Goal: Transaction & Acquisition: Purchase product/service

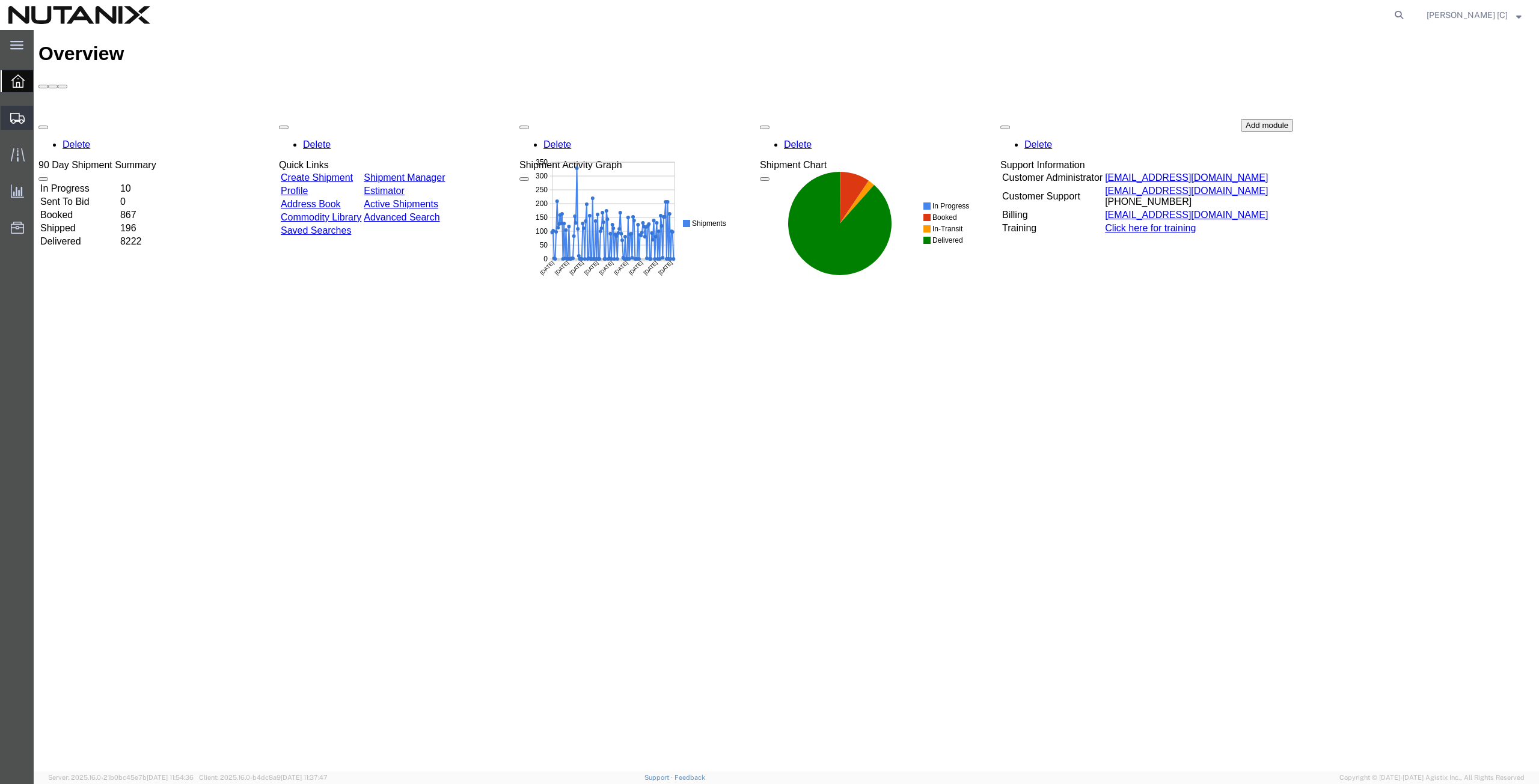
click at [0, 0] on span "Create from Template" at bounding box center [0, 0] width 0 height 0
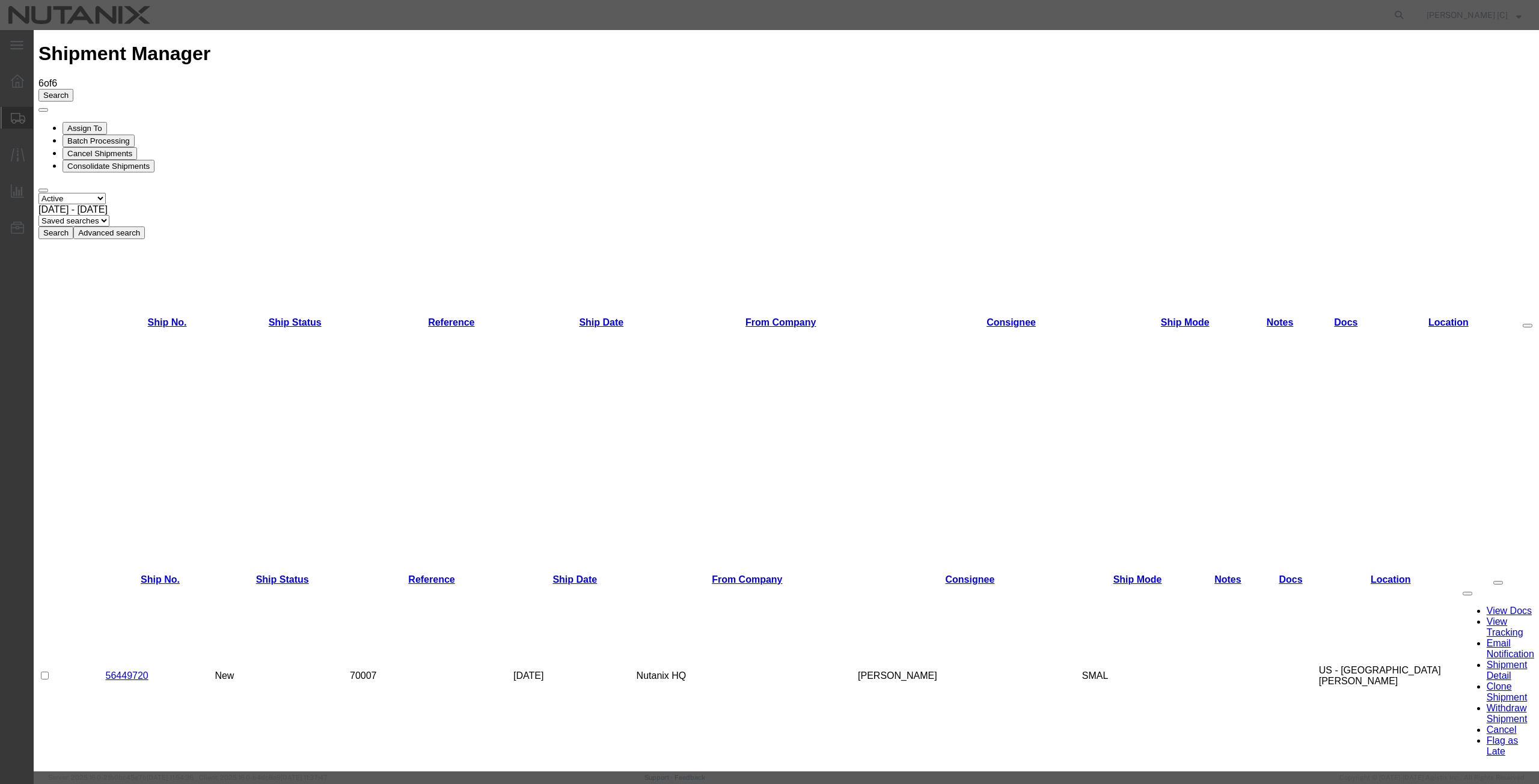
drag, startPoint x: 973, startPoint y: 67, endPoint x: 979, endPoint y: 59, distance: 10.0
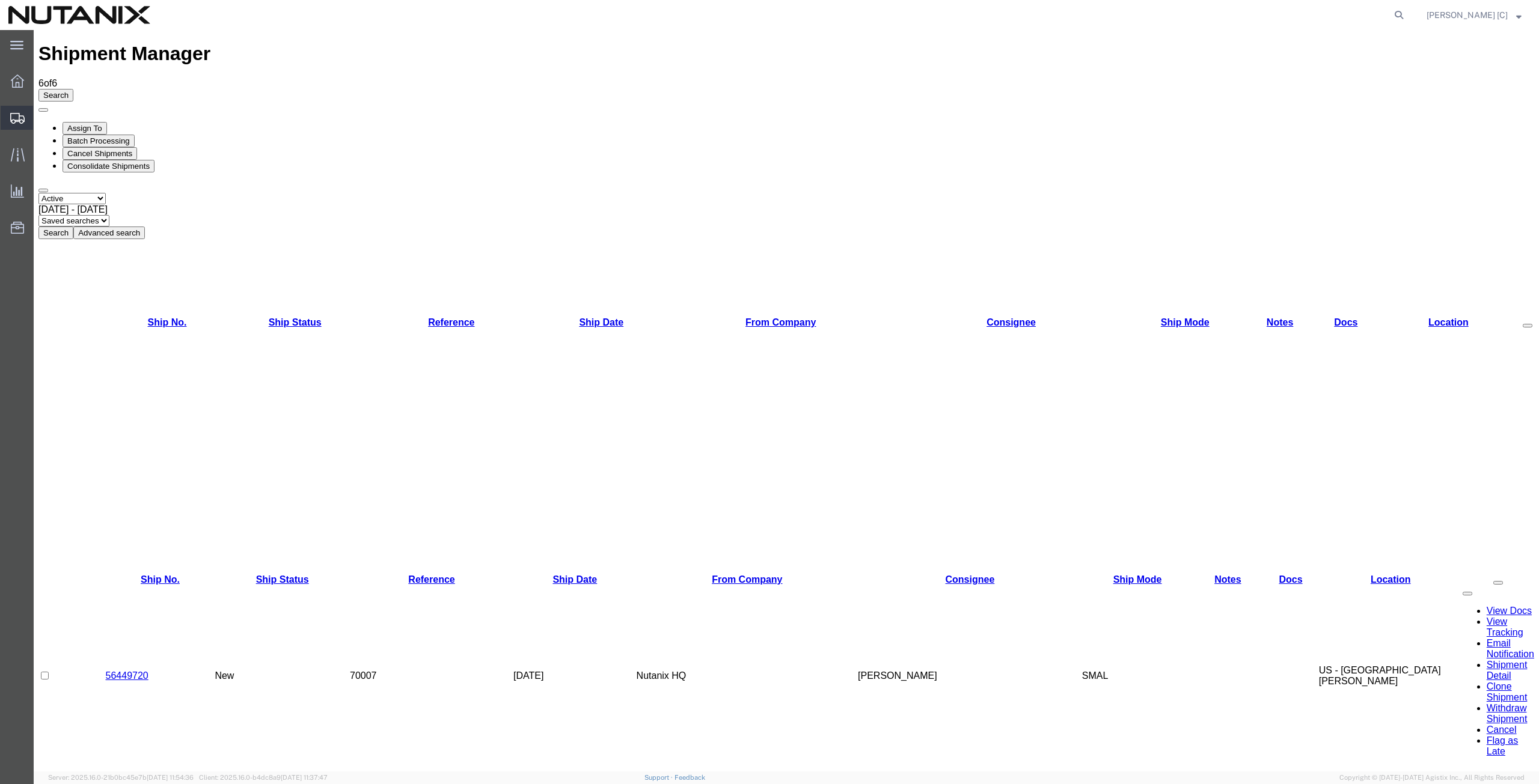
click at [0, 0] on span "Create Shipment" at bounding box center [0, 0] width 0 height 0
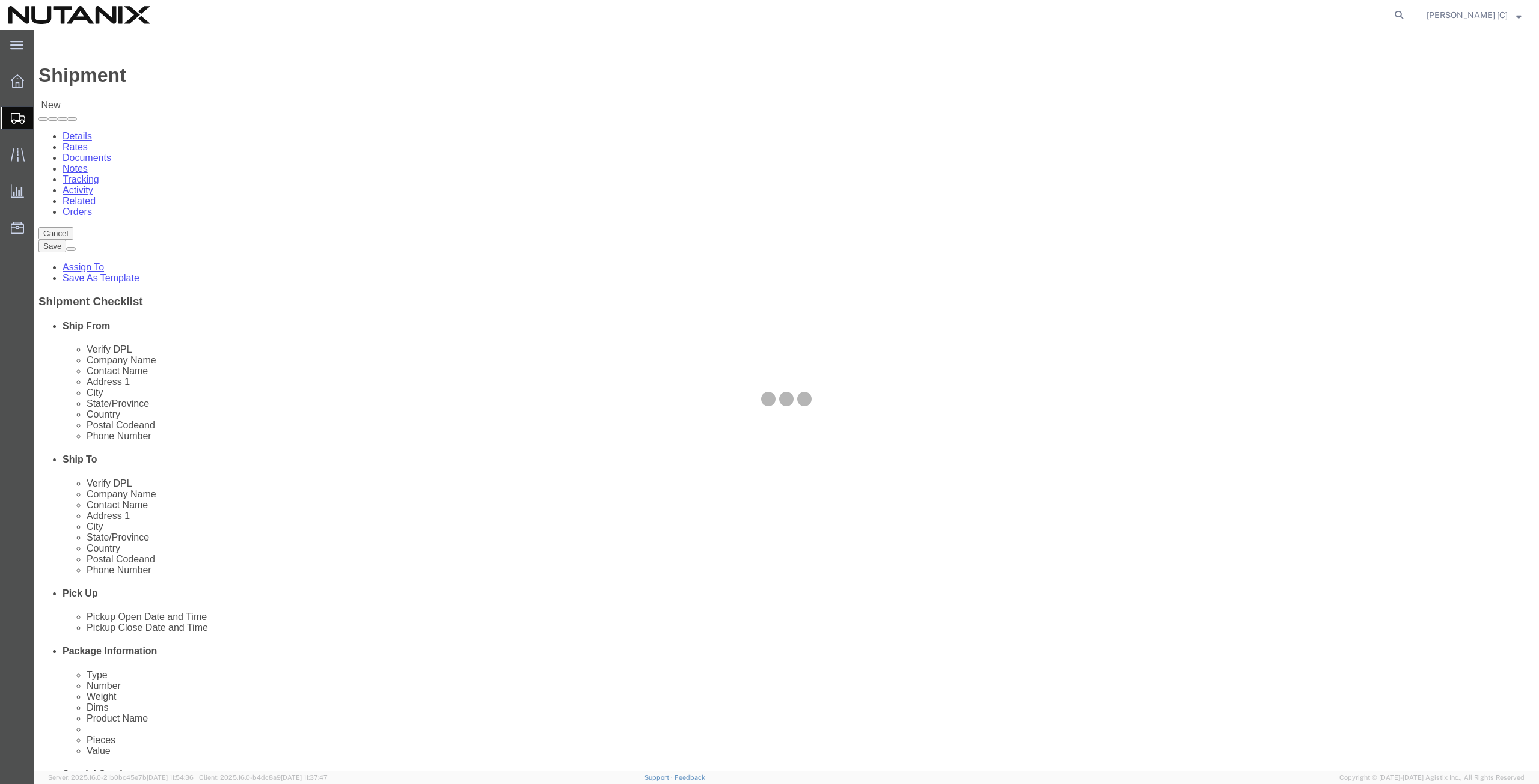
select select
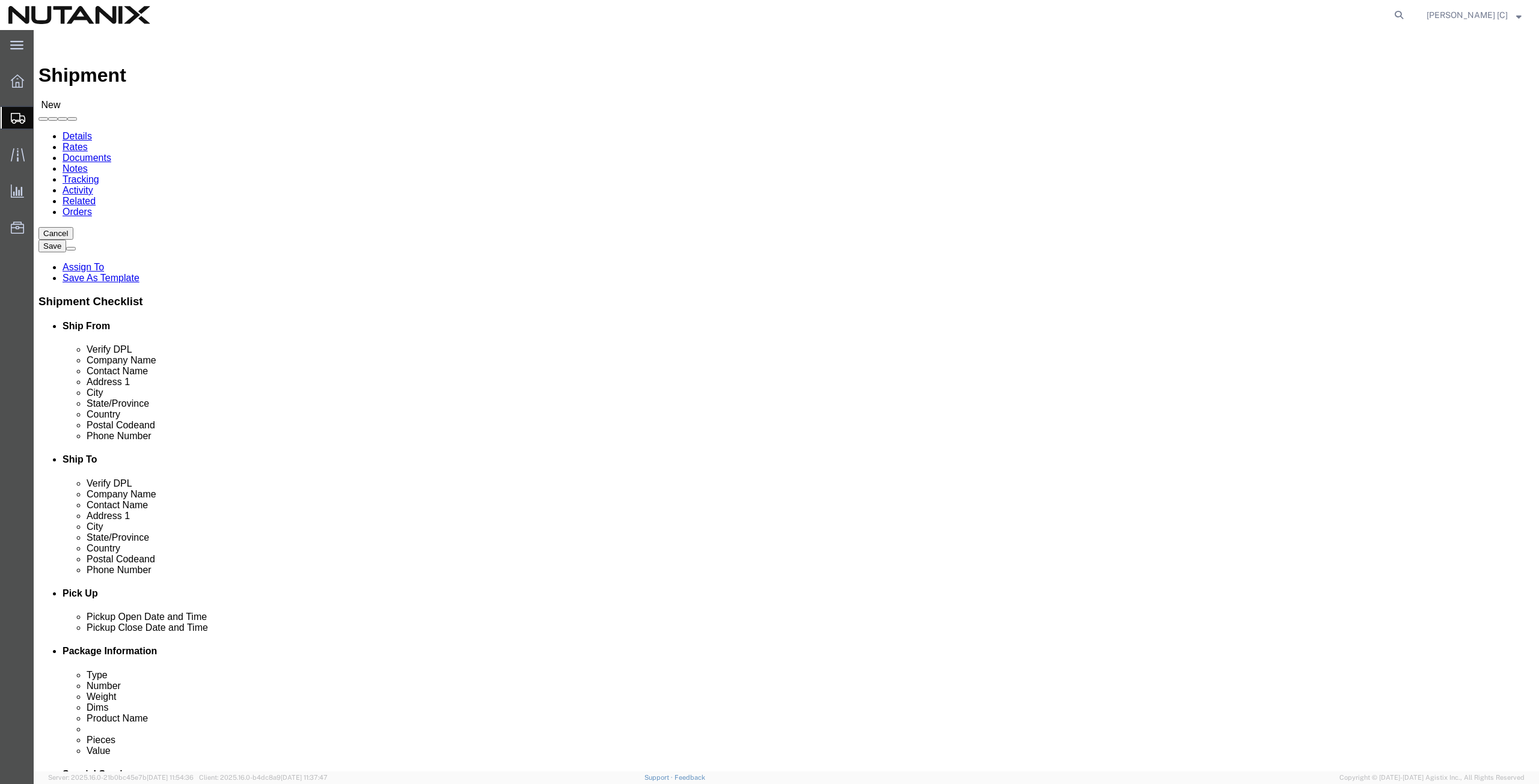
click input "text"
type input "art"
click p "- Nutanix HQ - (Art Campos) 1740 Technology Dr, San Jose, CA, 95110, US"
select select "CA"
drag, startPoint x: 280, startPoint y: 246, endPoint x: 25, endPoint y: 275, distance: 256.6
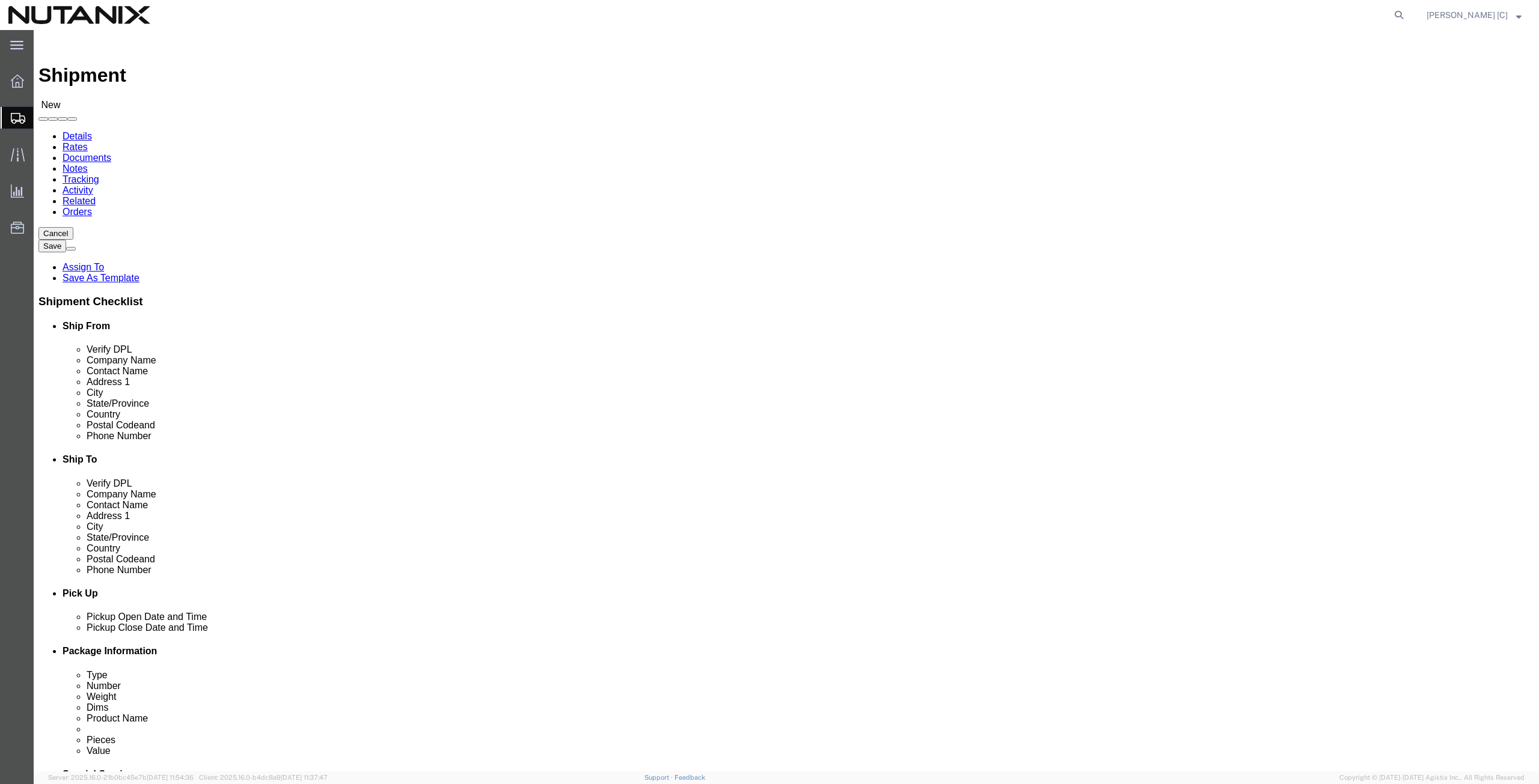
click div "Location My Profile Location AE - Dubai City AU - Australia DE - Munchen DE - O…"
type input "Hussain Abedin"
drag, startPoint x: 366, startPoint y: 431, endPoint x: 69, endPoint y: 467, distance: 299.2
click div "Location My Profile Location AE - Dubai City AU - Australia DE - Munchen DE - O…"
paste input "hussain.abedin"
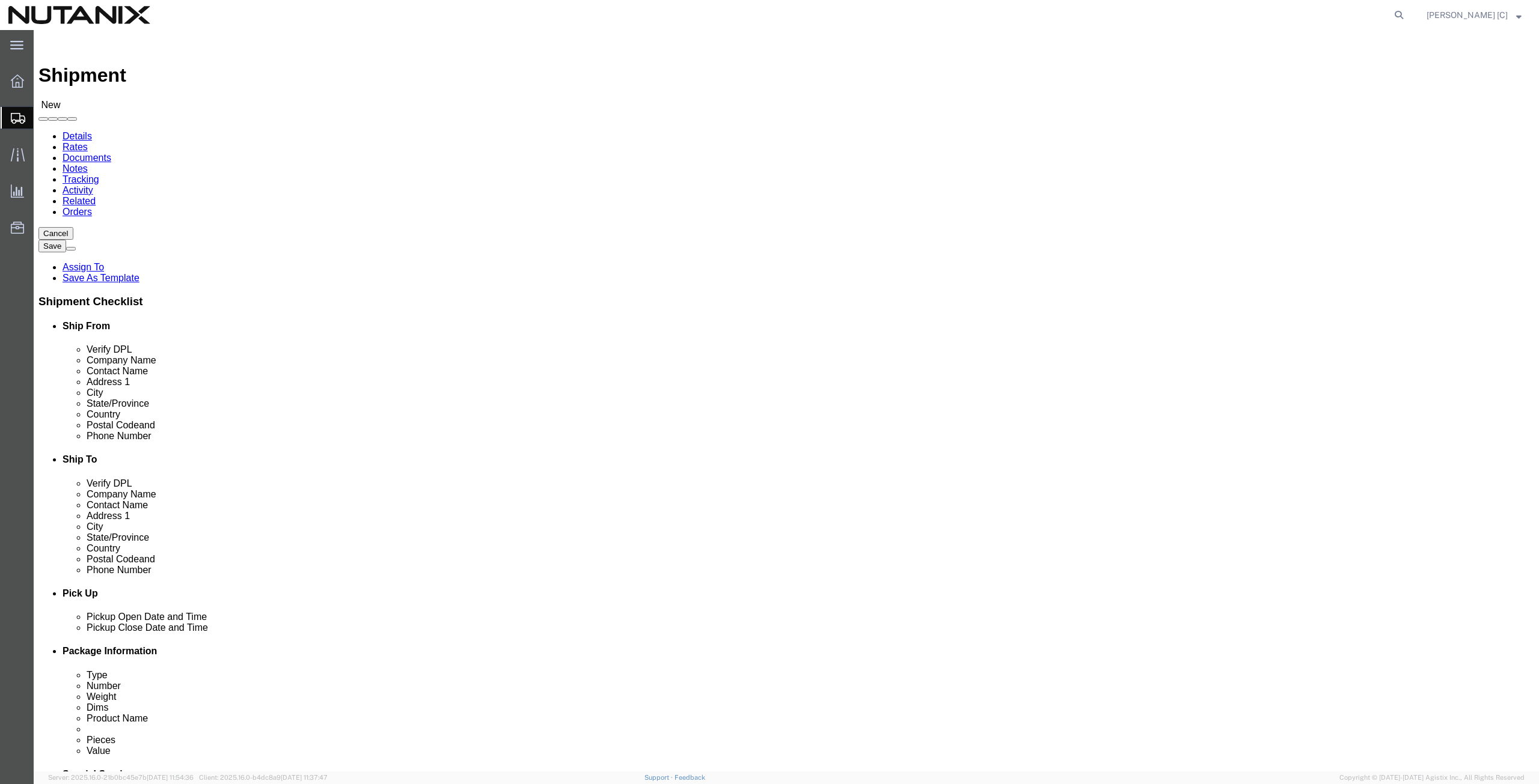
type input "hussain.abedin@nutanix.com"
click div "Phone Number"
click input "text"
drag, startPoint x: 313, startPoint y: 409, endPoint x: 244, endPoint y: 415, distance: 69.3
click input "text"
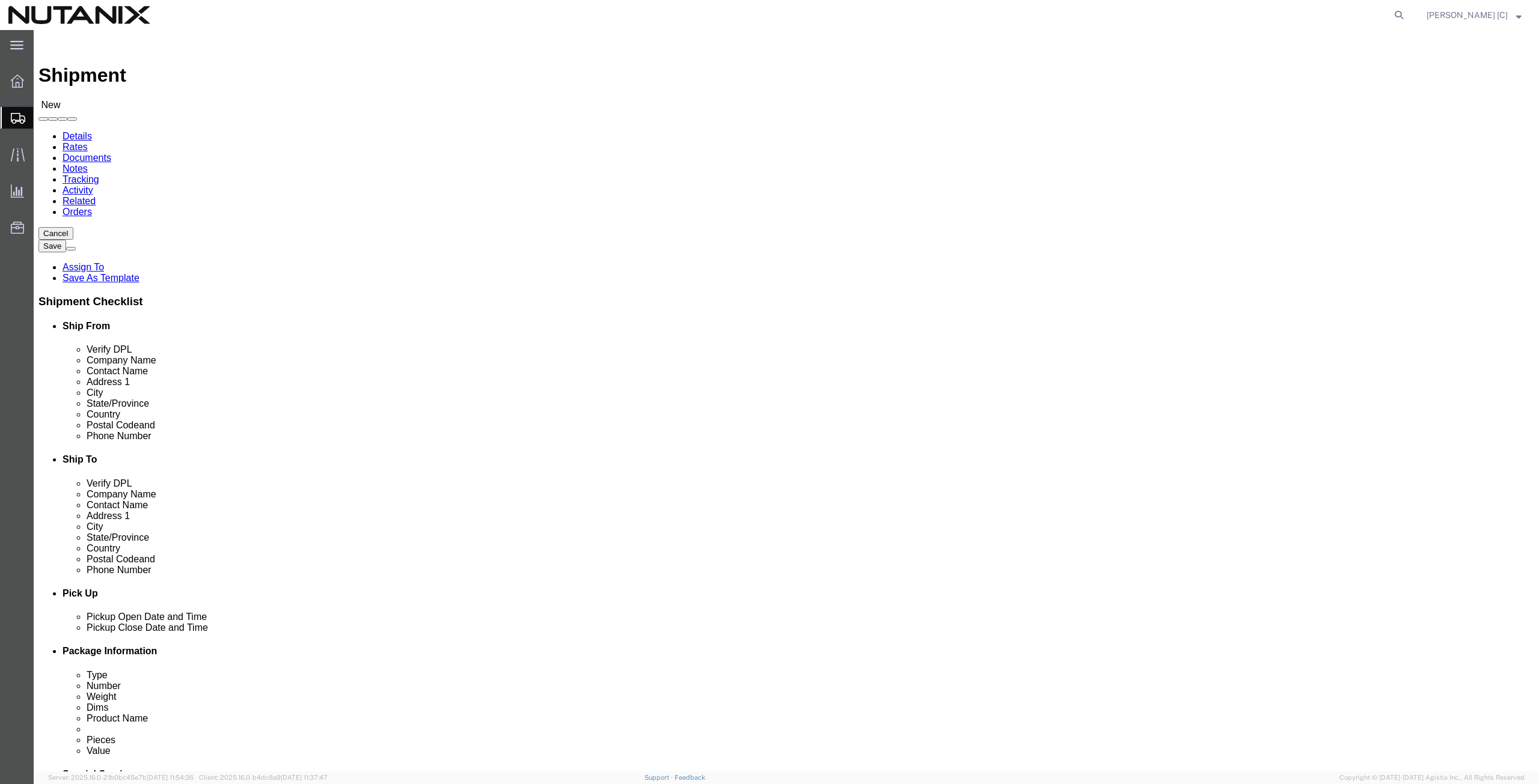
paste input "(669) 220-7523 x2551"
drag, startPoint x: 342, startPoint y: 408, endPoint x: 311, endPoint y: 408, distance: 31.0
click input "(669) 220-7523 x2551"
type input "(669) 220-7523 x"
click input "text"
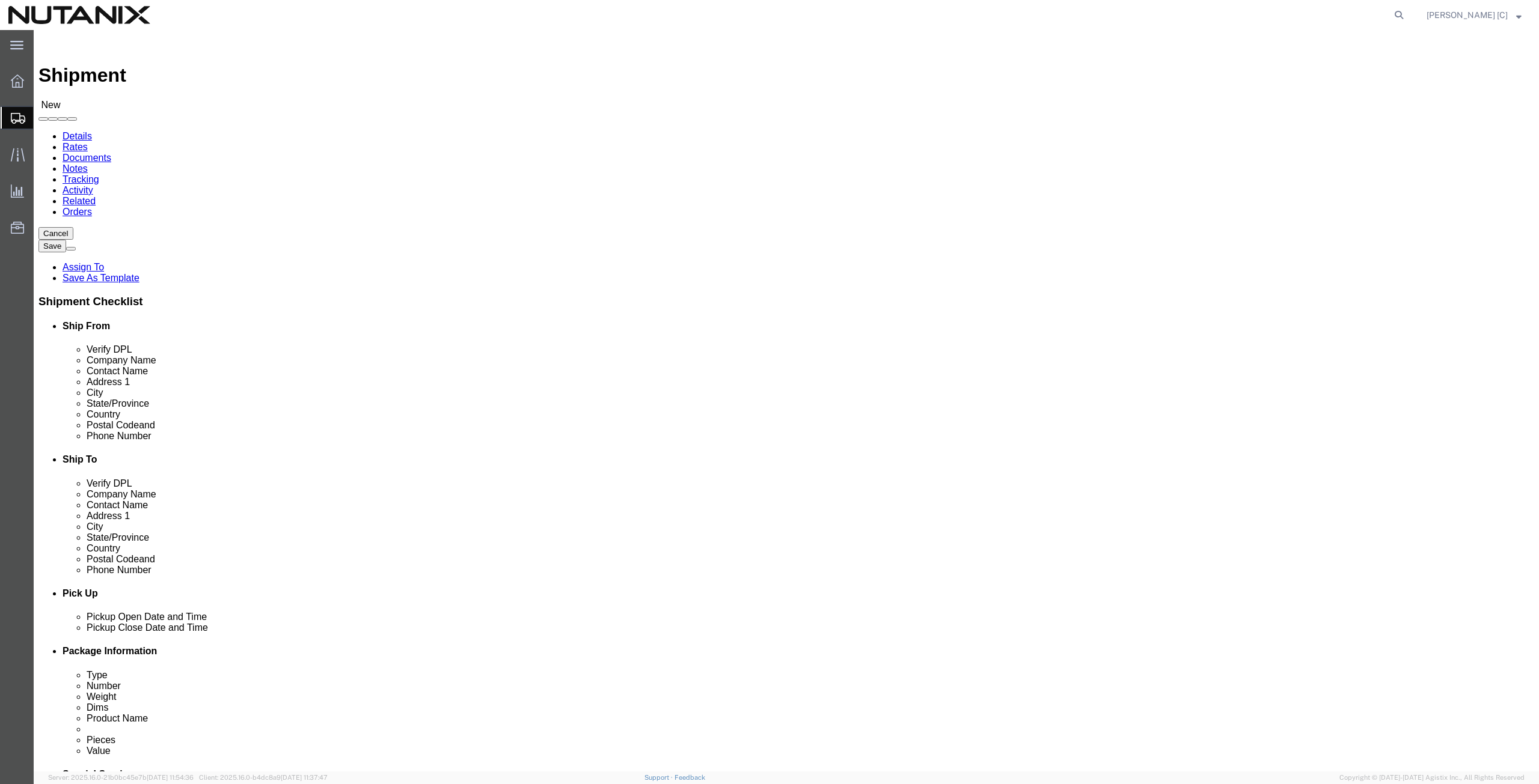
paste input "2551"
type input "2551"
click input "(669) 220-7523 x"
type input "(669) 220-7523"
click input "text"
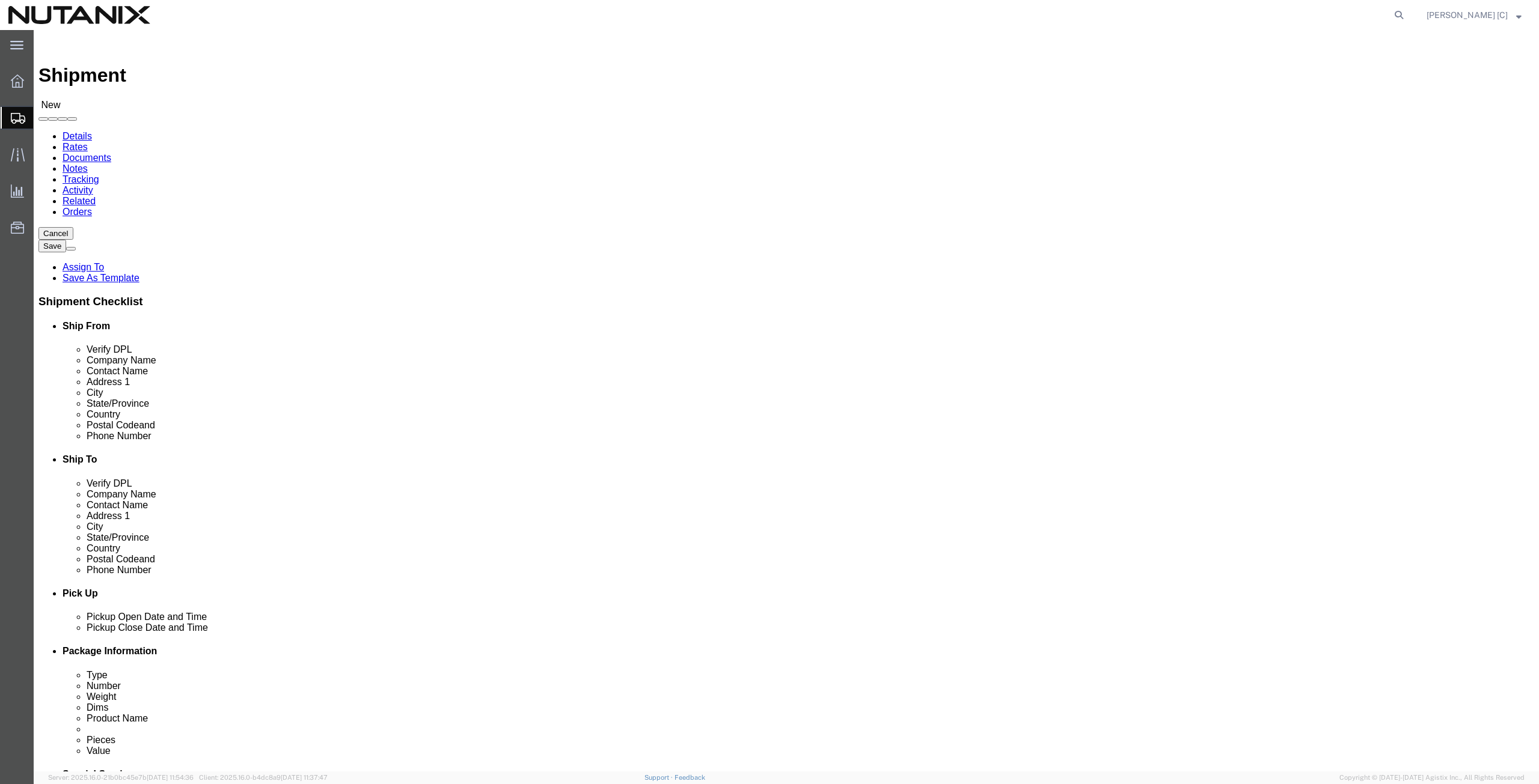
type input "Stephen Smith"
click input "text"
drag, startPoint x: 946, startPoint y: 225, endPoint x: 739, endPoint y: 212, distance: 207.4
click div "Location My Profile Location AE - Dubai City AU - Australia DE - Munchen DE - O…"
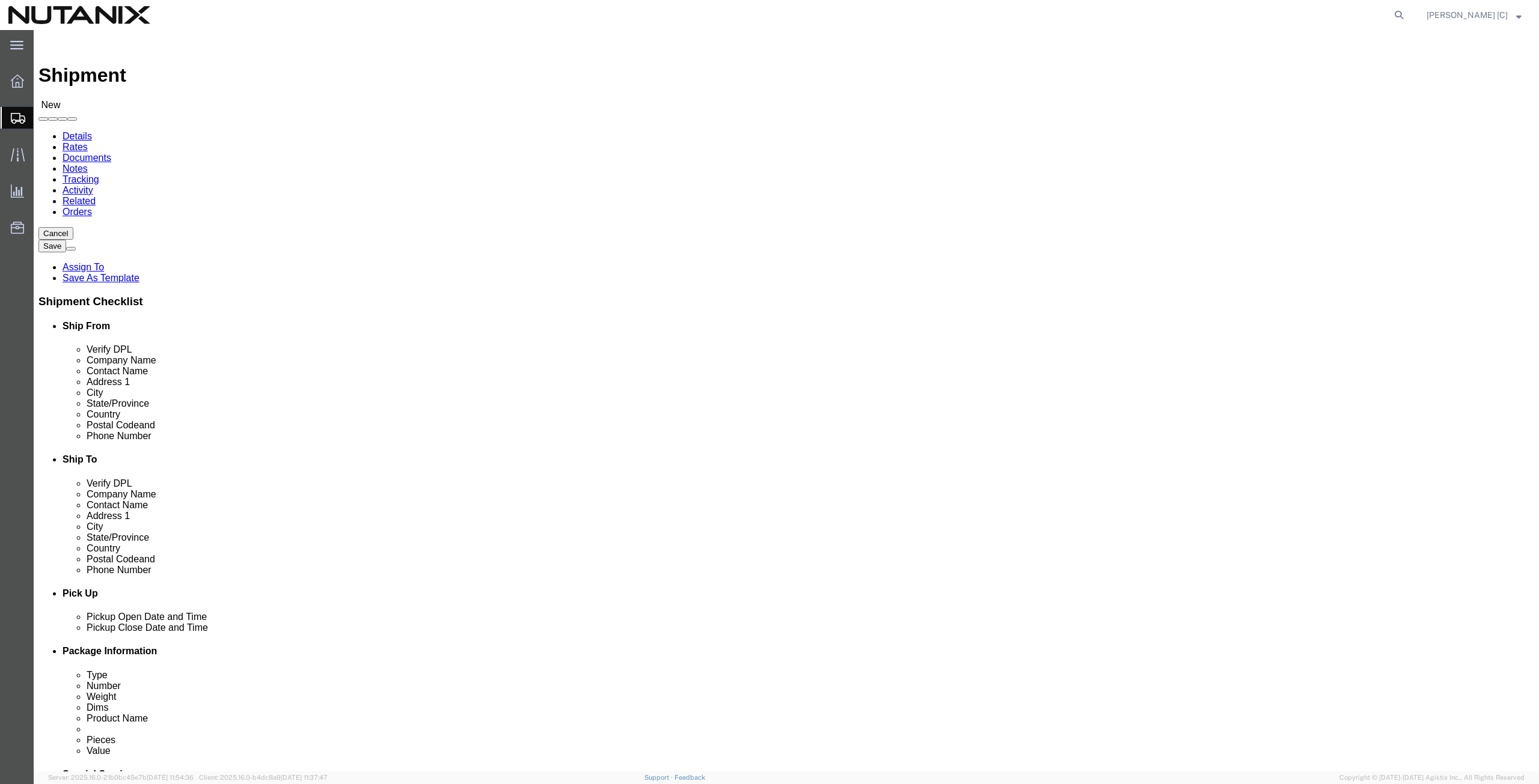
click input "text"
paste input "Stephen Smith"
type input "Stephen Smith"
click input "text"
type input "3617 Dune St."
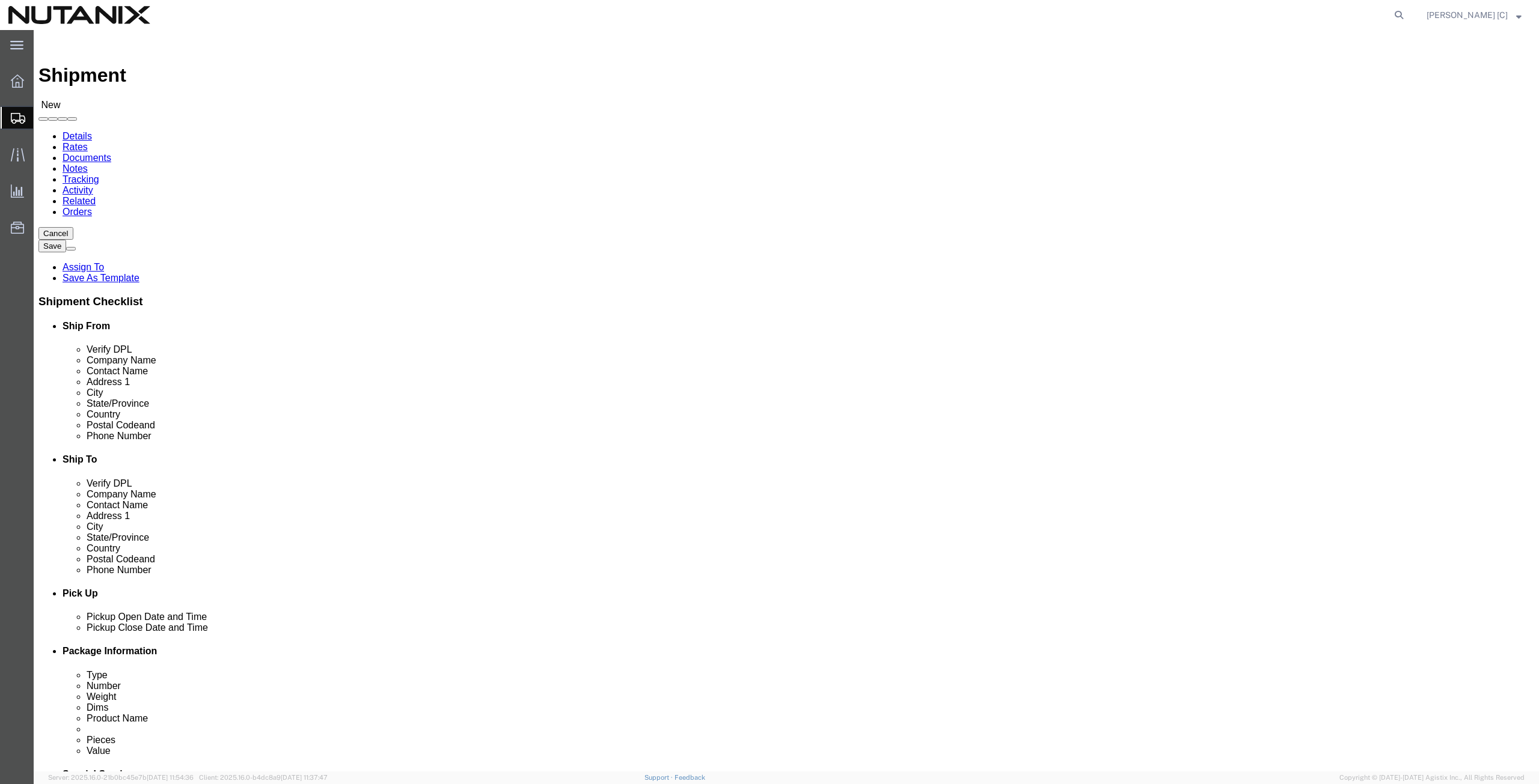
type input "Redding"
type input "c"
type input "cali"
click input "Postal Code"
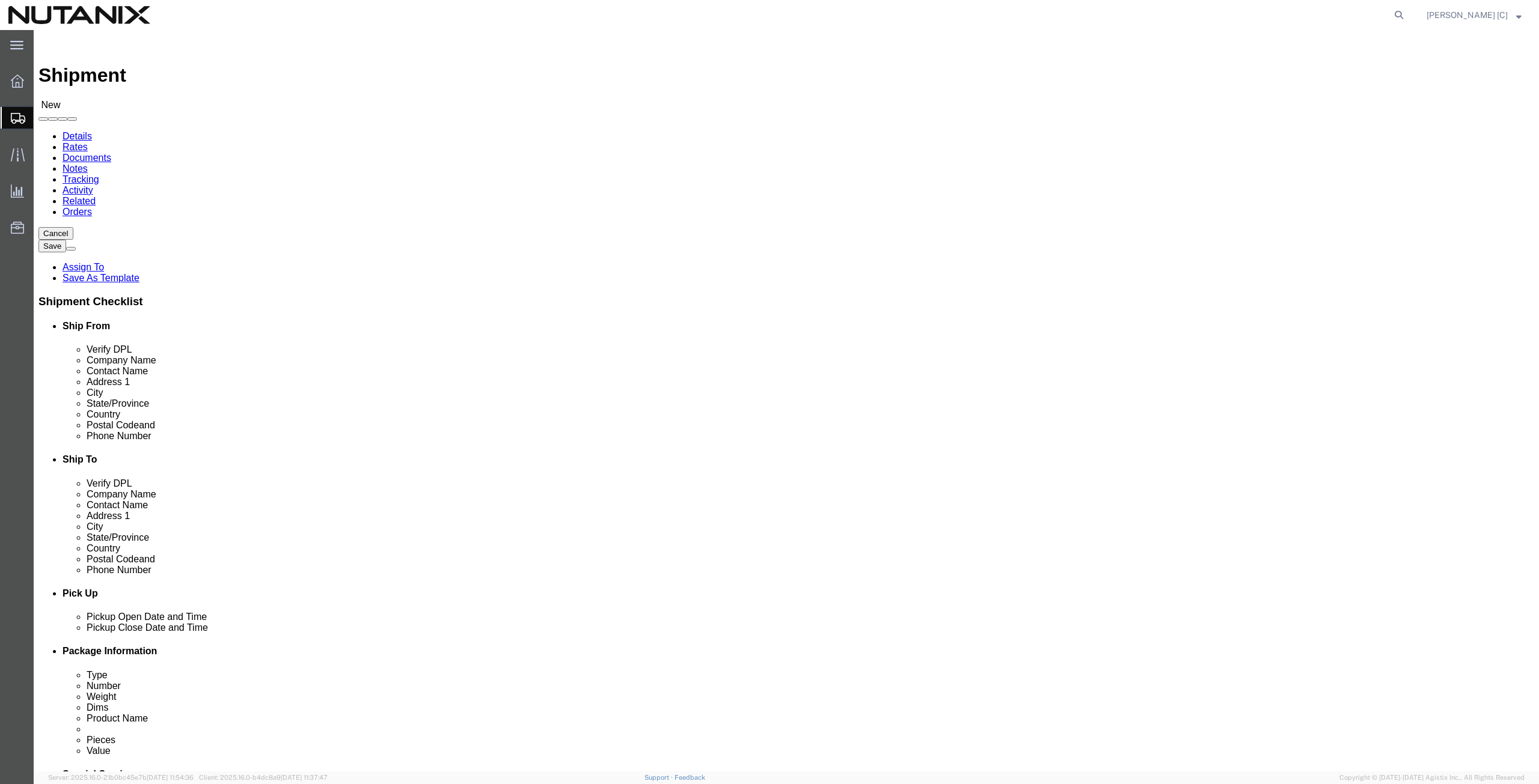
type input "96002"
click input "text"
type input "530-601-6978"
click input "text"
drag, startPoint x: 373, startPoint y: 429, endPoint x: 172, endPoint y: 434, distance: 201.1
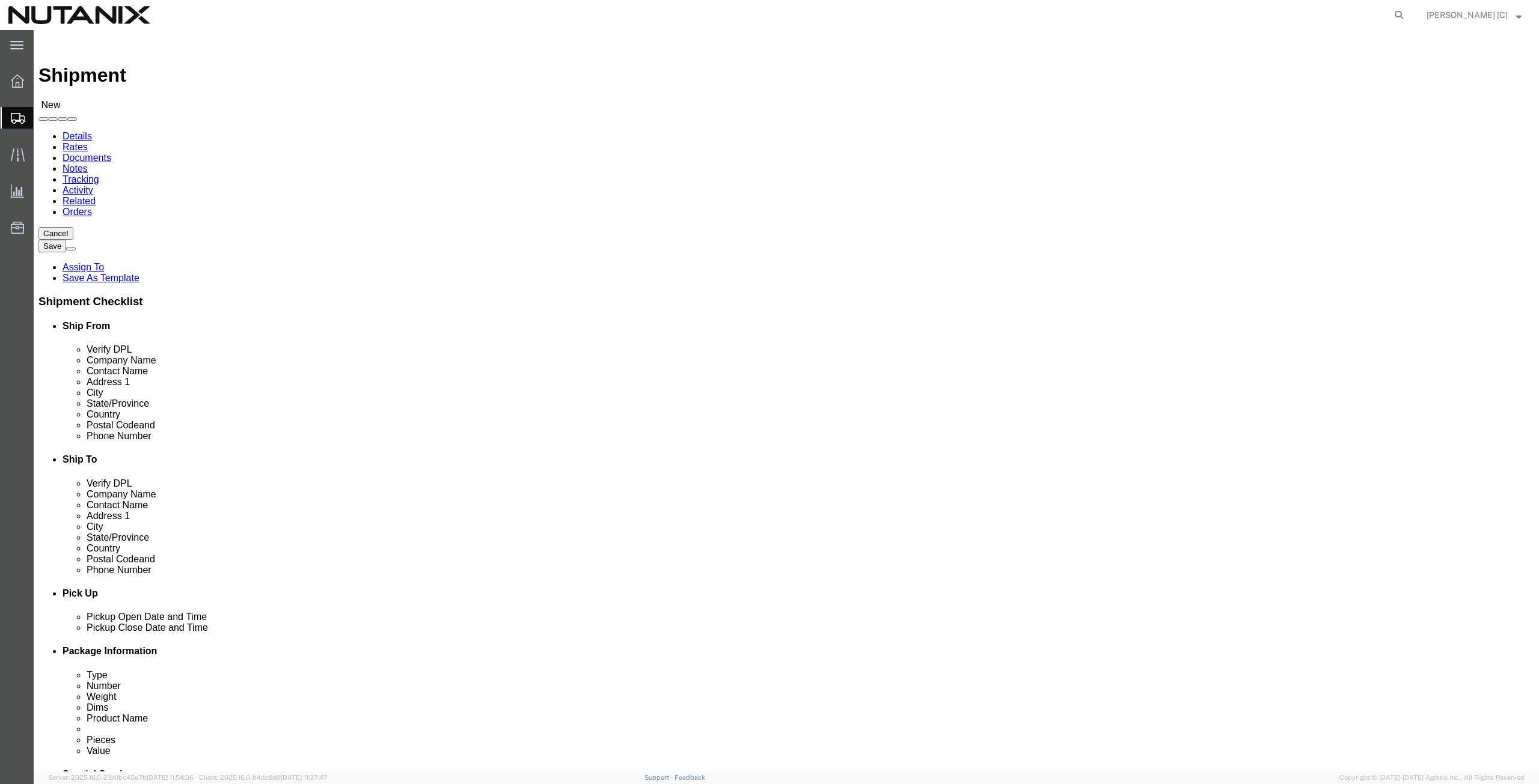
click div "Email hussain.abedin@nutanix.com"
click input "text"
paste input "hussain.abedin@nutanix.com"
type input "hussain.abedin@nutanix.com"
click label
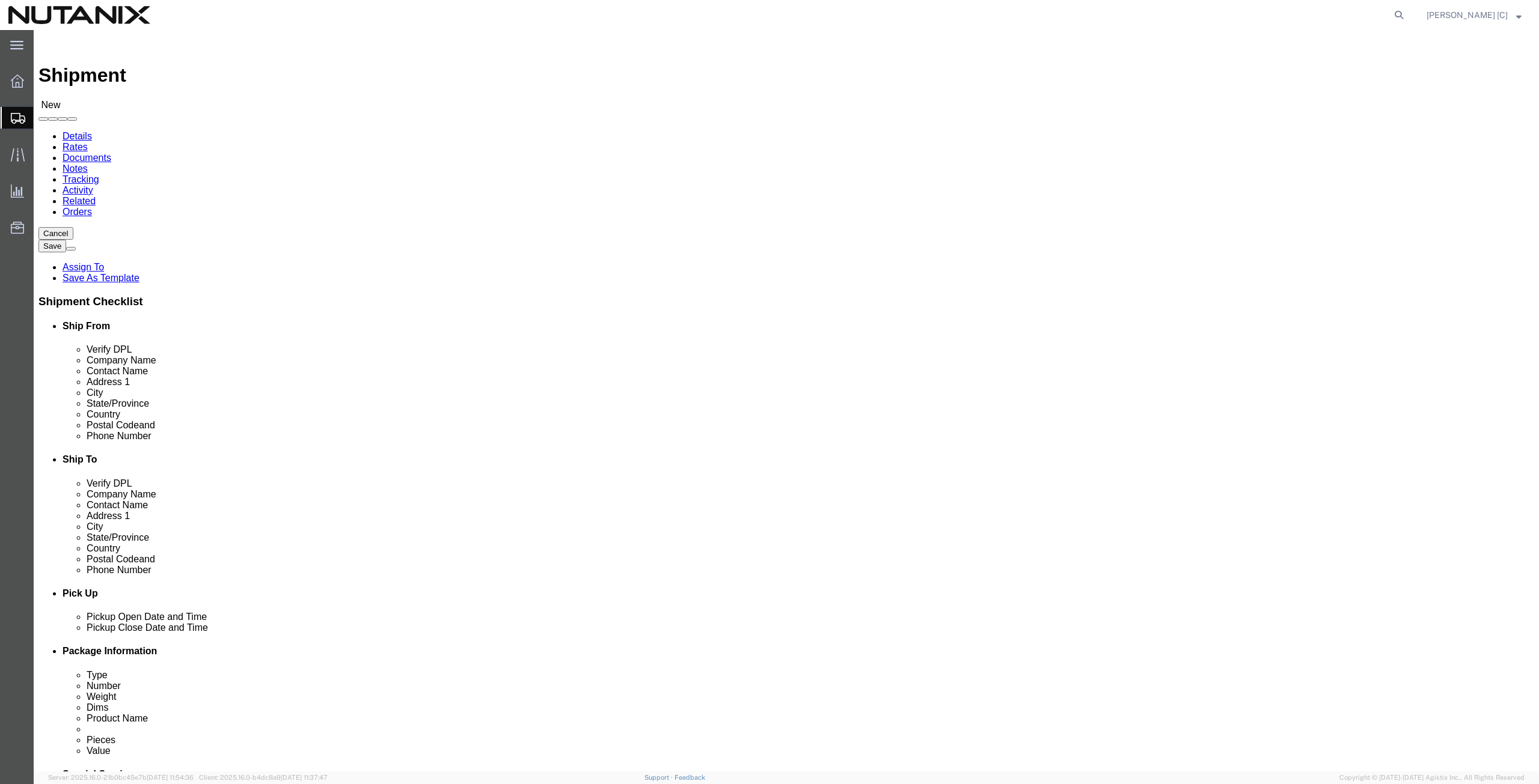
click input "checkbox"
click label
click input "checkbox"
checkbox input "true"
click input "text"
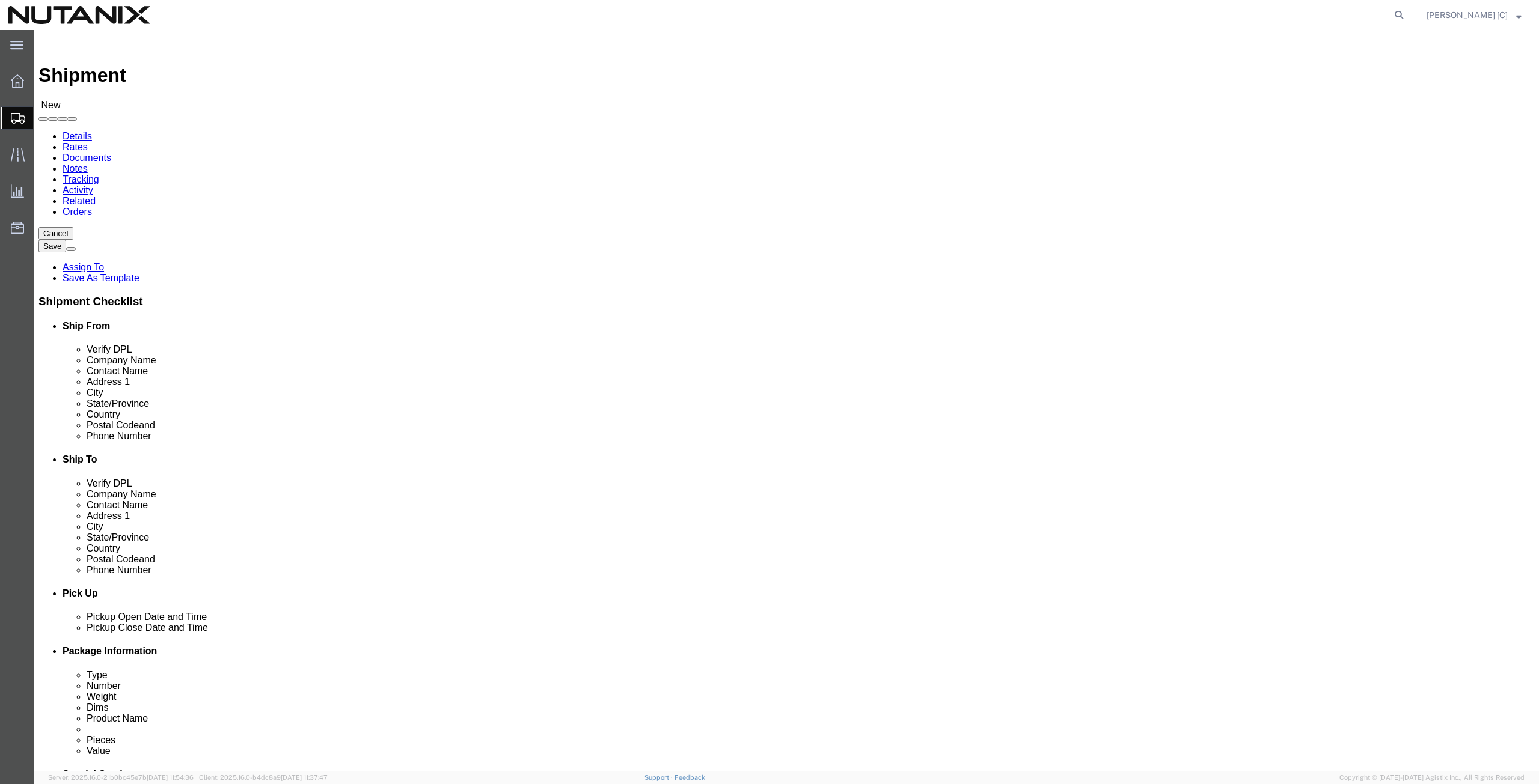
type input "arthur.campos@nutanix.com"
click input "checkbox"
checkbox input "true"
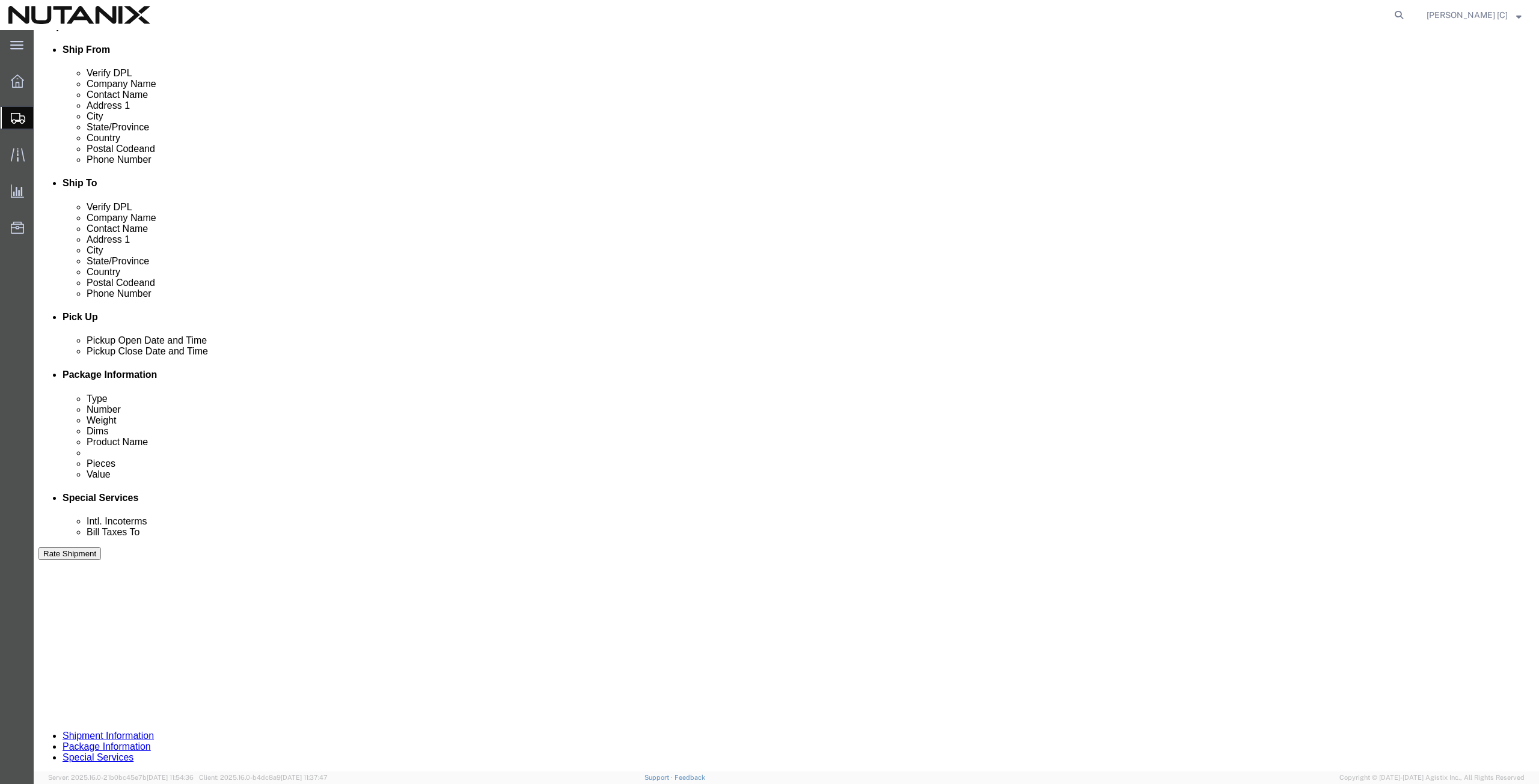
scroll to position [280, 0]
click select "Select Account Type Activity ID Airline Appointment Number ASN Batch Request # …"
click input "text"
click input "200"
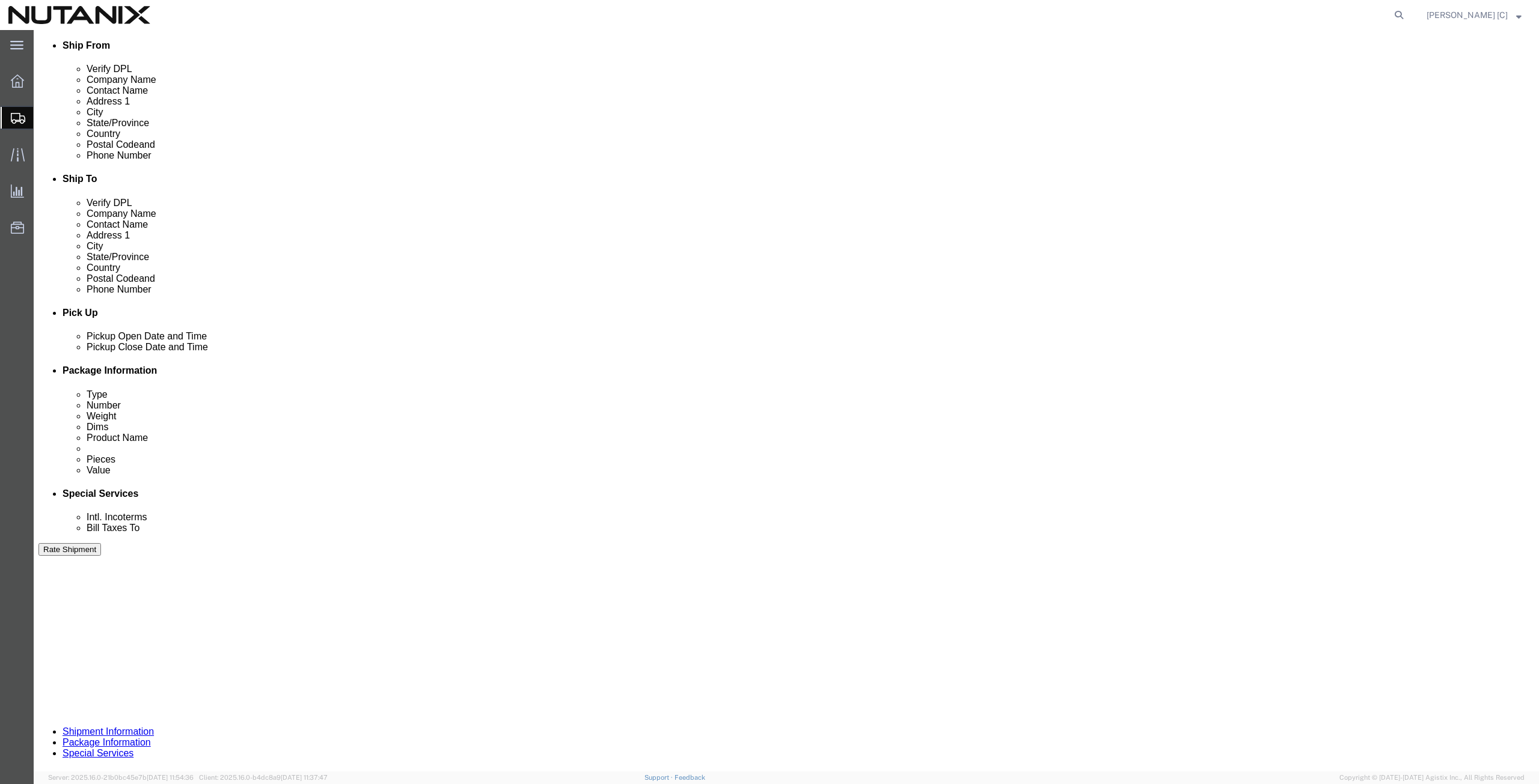
click input "20001"
type input "20001"
click select "Select Account Type Activity ID Airline Appointment Number ASN Batch Request # …"
select select "PURCHORD"
click select "Select Account Type Activity ID Airline Appointment Number ASN Batch Request # …"
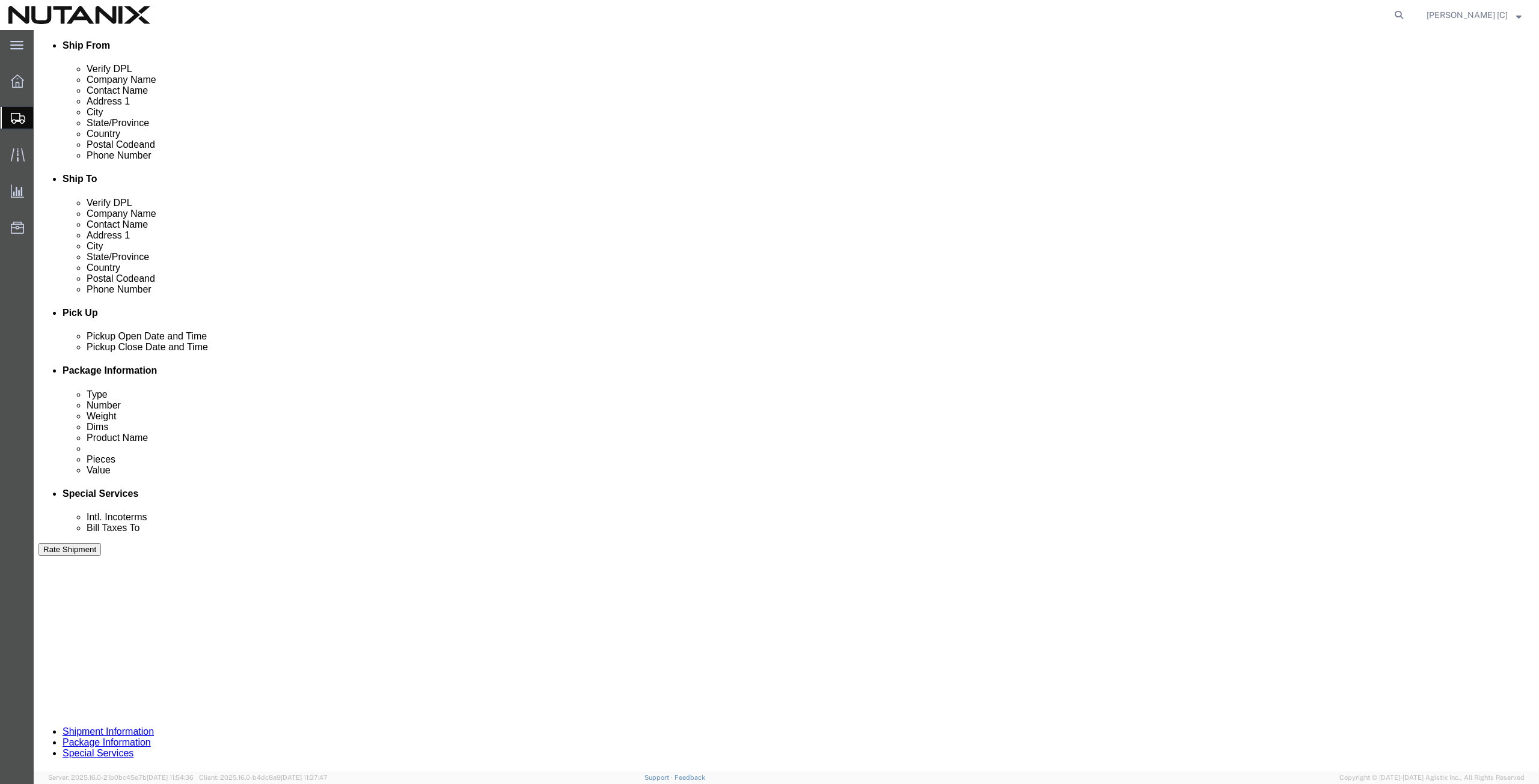
click input "text"
type input "Swag"
click select "Select Air Less than Truckload Multi-Leg Ocean Freight Rail Small Parcel Truckl…"
select select "SMAL"
click select "Select Air Less than Truckload Multi-Leg Ocean Freight Rail Small Parcel Truckl…"
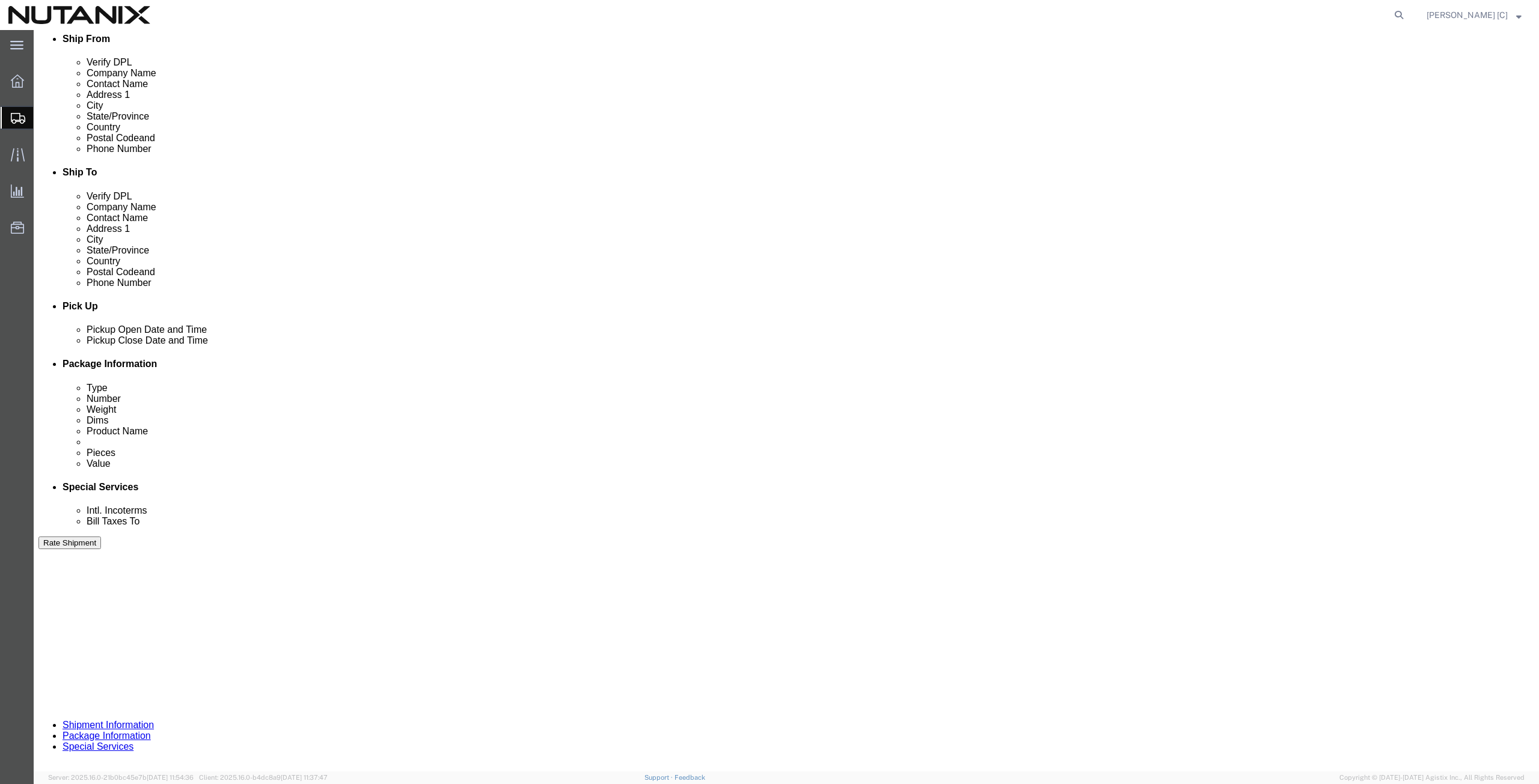
scroll to position [290, 0]
click button "Continue"
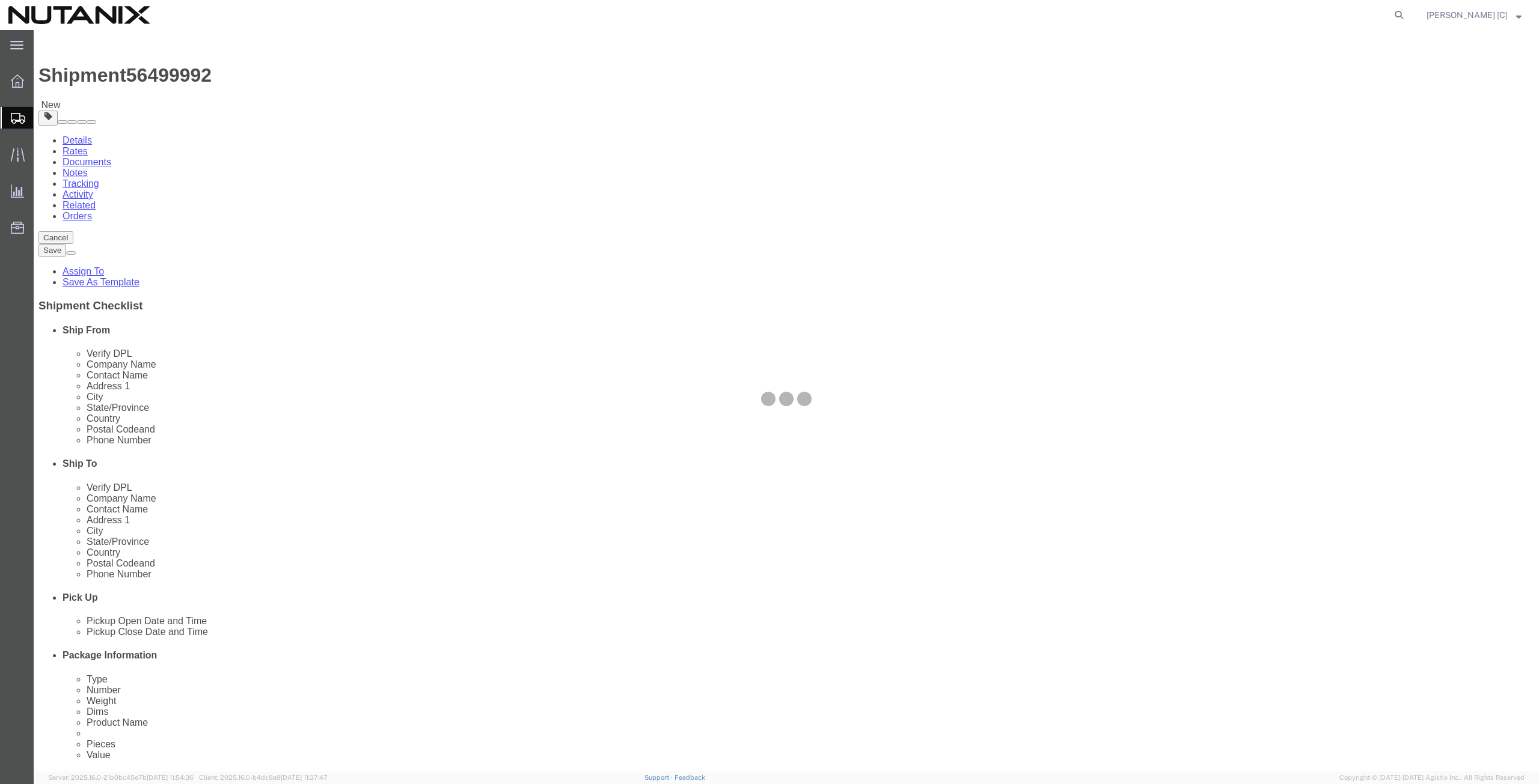
select select "YRPK"
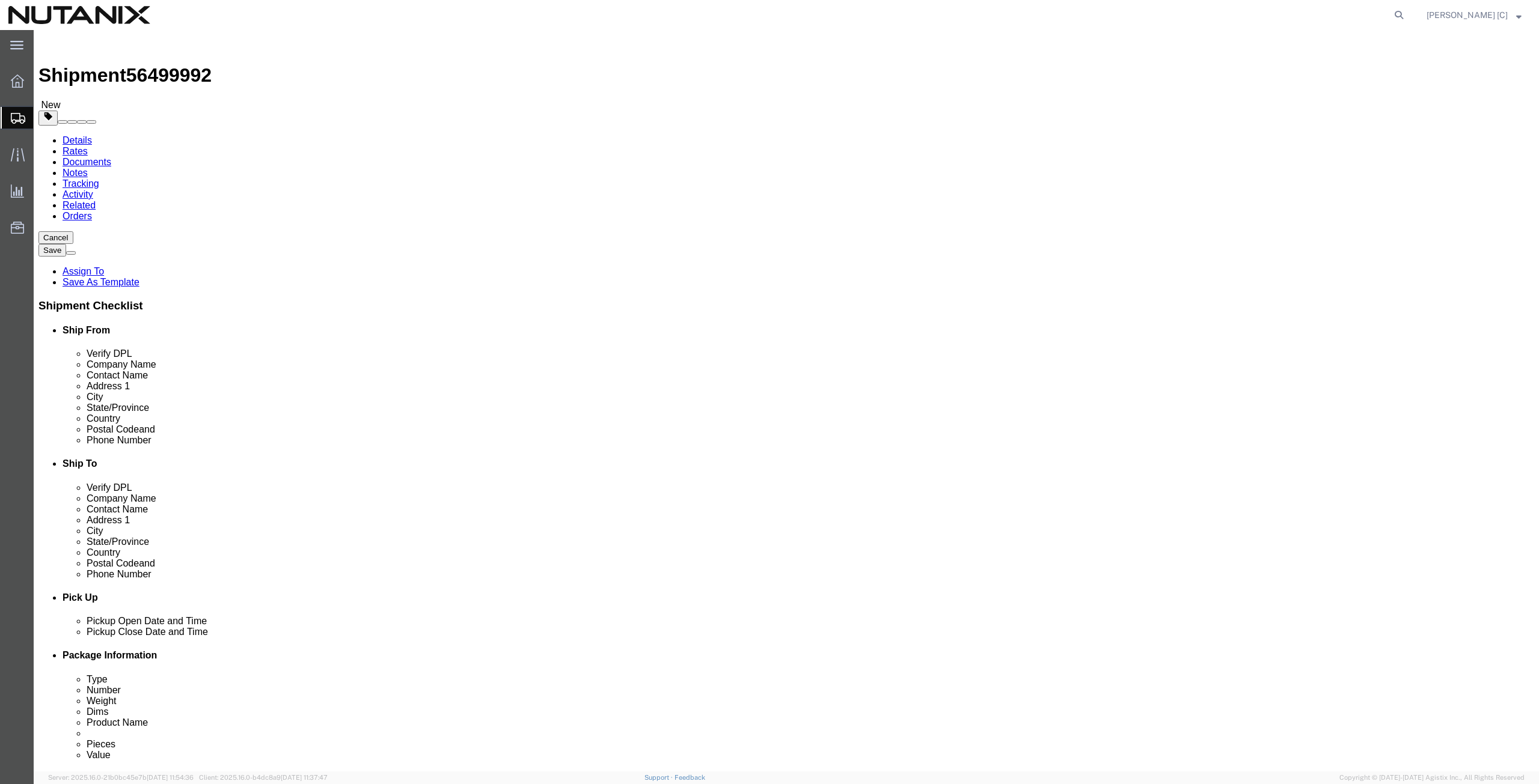
click input "text"
type input "12"
type input "17"
type input "4"
drag, startPoint x: 260, startPoint y: 280, endPoint x: 16, endPoint y: 295, distance: 244.5
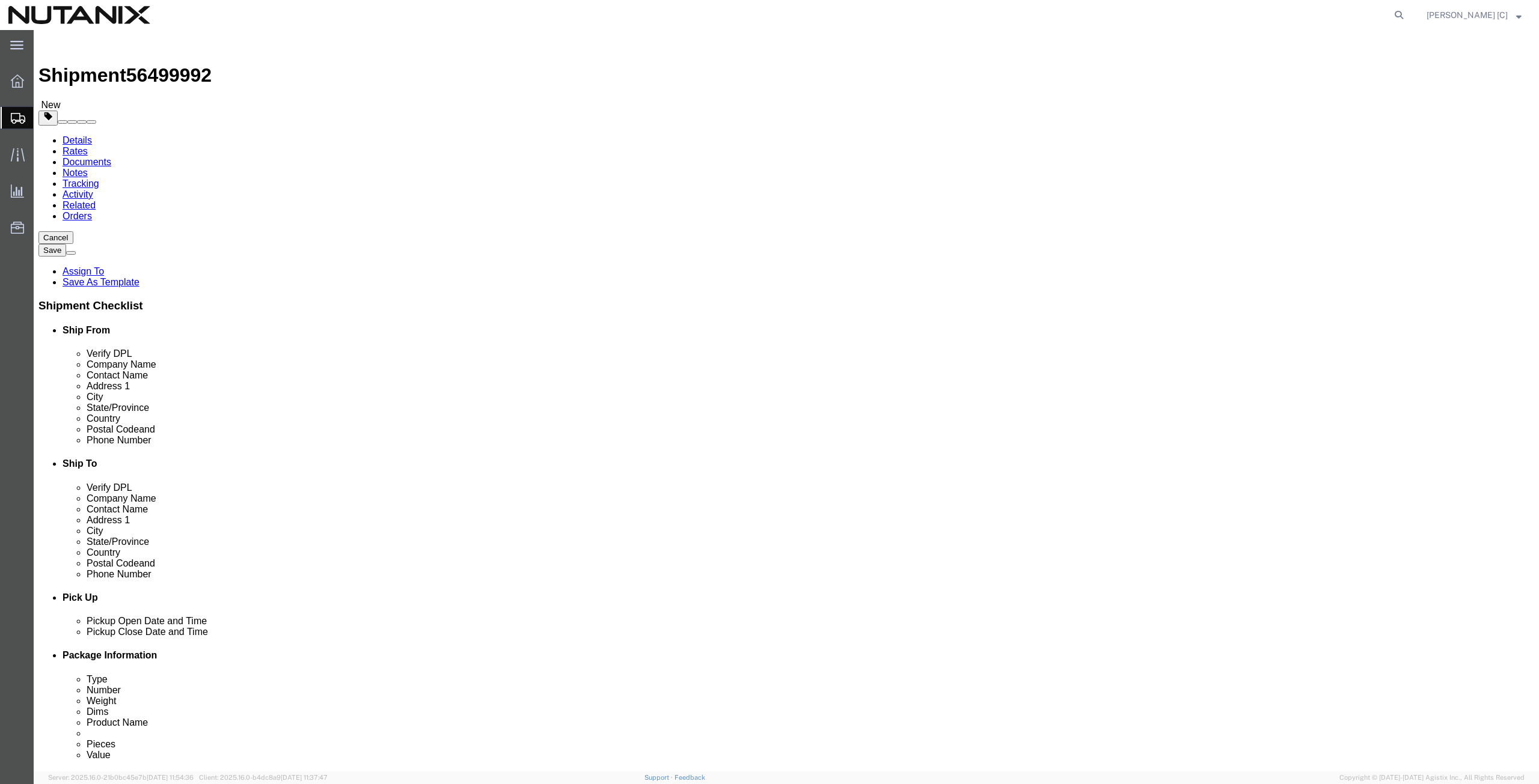
click div "x Package Type Select Envelope Large Box Medium Box PAK Rack Small Box Tube You…"
type input "1.7"
click link "Add Content"
click div
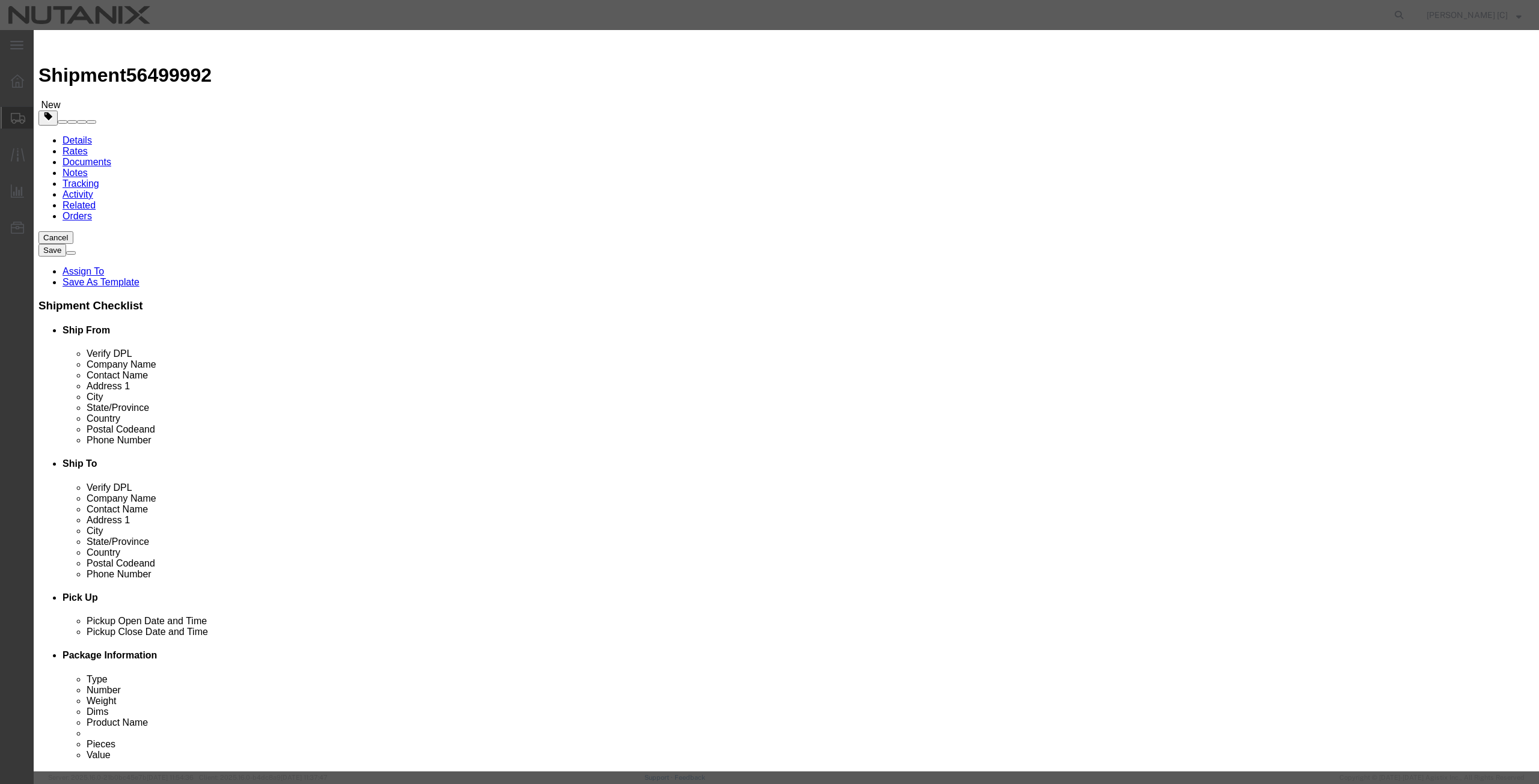
click input "text"
type input "Swag"
drag, startPoint x: 567, startPoint y: 114, endPoint x: 457, endPoint y: 123, distance: 110.4
click div "Pieces 0 Select Bag Barrels 100Board Feet Bottle Box Blister Pack Carats Can Ca…"
type input "3"
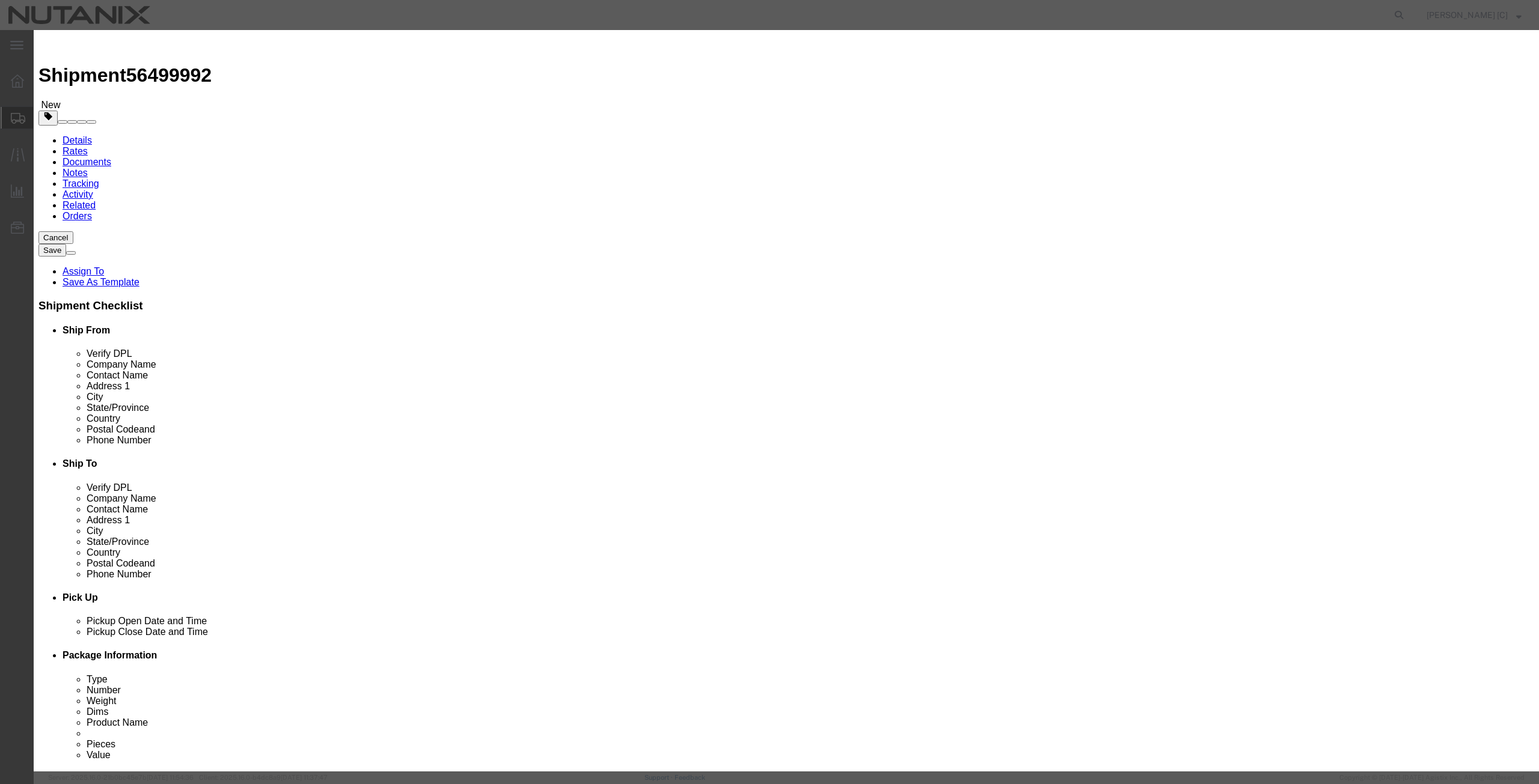
type input "100"
drag, startPoint x: 585, startPoint y: 90, endPoint x: 416, endPoint y: 115, distance: 170.8
click div "Commodity library Product Name Swag Pieces 3 Select Bag Barrels 100Board Feet B…"
click textarea
paste textarea "Swag"
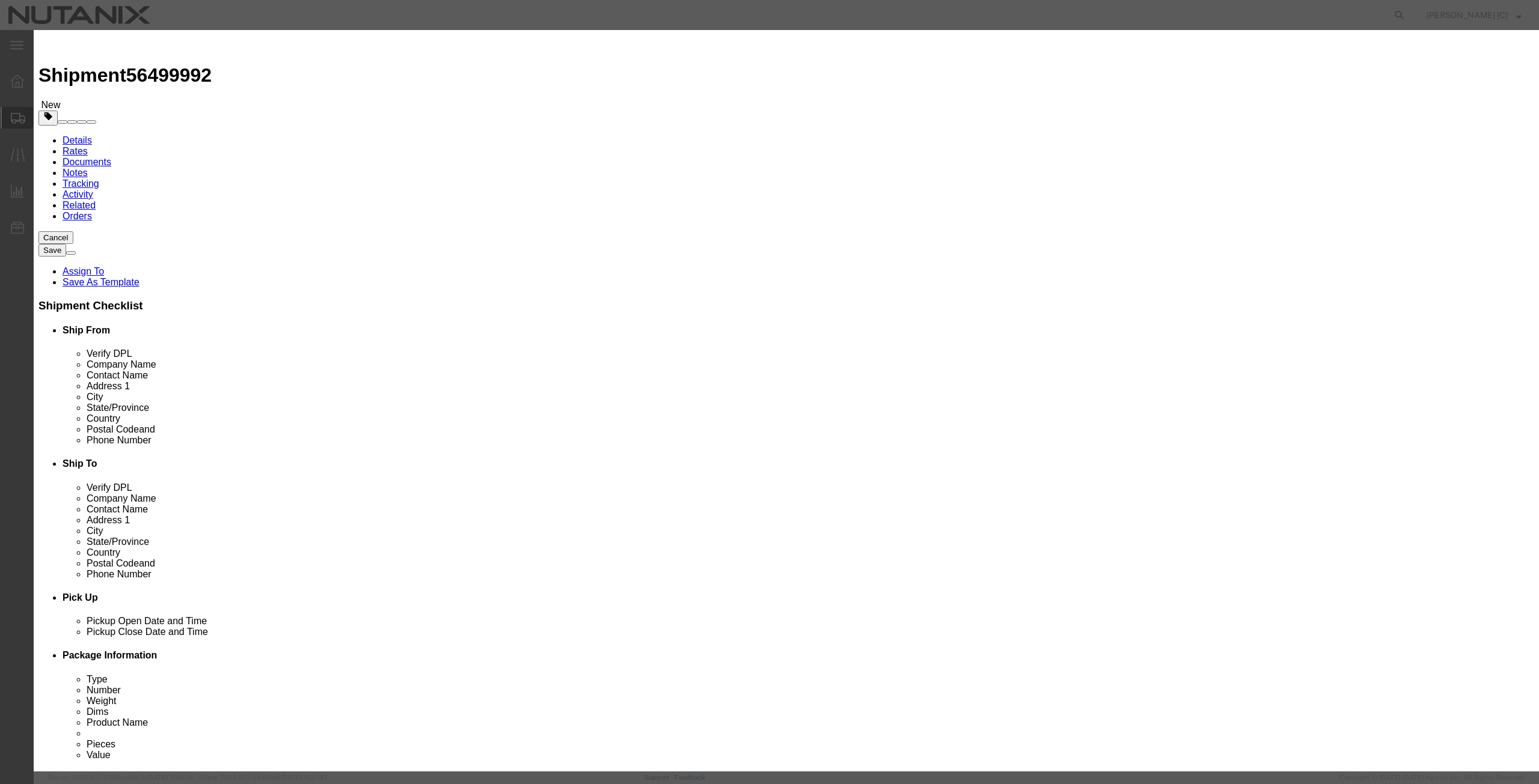
type textarea "Swag"
click button "Save & Close"
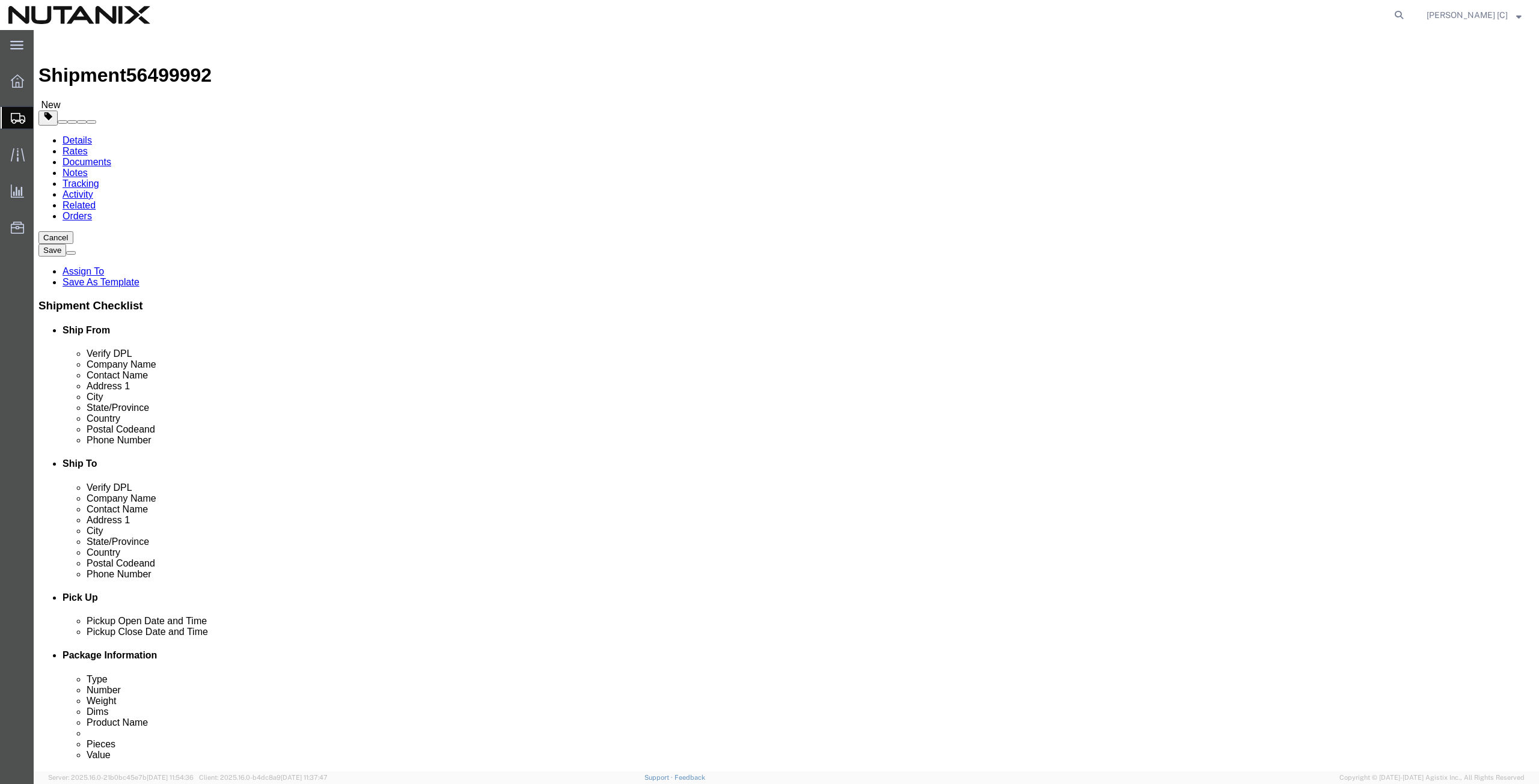
click button "Continue"
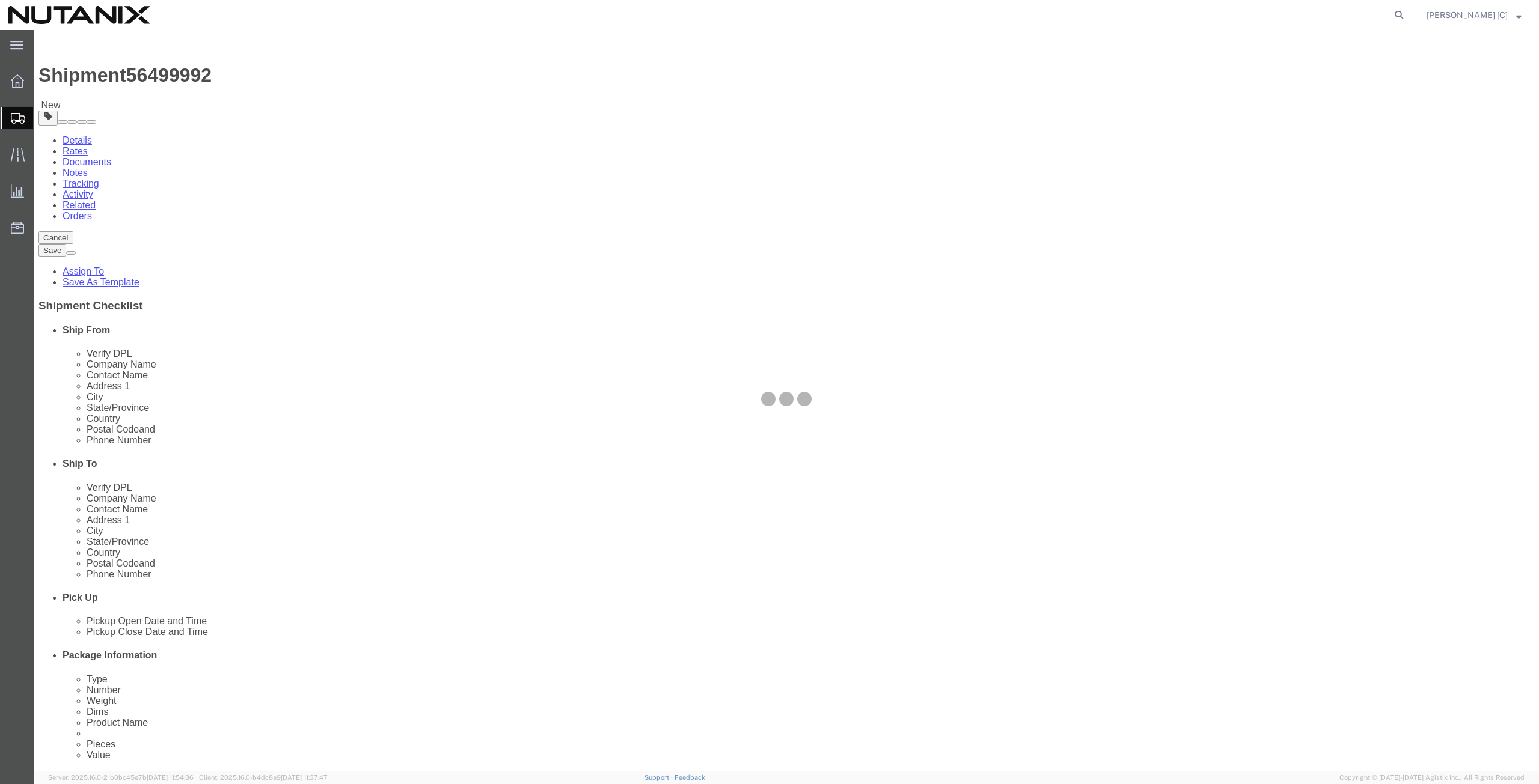
select select
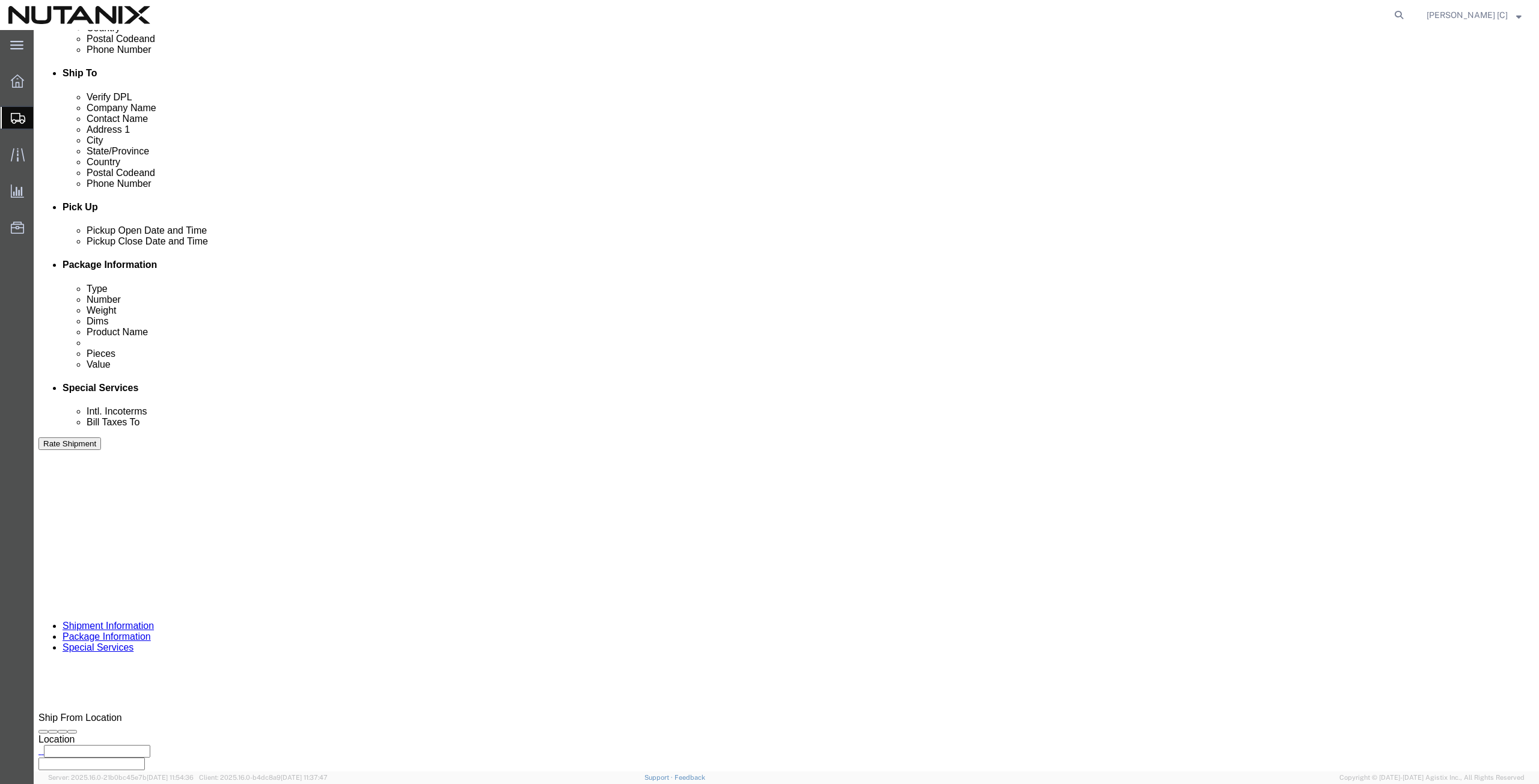
scroll to position [418, 0]
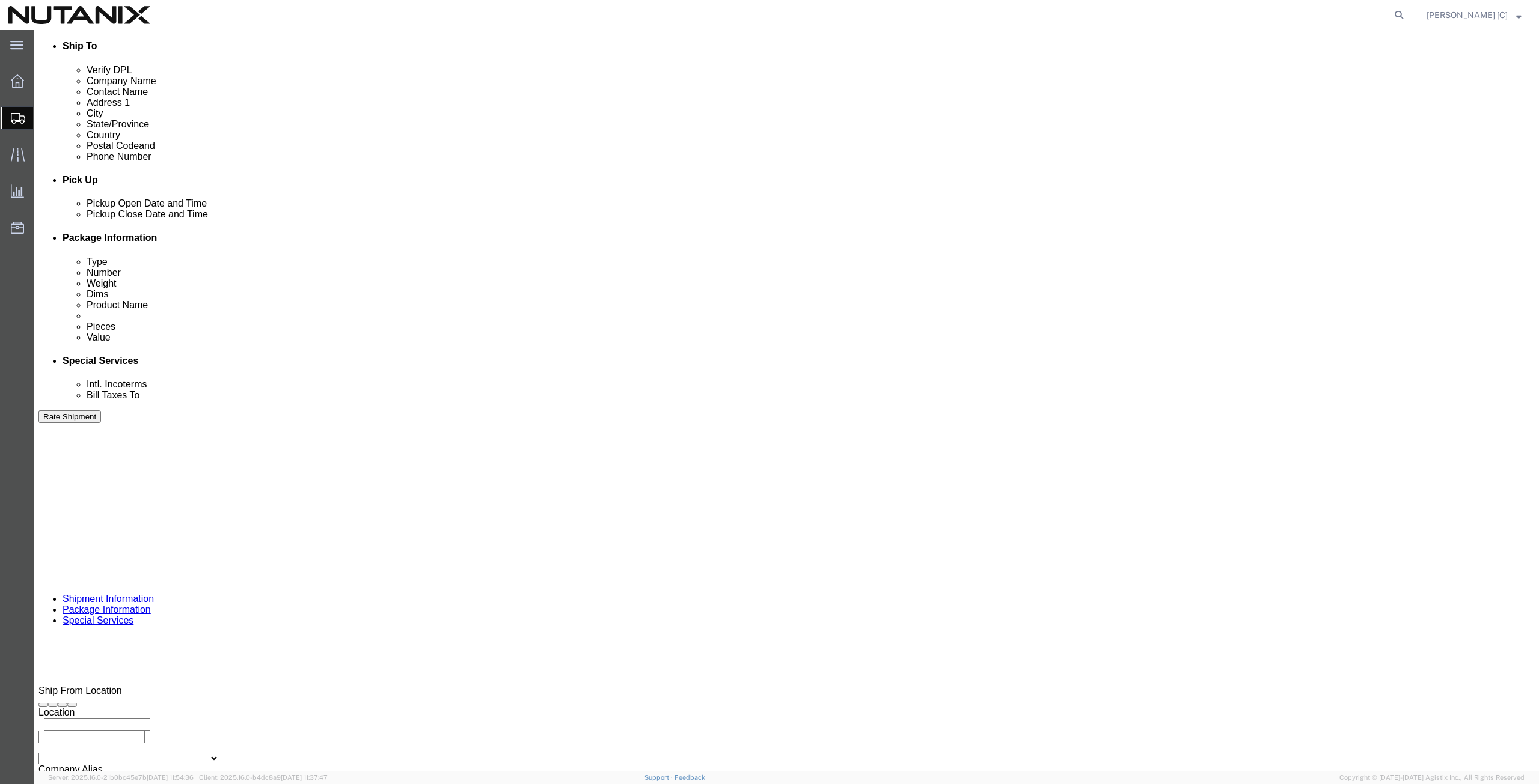
click button "Rate Shipment"
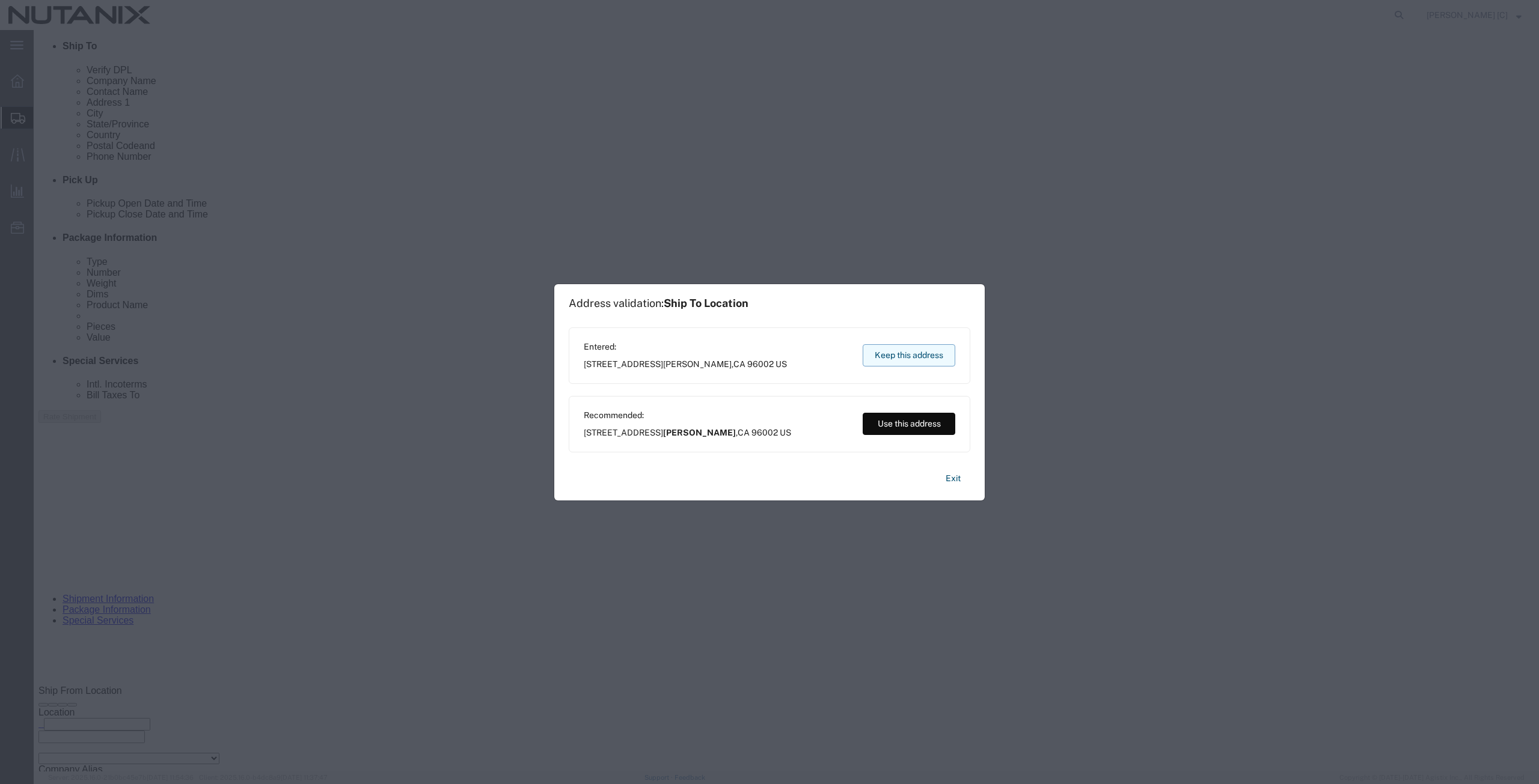
click at [911, 356] on button "Keep this address" at bounding box center [909, 355] width 92 height 22
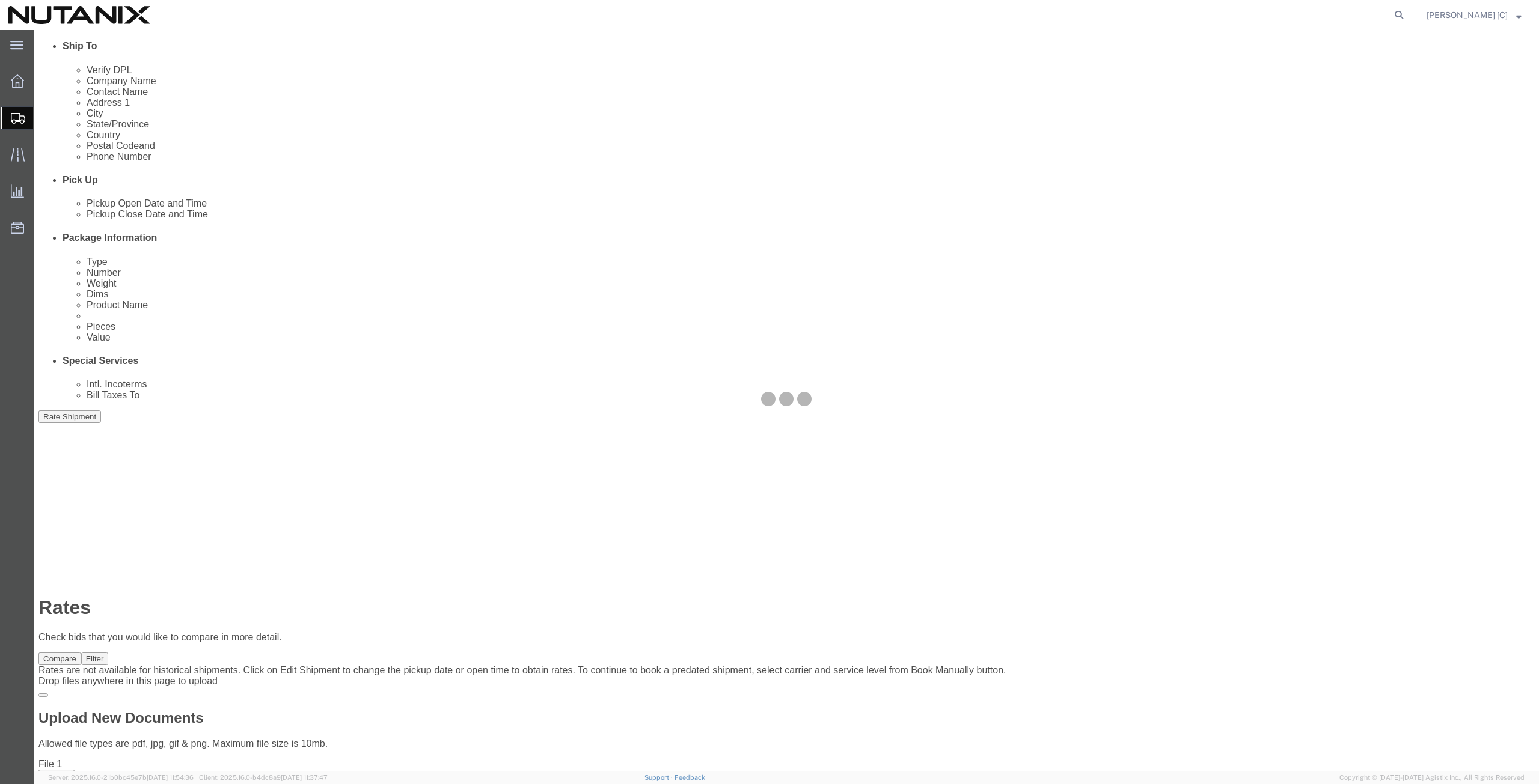
scroll to position [0, 0]
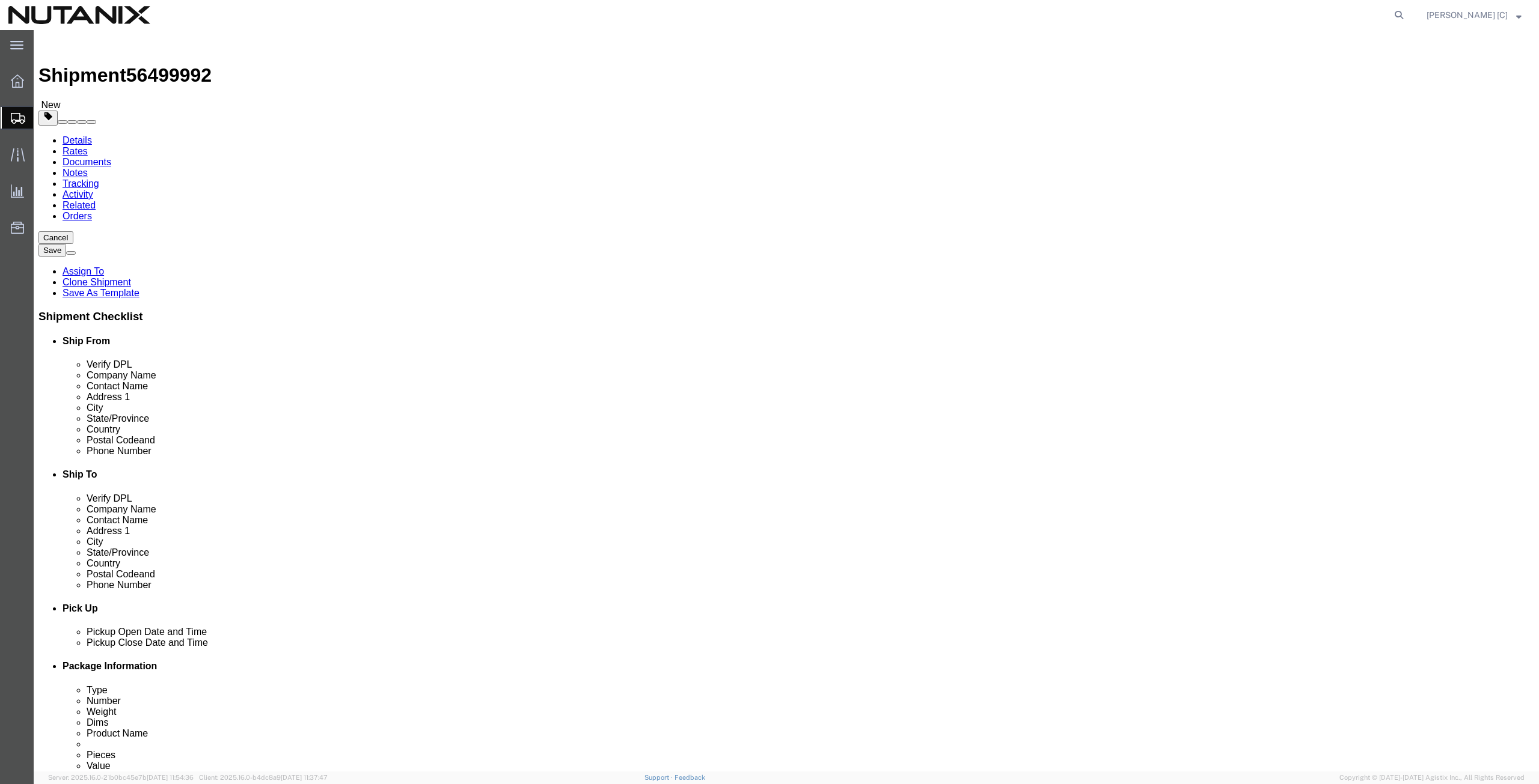
click at [72, 135] on link "Details" at bounding box center [77, 140] width 29 height 10
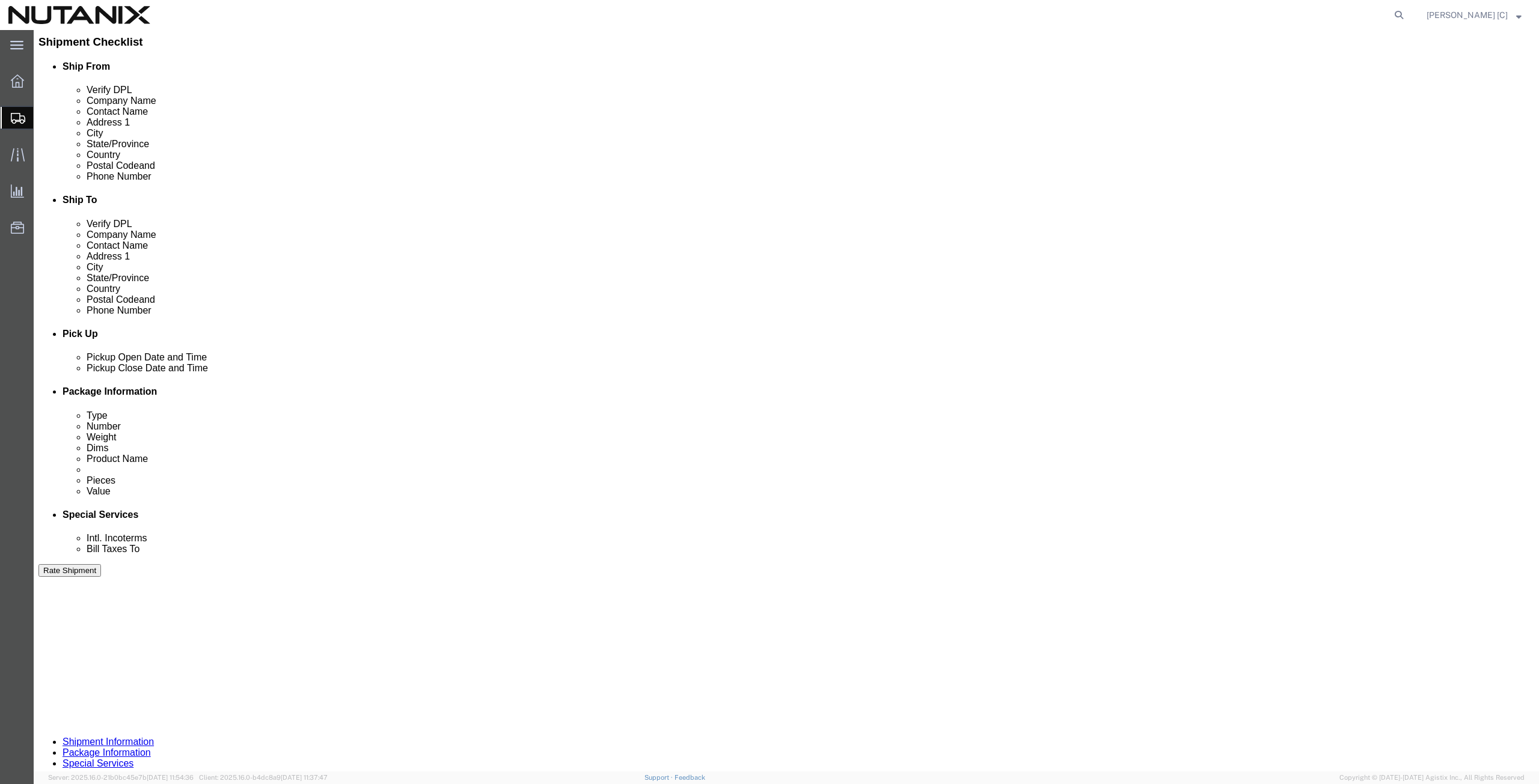
scroll to position [280, 0]
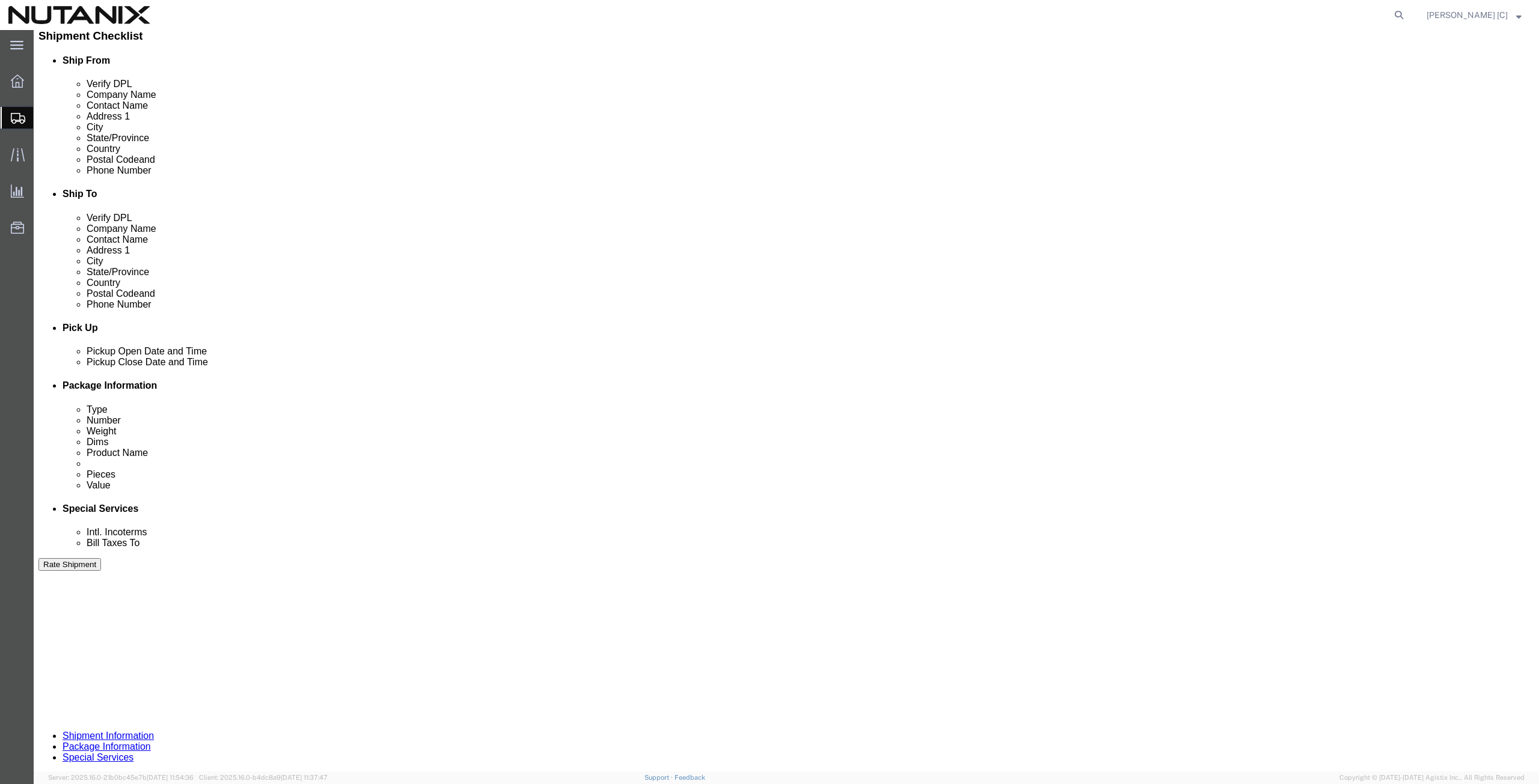
click div "Aug 14 2025 12:05 PM"
type input "4:00 PM"
click button "Apply"
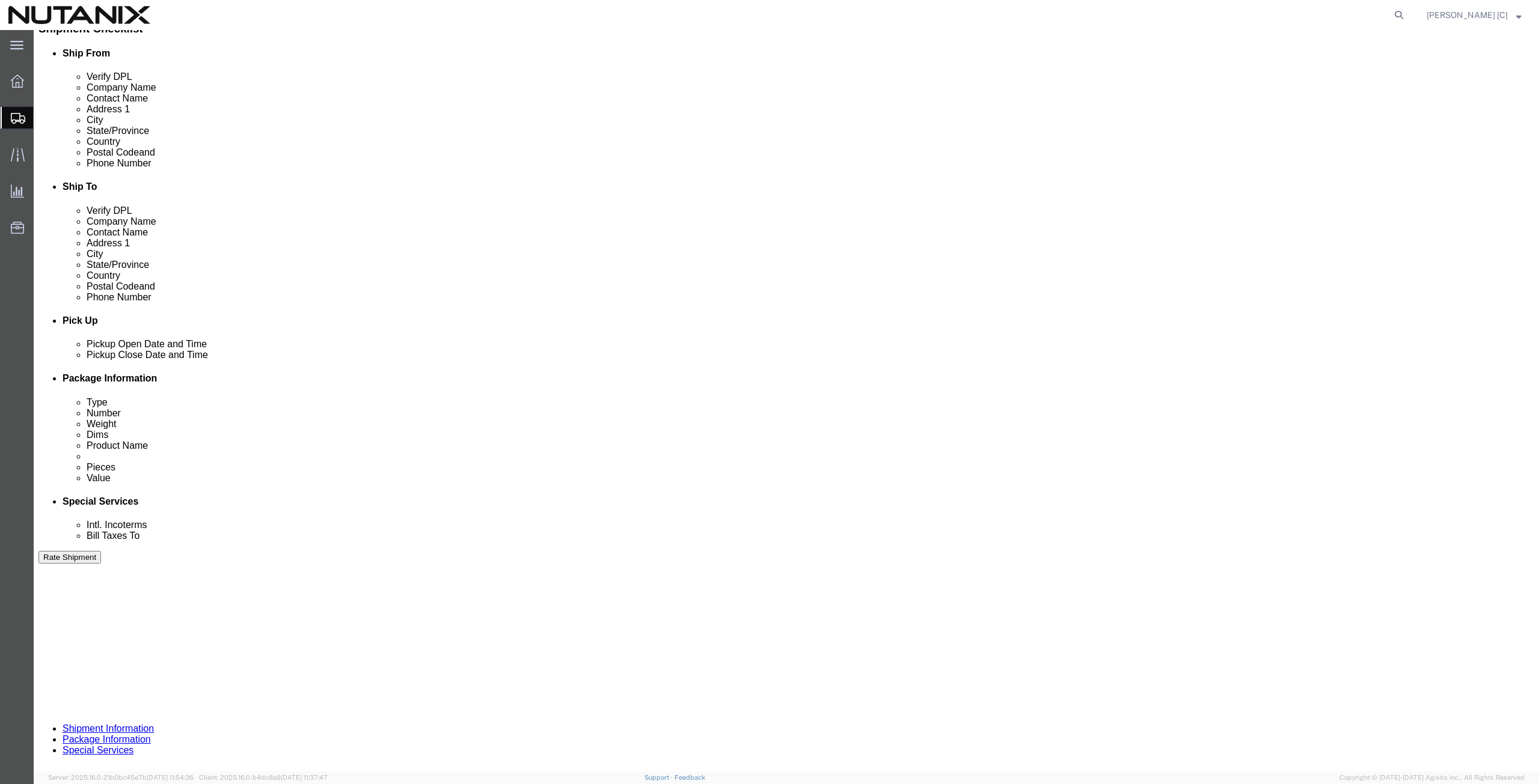
scroll to position [290, 0]
click button "Continue"
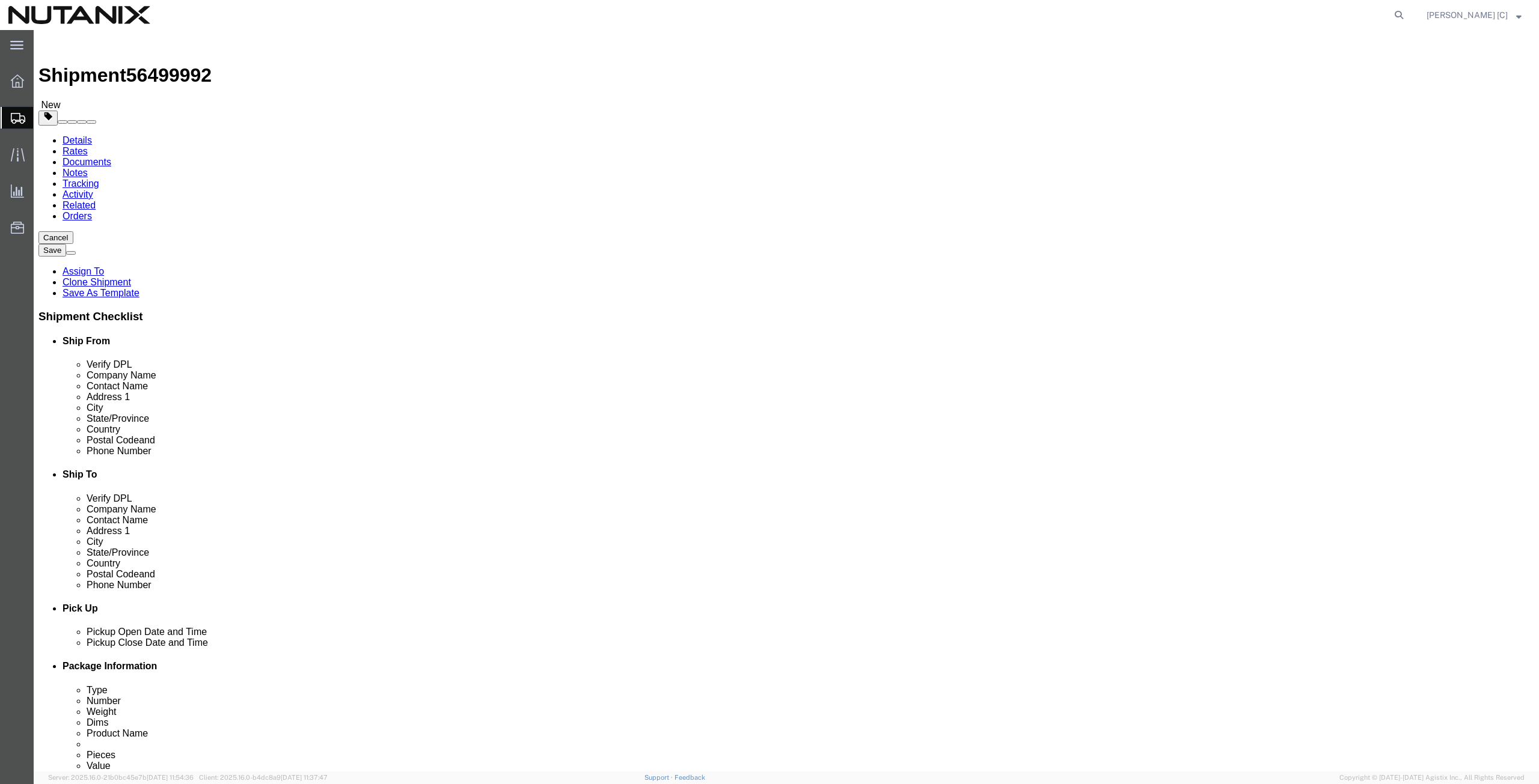
click button "Continue"
click icon
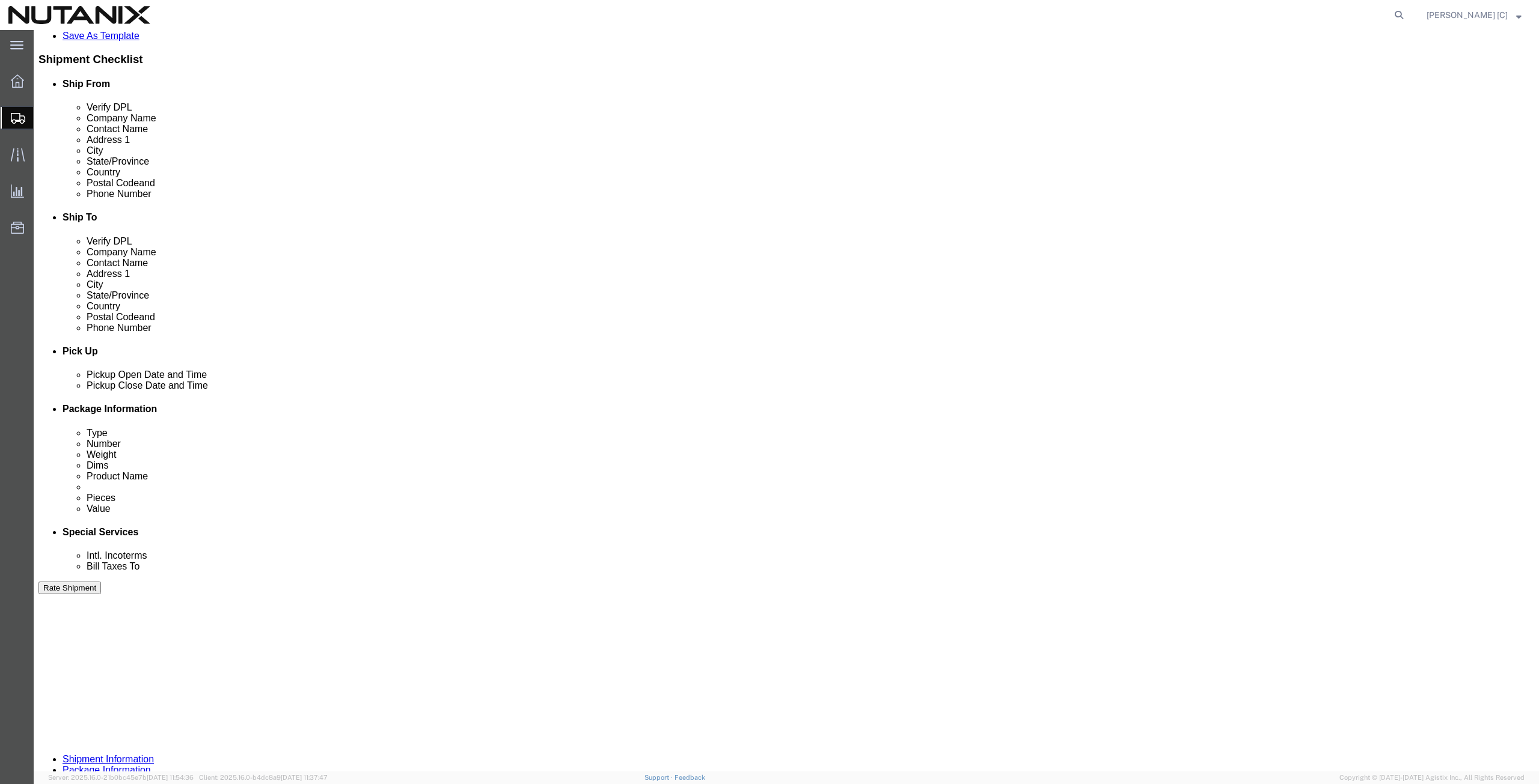
scroll to position [290, 0]
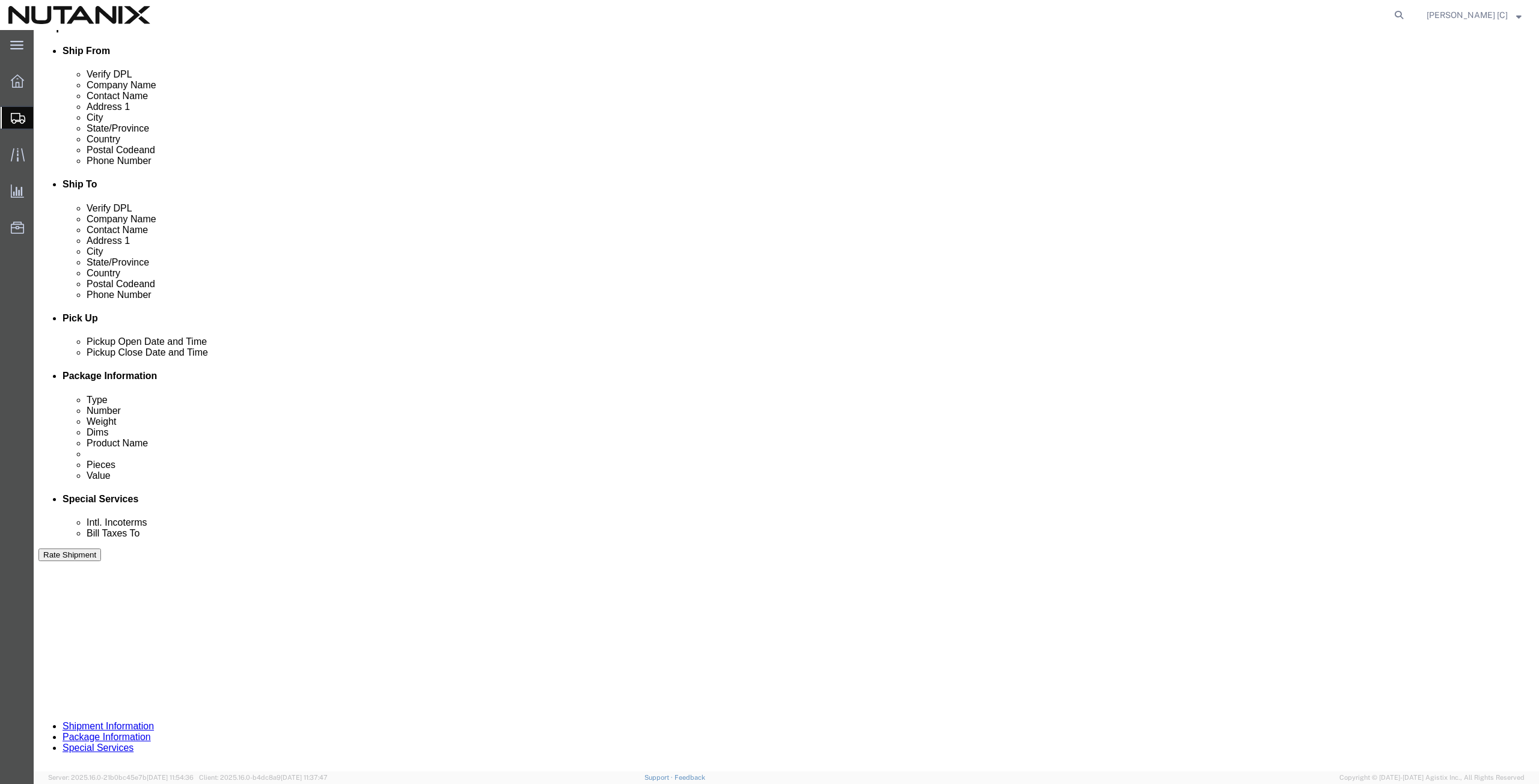
drag, startPoint x: 1238, startPoint y: 690, endPoint x: 1229, endPoint y: 694, distance: 9.8
click button "Continue"
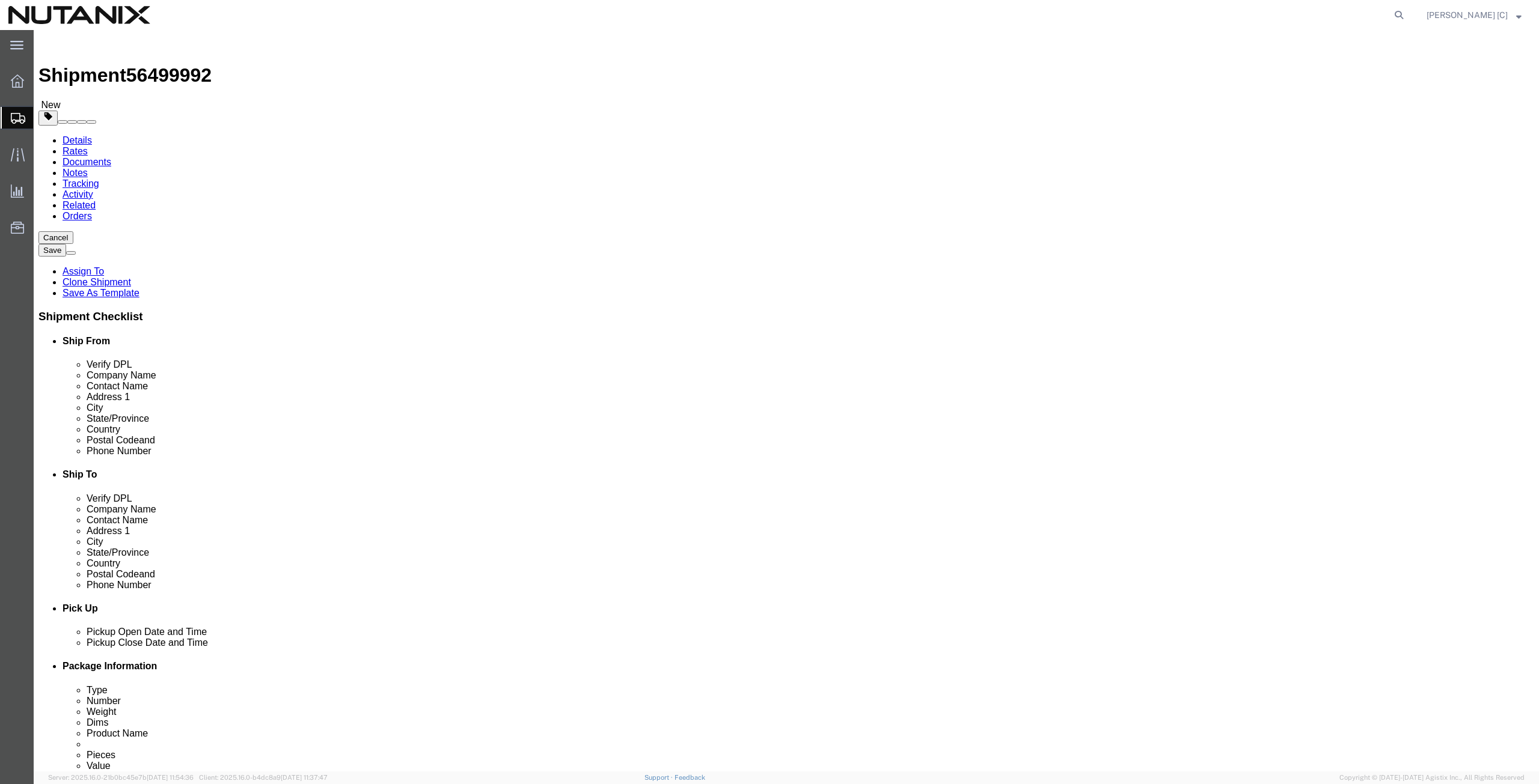
click icon
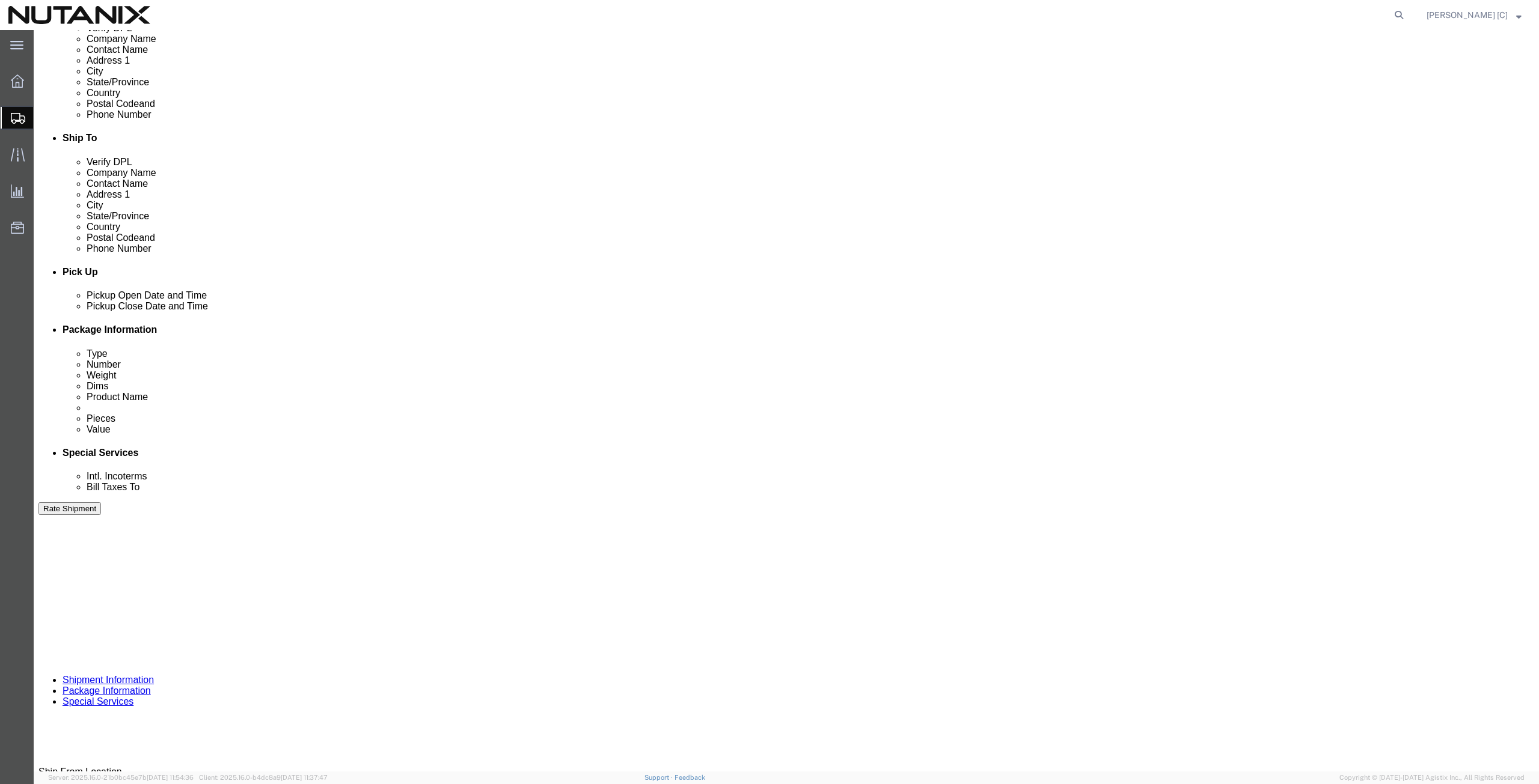
scroll to position [418, 0]
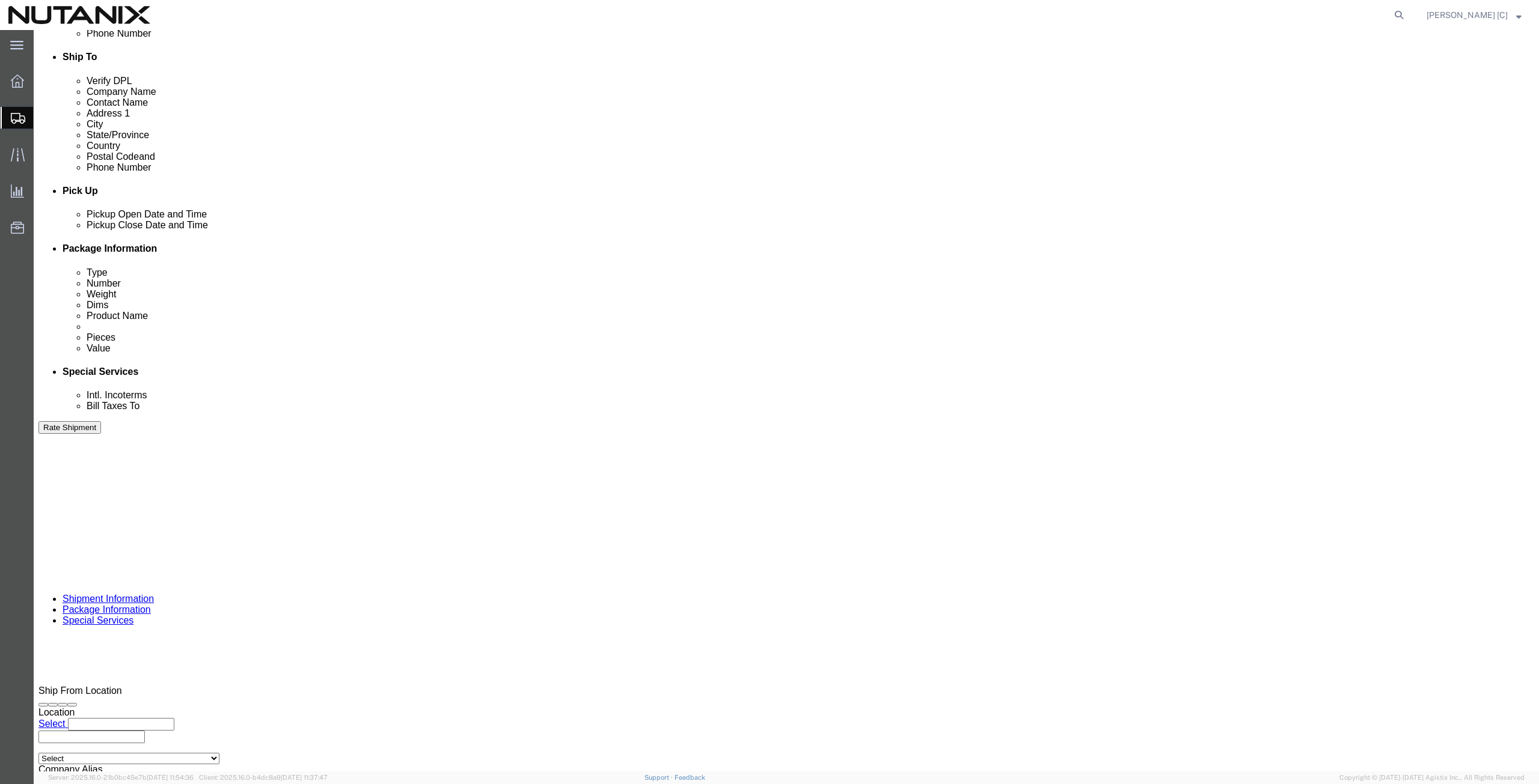
click button "Rate Shipment"
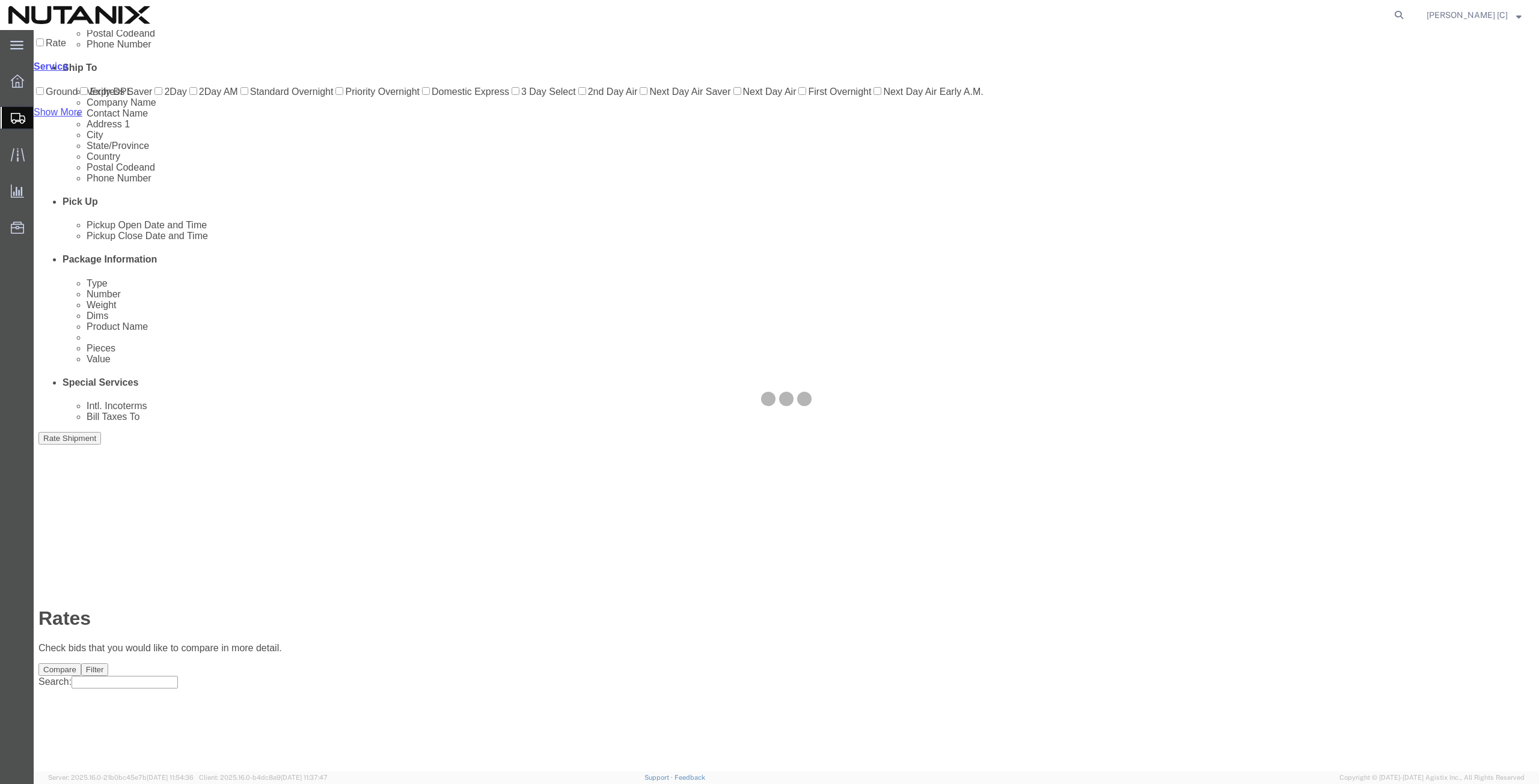
scroll to position [0, 0]
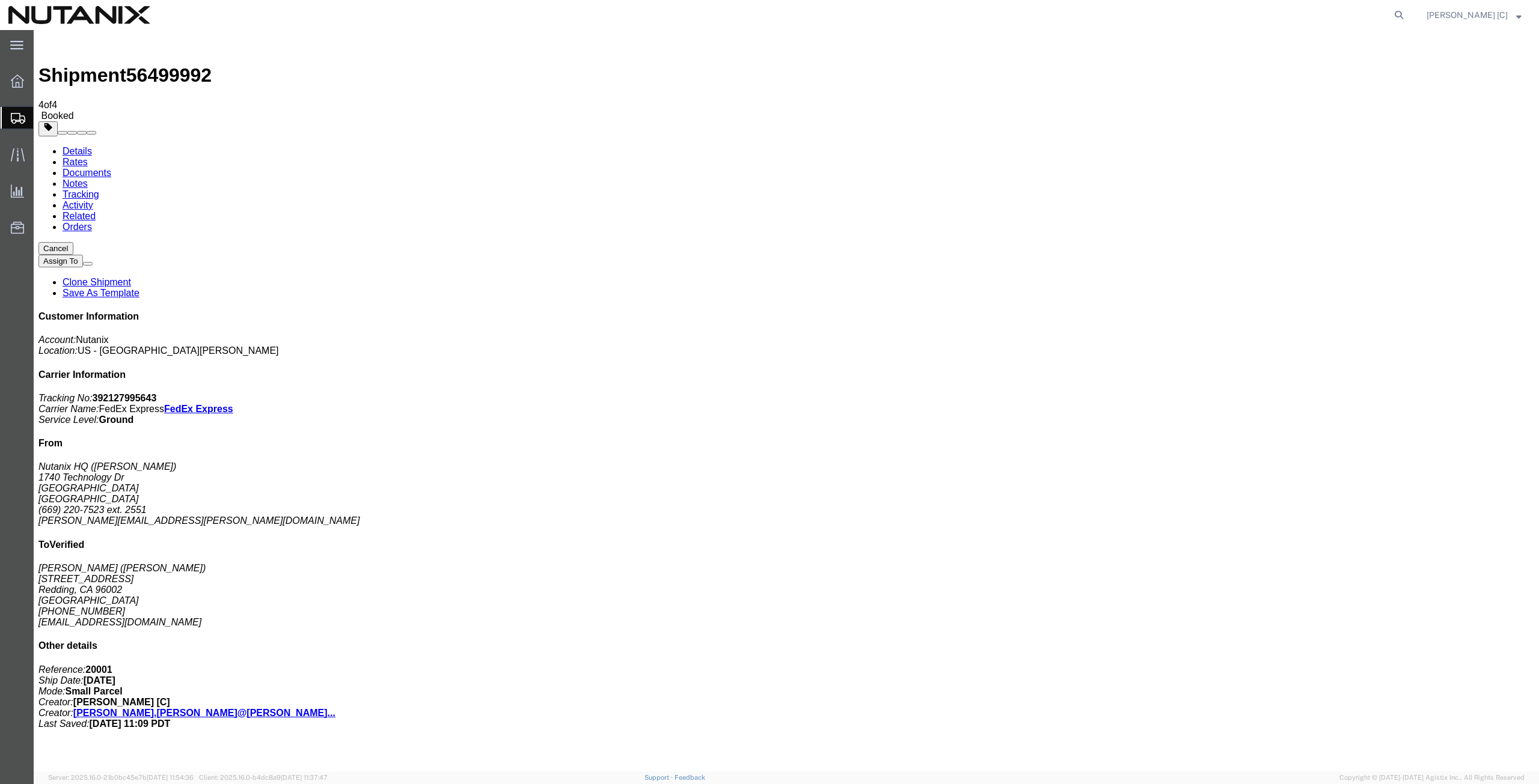
click at [0, 0] on span "Create Shipment" at bounding box center [0, 0] width 0 height 0
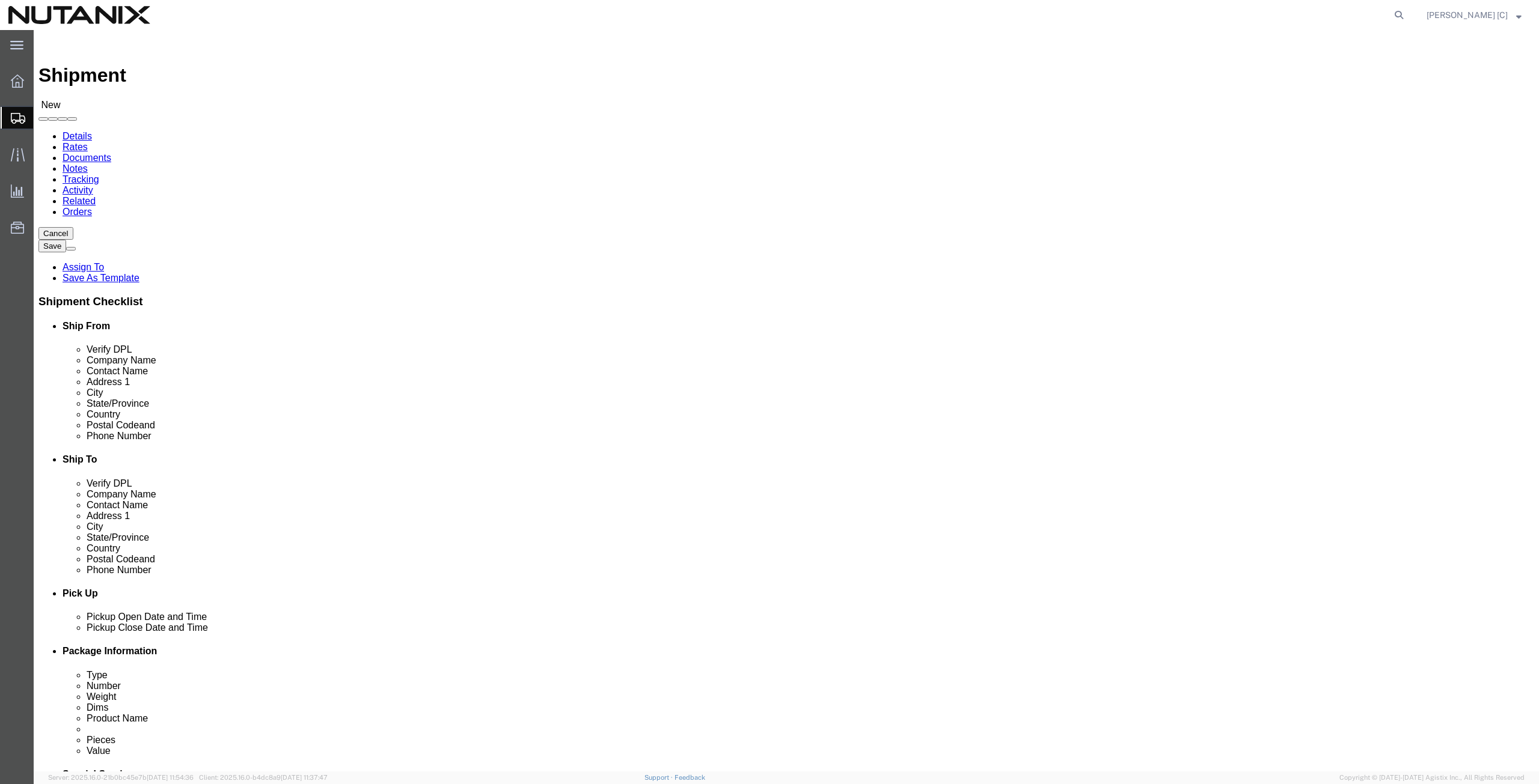
click input "text"
type input "art"
click input "text"
type input "art"
click p "- Nutanix HQ - (Art Campos) 1740 Technology Dr, San Jose, CA, 95110, US"
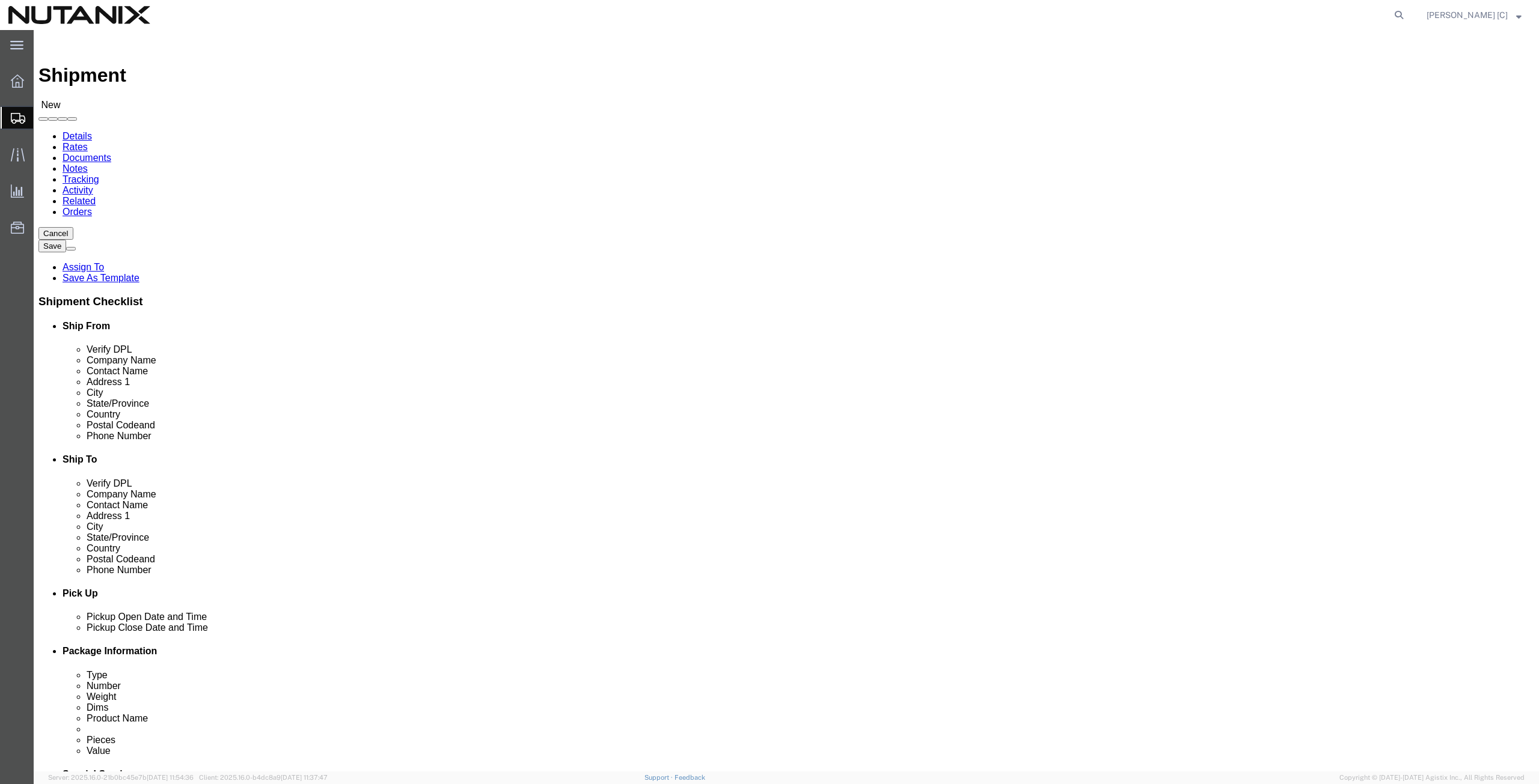
select select "CA"
type input "Art Campos"
click span
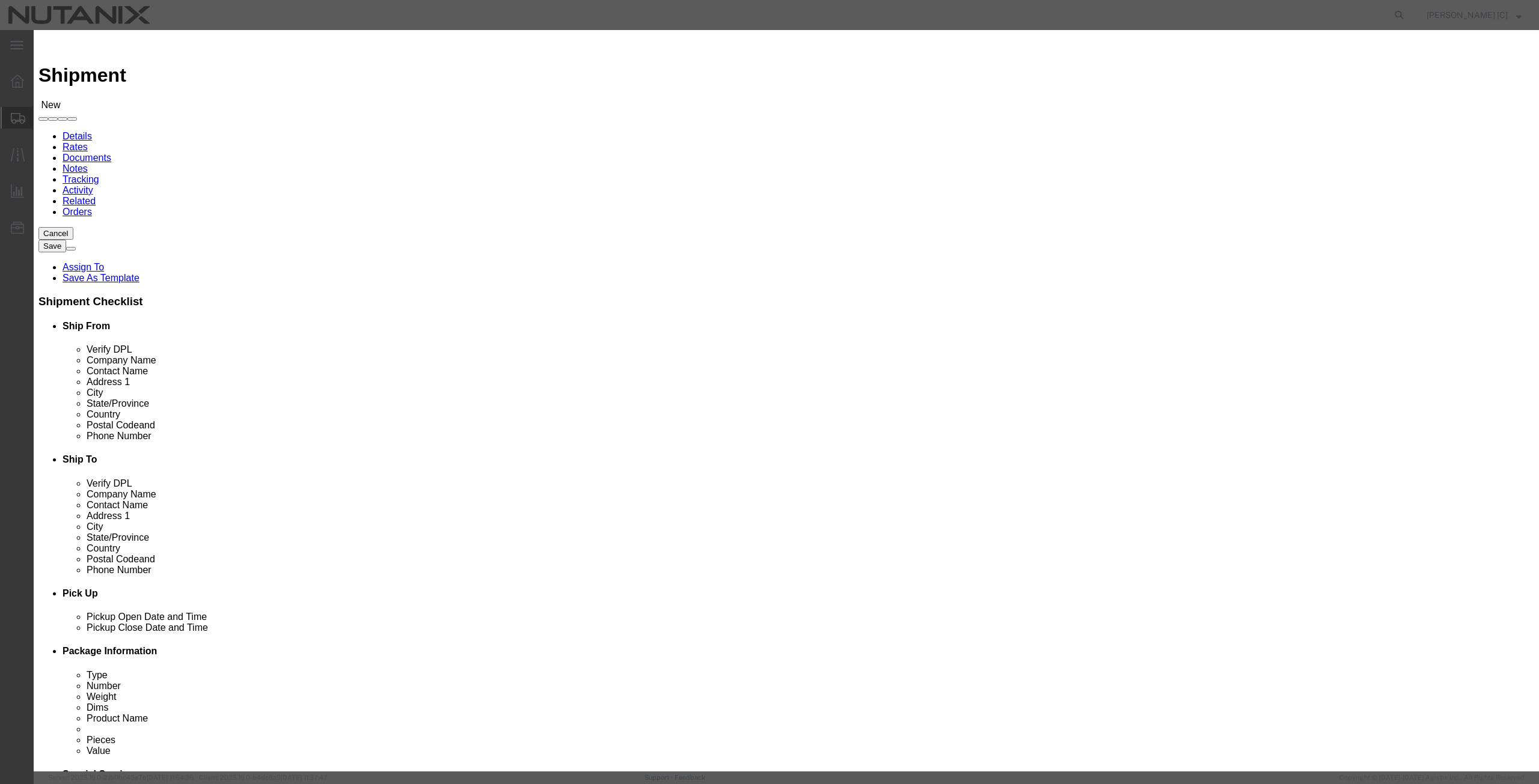
scroll to position [140, 0]
click button "Select"
select select "MX"
click icon "button"
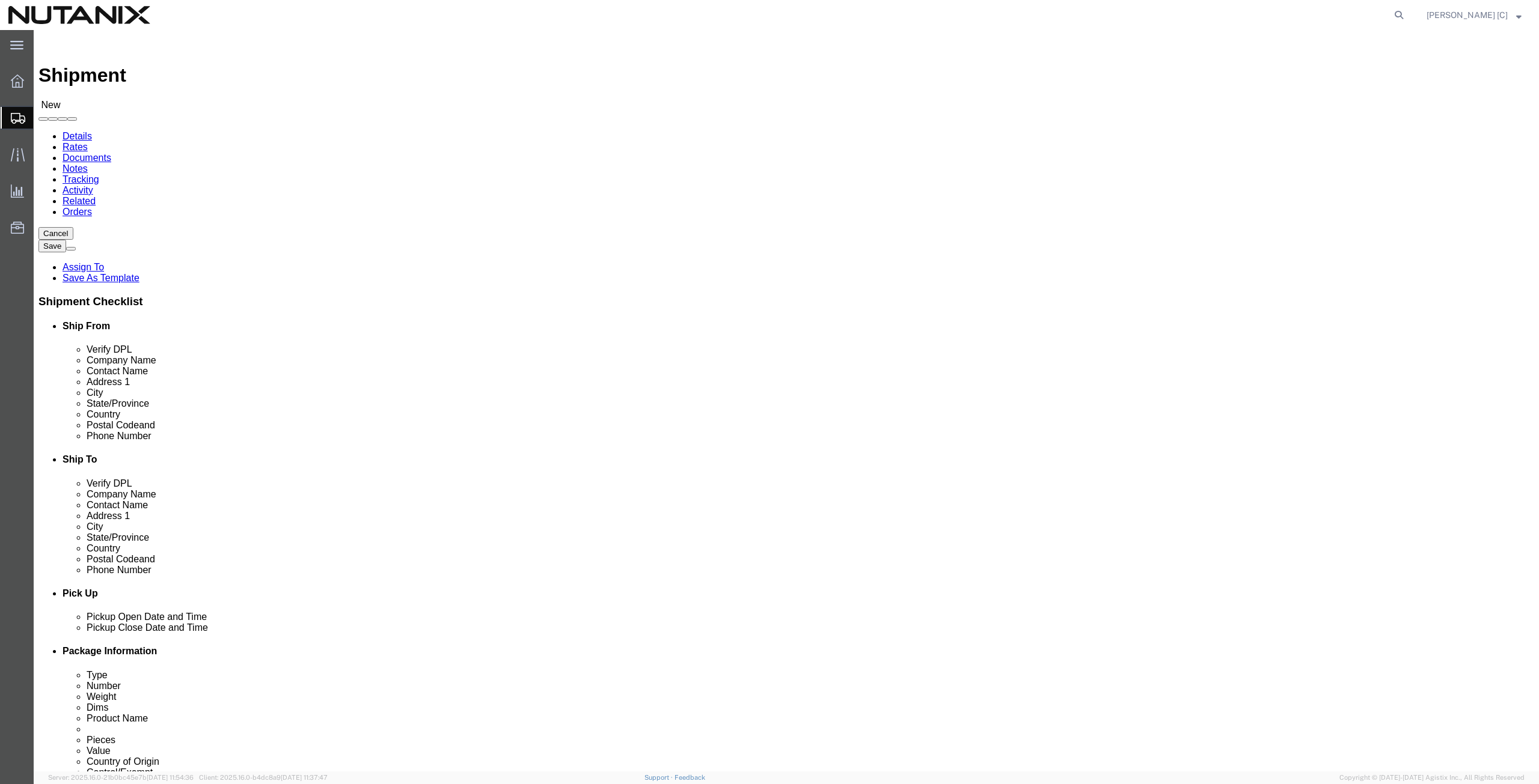
drag, startPoint x: 949, startPoint y: 252, endPoint x: 816, endPoint y: 258, distance: 133.1
click div "Location Select Select My Profile Location AE - Dubai City AU - Australia DE - …"
type input "Antonio Bahena"
drag, startPoint x: 1017, startPoint y: 430, endPoint x: 748, endPoint y: 421, distance: 269.2
click div "Location Select Select My Profile Location AE - Dubai City AU - Australia DE - …"
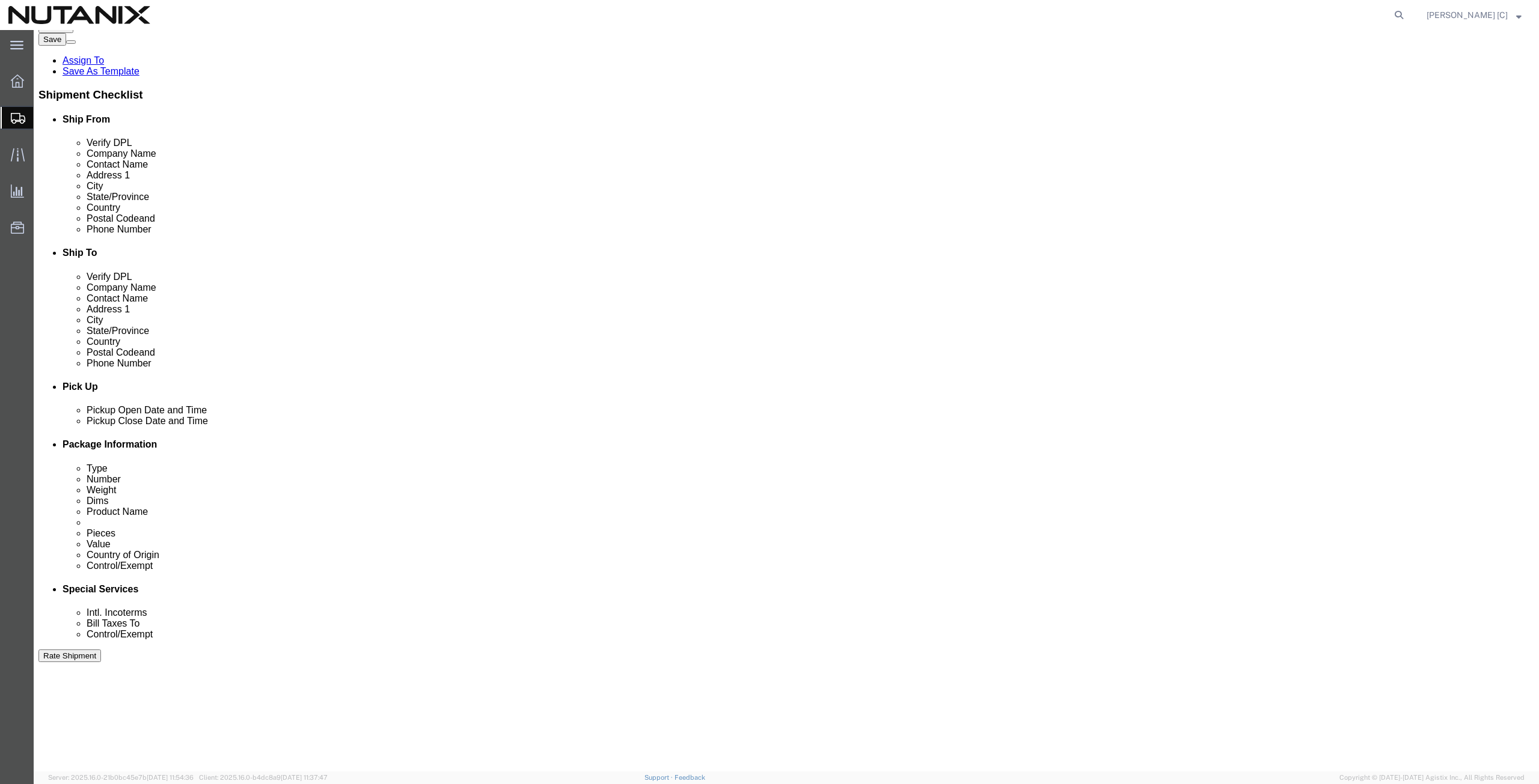
scroll to position [280, 0]
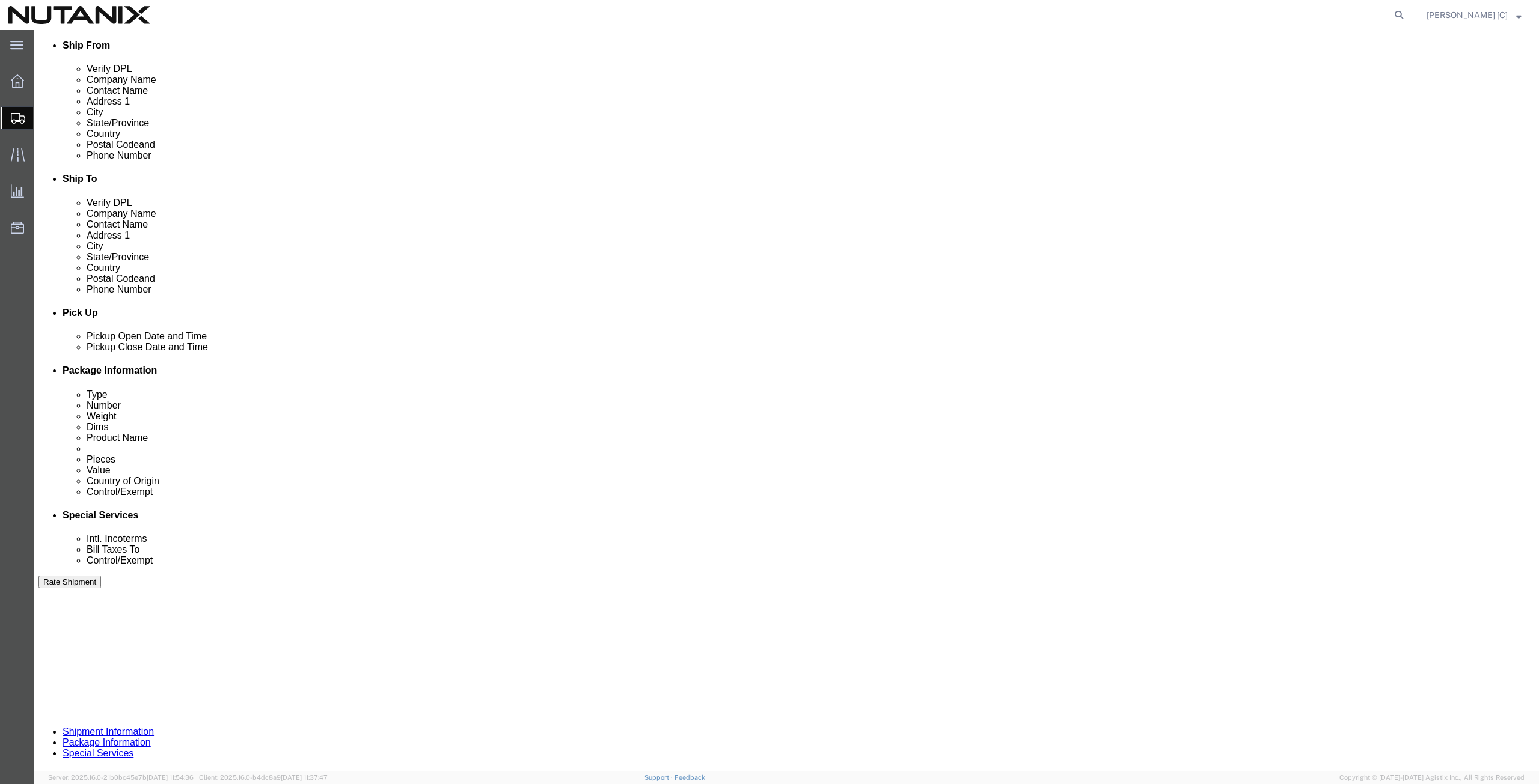
type input "antonio.bahena@nutanix.com"
click input "text"
type input "20001"
click input "text"
type input "p"
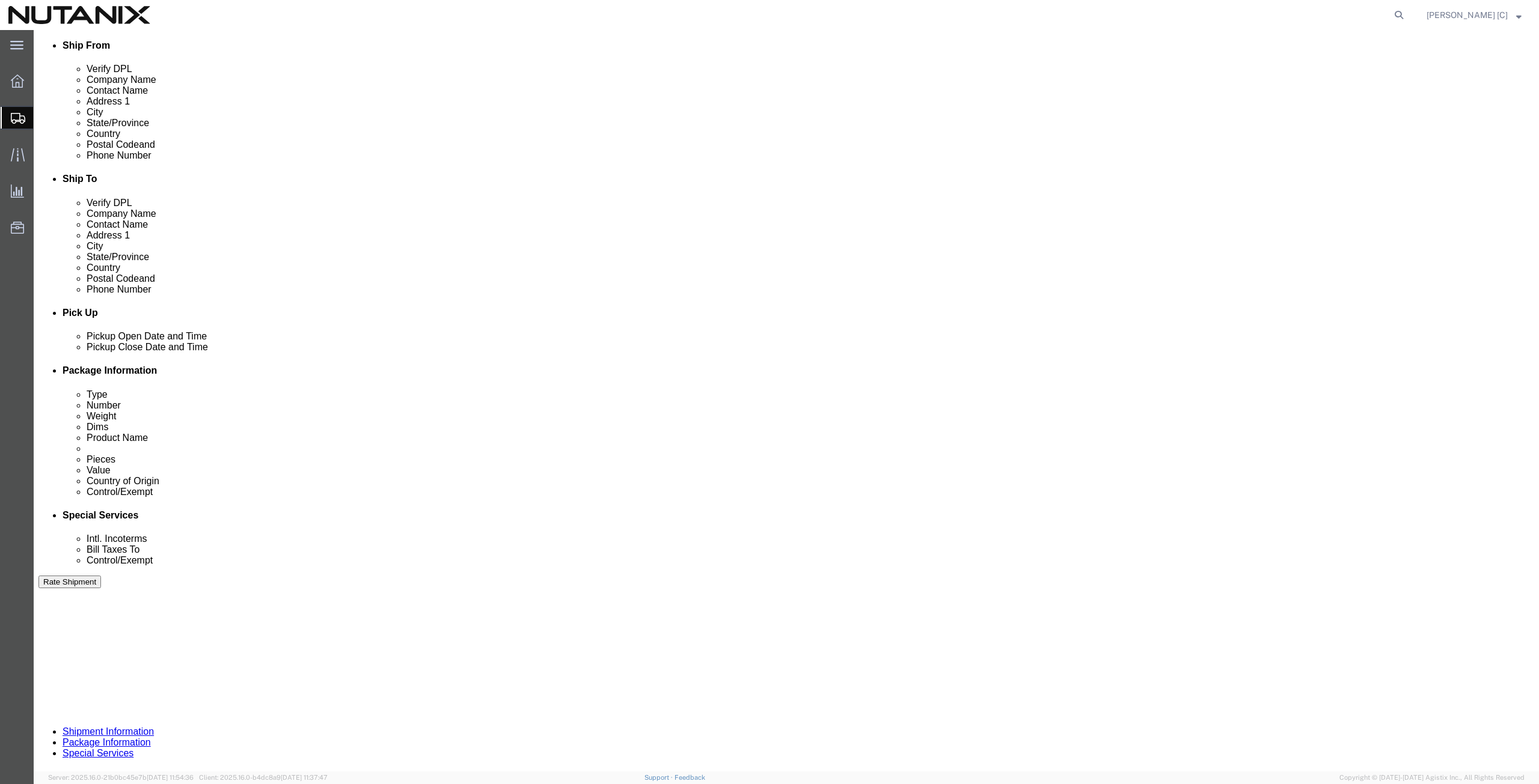
click select "Select Account Type Activity ID Airline Appointment Number ASN Batch Request # …"
select select "PURCHORD"
click select "Select Account Type Activity ID Airline Appointment Number ASN Batch Request # …"
click input "text"
type input "Swag"
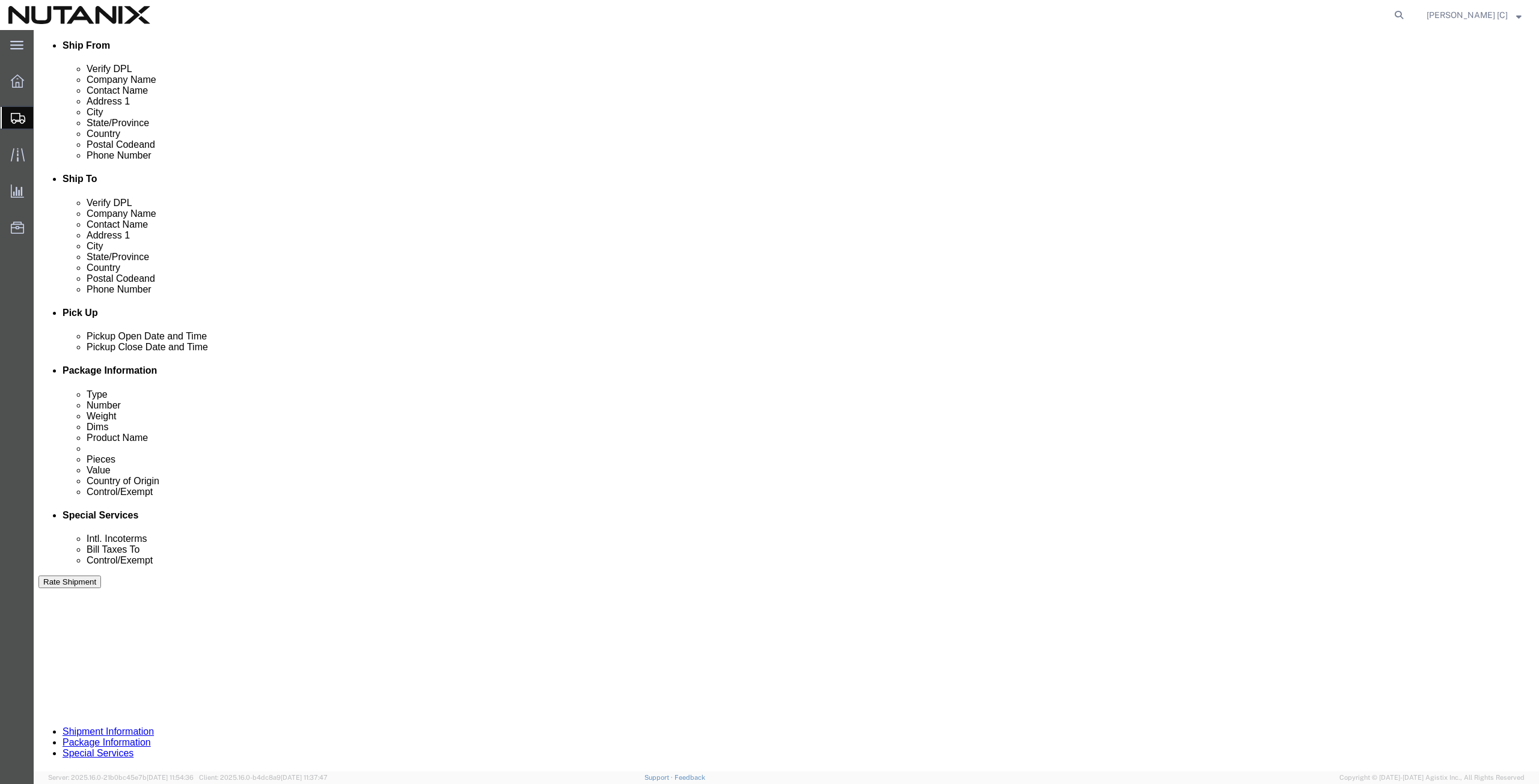
click select "Select Air Less than Truckload Multi-Leg Ocean Freight Rail Small Parcel Truckl…"
select select "SMAL"
click select "Select Air Less than Truckload Multi-Leg Ocean Freight Rail Small Parcel Truckl…"
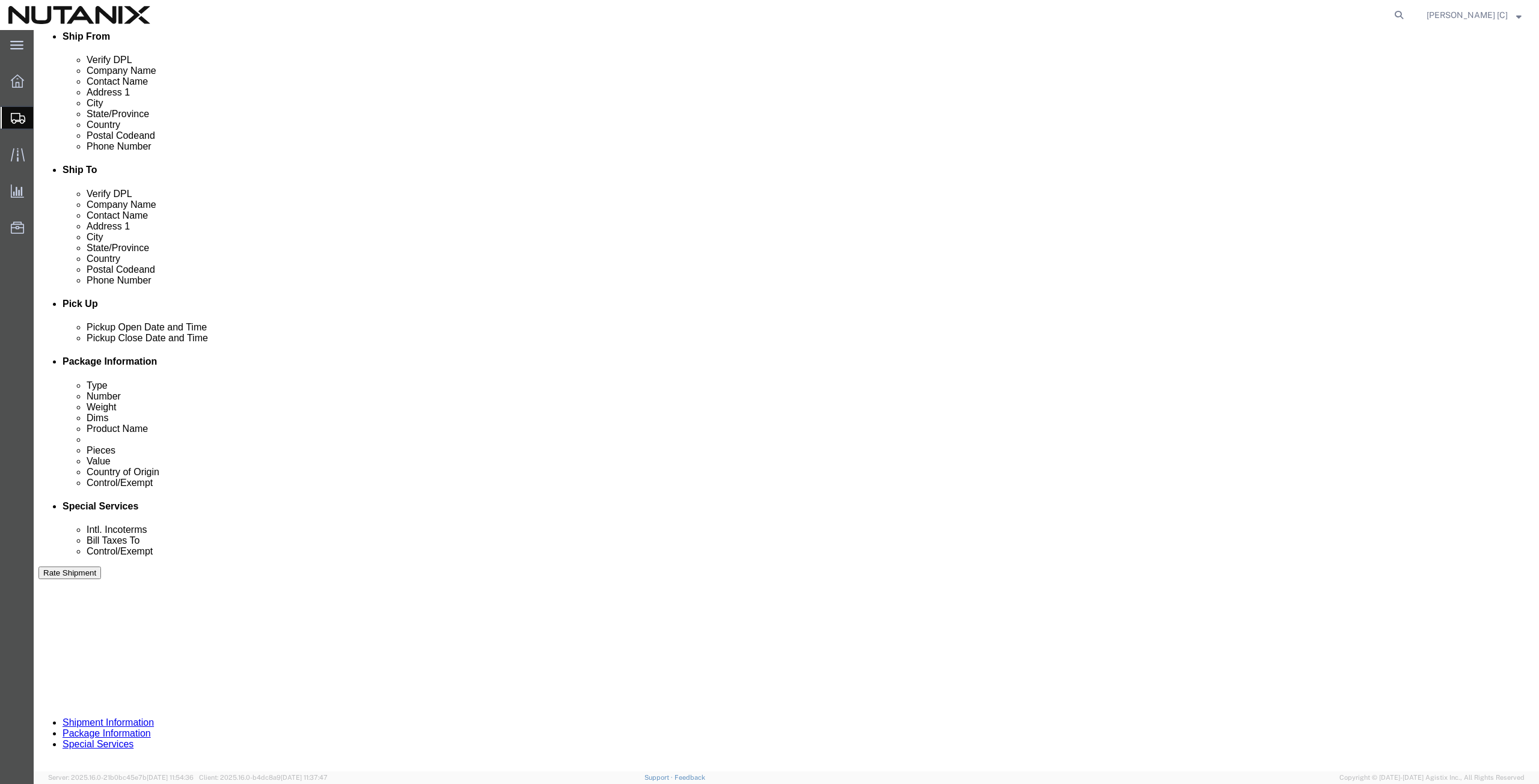
scroll to position [290, 0]
click button "Continue"
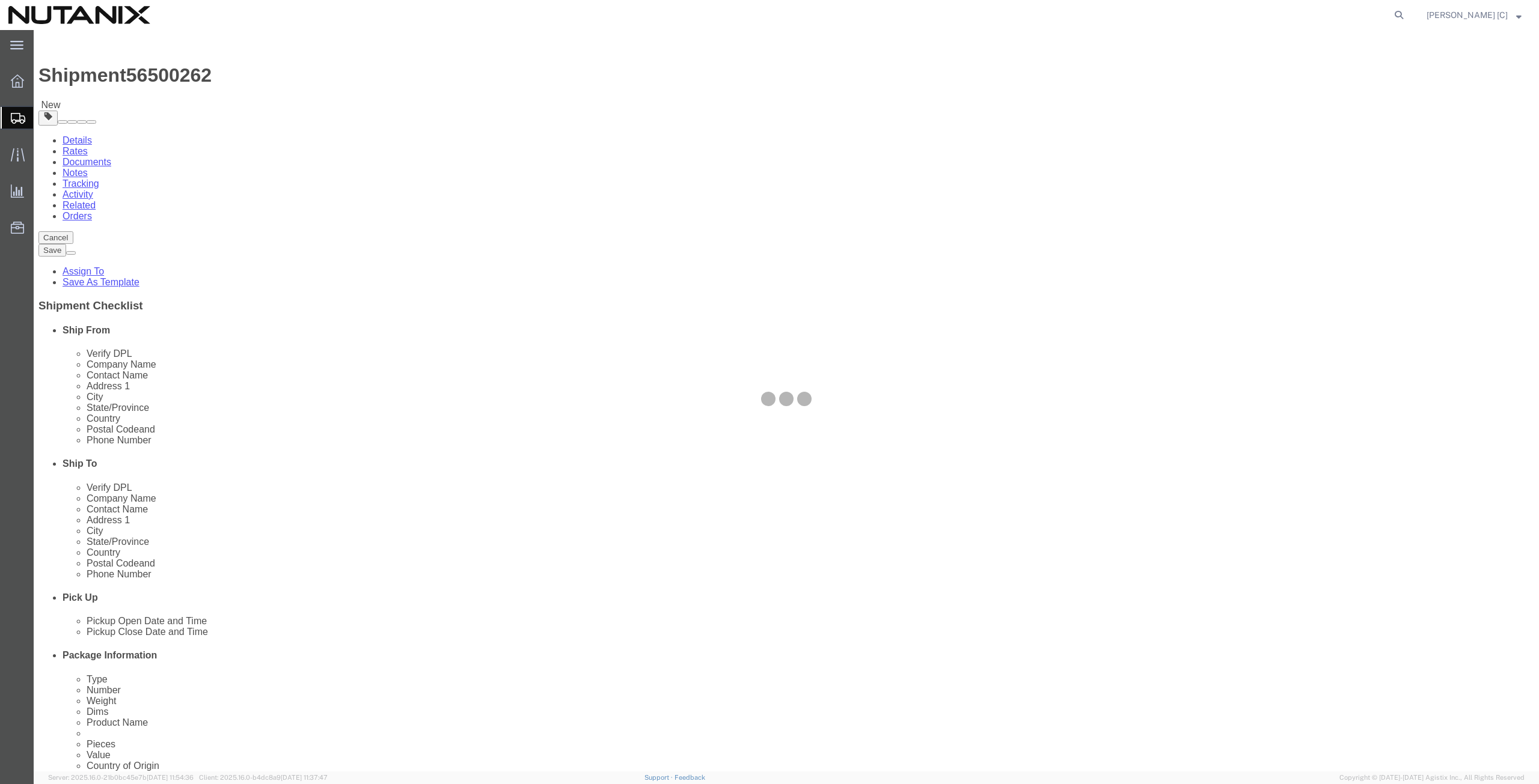
select select "YRPK"
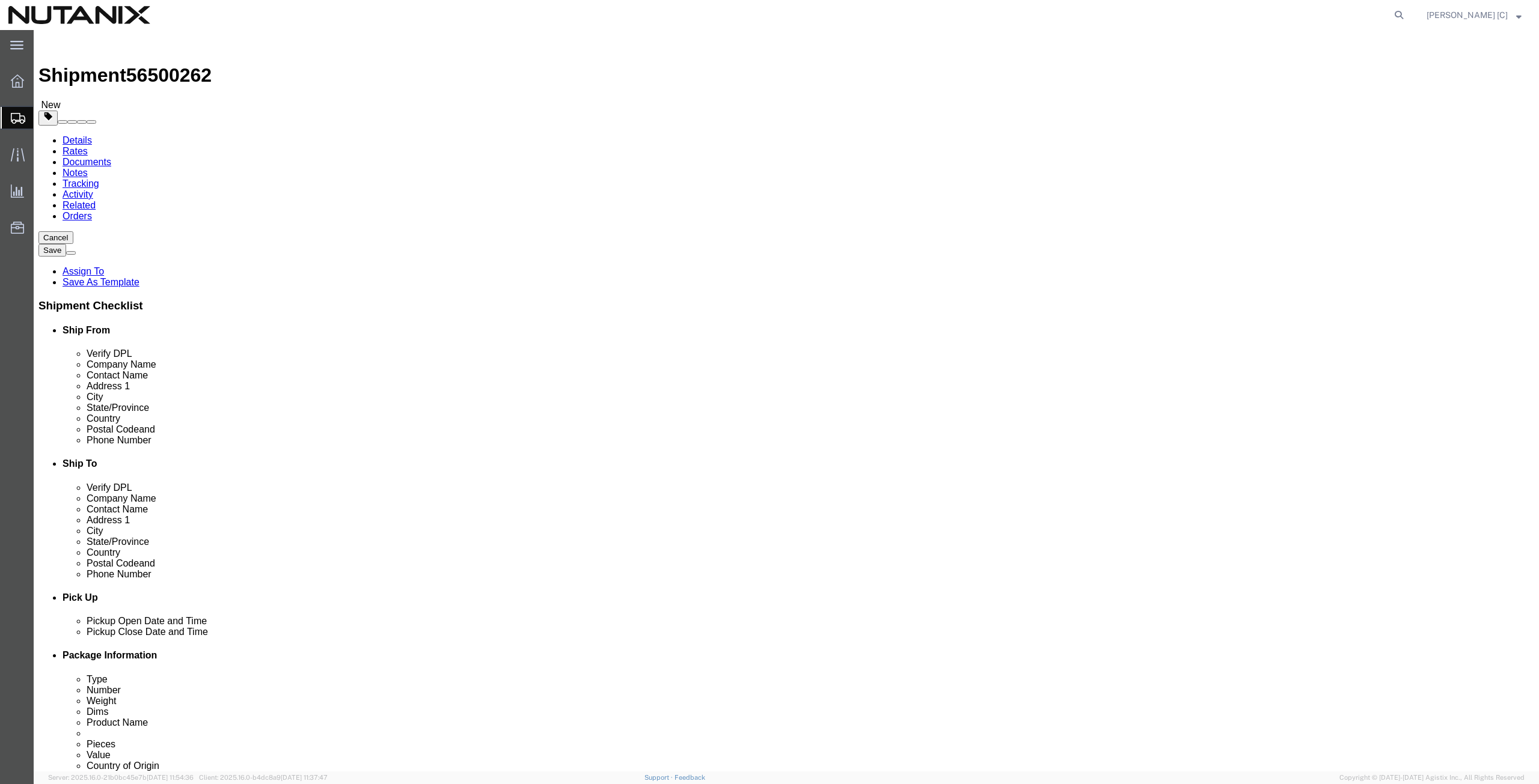
click input "text"
type input "12"
type input "17"
type input "4"
type input "3.8"
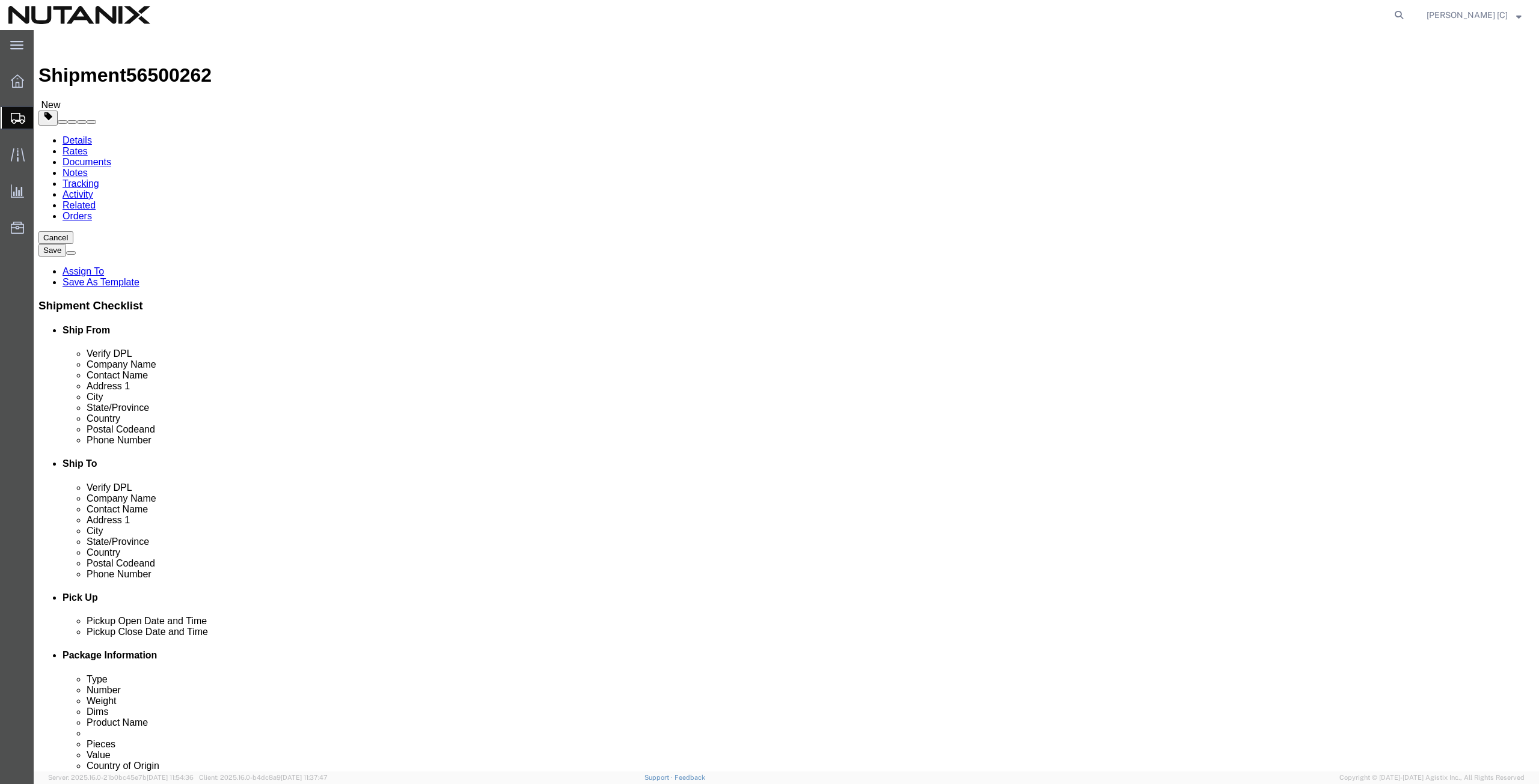
click link "Add Content"
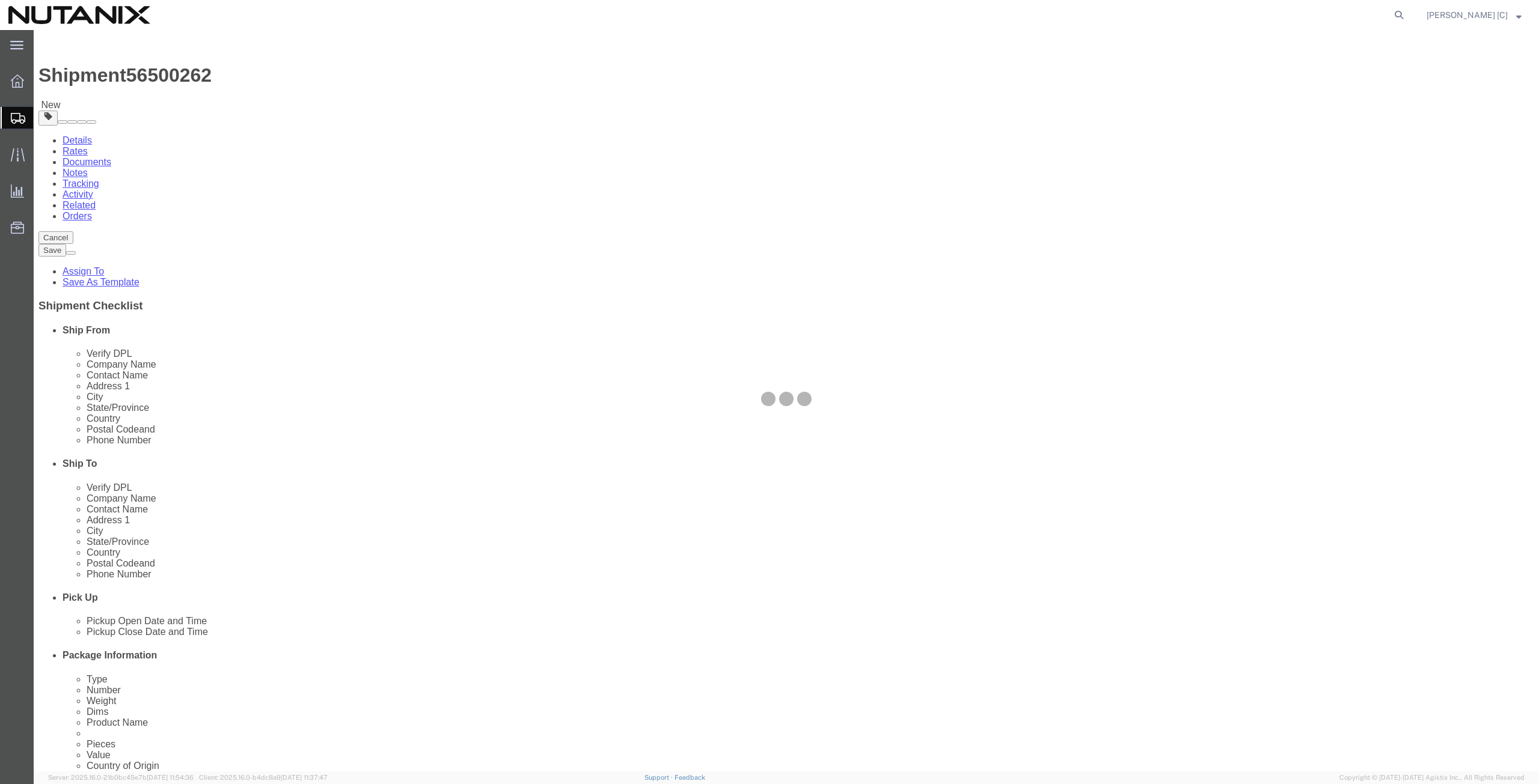
drag, startPoint x: 338, startPoint y: 340, endPoint x: 365, endPoint y: 363, distance: 35.5
click div
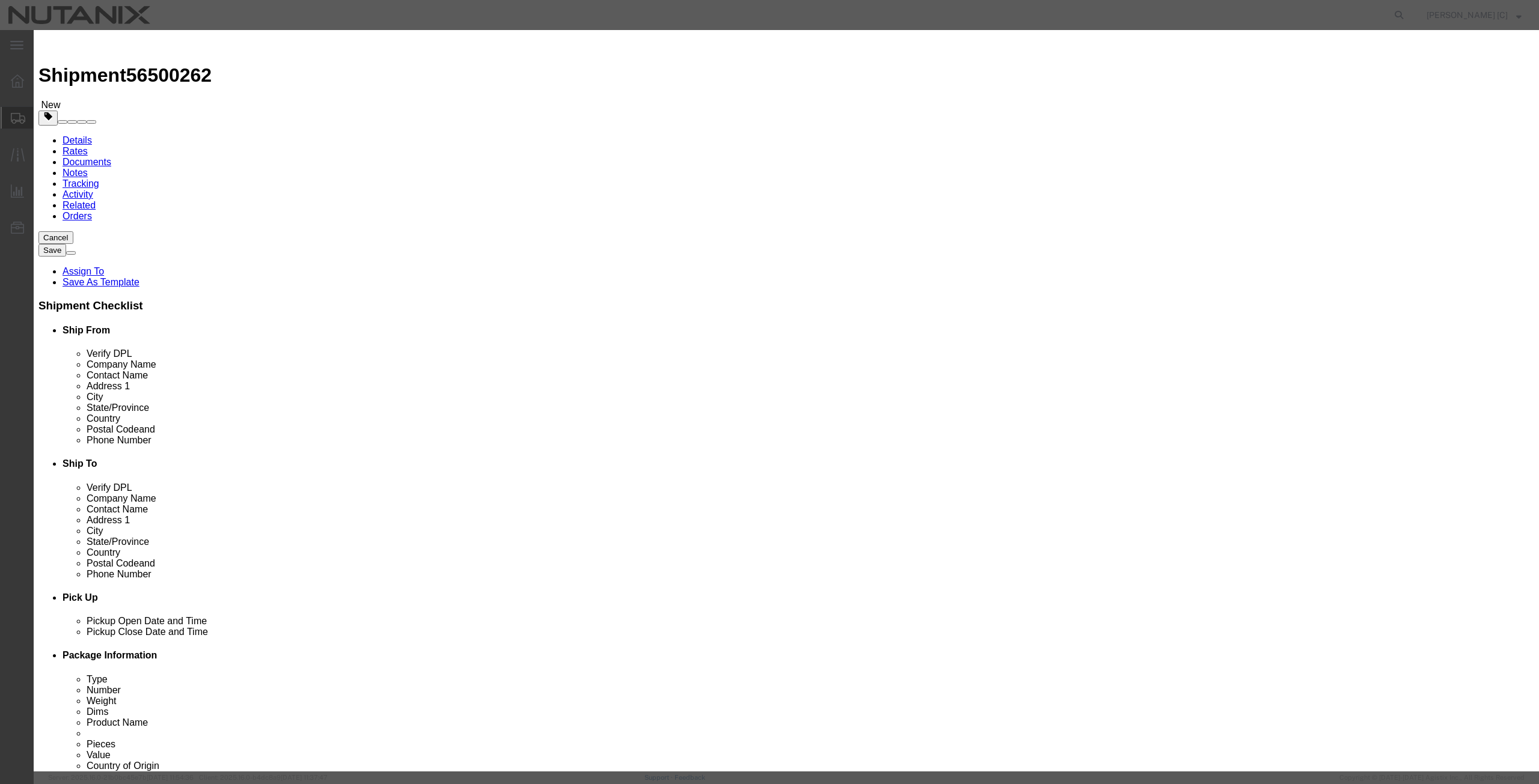
click input "text"
type input "t-shirt"
click td "Name: NTC T-Shirt s, cotton"
select select "USD"
type input "6109.10.0012"
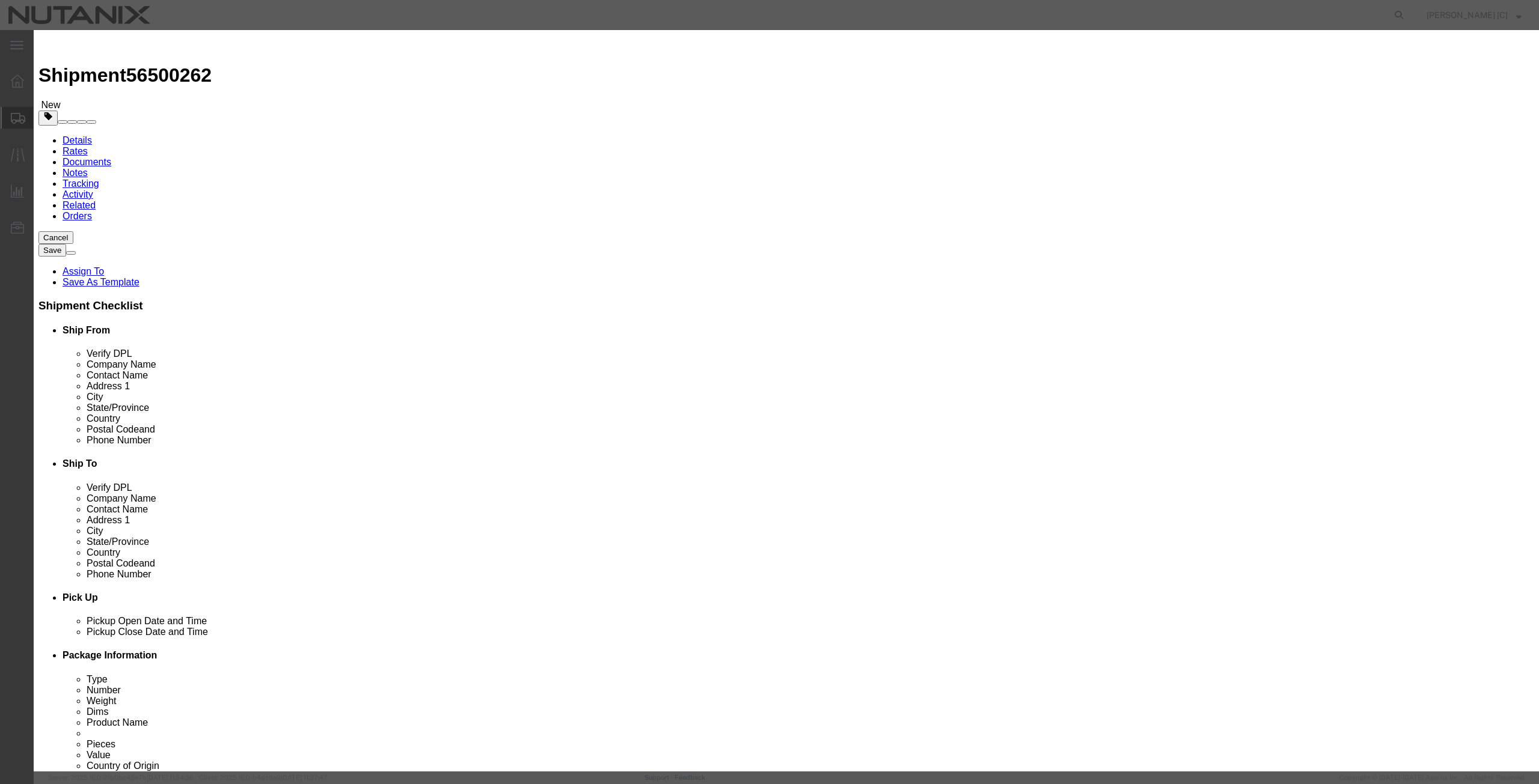
type input "EAR99"
select select
checkbox input "false"
click input "NTC T-Shirts, cotton"
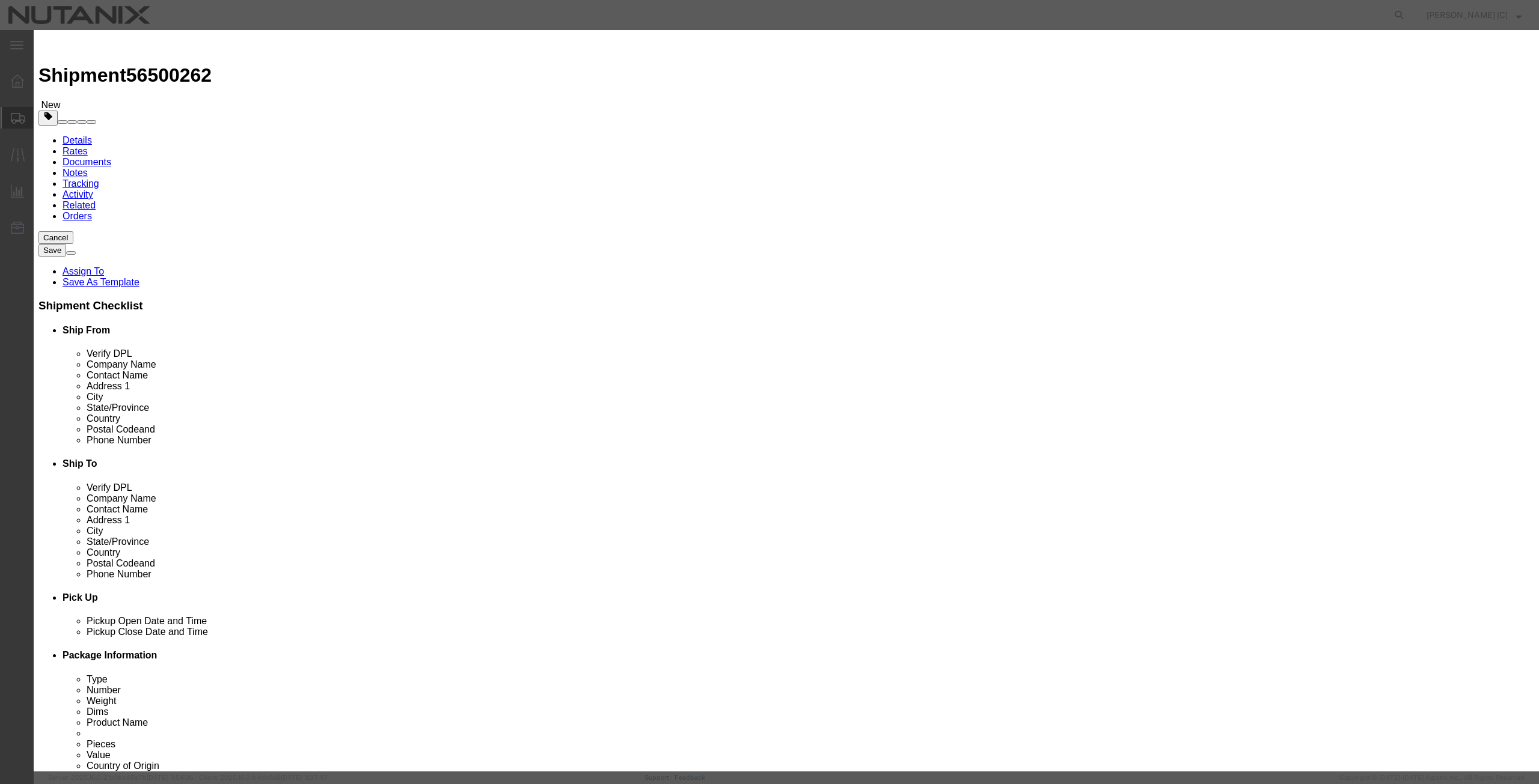
click input "NTC T-Shirts, cotton"
type input "T-Shirts, cotton"
click h3 "Add content"
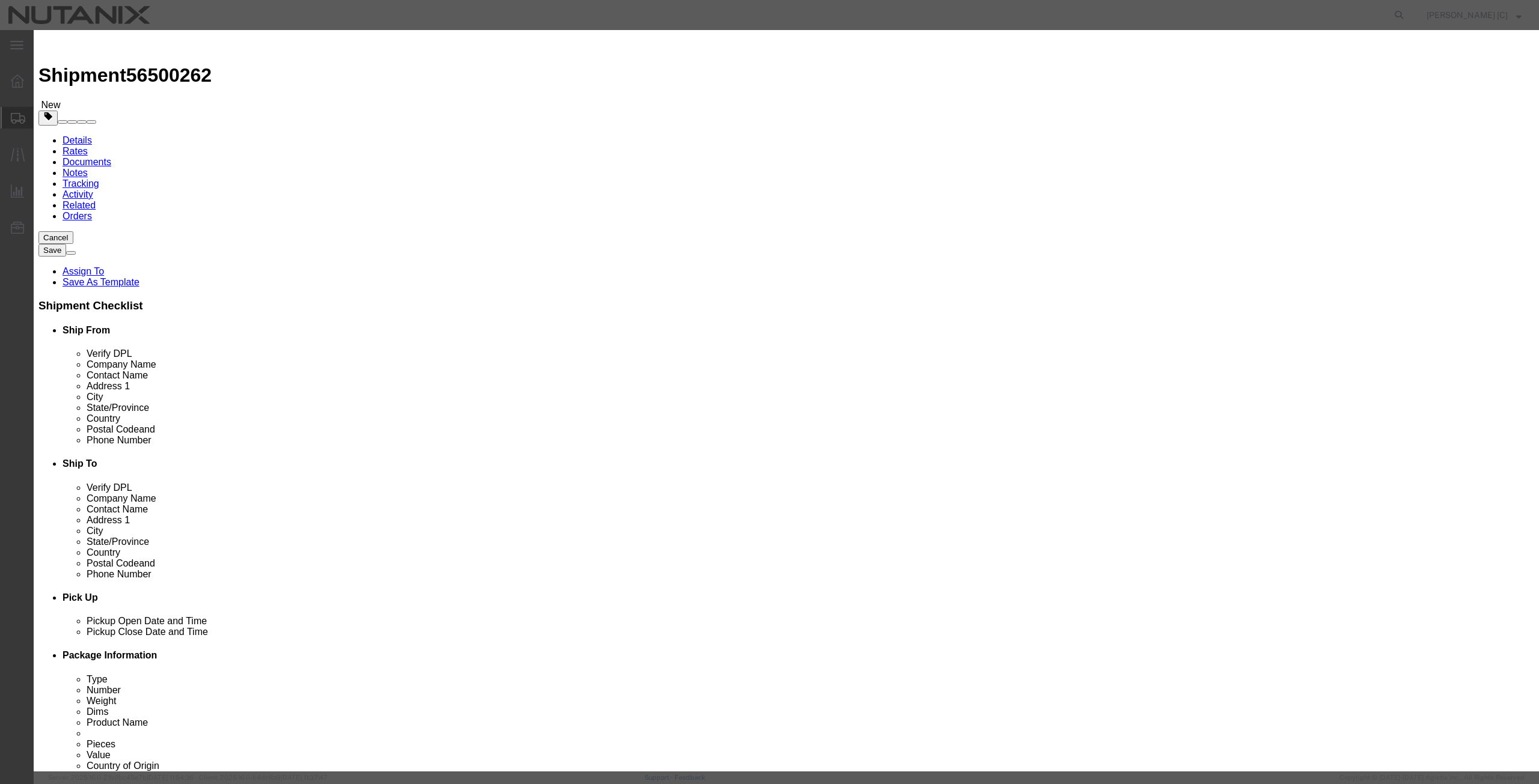
drag, startPoint x: 612, startPoint y: 90, endPoint x: 547, endPoint y: 96, distance: 65.3
click input "T-Shirts, cotton"
click textarea
paste textarea "T-Shirts, cotton"
type textarea "T-Shirts, cotton"
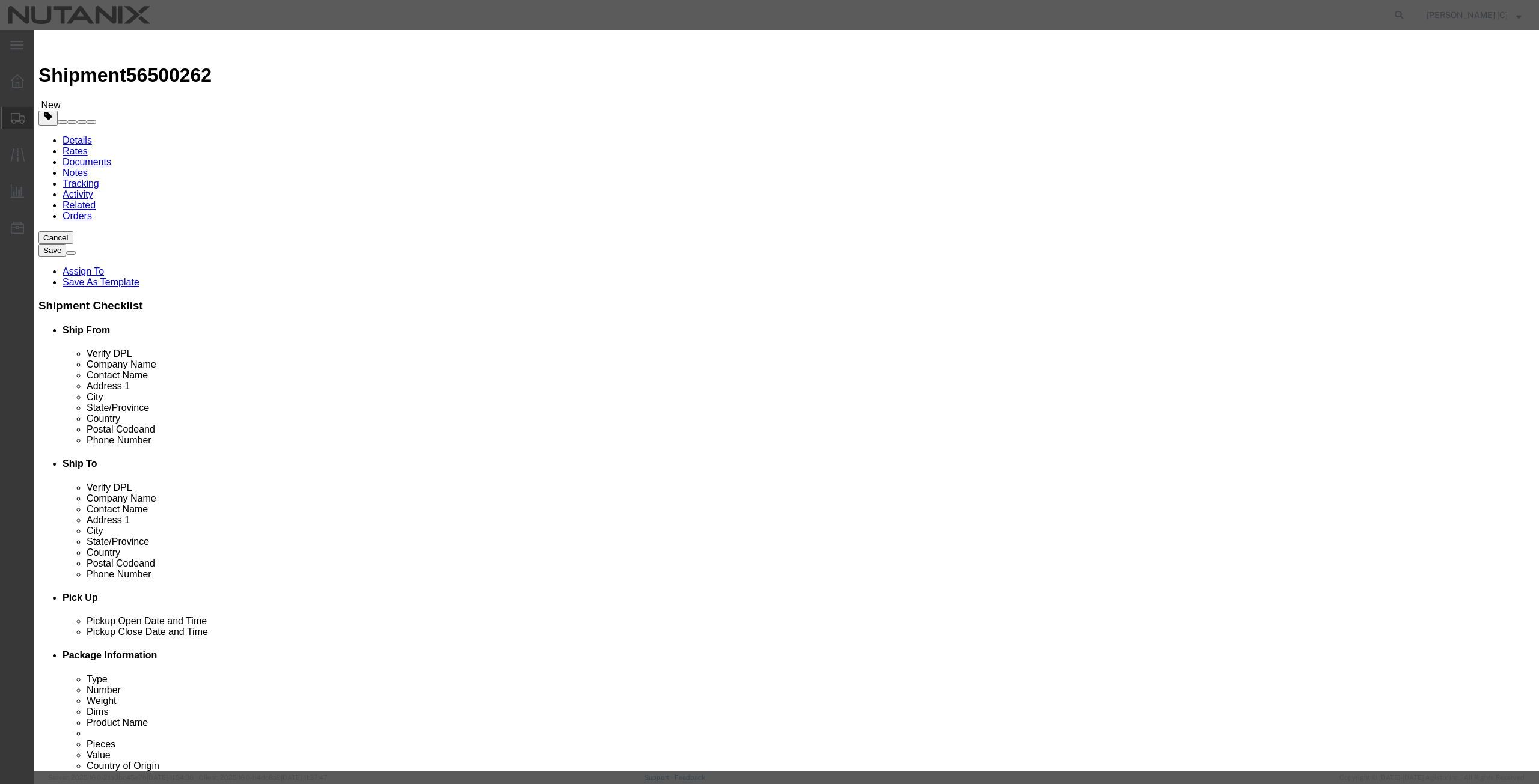
click input "text"
type input "3"
click input "text"
type input "35"
click label "Class"
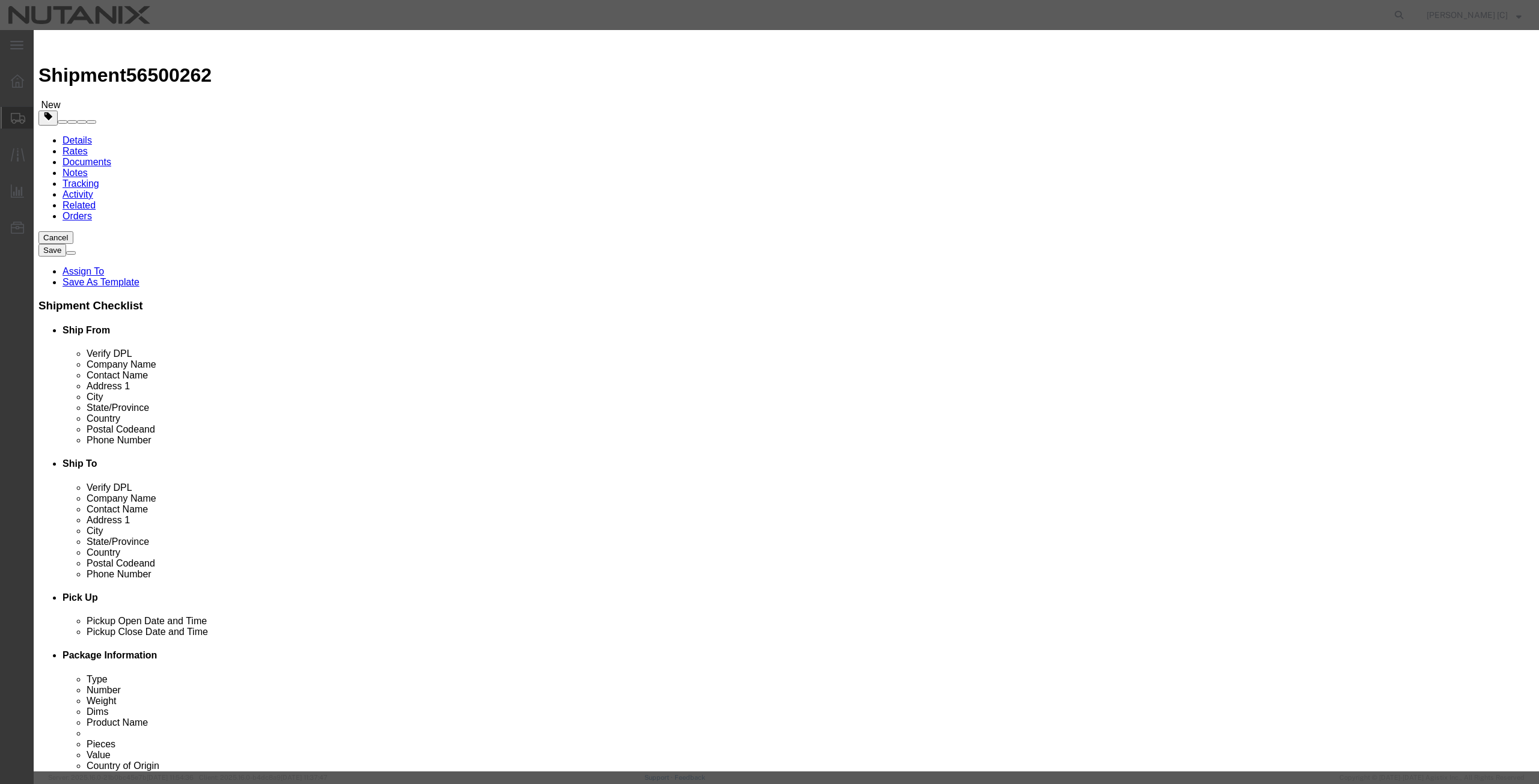
drag, startPoint x: 563, startPoint y: 137, endPoint x: 472, endPoint y: 138, distance: 91.0
click div "Total Value 35 Select ADP AED AFN ALL AMD AOA ARS ATS AUD AWG AZN BAM BBD BDT B…"
click div "SKU"
drag, startPoint x: 612, startPoint y: 429, endPoint x: 595, endPoint y: 449, distance: 26.2
drag, startPoint x: 606, startPoint y: 431, endPoint x: 551, endPoint y: 434, distance: 55.1
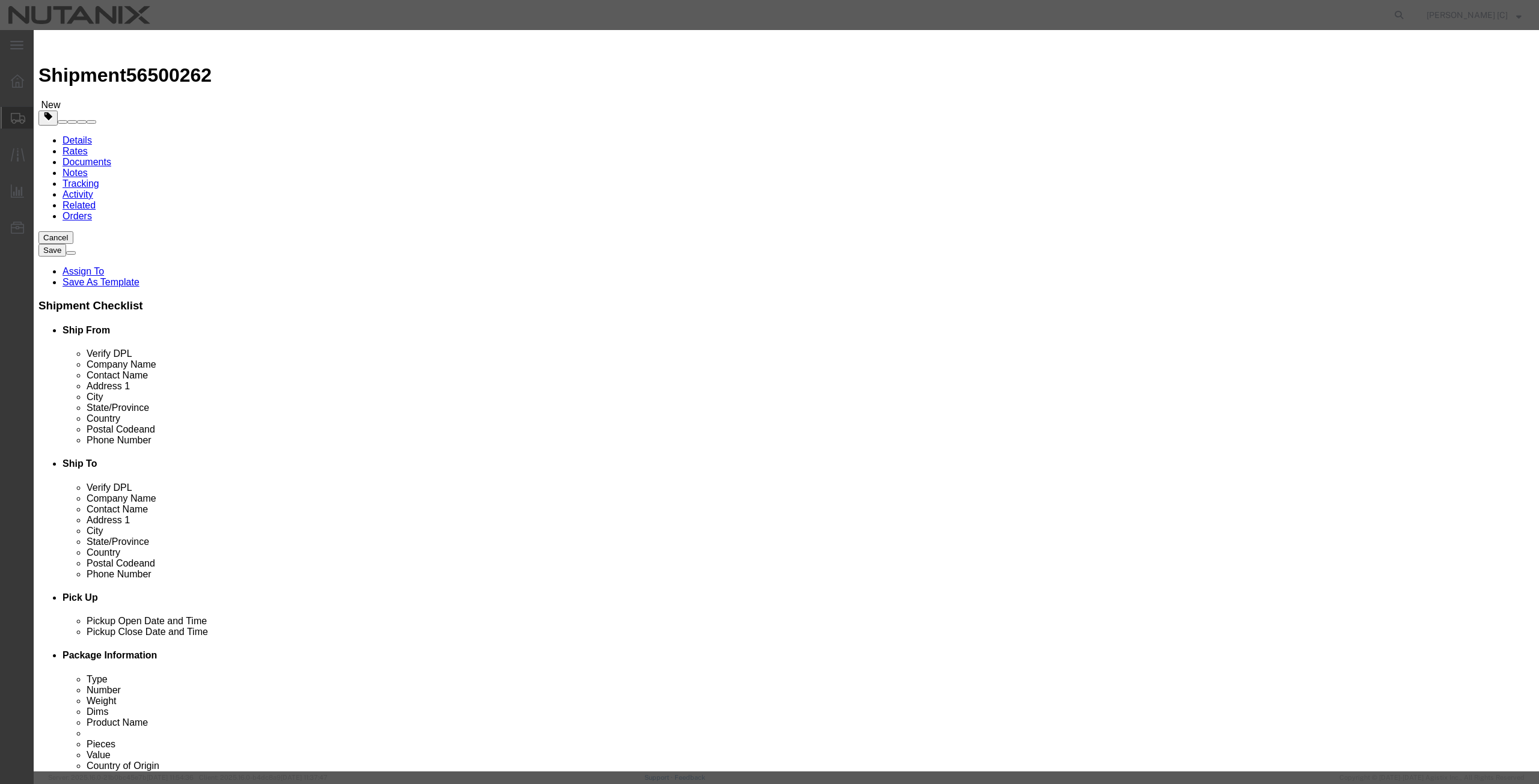
click input "text"
click select "Select ATF BIS DEA EPA FDA FTR ITAR OFAC Other (OPA)"
select select "FTR"
click select "Select ATF BIS DEA EPA FDA FTR ITAR OFAC Other (OPA)"
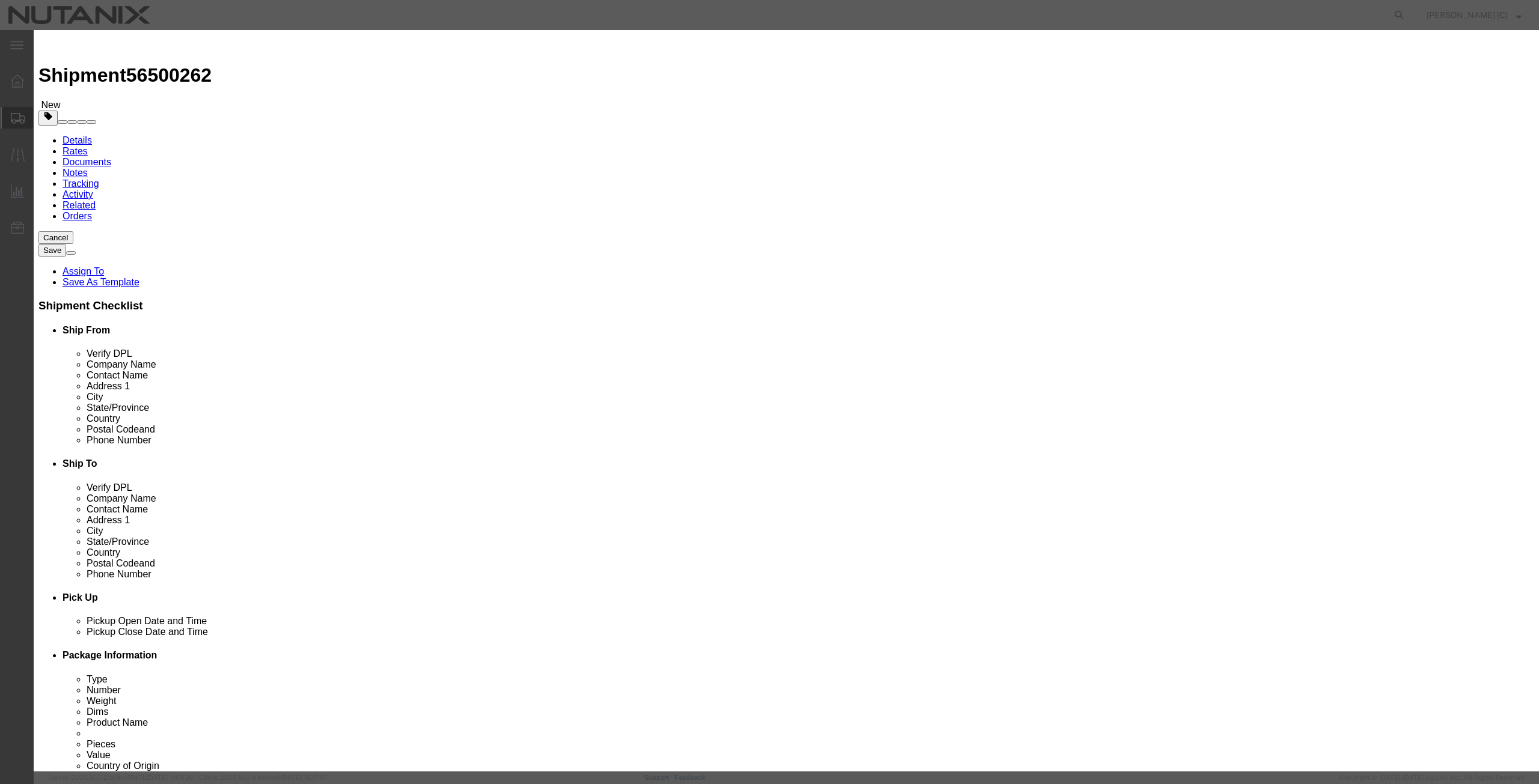
click select "Select 30.2(d)(2) 30.36 30.37(a) 30.37(f) 30.37(g) 30.37(h) 30.37(i) 30.37(j) 3…"
select select "30.37(a)"
click select "Select 30.2(d)(2) 30.36 30.37(a) 30.37(f) 30.37(g) 30.37(h) 30.37(i) 30.37(j) 3…"
type input "6109100012"
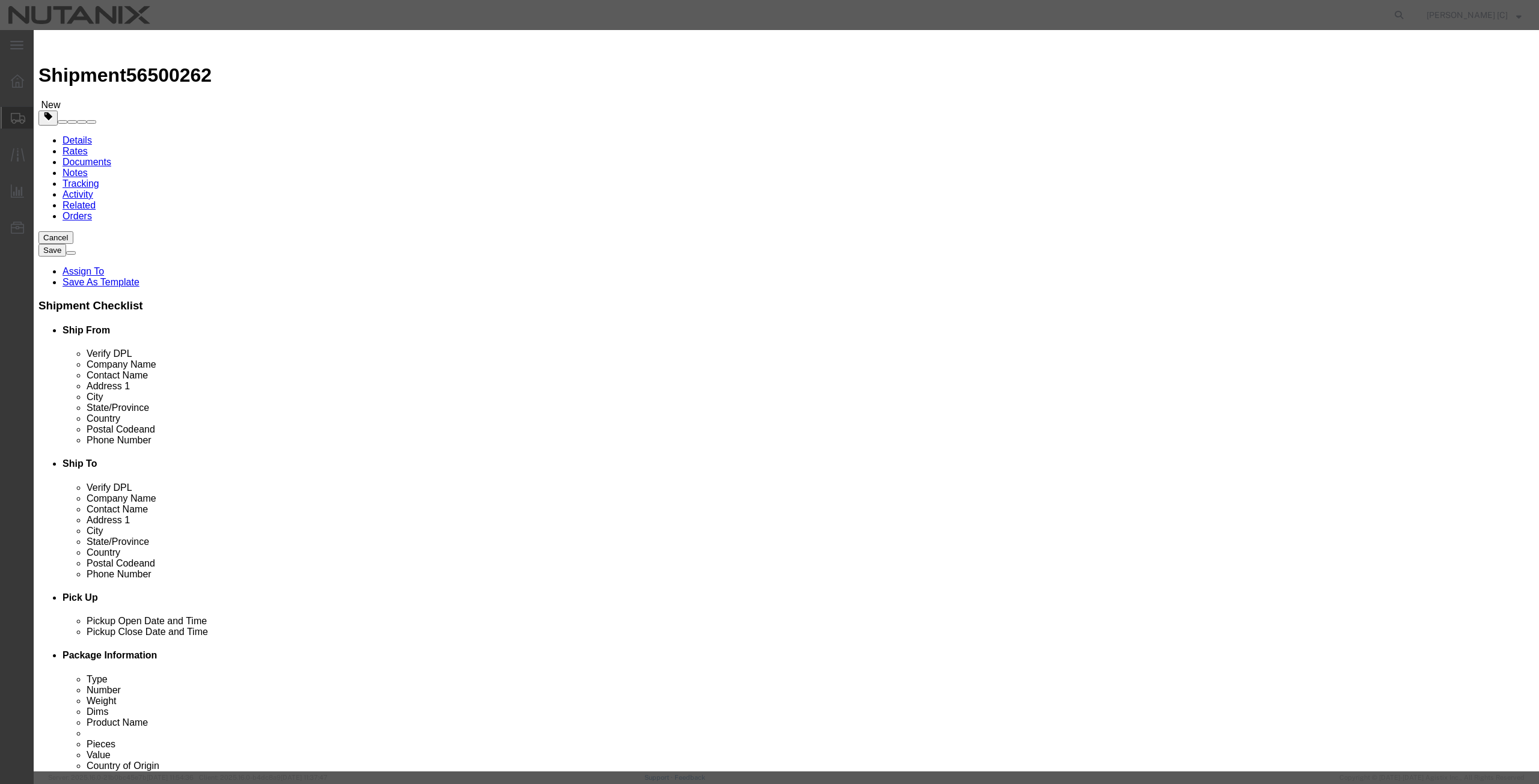
drag, startPoint x: 606, startPoint y: 429, endPoint x: 589, endPoint y: 426, distance: 17.3
type input "6109100012"
click select "Select Afghanistan Åland Islands Albania Algeria American Samoa Andorra Angola …"
select select "PE"
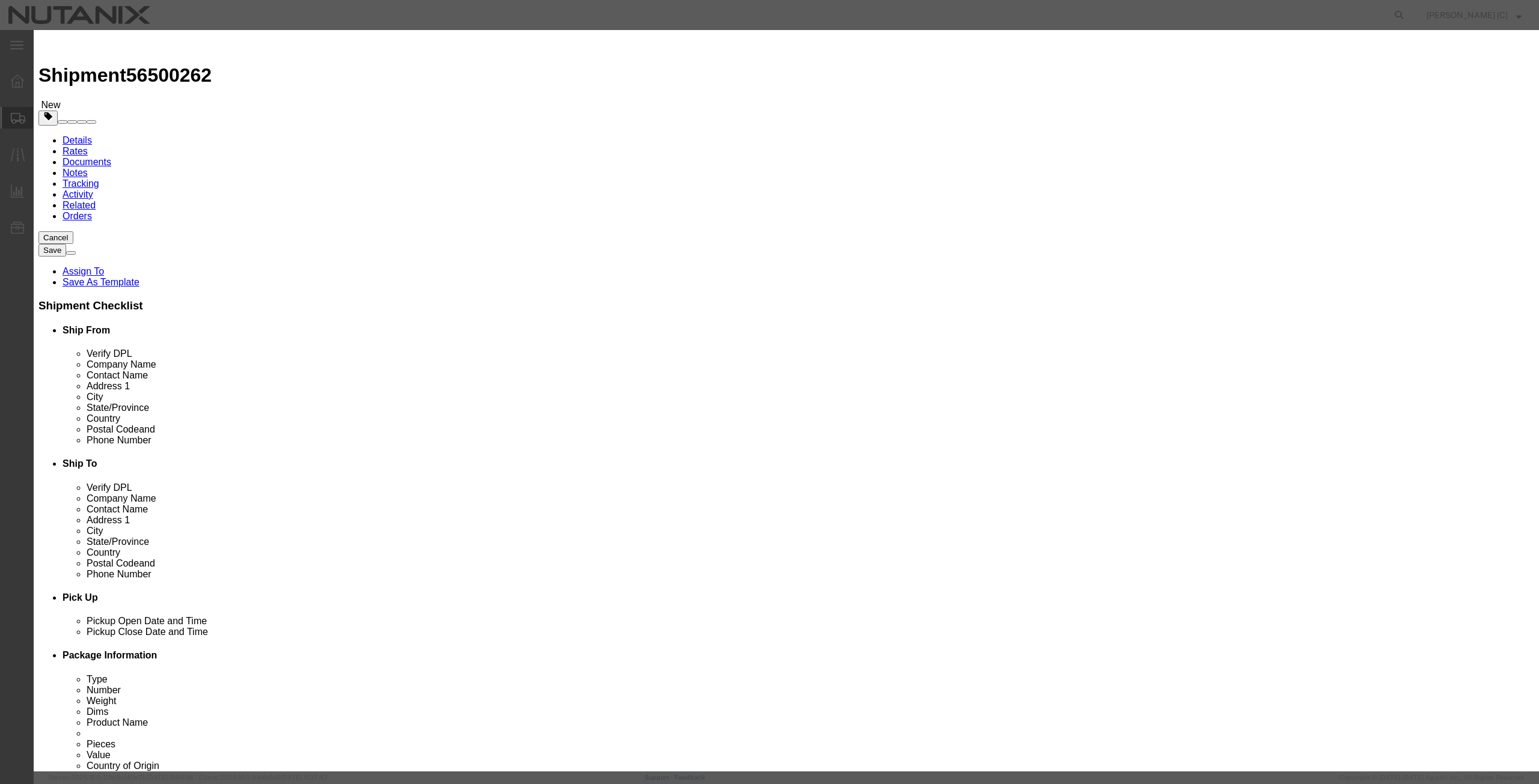
click button "Save & Add Another"
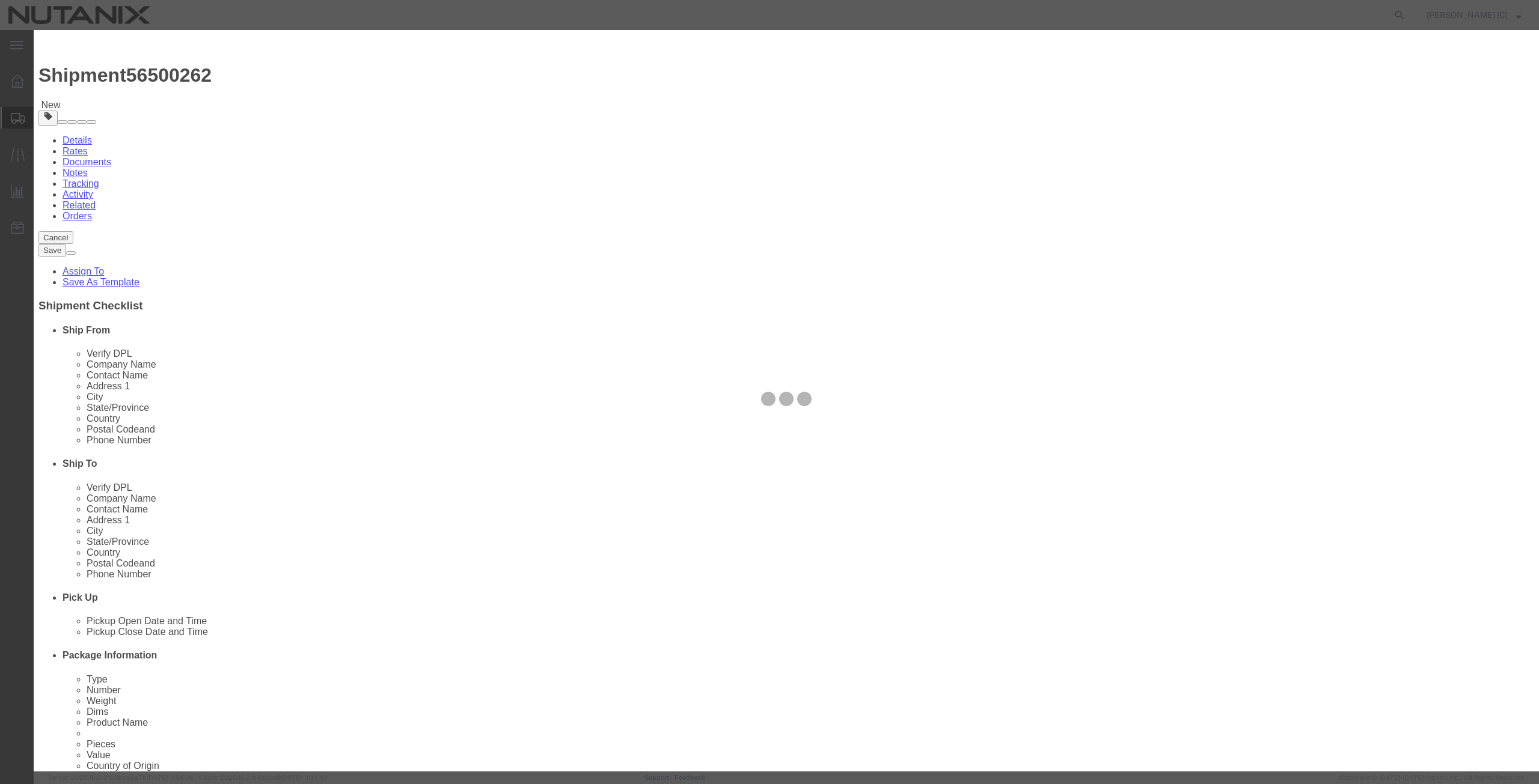
select select "EA"
select select
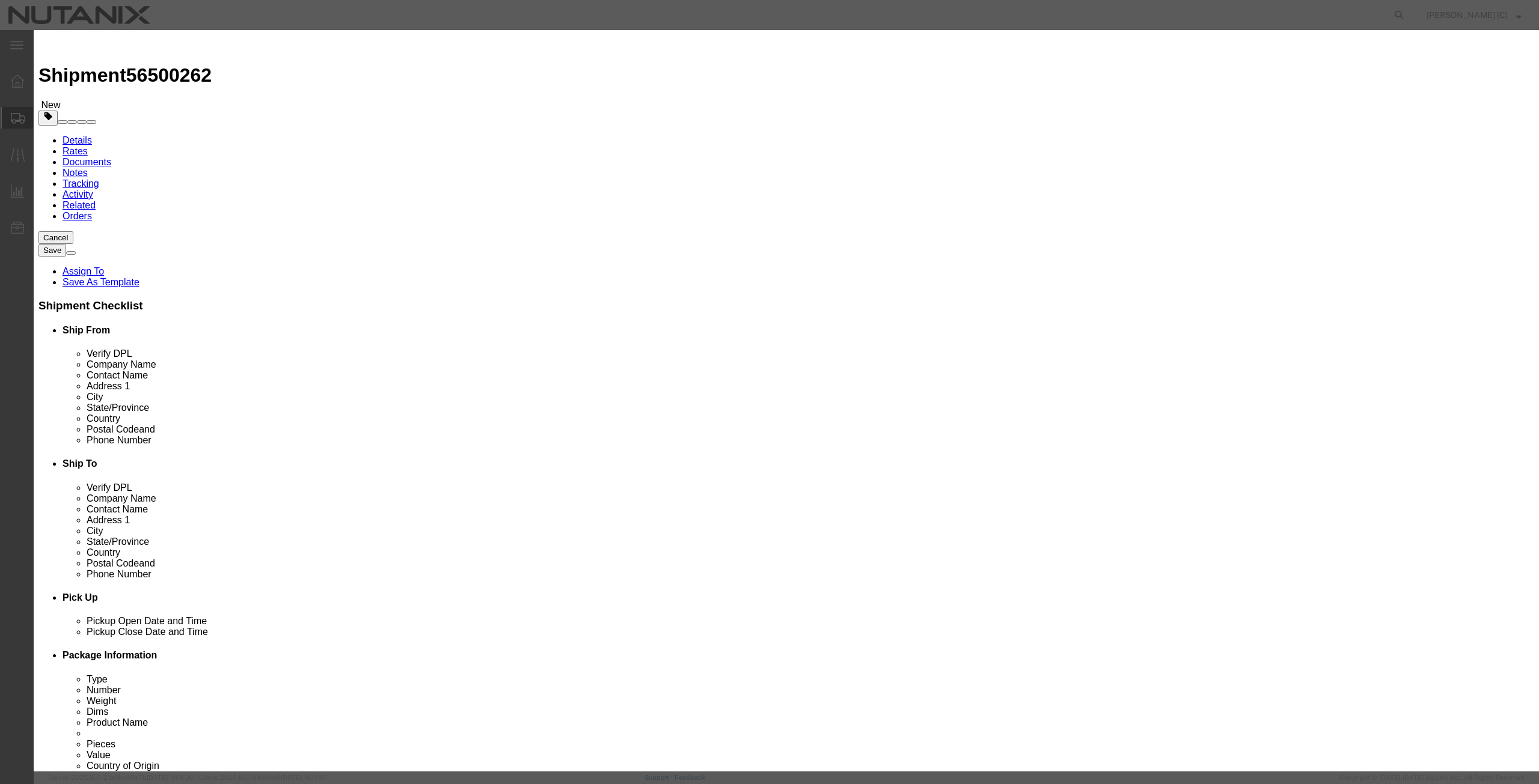
select select "USD"
click input "text"
type input "Polo"
click strong "Polo"
type input "6110.20.1029"
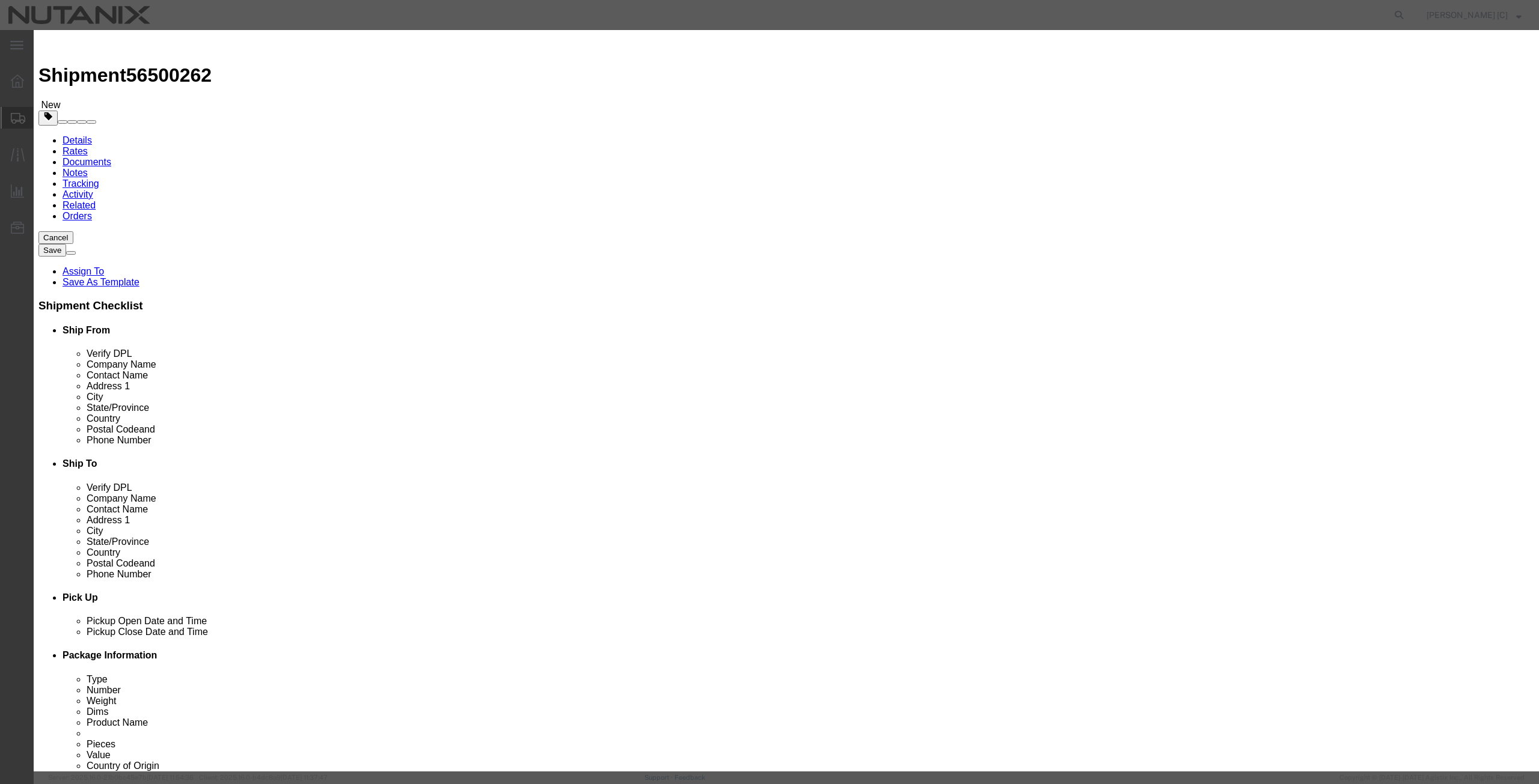
type input "EAR99"
select select
checkbox input "false"
type input "Polo Shirts"
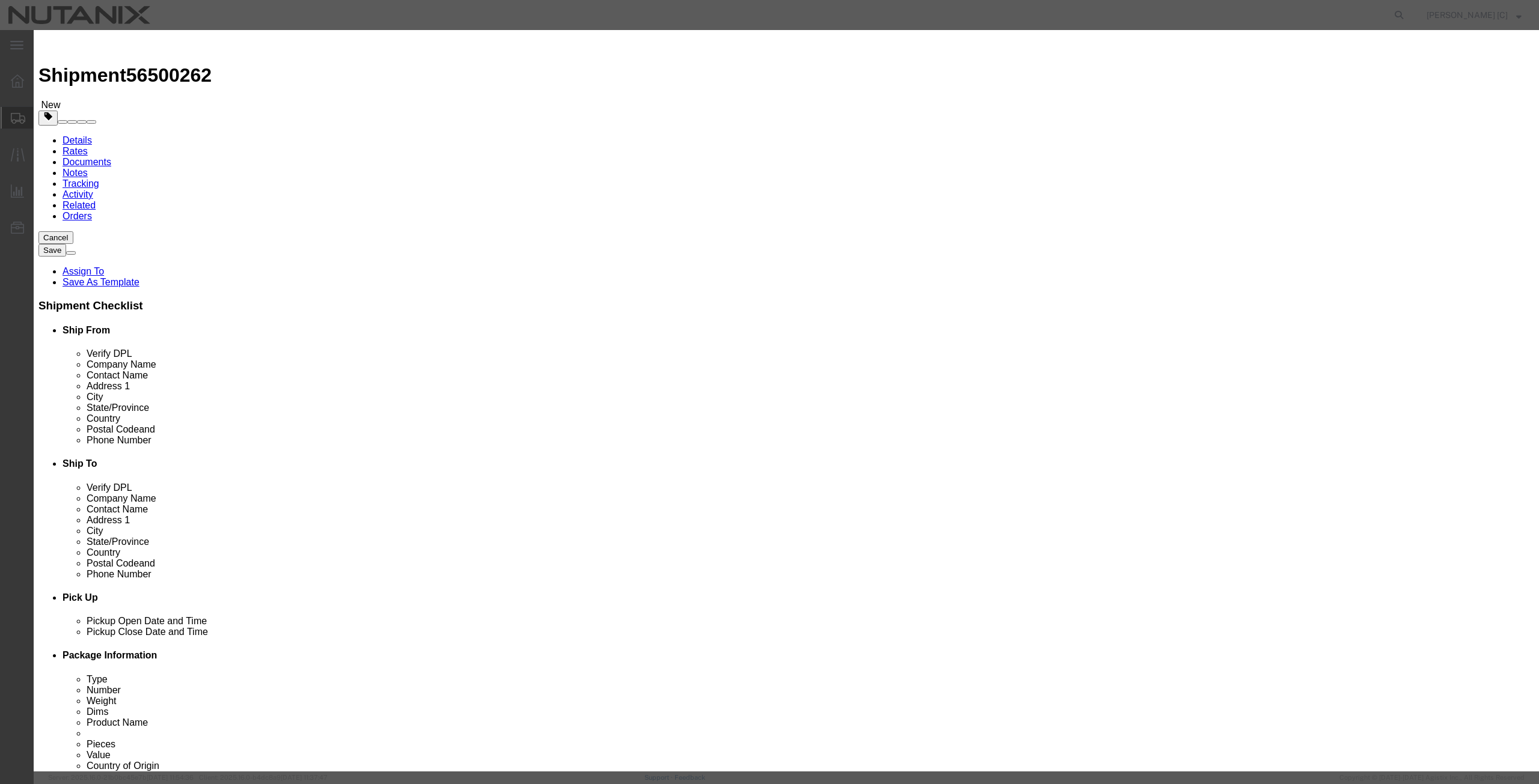
type input "6109100012"
click input "text"
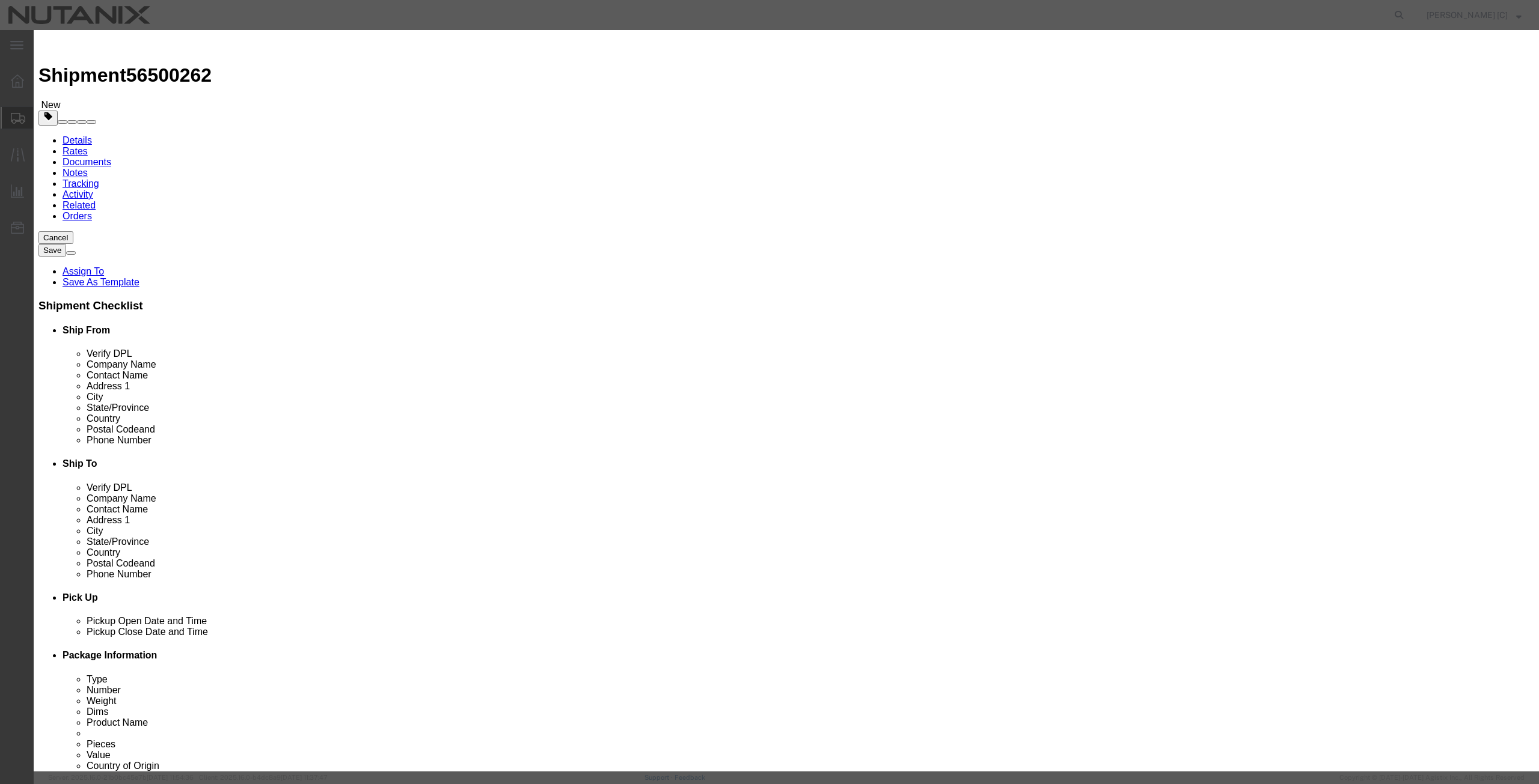
type input "3"
click input "text"
type input "45"
drag, startPoint x: 600, startPoint y: 92, endPoint x: 343, endPoint y: 72, distance: 257.8
click div "Add content Commodity library Product Name Polo Shirts Polo Pieces 3 Select Bag…"
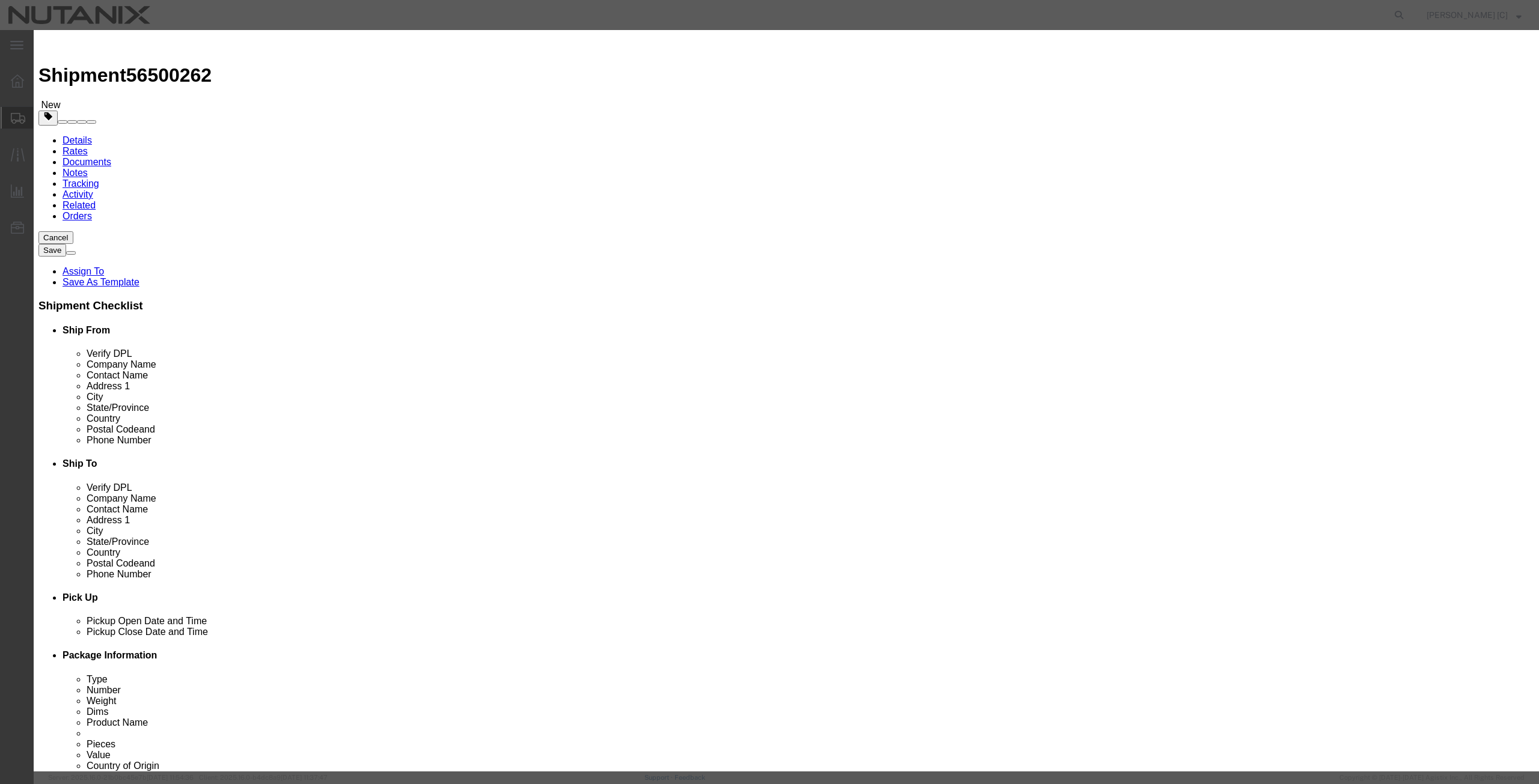
click textarea
paste textarea "Polo Shirts"
type textarea "Polo Shirts"
click select "Select Afghanistan Åland Islands Albania Algeria American Samoa Andorra Angola …"
select select "ET"
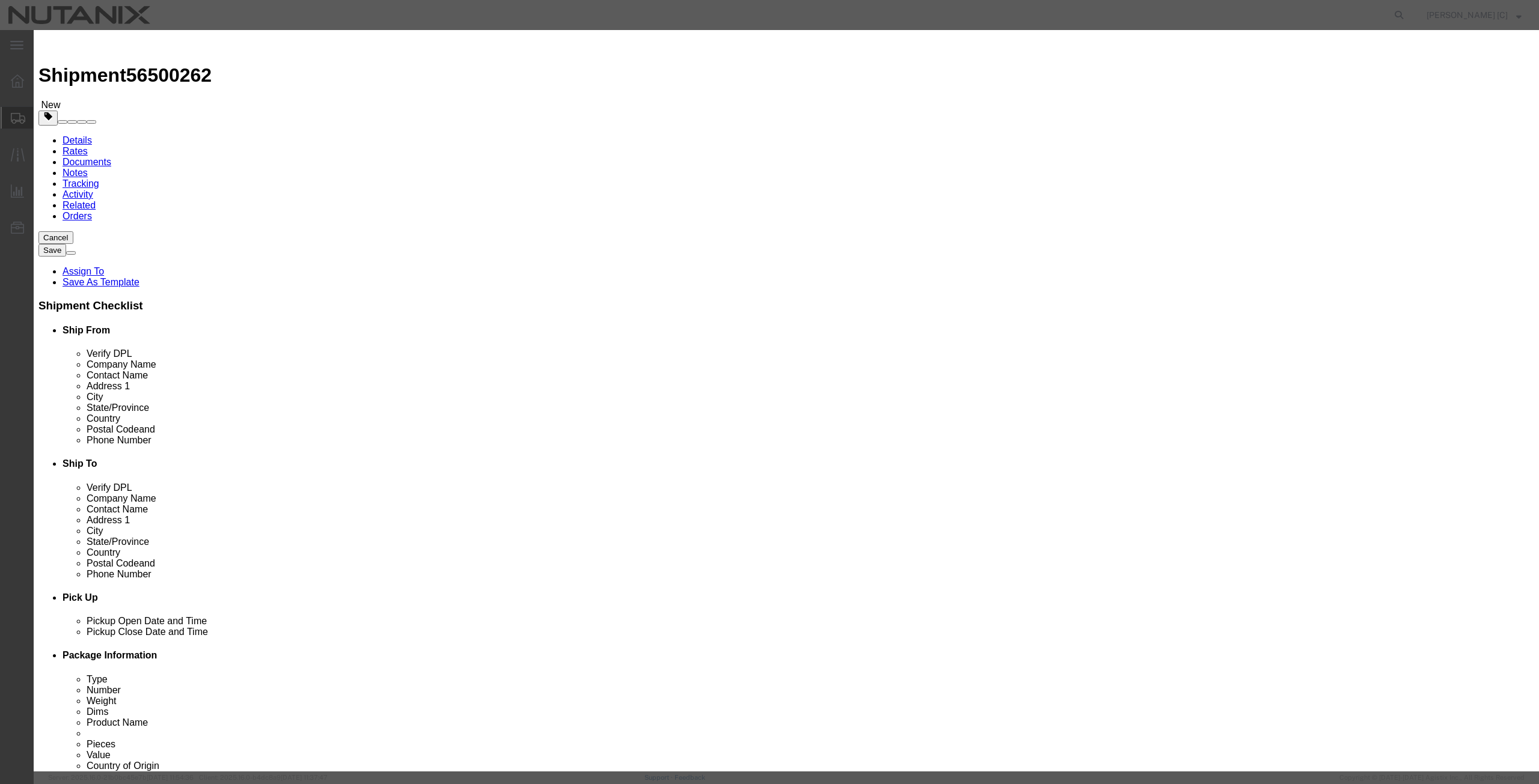
click select "Select Afghanistan Åland Islands Albania Algeria American Samoa Andorra Angola …"
click select "Select ATF BIS DEA EPA FDA FTR ITAR OFAC Other (OPA)"
select select "FTR"
click select "Select ATF BIS DEA EPA FDA FTR ITAR OFAC Other (OPA)"
click select "Select 30.2(d)(2) 30.36 30.37(a) 30.37(f) 30.37(g) 30.37(h) 30.37(i) 30.37(j) 3…"
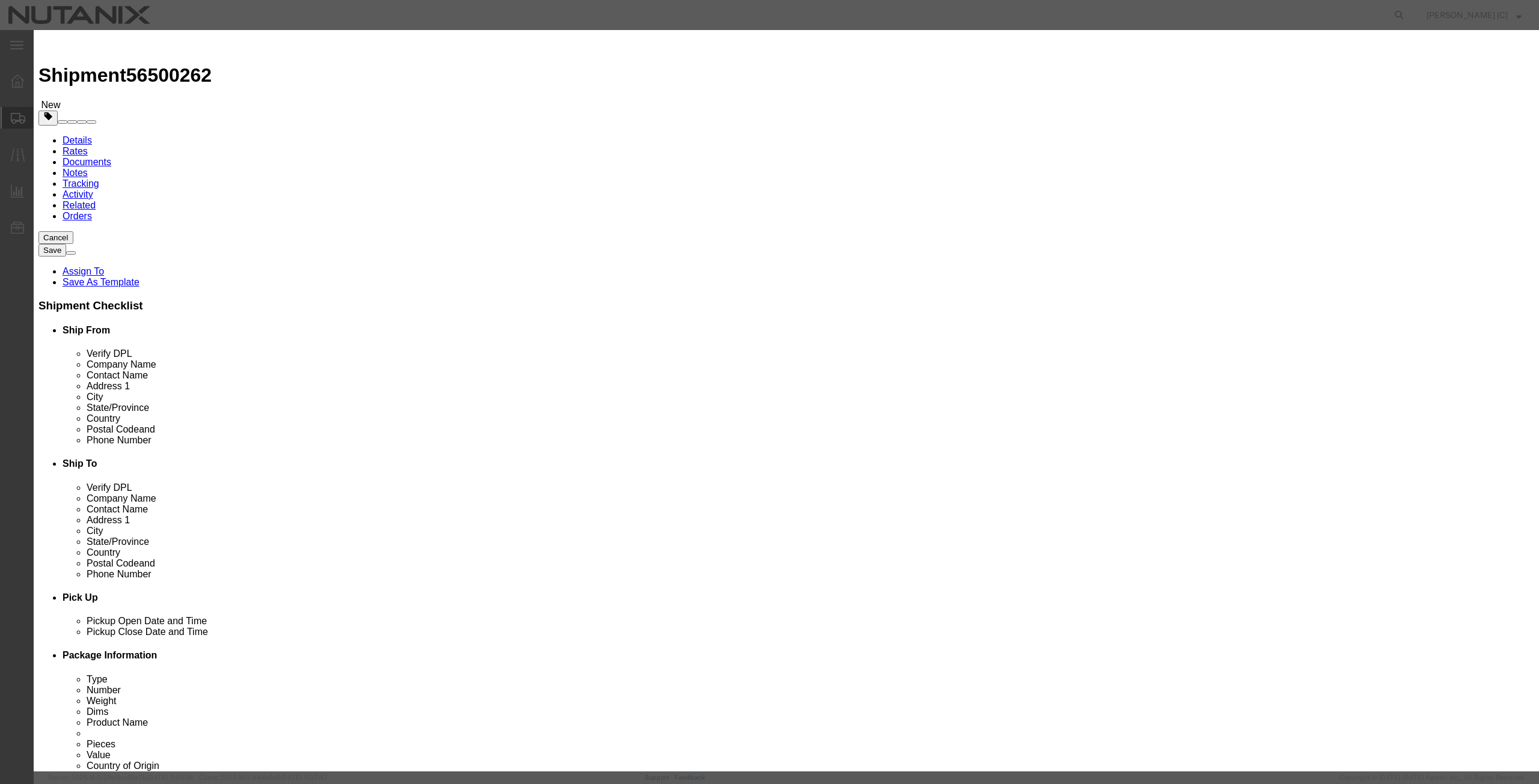
select select "30.37(a)"
click select "Select 30.2(d)(2) 30.36 30.37(a) 30.37(f) 30.37(g) 30.37(h) 30.37(i) 30.37(j) 3…"
click button "Save & Close"
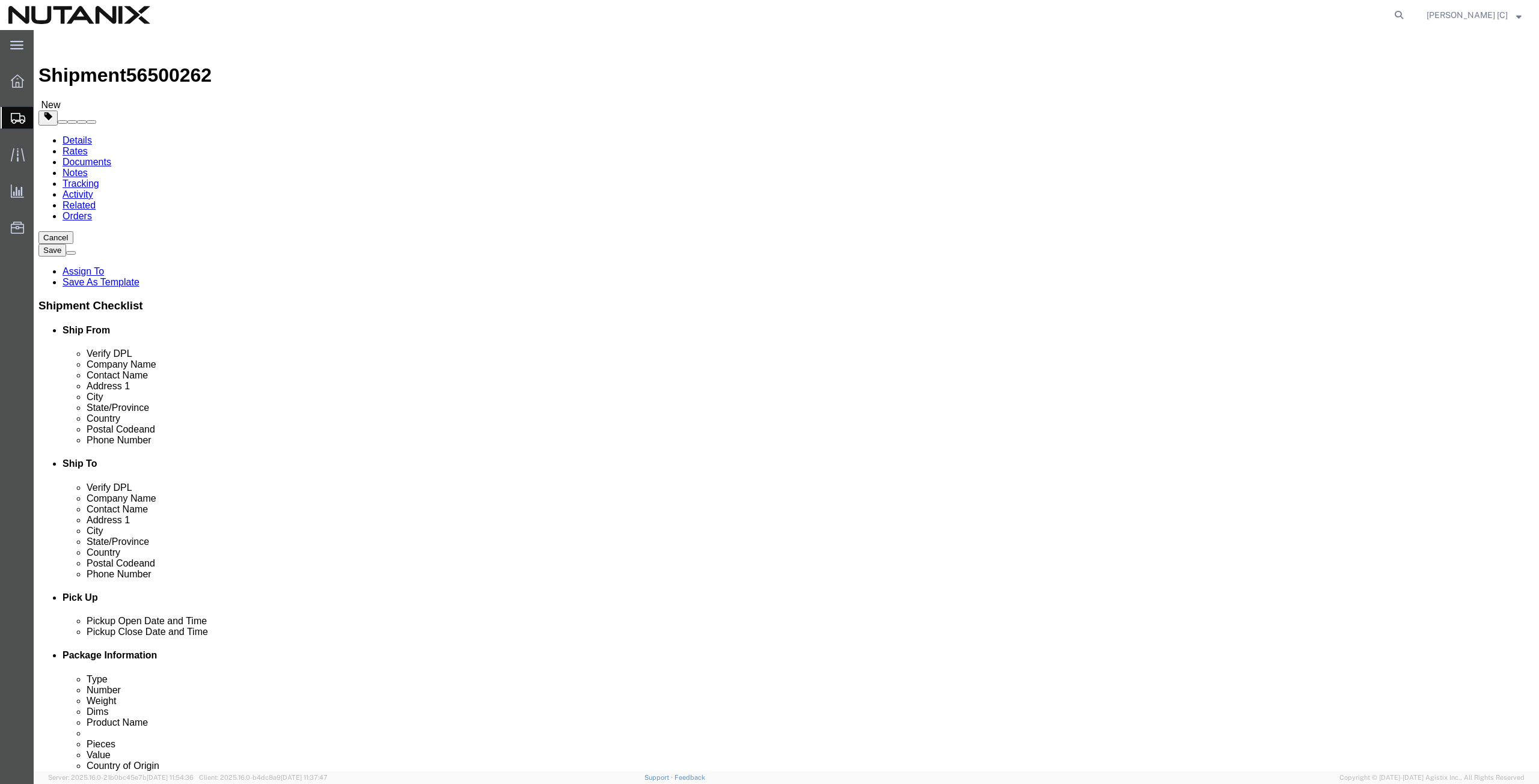
click link "Add Content"
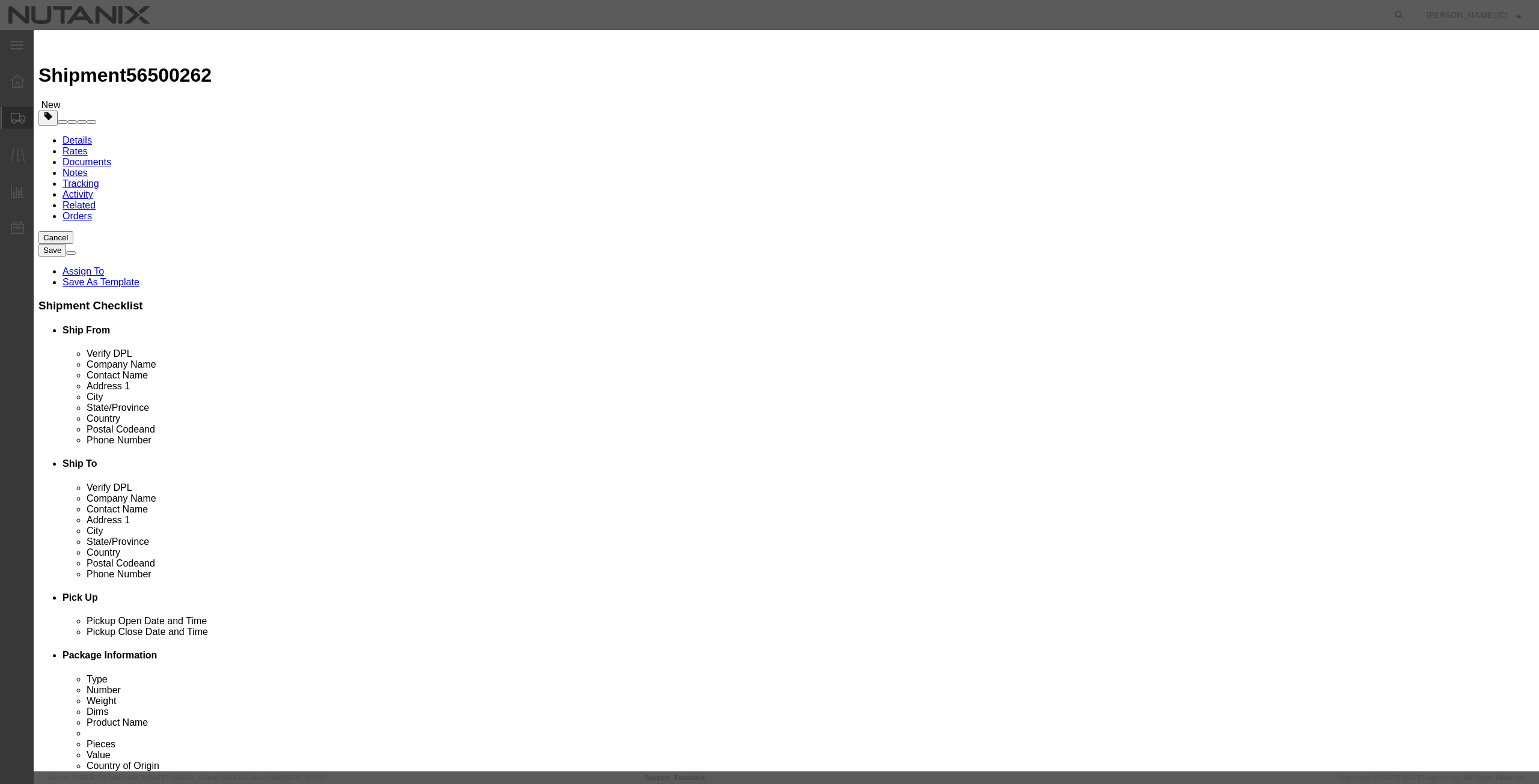
click input "text"
type input "hat"
click td "Name: Hat s"
select select "USD"
type input "6505.00.2590"
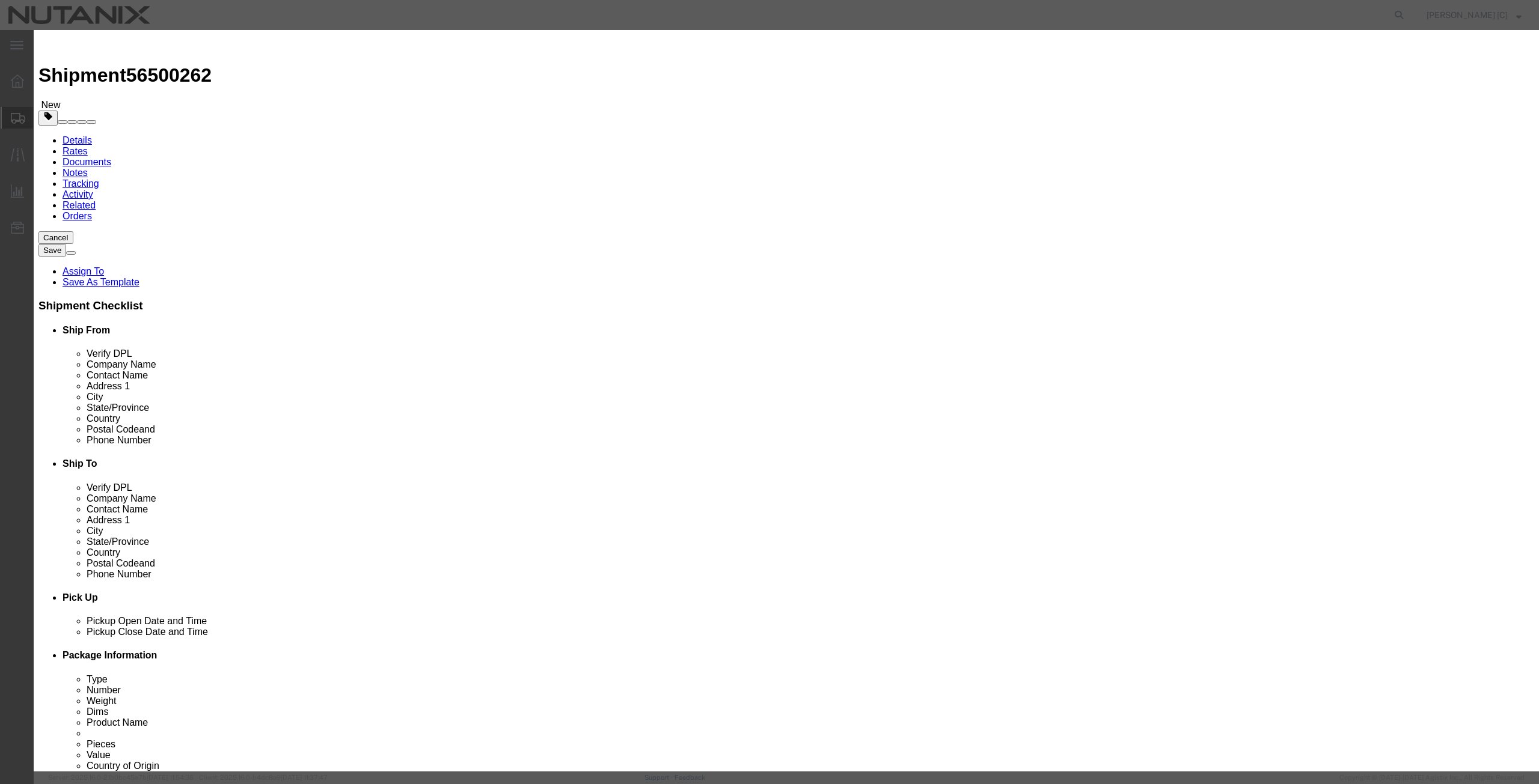
type input "EAR99"
select select
checkbox input "false"
type input "Hats"
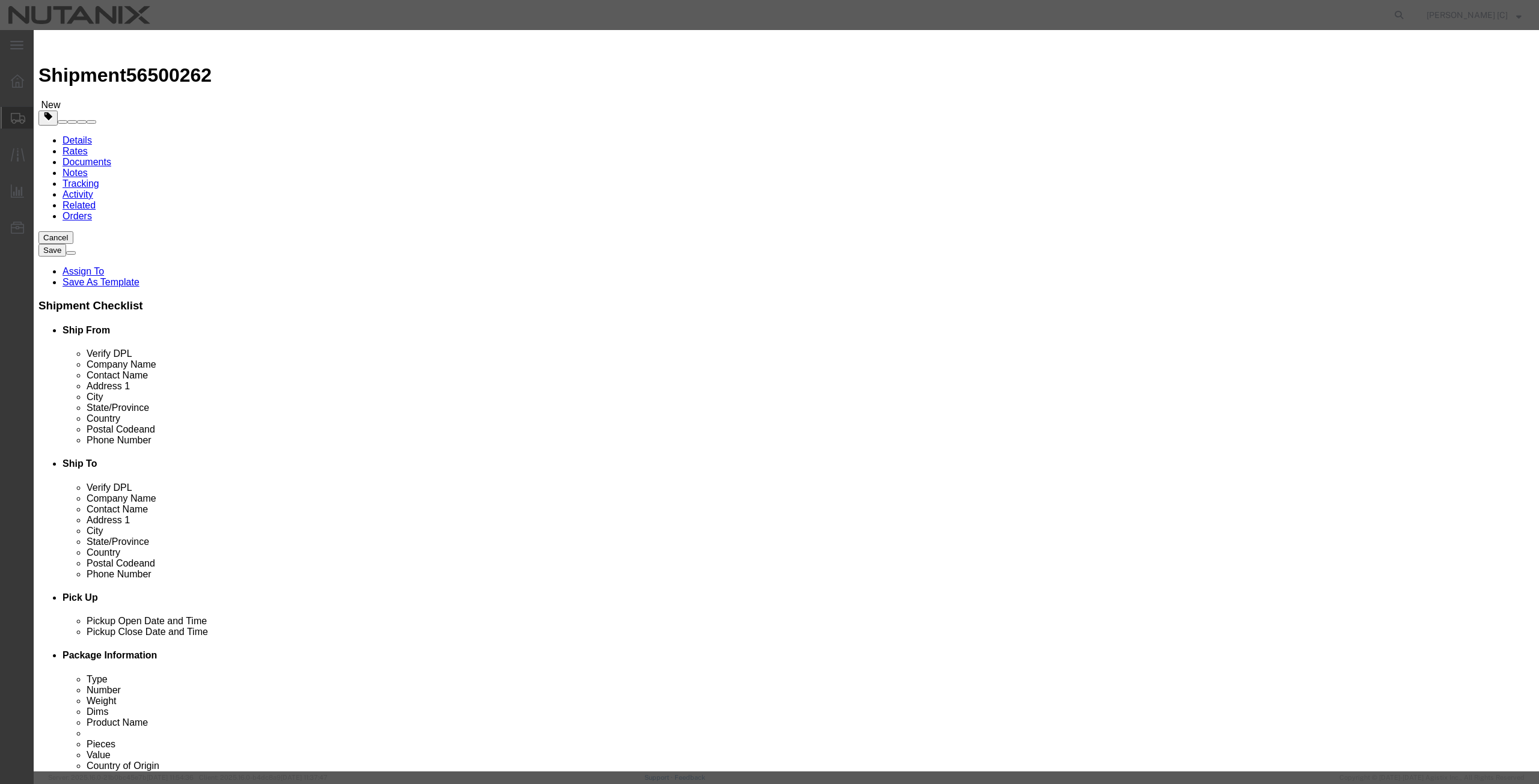
click input "text"
type input "3"
type input "20"
click div "Transport Notes"
drag, startPoint x: 584, startPoint y: 92, endPoint x: 423, endPoint y: 106, distance: 161.6
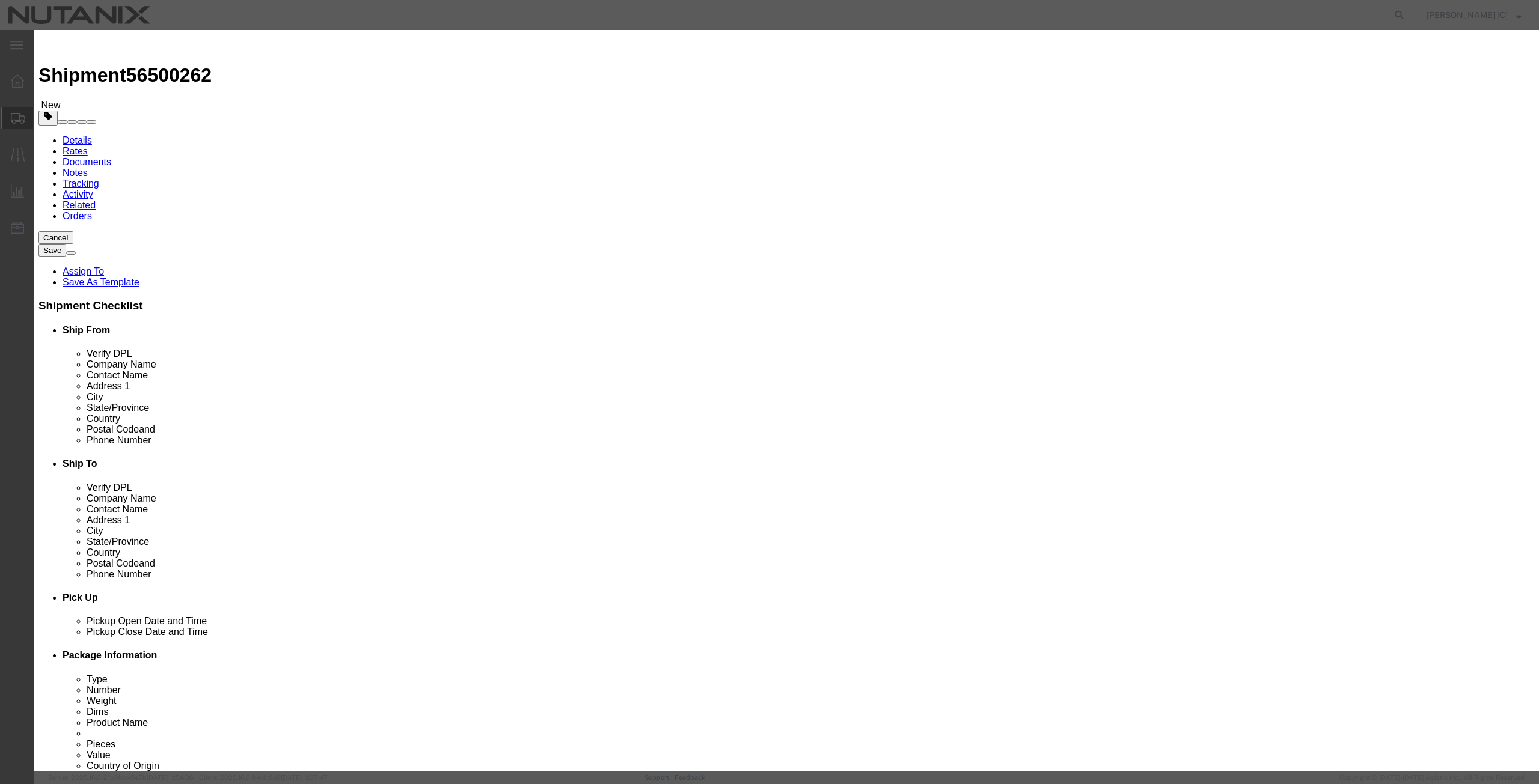
click div "Commodity library Product Name Hats hat Pieces 3 Select Bag Barrels 100Board Fe…"
click input "Hats"
drag, startPoint x: 583, startPoint y: 93, endPoint x: 481, endPoint y: 95, distance: 102.0
click div "Product Name Hats hat"
click div "Commodity library Product Name baseball hats hat Pieces 3 Select Bag Barrels 10…"
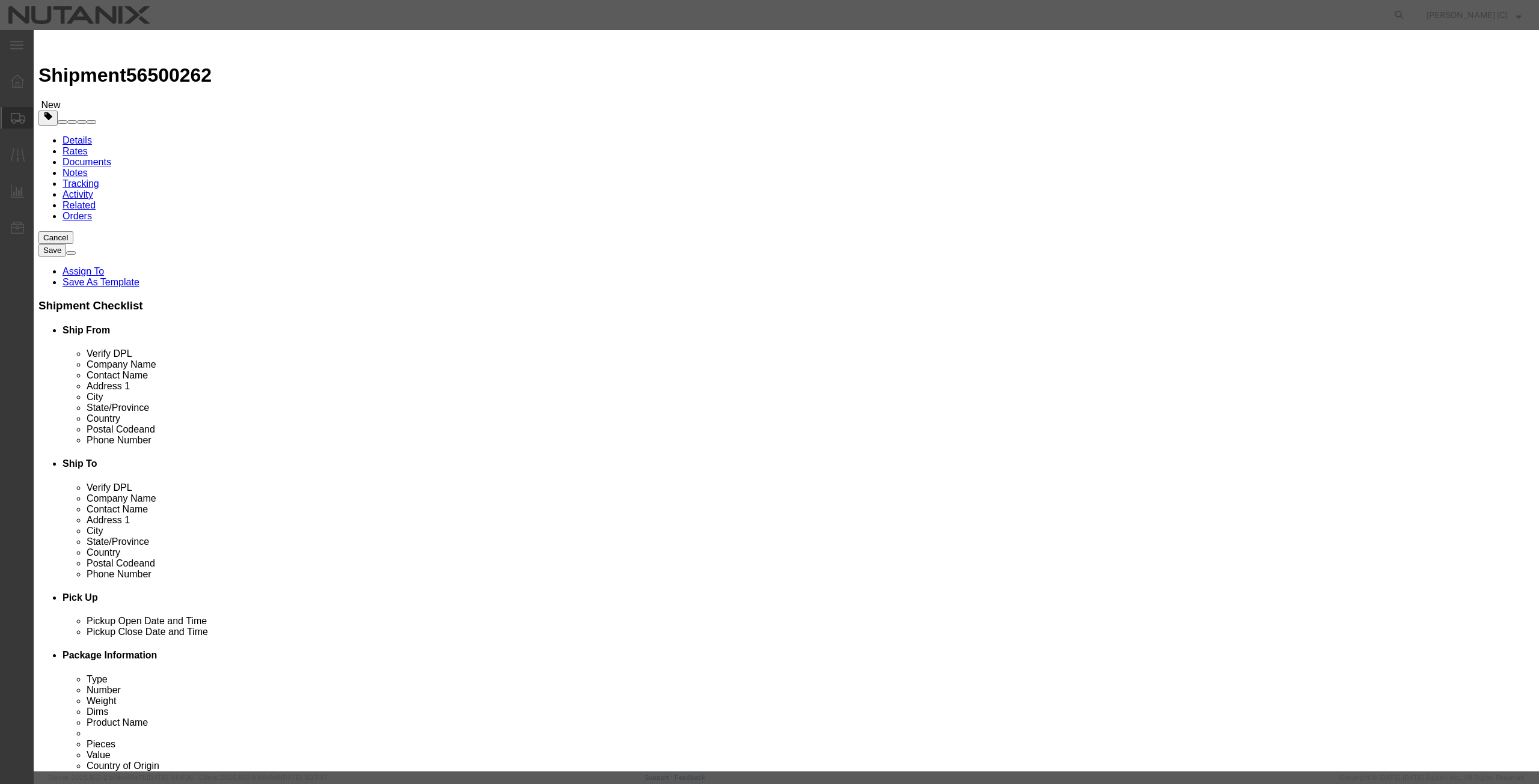
drag, startPoint x: 610, startPoint y: 94, endPoint x: 269, endPoint y: 122, distance: 342.1
click div "Add content Commodity library Product Name baseball hats hat Pieces 3 Select Ba…"
type input "hats"
click strong "Hats"
select select
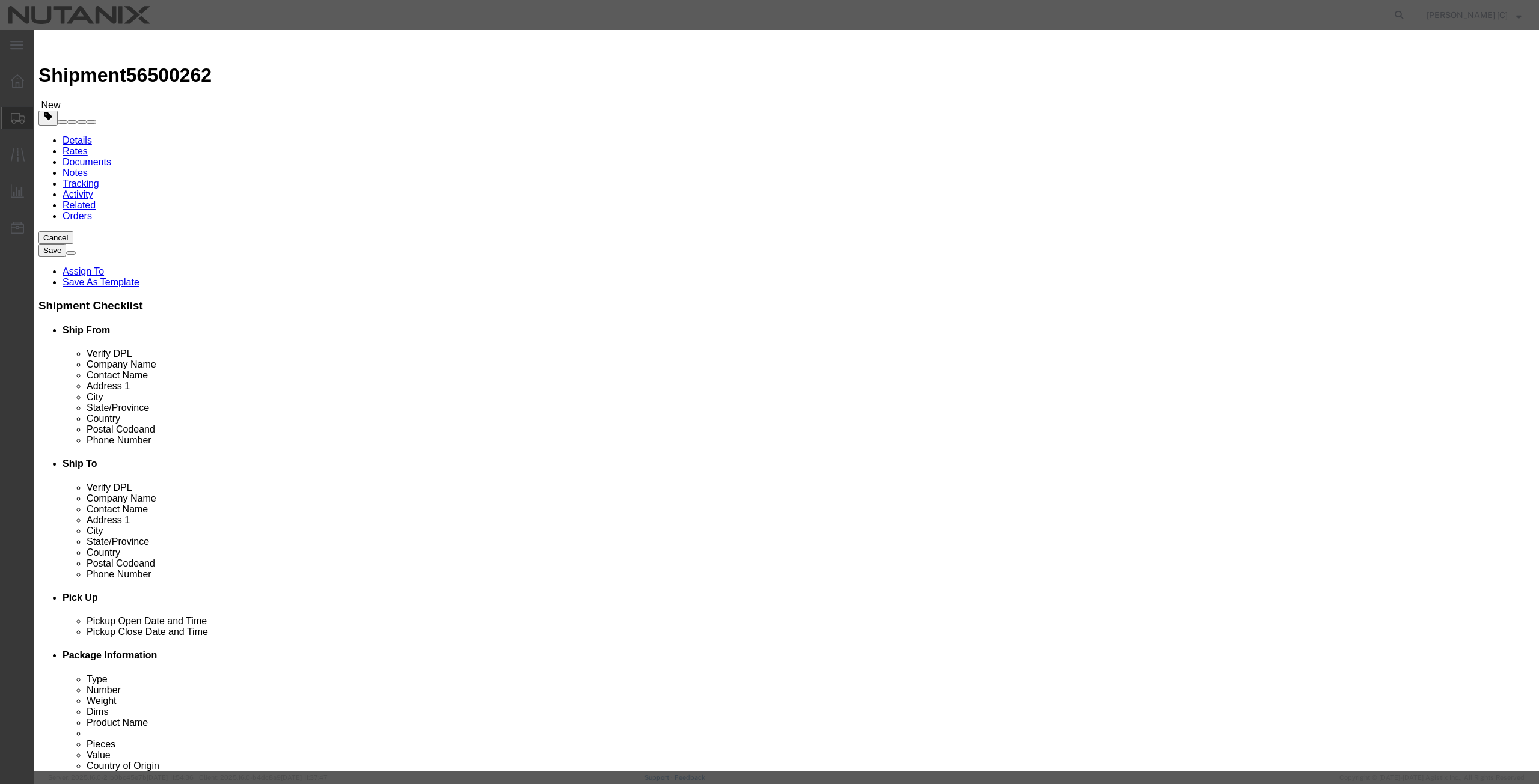
checkbox input "false"
type input "Hats"
click input "text"
type input "3"
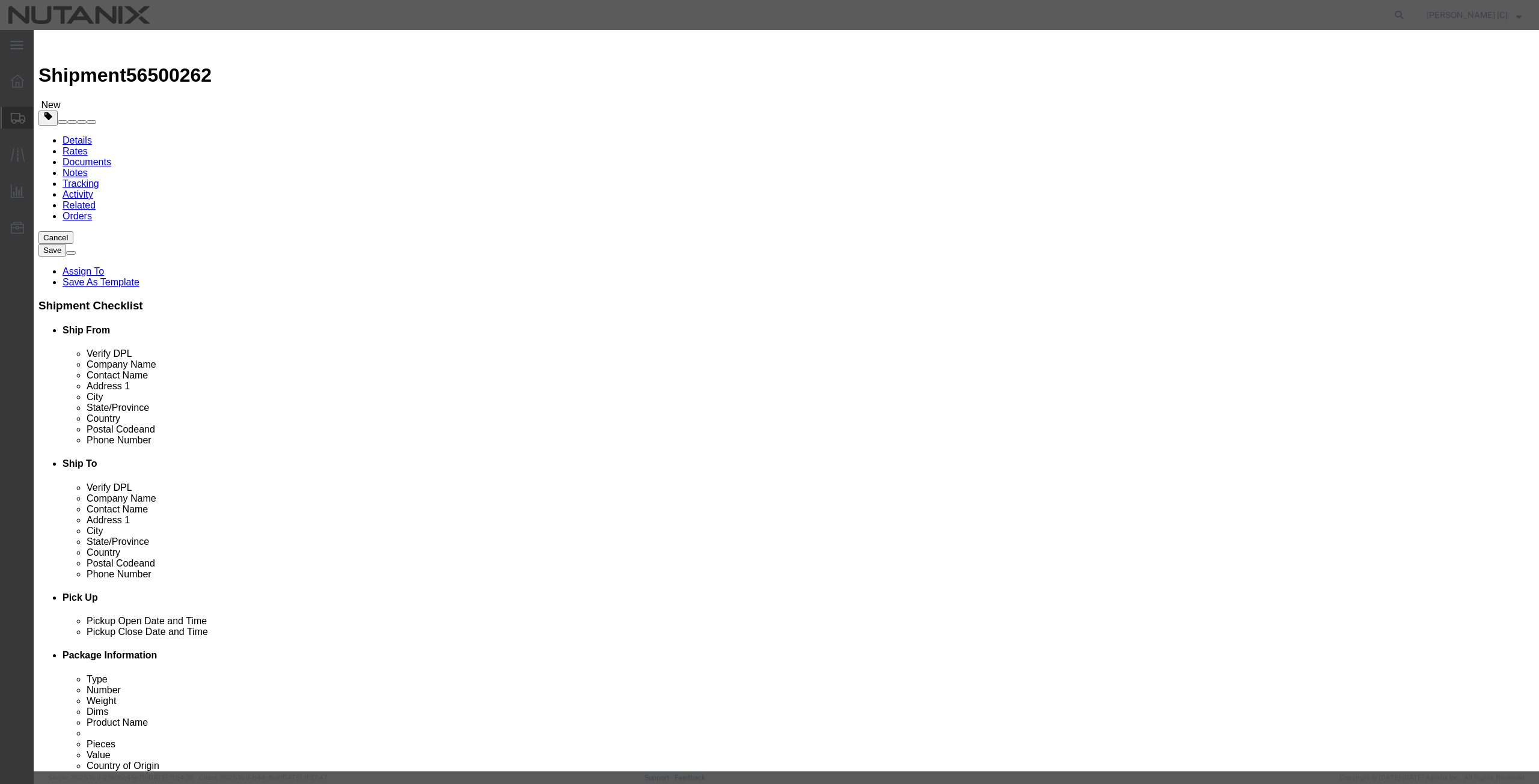
click label "Class"
click input "text"
type input "20"
click select "Select Afghanistan Åland Islands Albania Algeria American Samoa Andorra Angola …"
select select "CN"
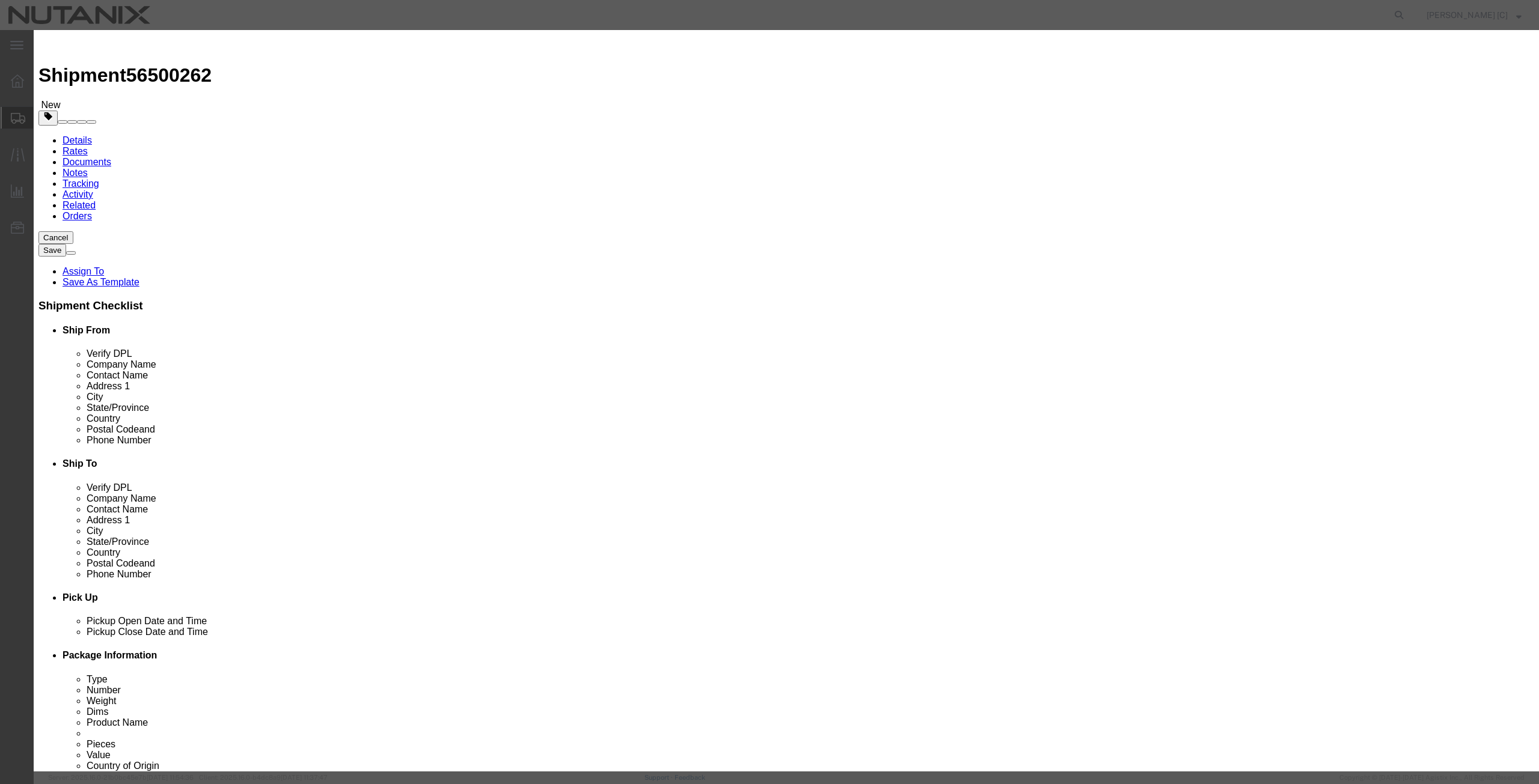
click select "Select Afghanistan Åland Islands Albania Algeria American Samoa Andorra Angola …"
type input "6505002590"
drag, startPoint x: 590, startPoint y: 451, endPoint x: 590, endPoint y: 457, distance: 6.0
click select "Select ATF BIS DEA EPA FDA FTR ITAR OFAC Other (OPA)"
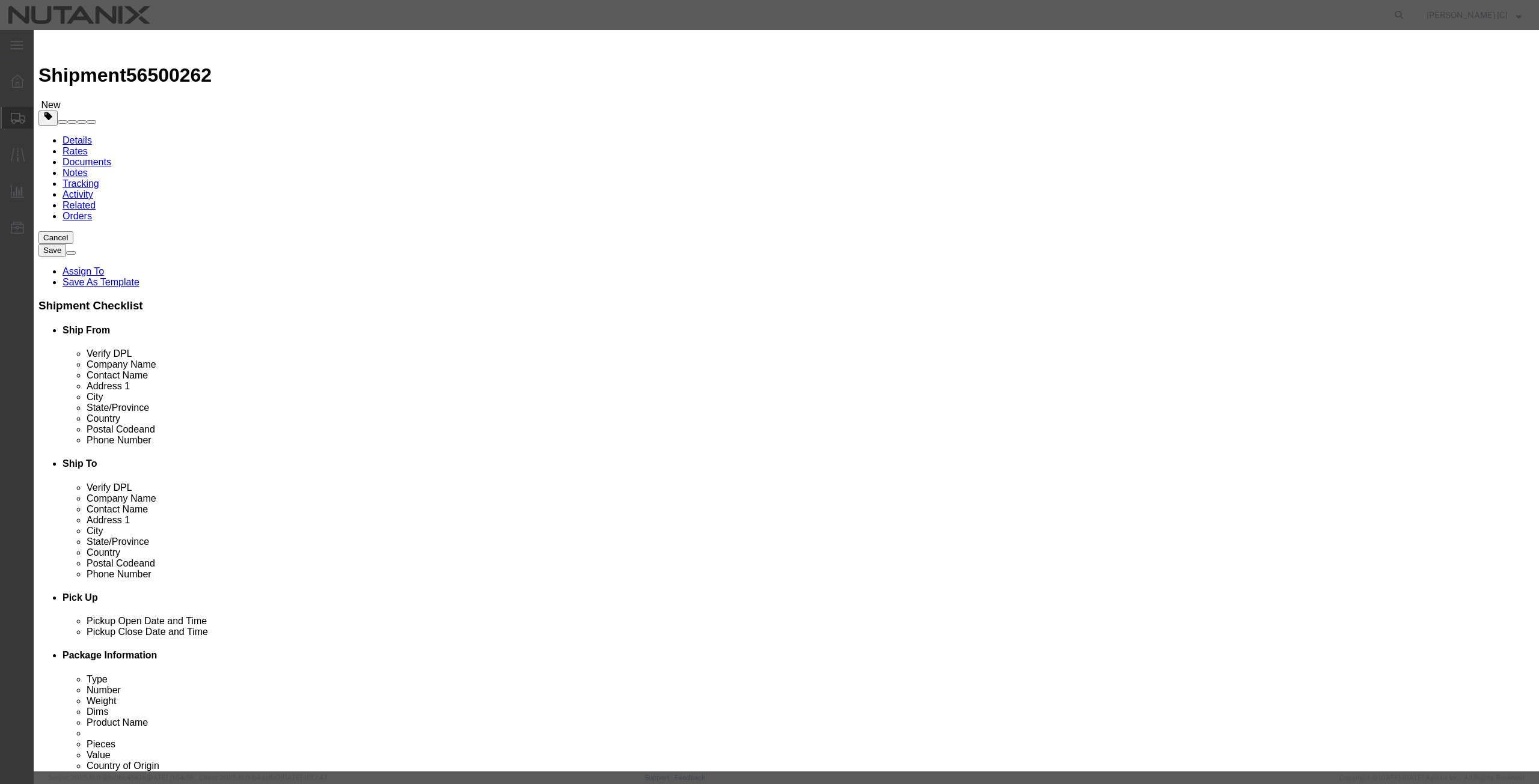
select select "FTR"
click select "Select ATF BIS DEA EPA FDA FTR ITAR OFAC Other (OPA)"
drag, startPoint x: 869, startPoint y: 453, endPoint x: 871, endPoint y: 460, distance: 7.3
click select "Select 30.2(d)(2) 30.36 30.37(a) 30.37(f) 30.37(g) 30.37(h) 30.37(i) 30.37(j) 3…"
select select "30.37(a)"
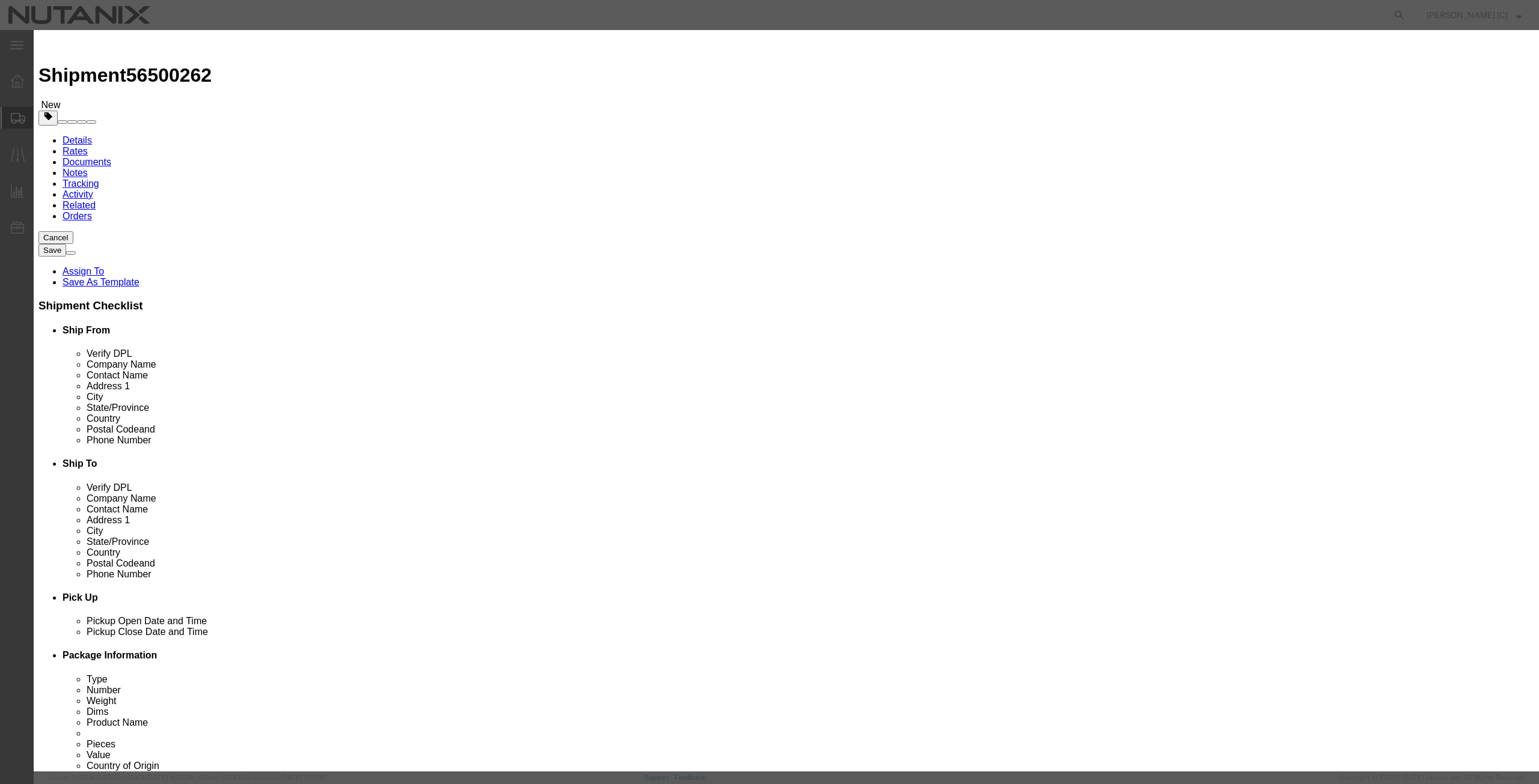
click select "Select 30.2(d)(2) 30.36 30.37(a) 30.37(f) 30.37(g) 30.37(h) 30.37(i) 30.37(j) 3…"
type input "6505002590"
click button "Save & Close"
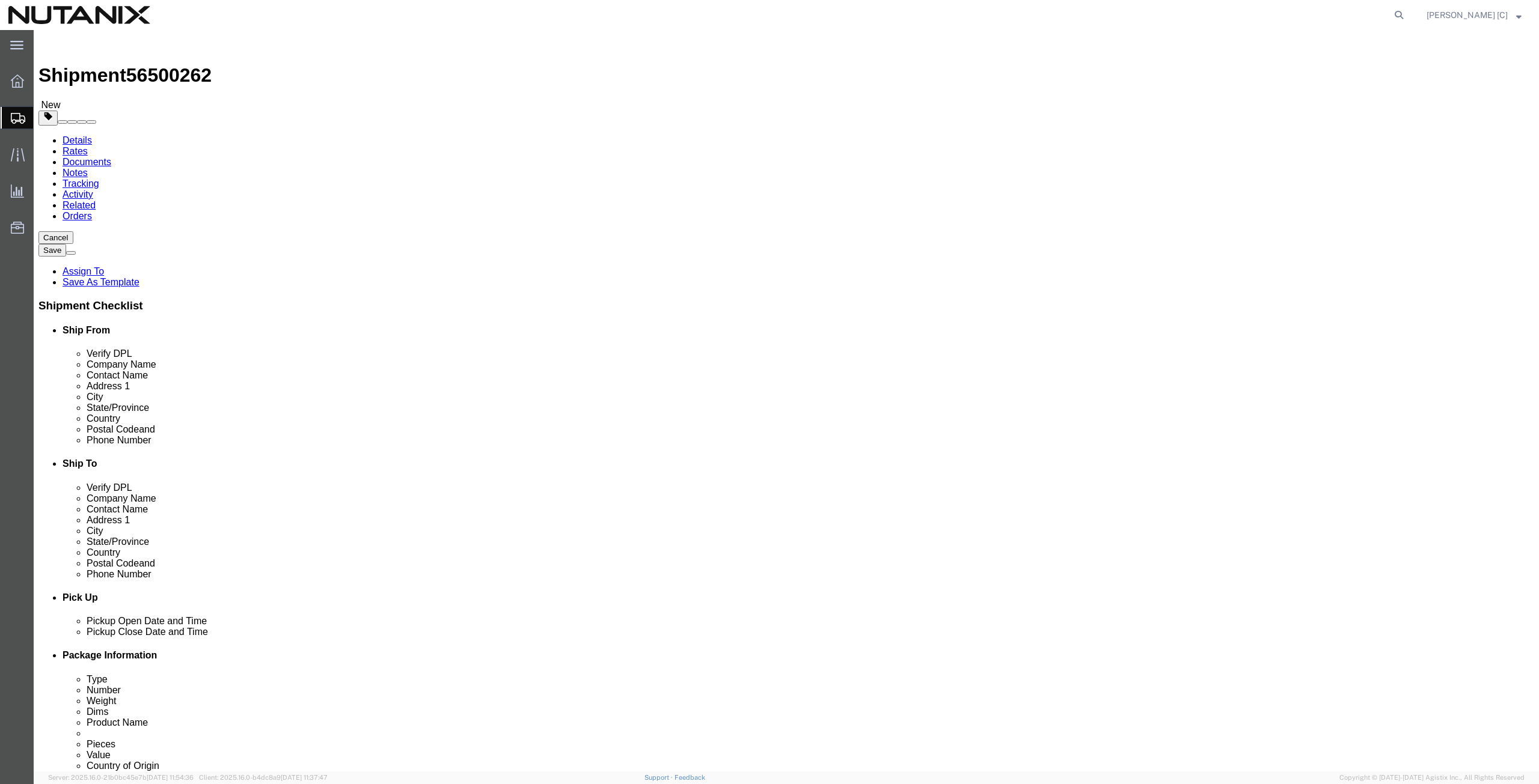
click icon
click icon "button"
click select "Select EIN EORI TIN VAT Other"
select select "Other"
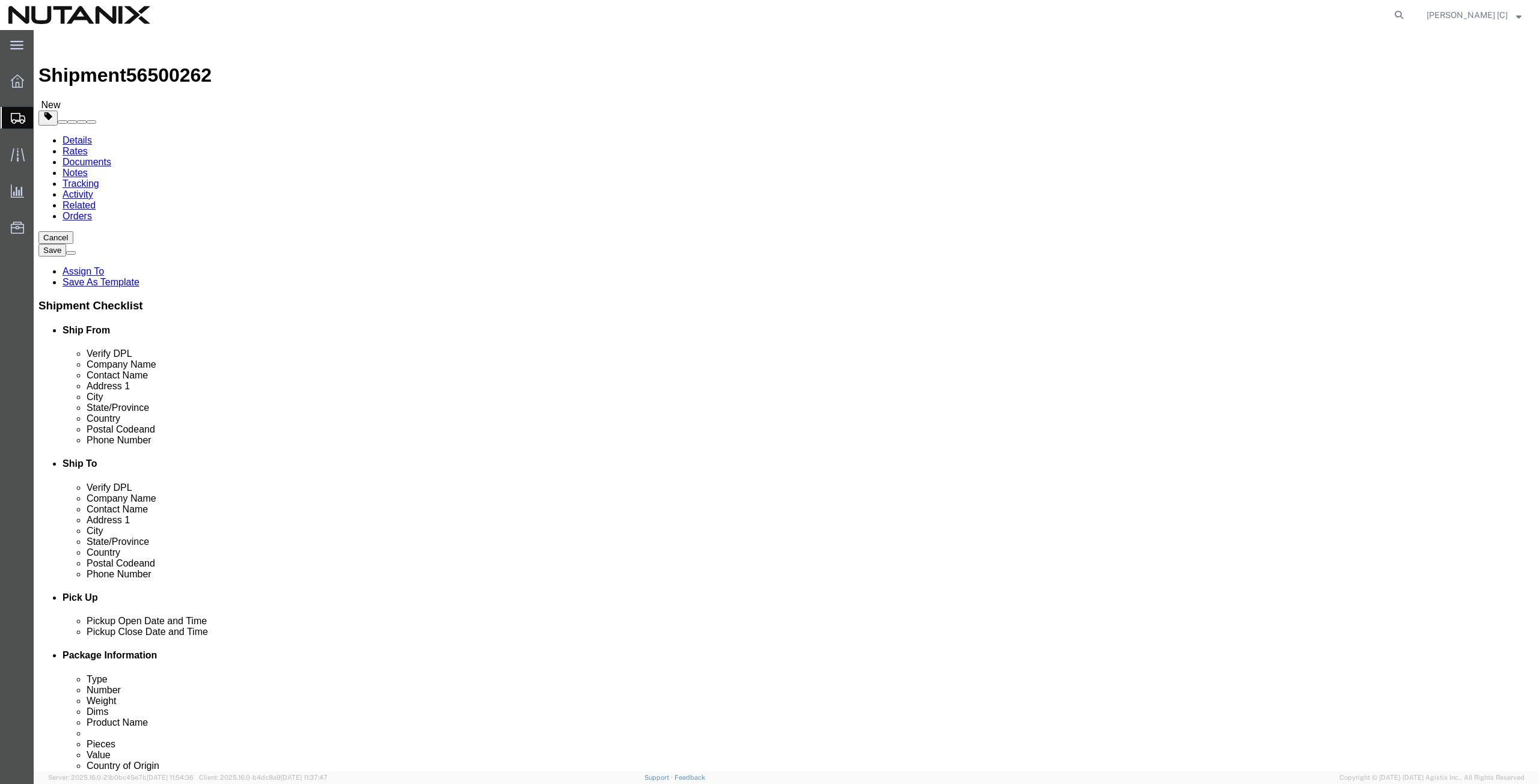
click select "Select EIN EORI TIN VAT Other"
click input "text"
paste input "NME140207QE2"
type input "NME140207QE2"
click icon
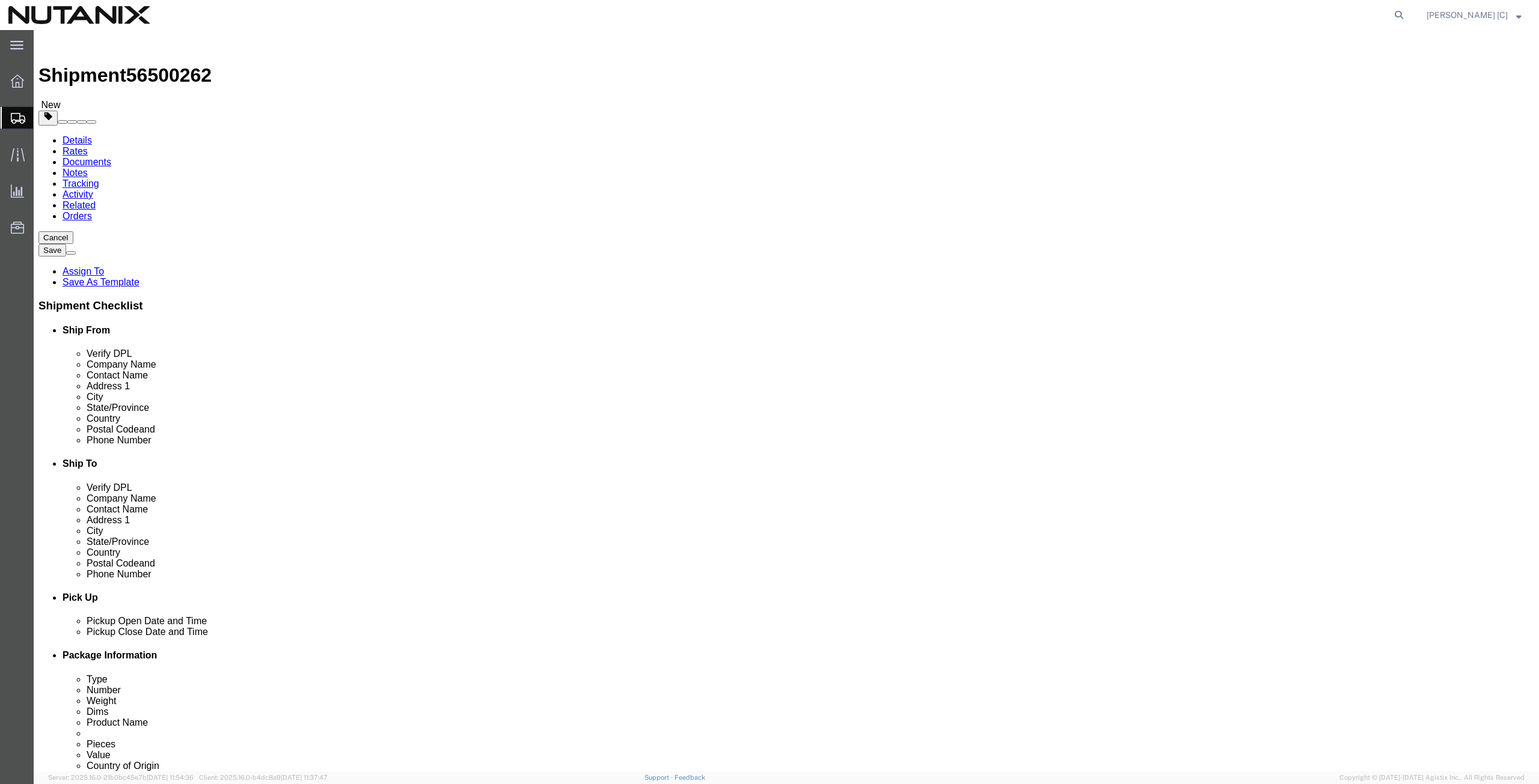
click icon "button"
click select "Select EIN EORI TIN VAT Other"
select select "EIN"
click select "Select EIN EORI TIN VAT Other"
click input "text"
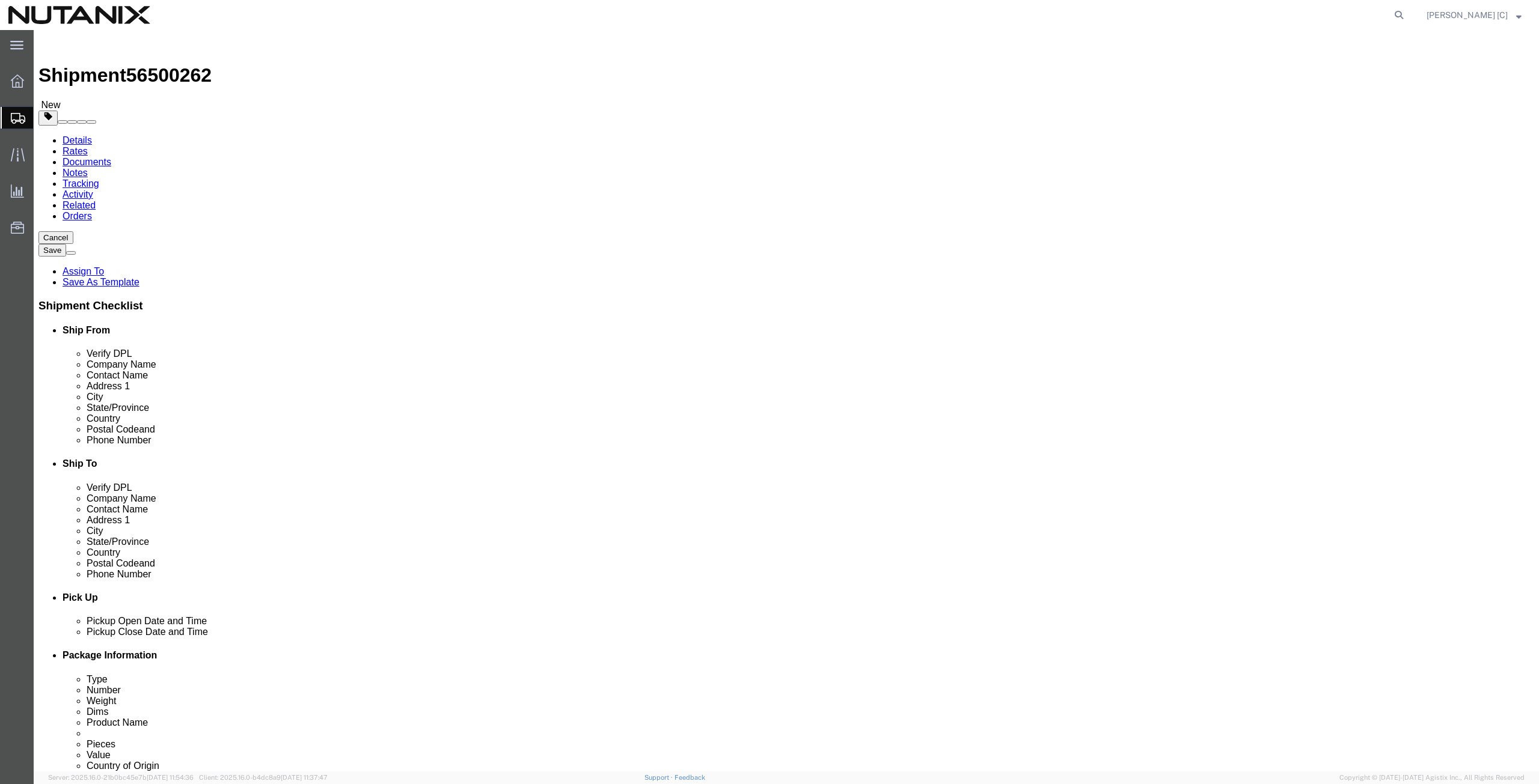
paste input "270989767"
type input "270989767"
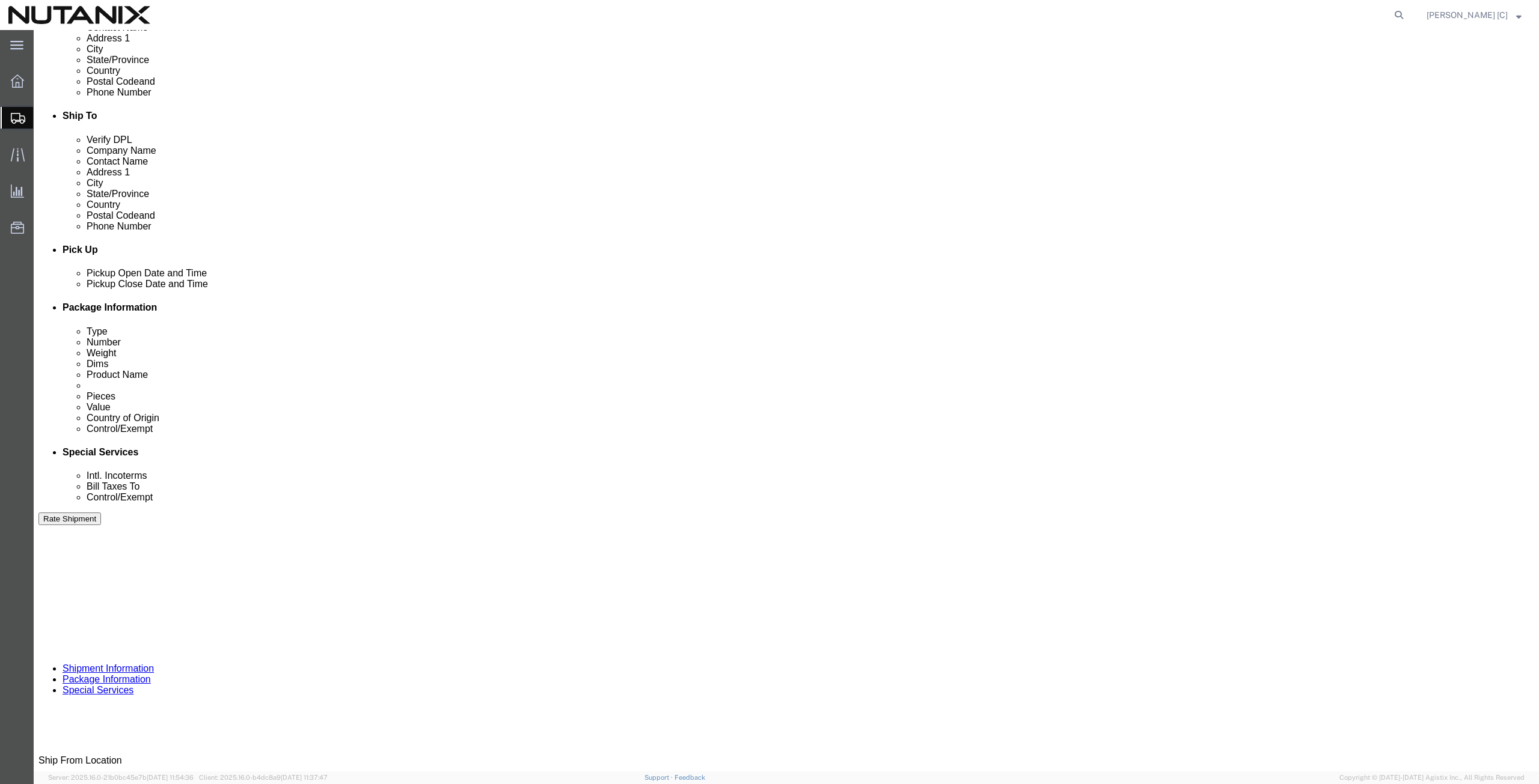
scroll to position [406, 0]
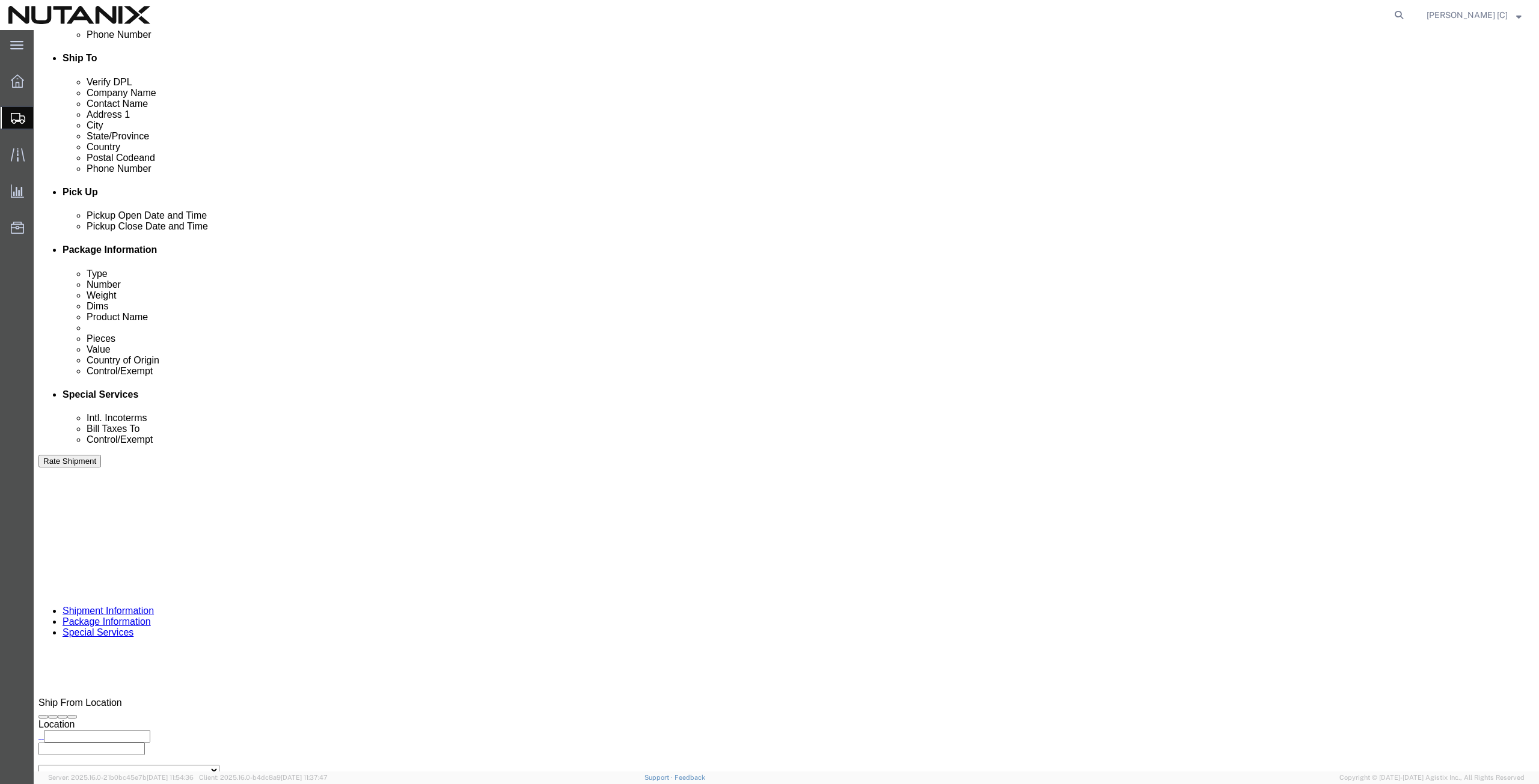
click button "Continue"
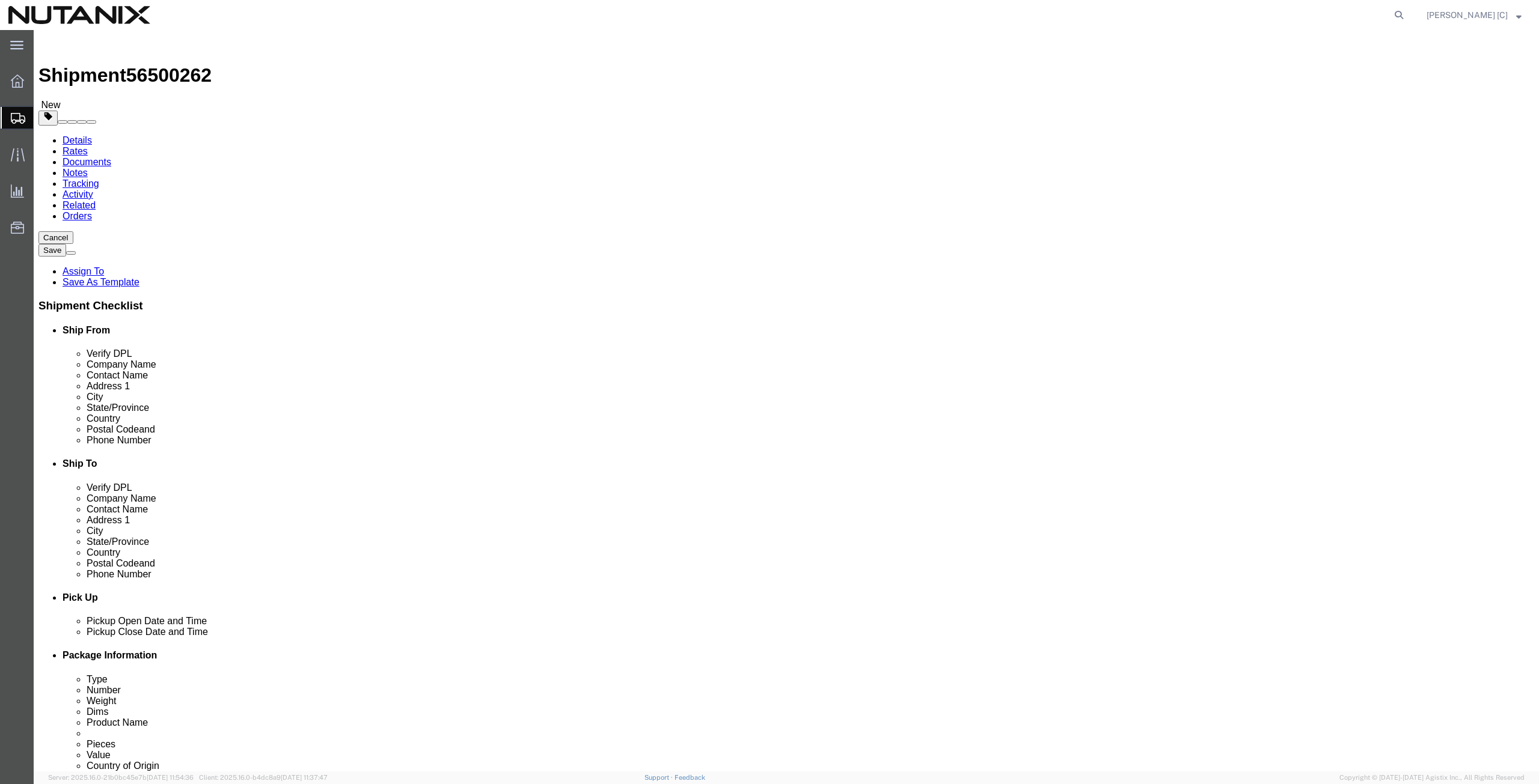
click button "Continue"
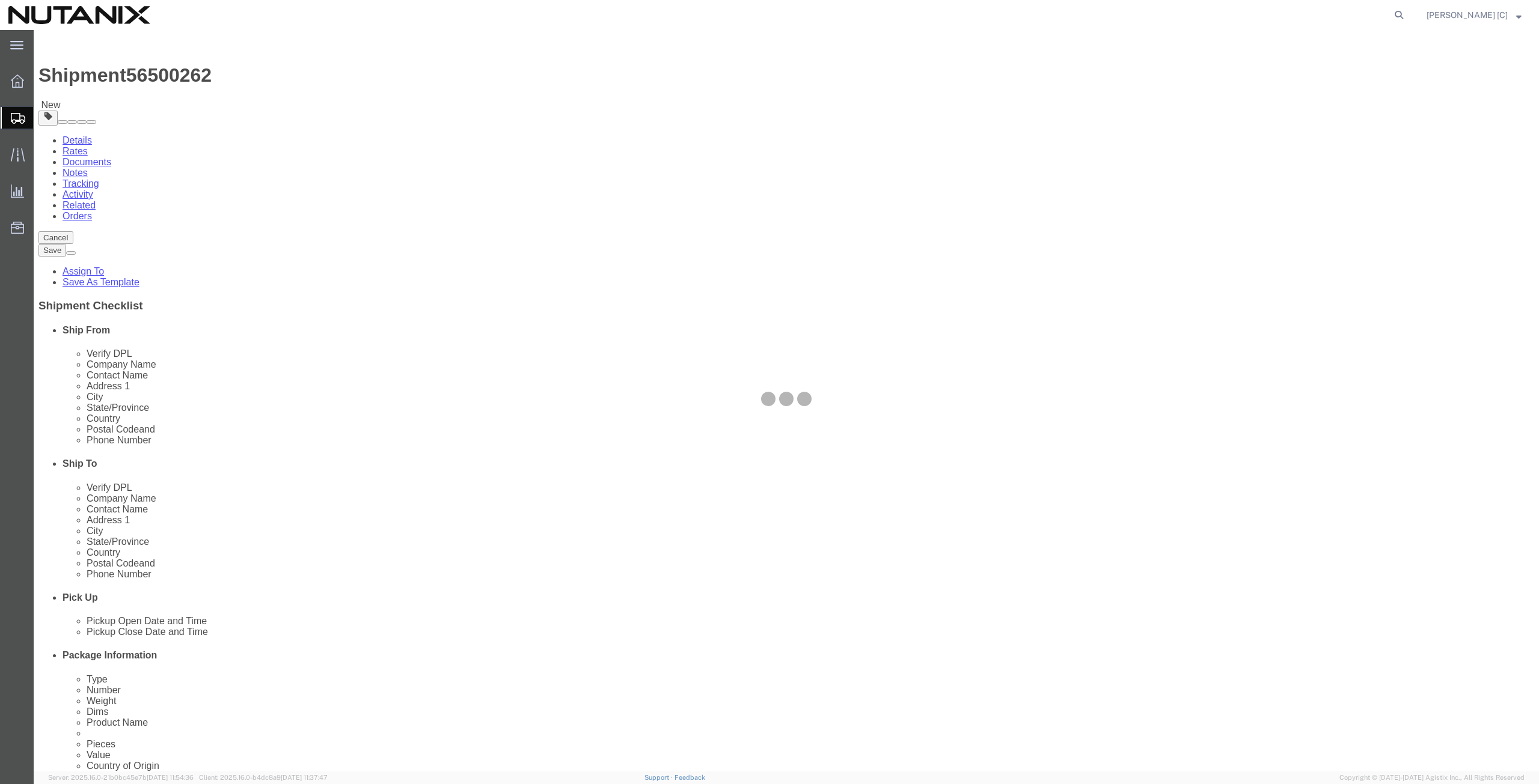
select select
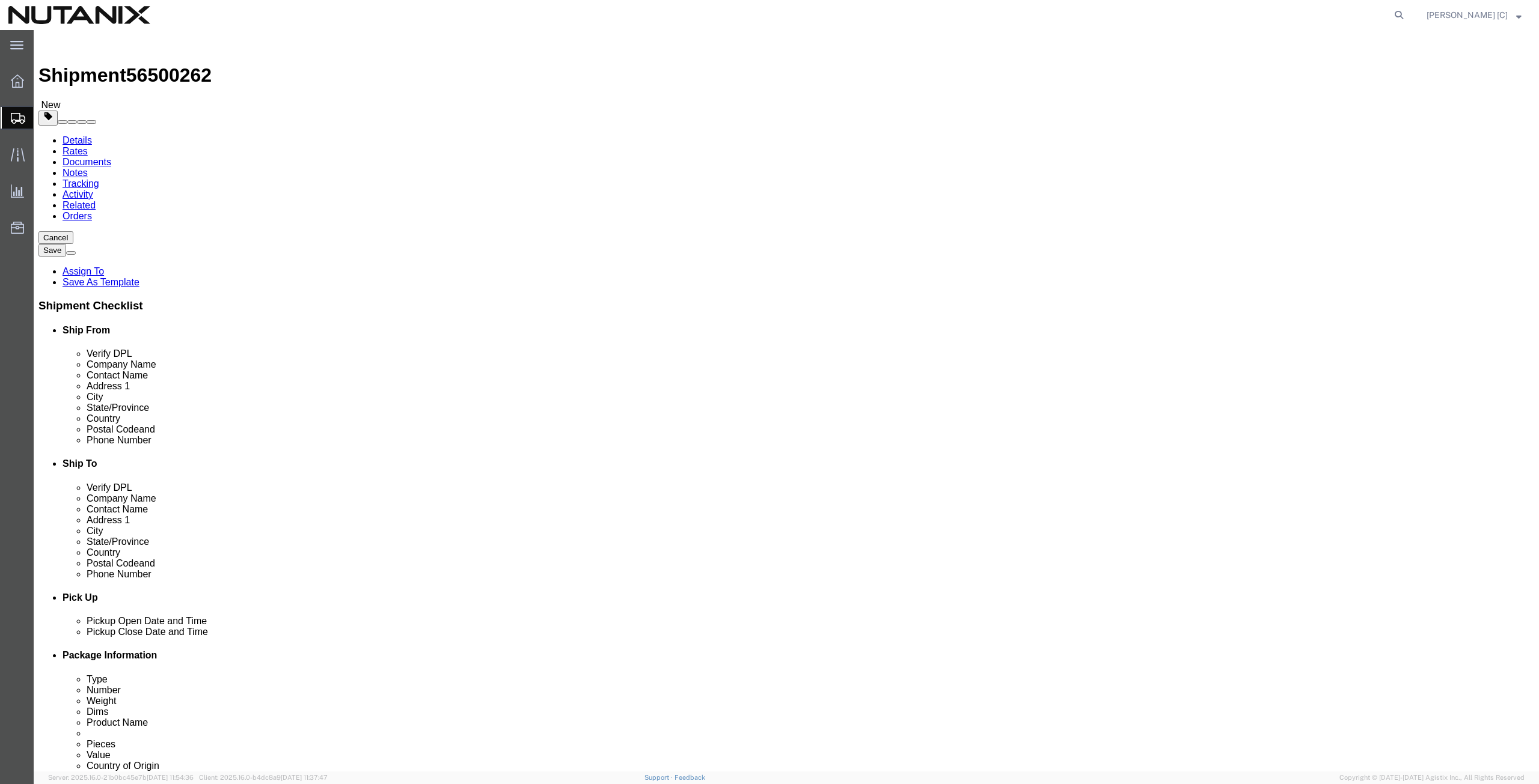
scroll to position [280, 0]
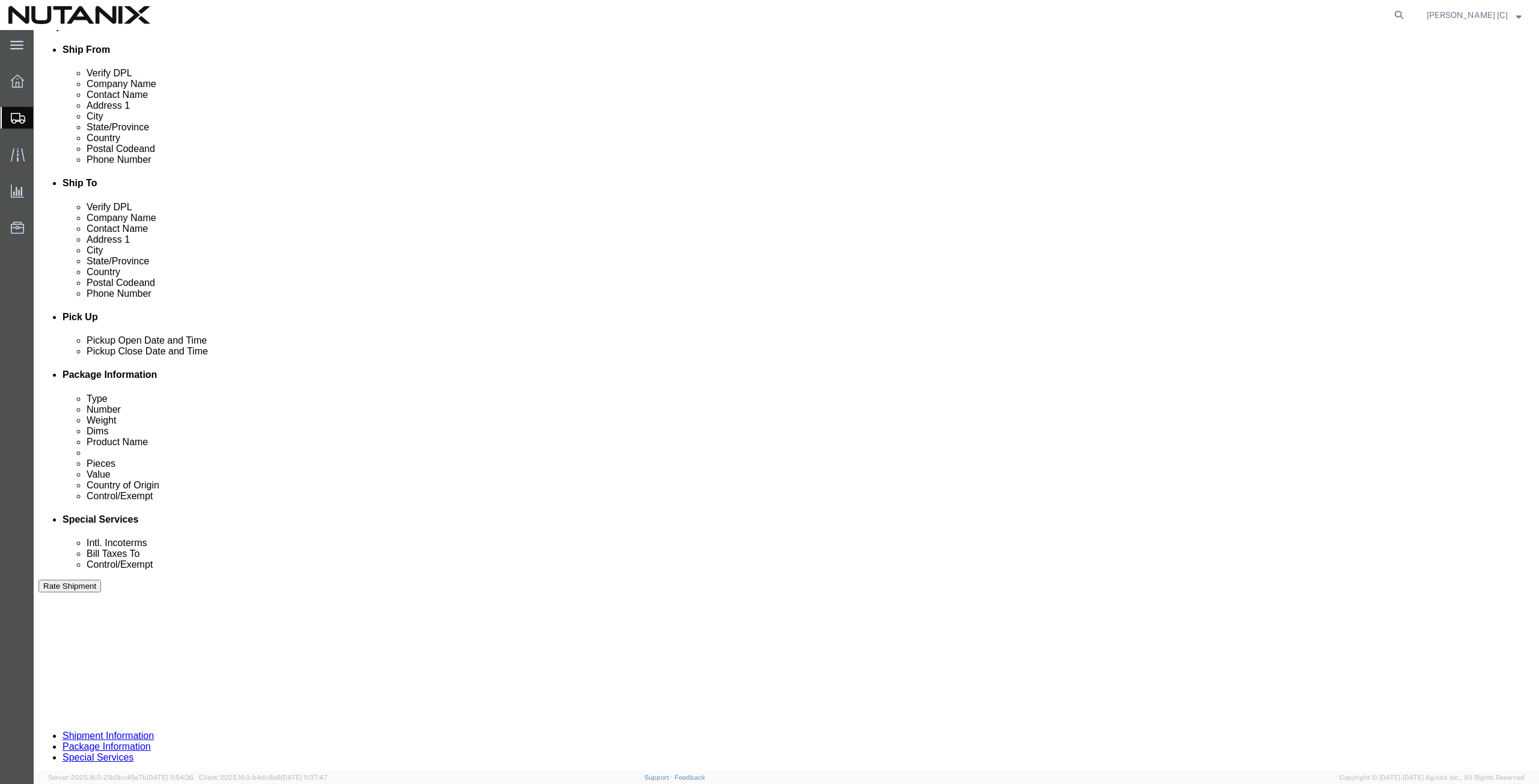
click select "Select Carriage Insurance Paid Carriage Paid To Cost and Freight Cost Insurance…"
select select "DDP"
click select "Select Carriage Insurance Paid Carriage Paid To Cost and Freight Cost Insurance…"
select select "SHIP"
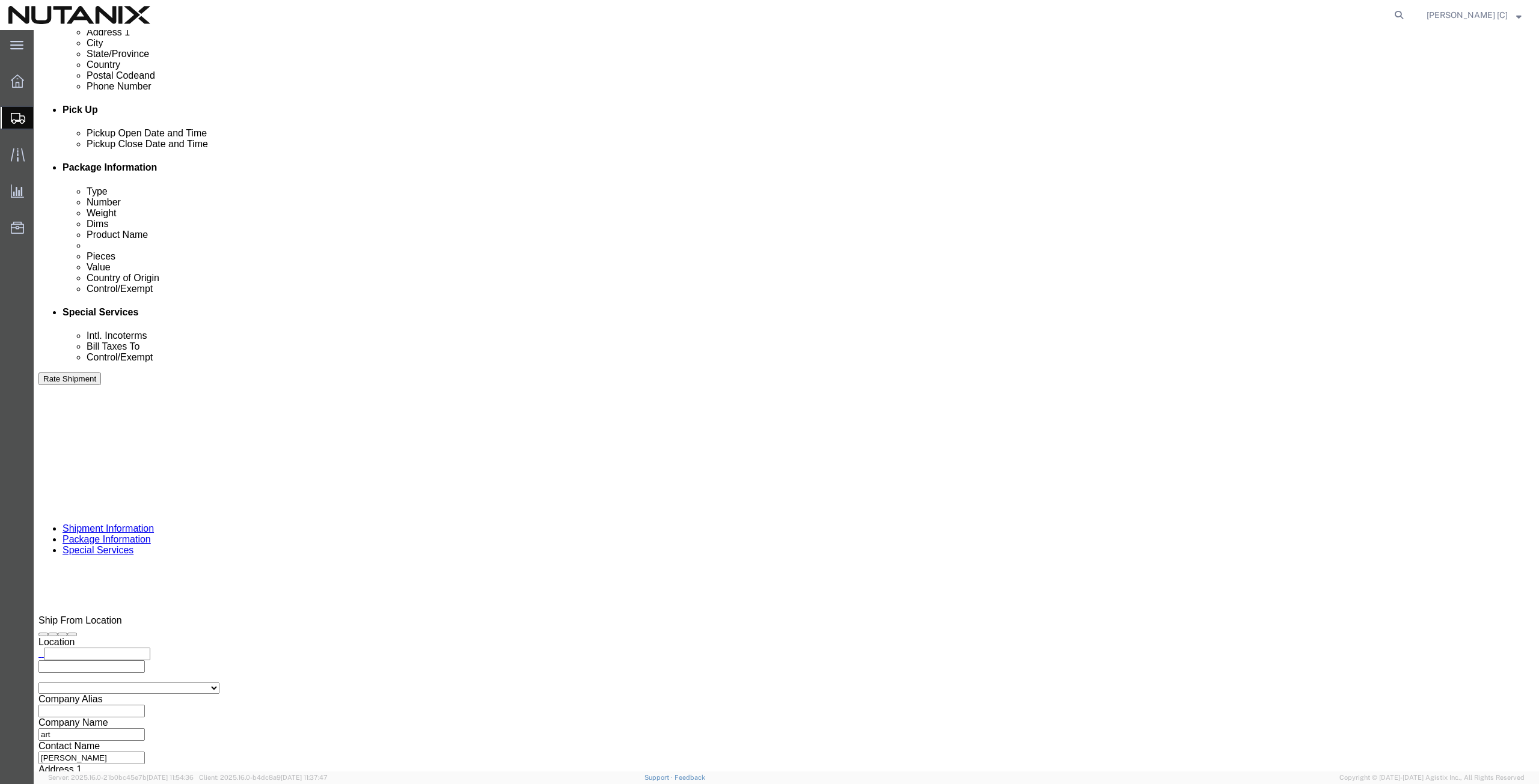
scroll to position [561, 0]
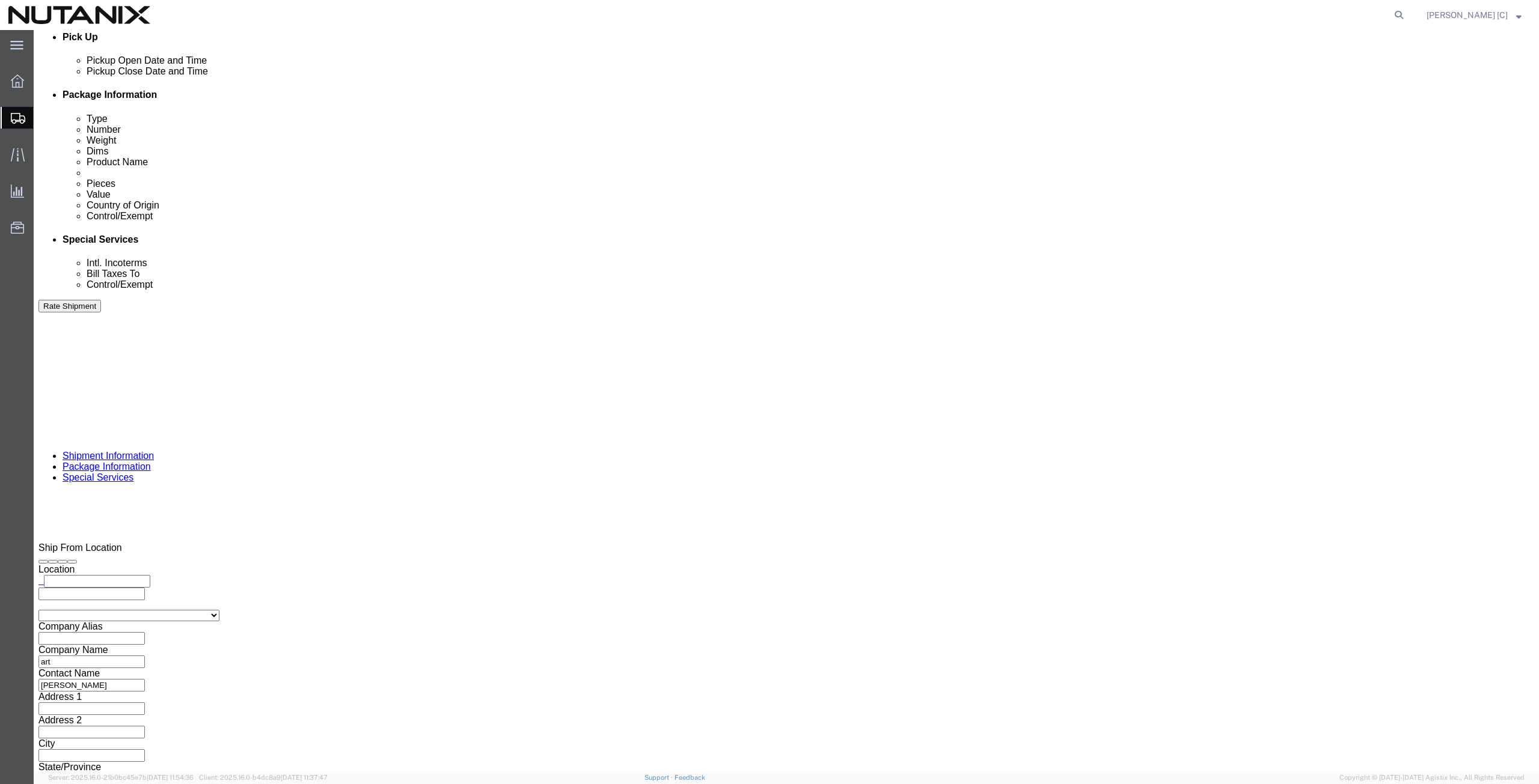
click input "text"
type input "Enter Email Address"
click icon
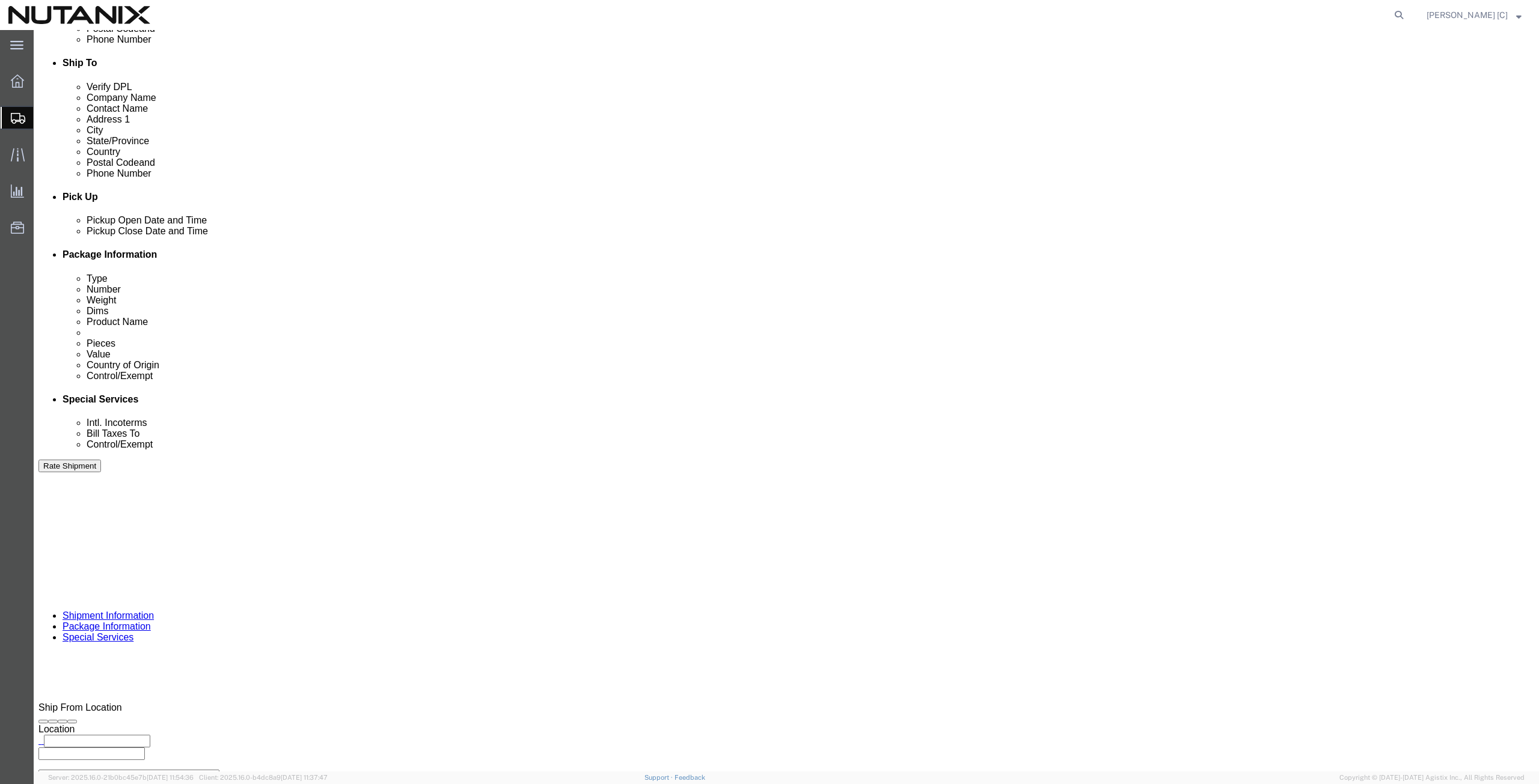
scroll to position [406, 0]
click link "Special Services"
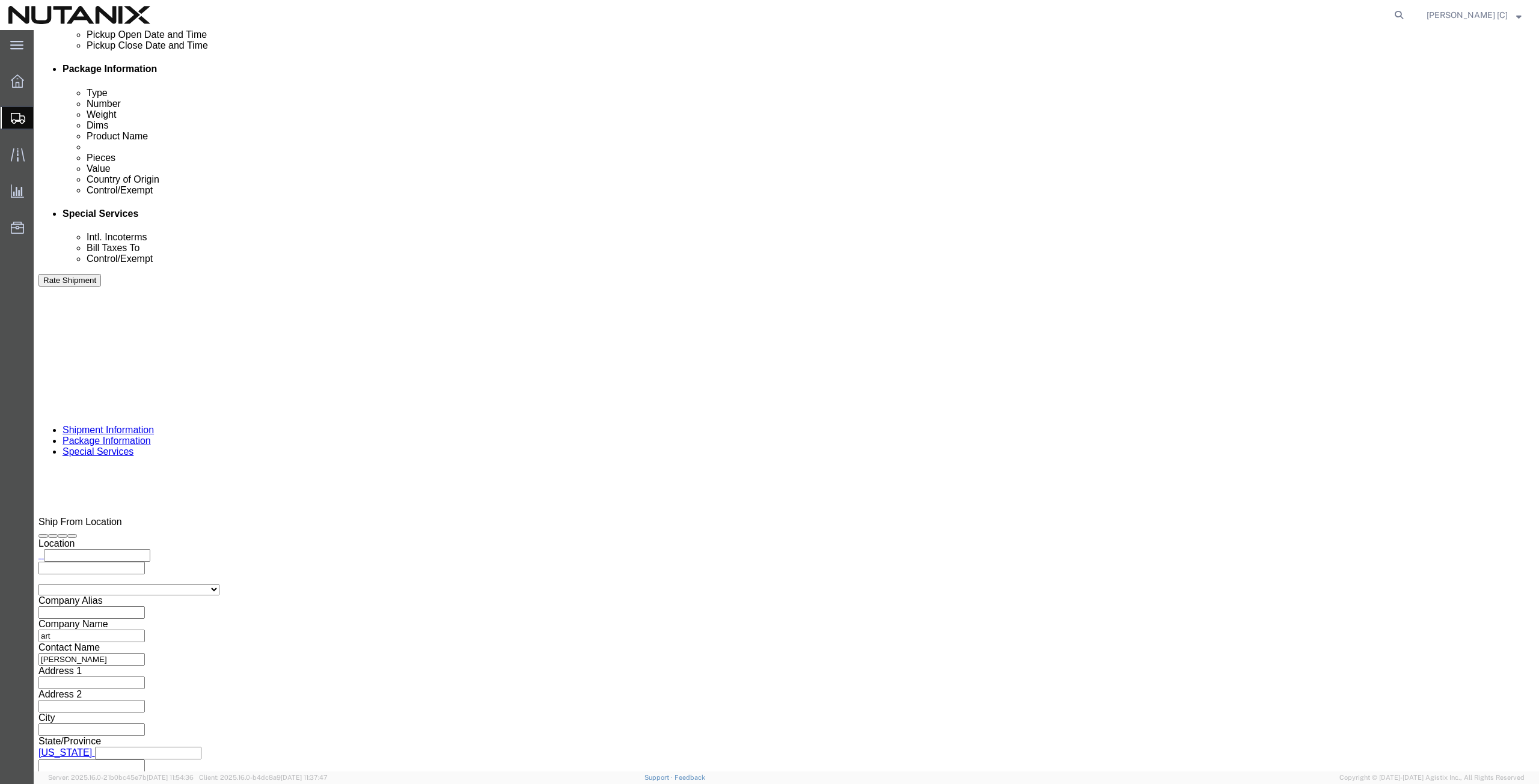
click select "Select ATF BIS DEA EPA FDA FTR ITAR OFAC Other (OPA)"
select select "FTR"
click select "Select ATF BIS DEA EPA FDA FTR ITAR OFAC Other (OPA)"
click select "Select 30.2(d)(2) 30.36 30.37(a) 30.37(f) 30.37(g) 30.37(h) 30.37(i) 30.37(j) 3…"
select select "30.37(a)"
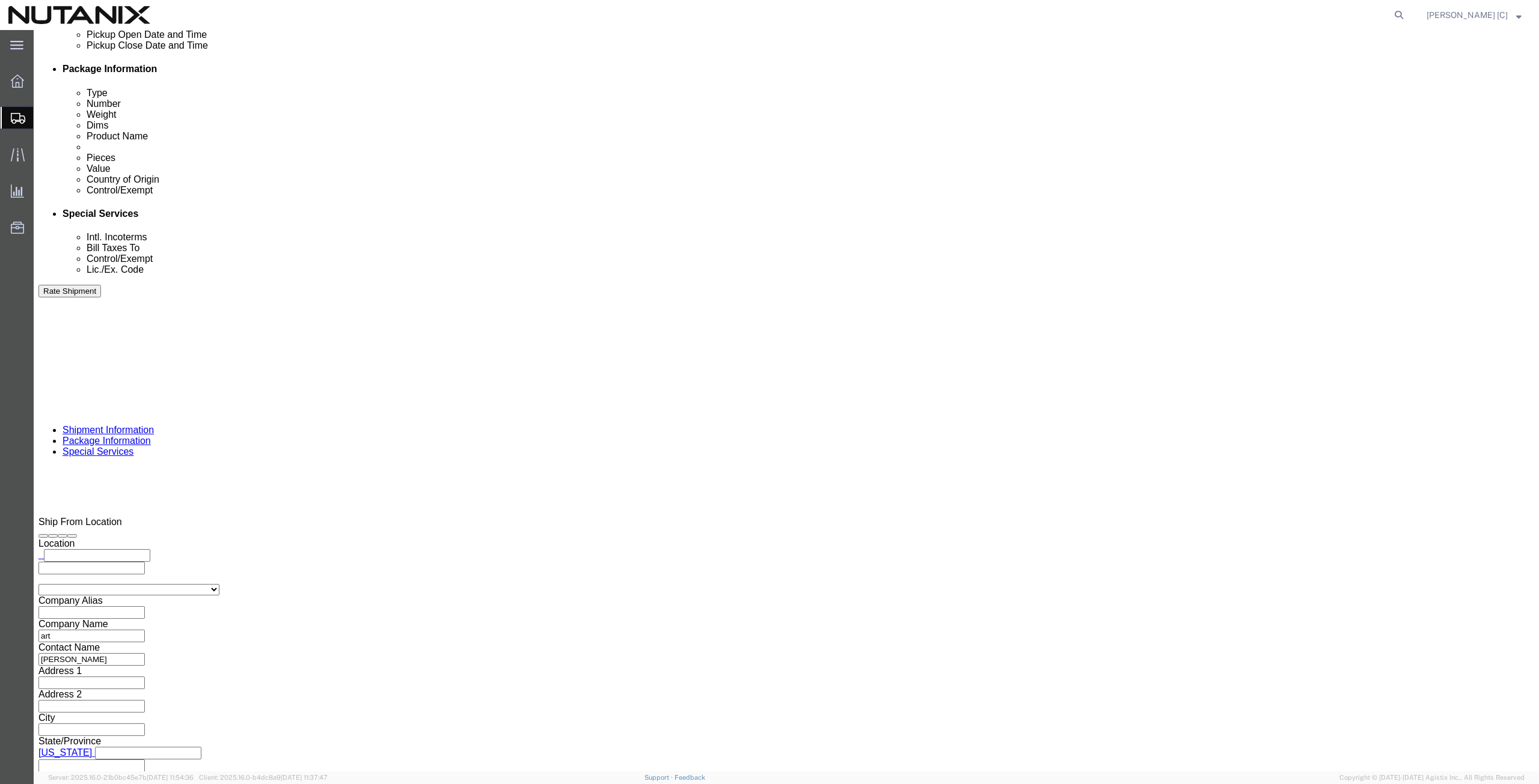
click select "Select 30.2(d)(2) 30.36 30.37(a) 30.37(f) 30.37(g) 30.37(h) 30.37(i) 30.37(j) 3…"
click input "text"
type input "hussain.abedin@nutanix.com"
click button "Rate Shipment"
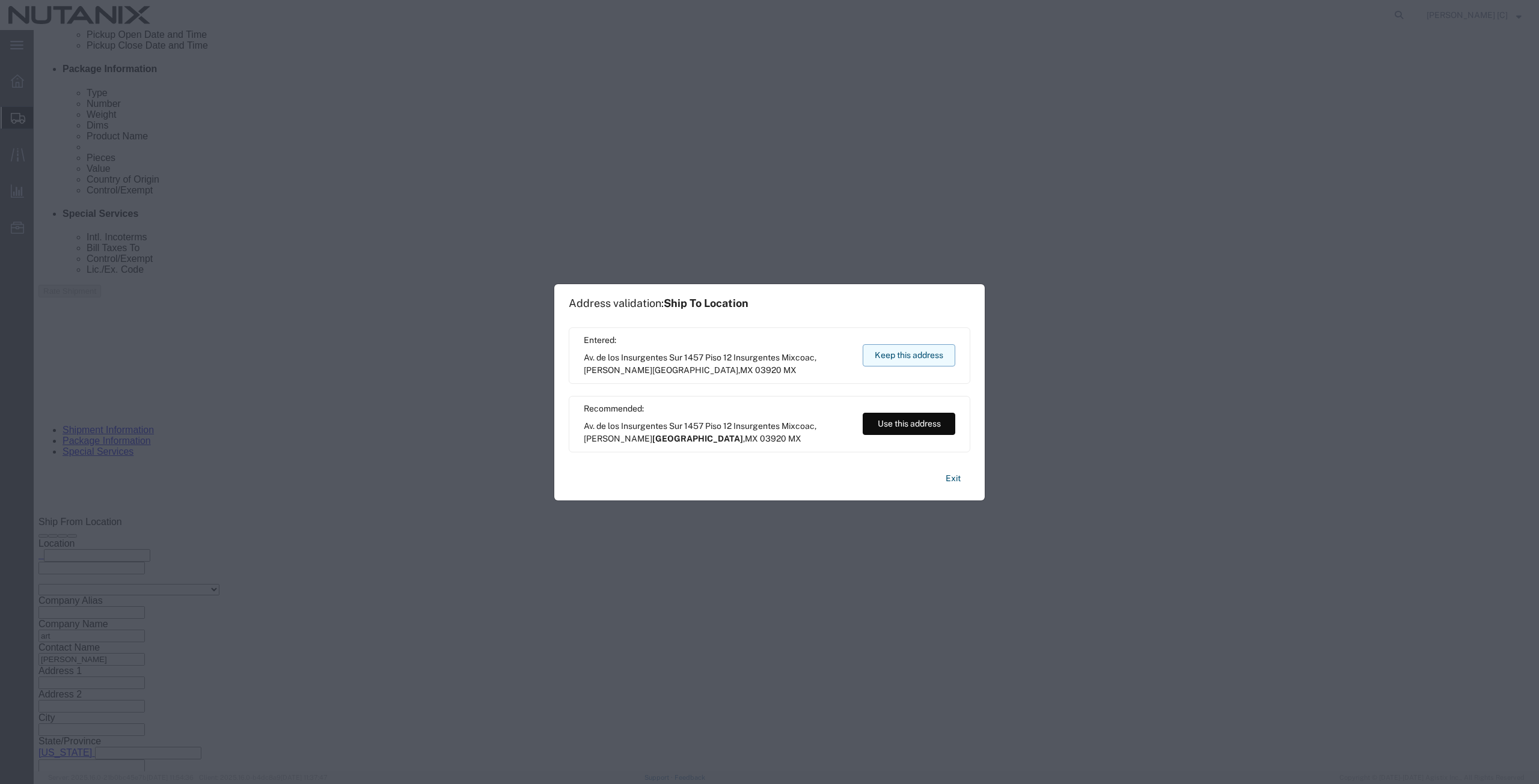
click at [891, 348] on button "Keep this address" at bounding box center [909, 355] width 92 height 22
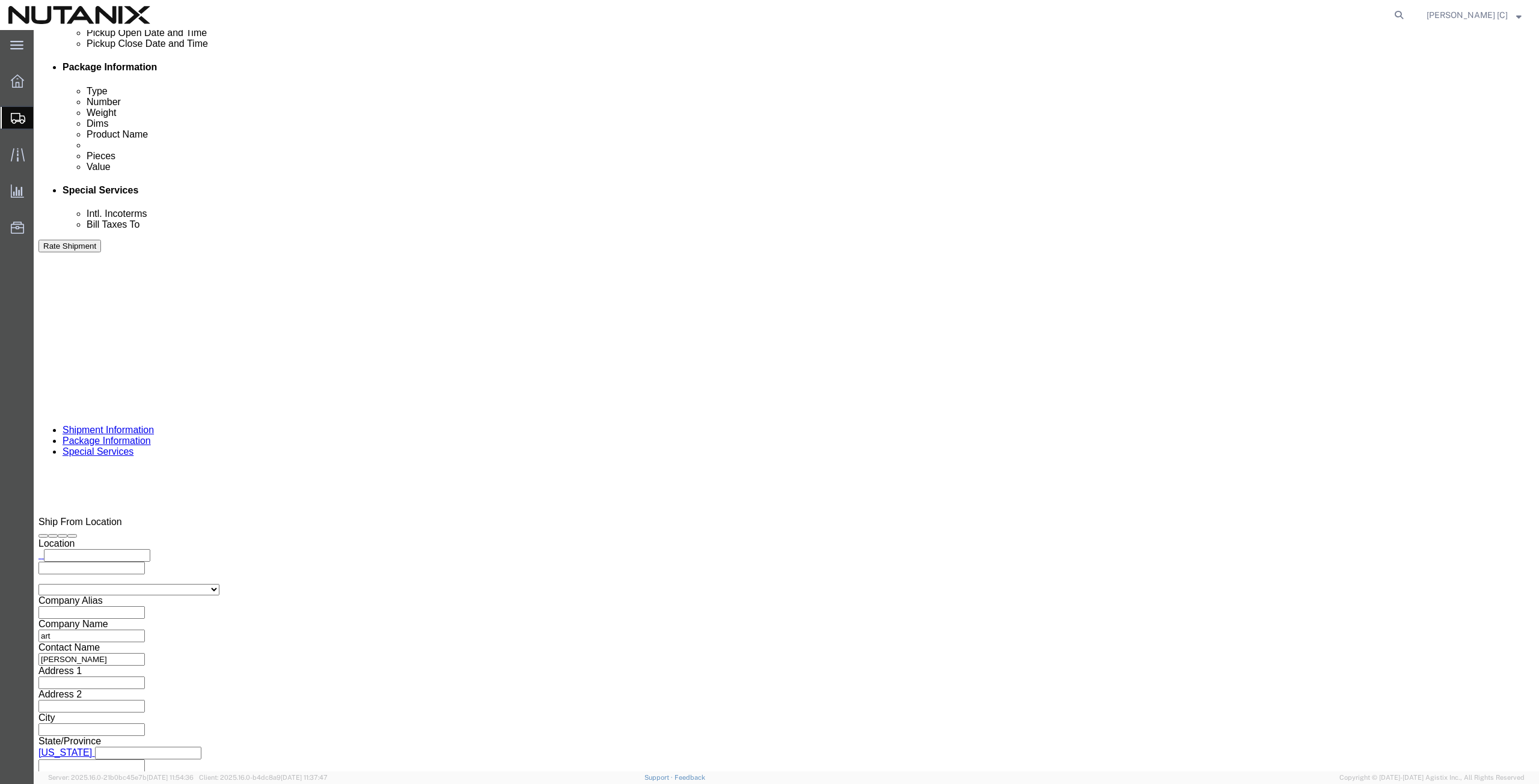
click button "Rate Shipment"
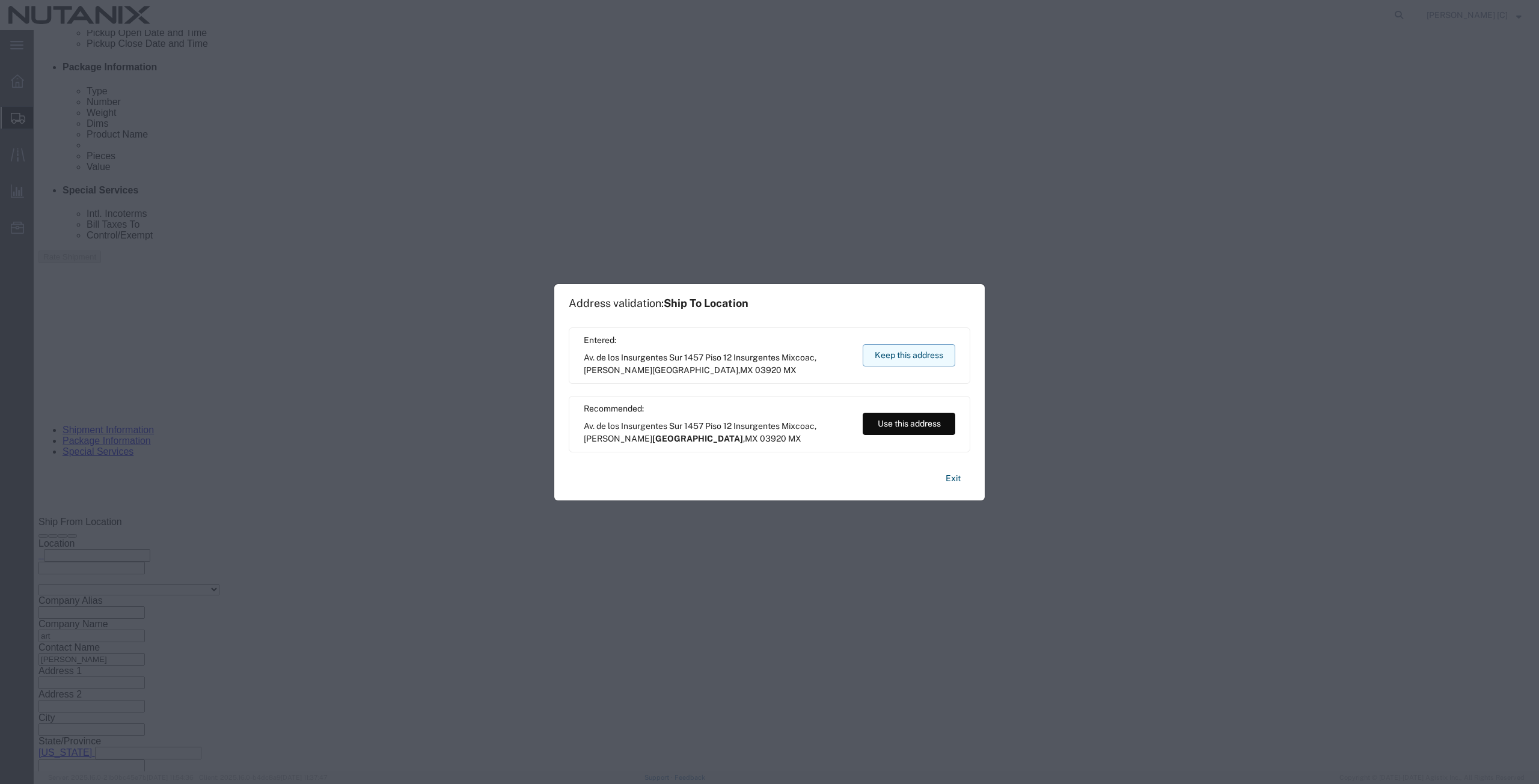
click at [916, 361] on button "Keep this address" at bounding box center [909, 355] width 92 height 22
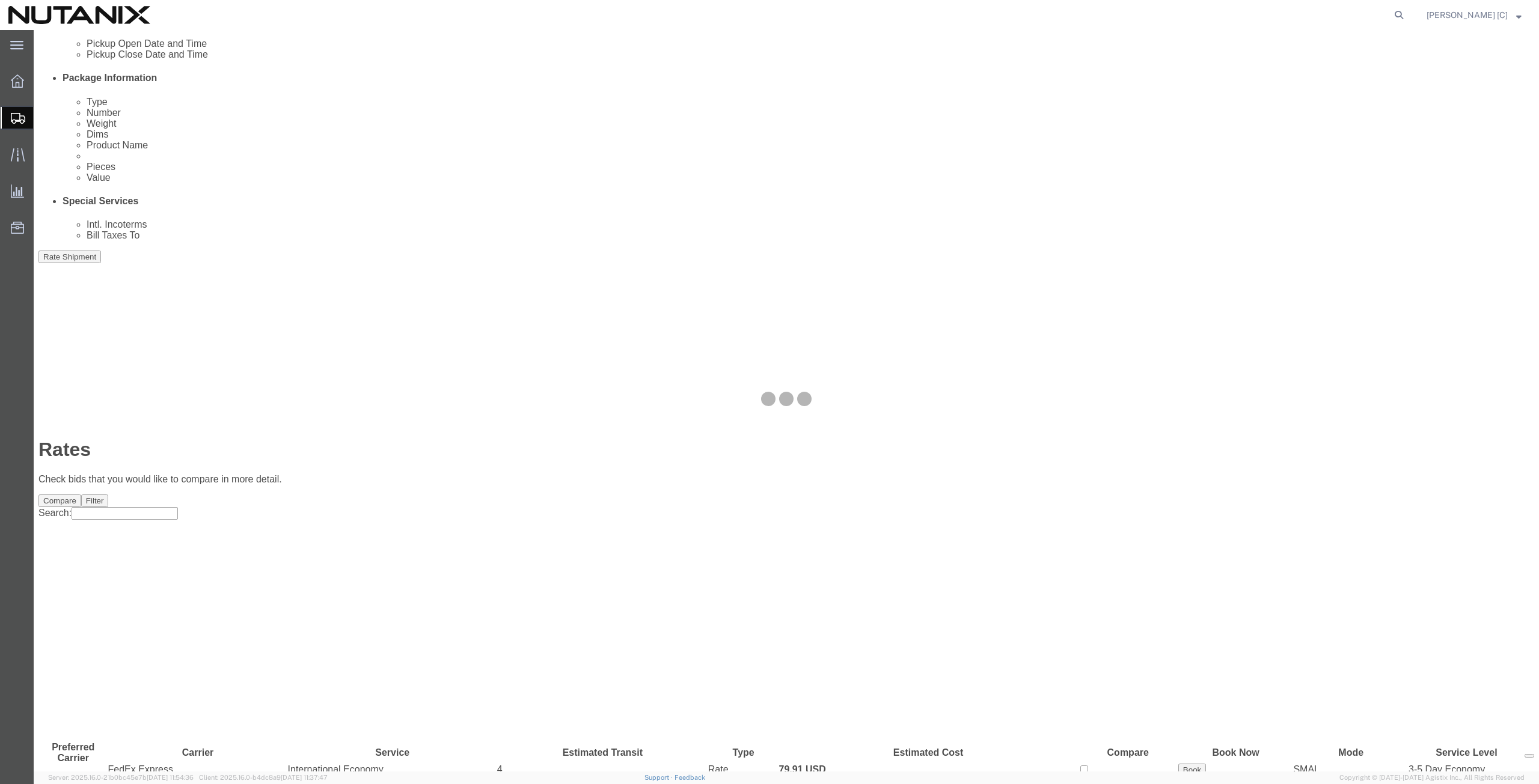
scroll to position [0, 0]
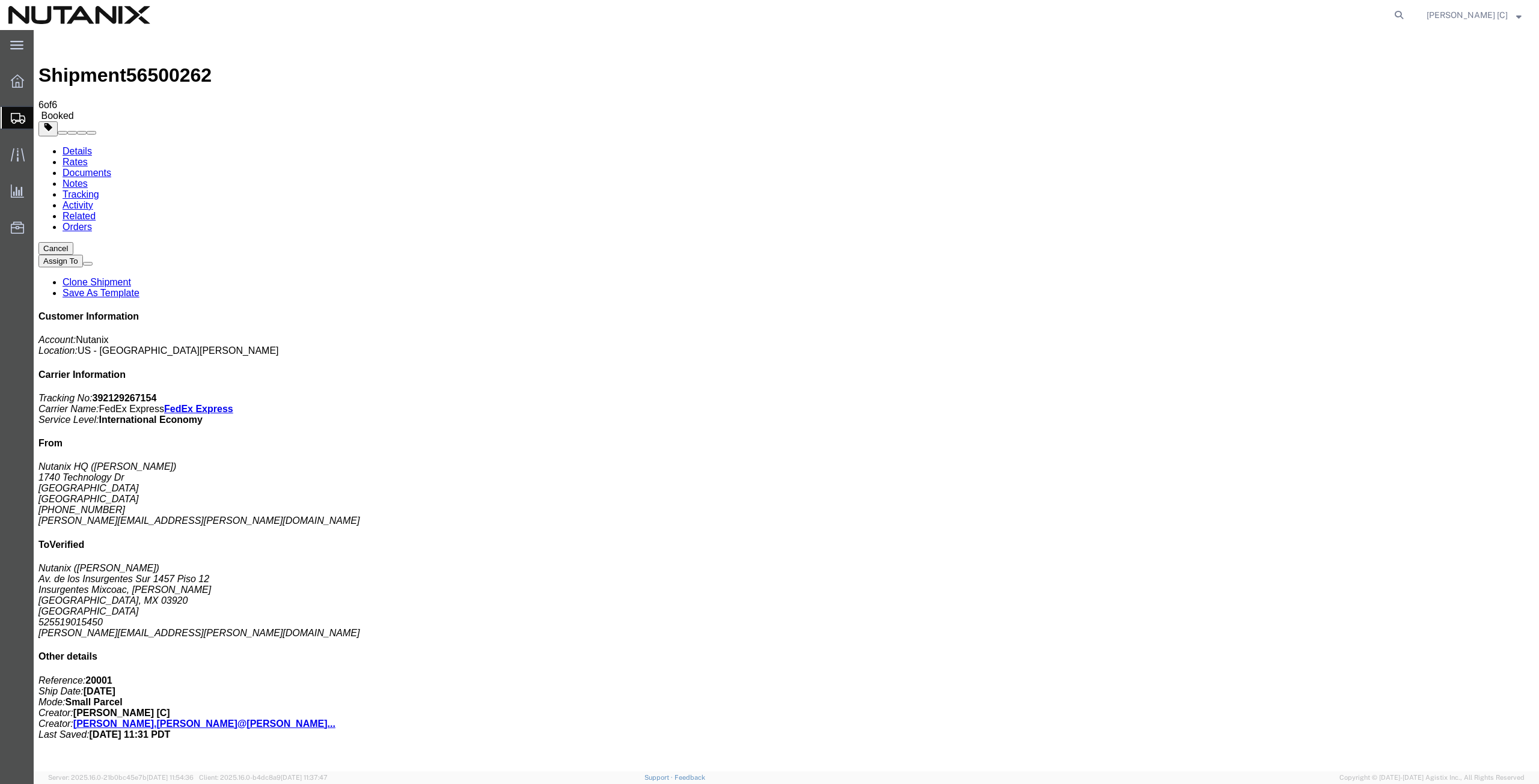
drag, startPoint x: 707, startPoint y: 259, endPoint x: 684, endPoint y: 261, distance: 23.1
click at [0, 0] on span "Create from Template" at bounding box center [0, 0] width 0 height 0
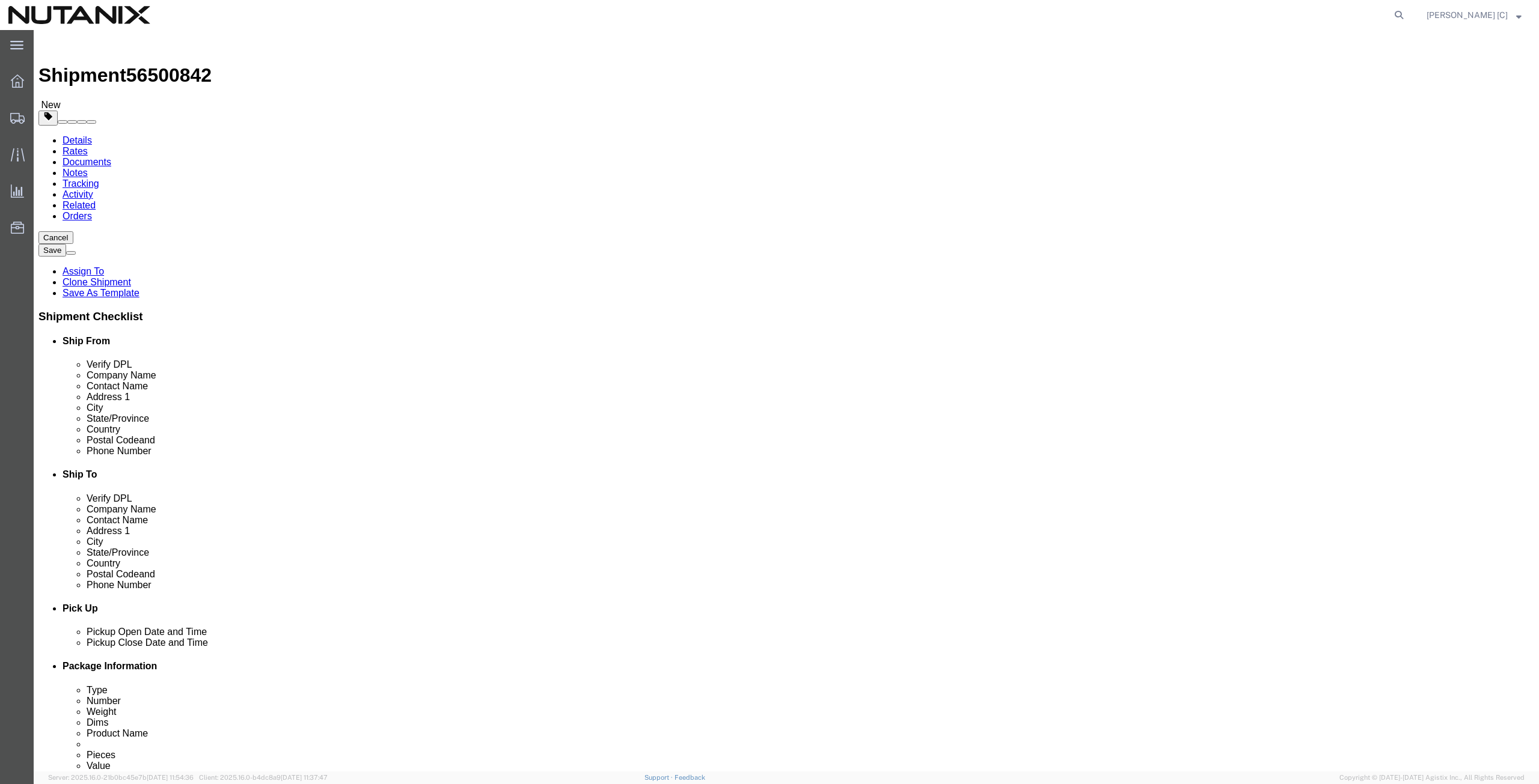
drag, startPoint x: 318, startPoint y: 245, endPoint x: 152, endPoint y: 254, distance: 166.2
click div "Contact Name Stephanie Guadron"
click p "- Nutanix HQ - (Art Campos) 1740 Technology Dr, San Jose, CA, 95110, US"
type input "Art Campos"
type input "408-398-0665"
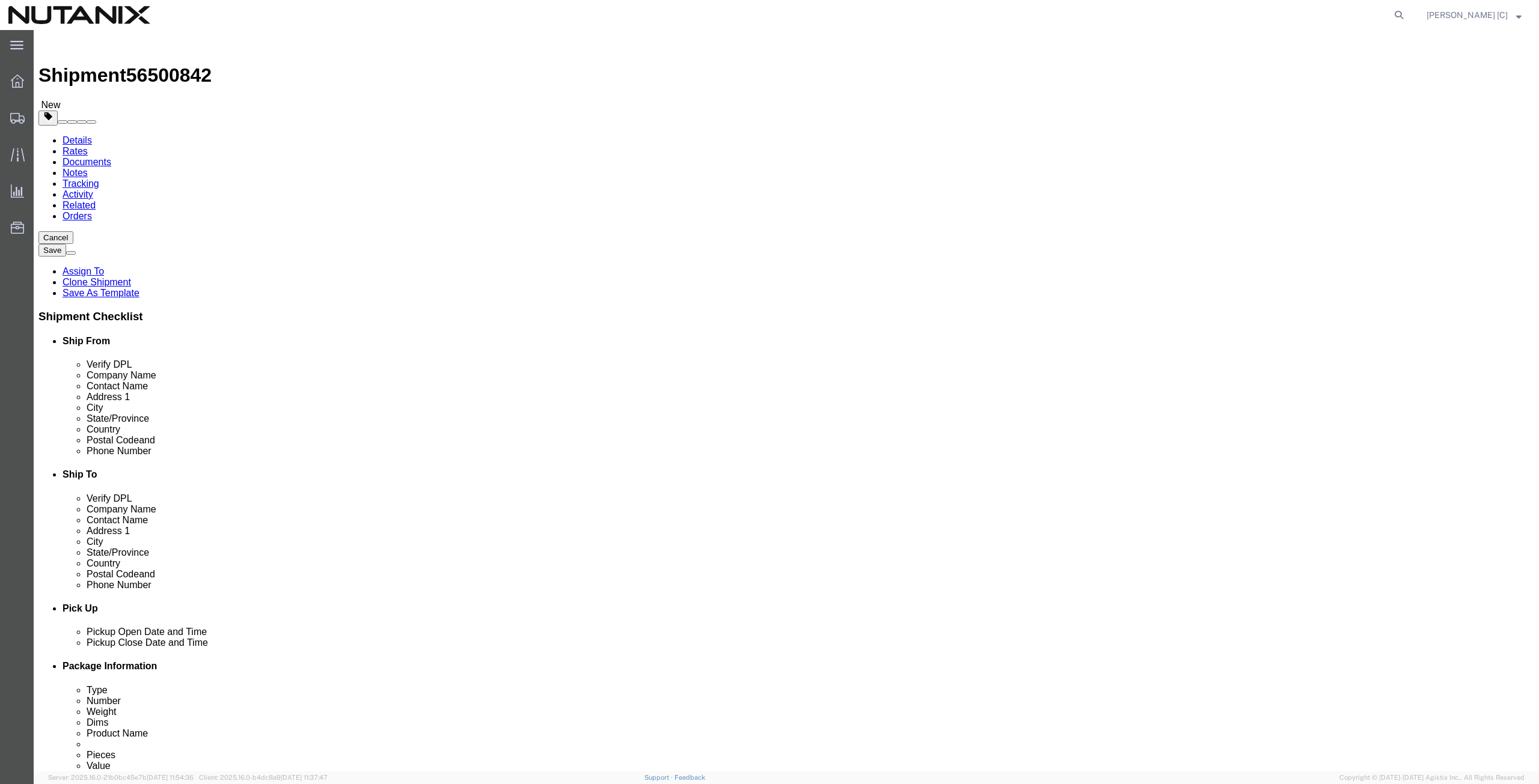
type input "arthur.campos@nutanix.com"
select select "CA"
type input "Art Campos"
drag, startPoint x: 935, startPoint y: 222, endPoint x: 588, endPoint y: 261, distance: 349.2
click div "Ship From Location Location Select Select My Profile Location AE - Dubai City A…"
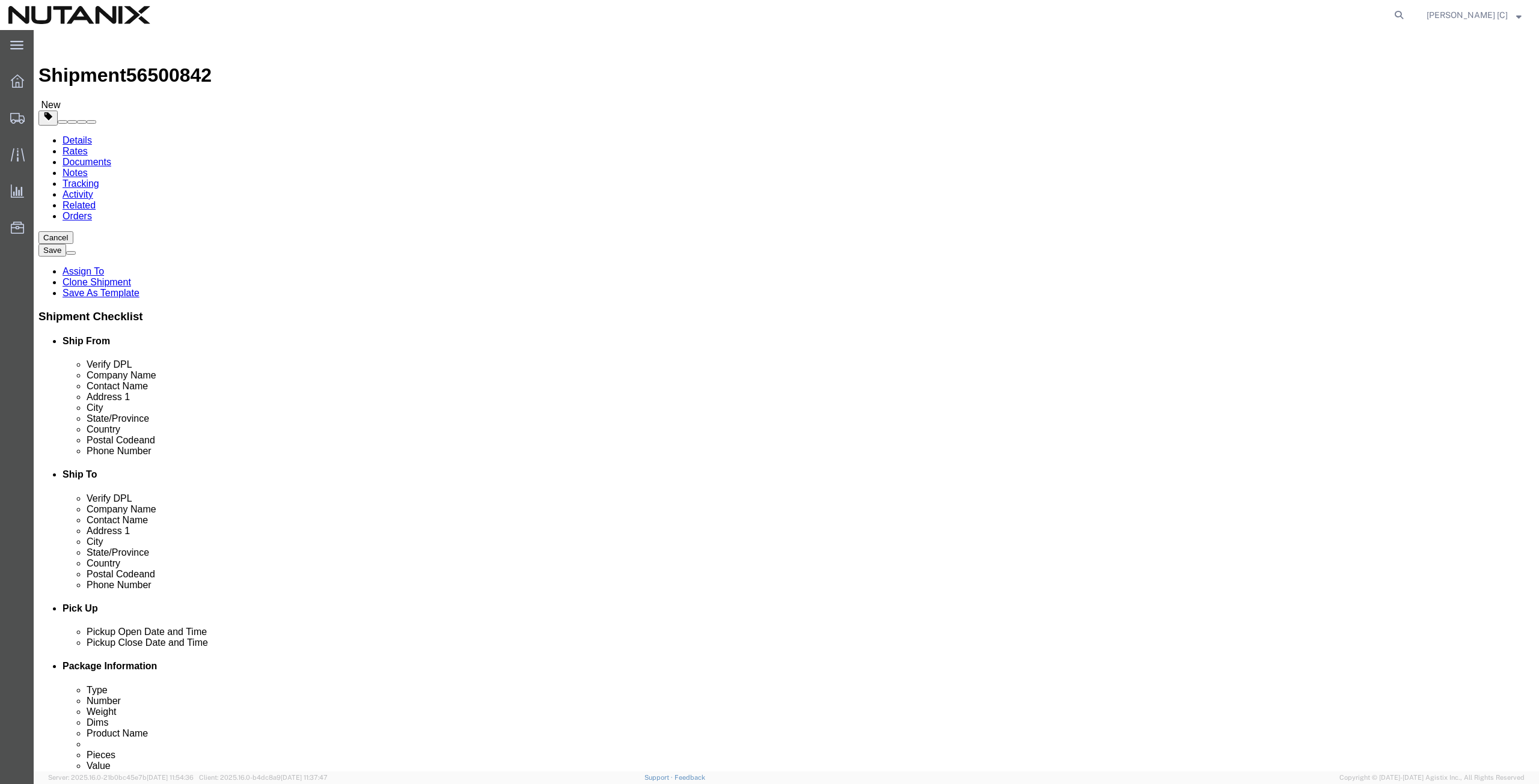
paste input "Terry Mitchel"
type input "Terry Mitchel"
drag, startPoint x: 927, startPoint y: 246, endPoint x: 826, endPoint y: 254, distance: 101.3
click div "Contact Name John Wukovits III"
paste input "Terry Mitchel"
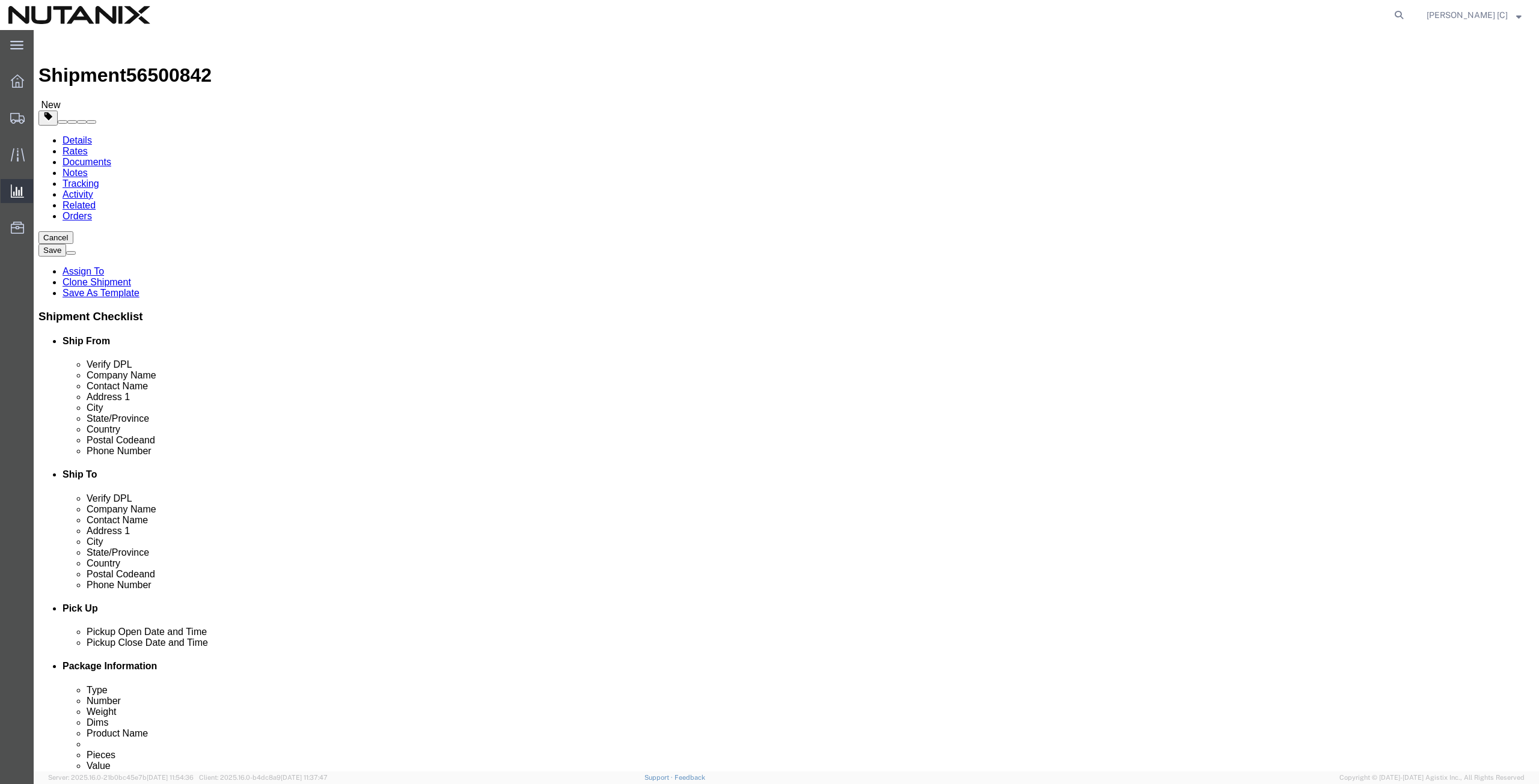
type input "Terry Mitchel"
drag, startPoint x: 936, startPoint y: 270, endPoint x: 800, endPoint y: 267, distance: 136.0
click div "Address 1 29 Nesconset Ave"
paste input "4211 Ridge Top Road"
type input "4211 Ridge Top Road"
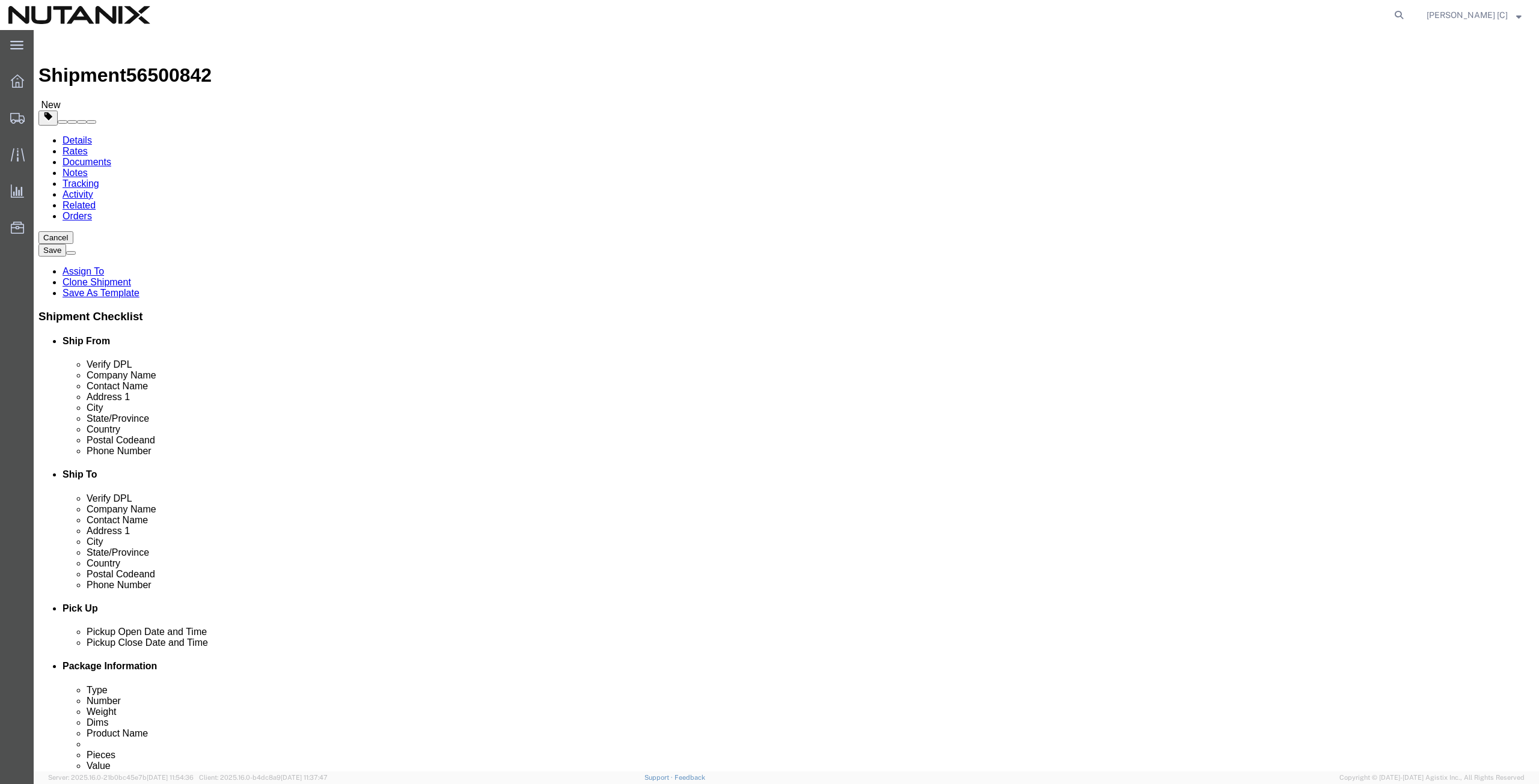
drag, startPoint x: 904, startPoint y: 318, endPoint x: 674, endPoint y: 295, distance: 231.1
click div "Location Select Select My Profile Location AE - Dubai City AU - Australia DE - …"
paste input "Fairfax"
type input "Fairfax"
type input "vir"
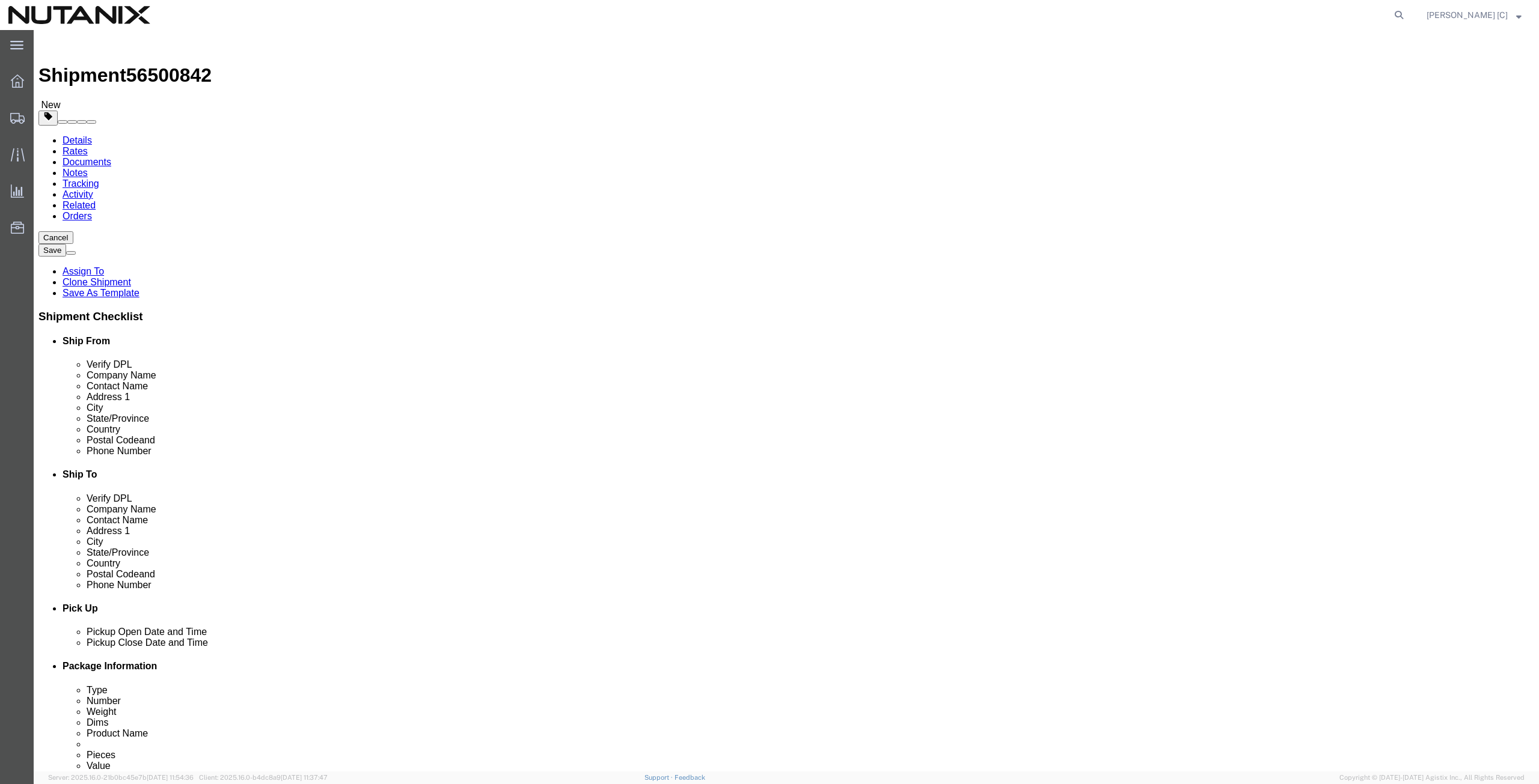
drag, startPoint x: 895, startPoint y: 390, endPoint x: 811, endPoint y: 390, distance: 84.0
click div "Postal Code 11767"
paste input "22030"
type input "22030"
click div "Location Select Select My Profile Location AE - Dubai City AU - Australia DE - …"
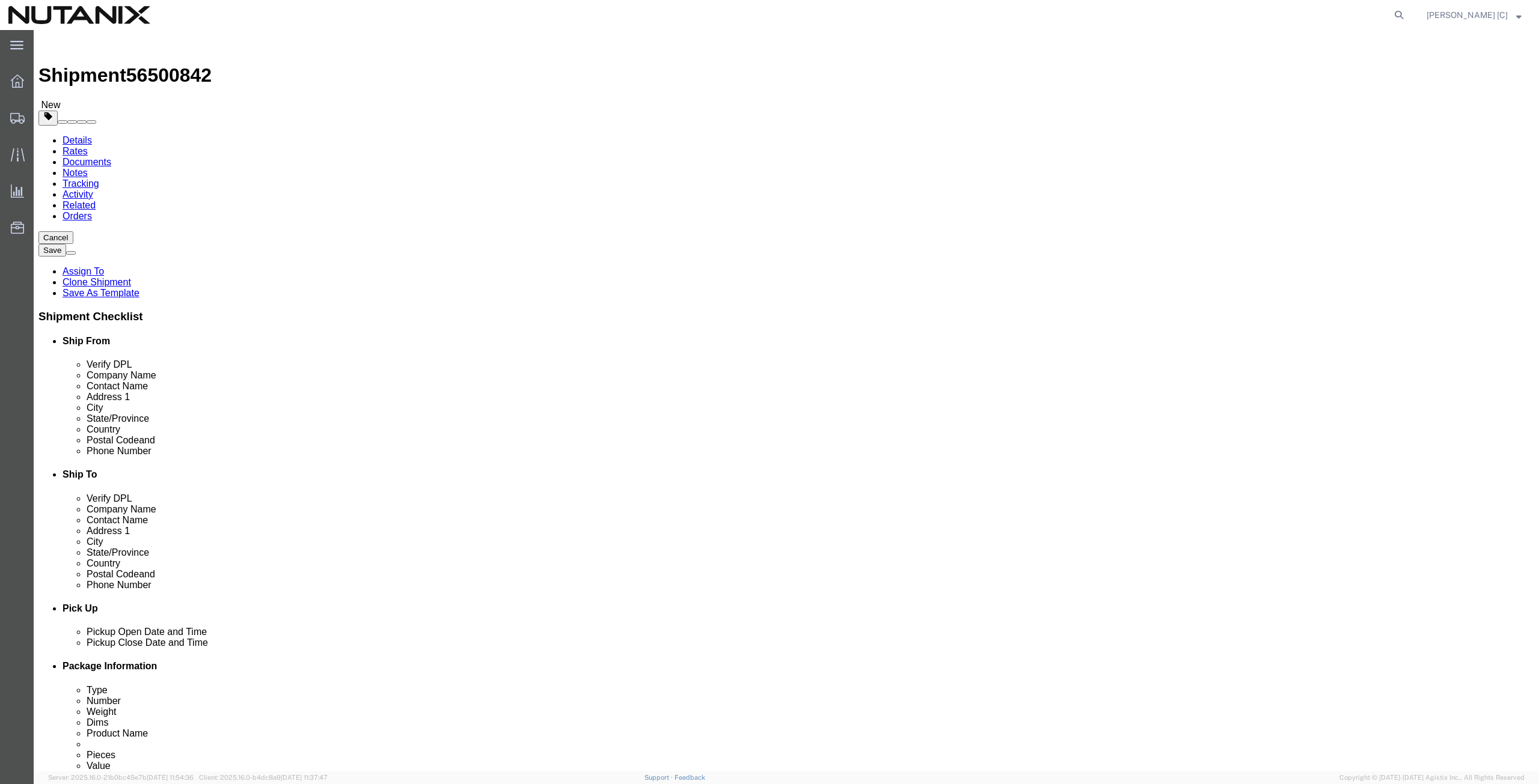
paste input "202) 669-8419"
type input "(202) 669-8419"
drag, startPoint x: 972, startPoint y: 436, endPoint x: 596, endPoint y: 449, distance: 376.2
click div "Ship From Location Location Select Select My Profile Location AE - Dubai City A…"
paste input "terry.mitchel@nutanix"
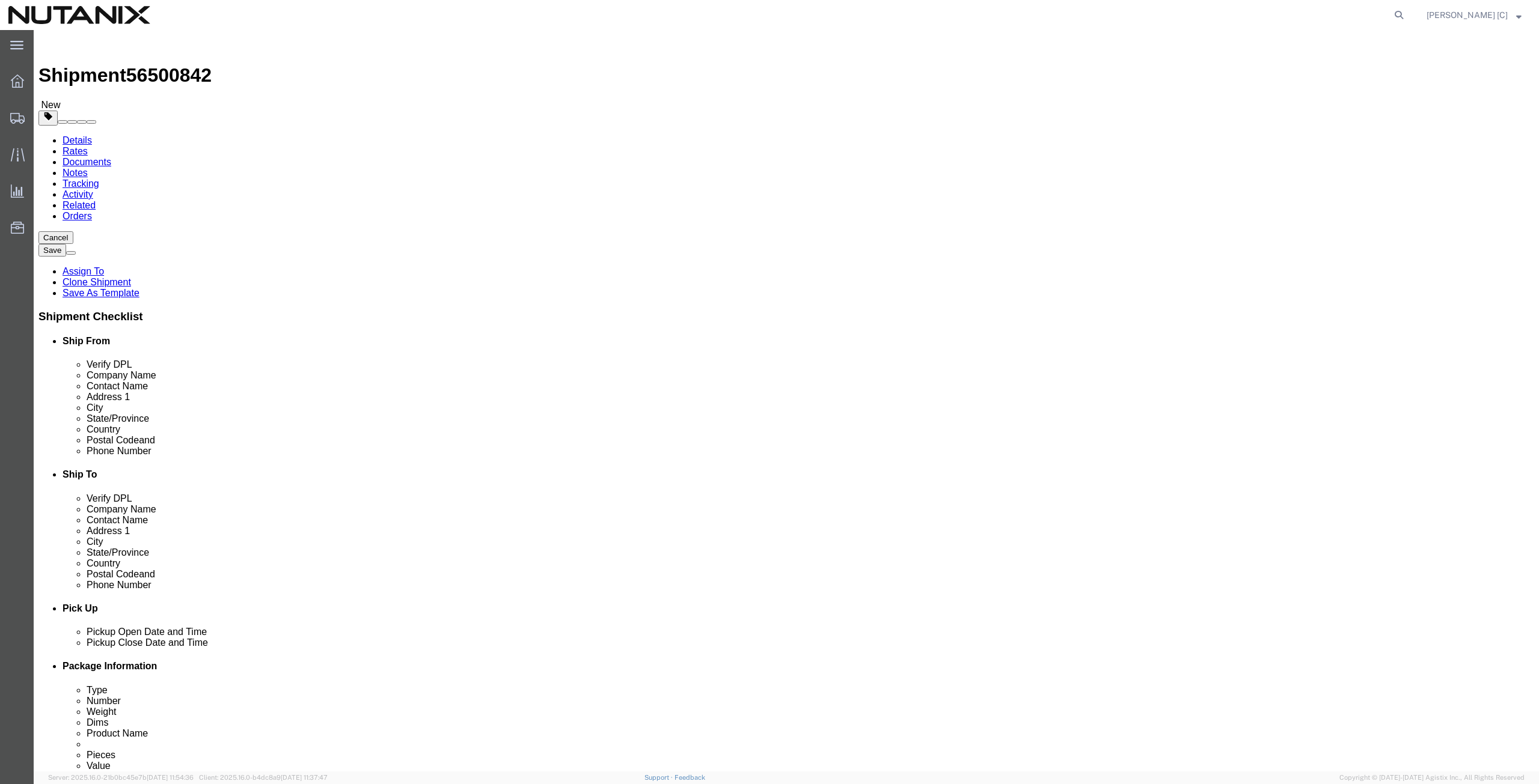
type input "terry.mitchel@nutanix.com"
click input "checkbox"
checkbox input "true"
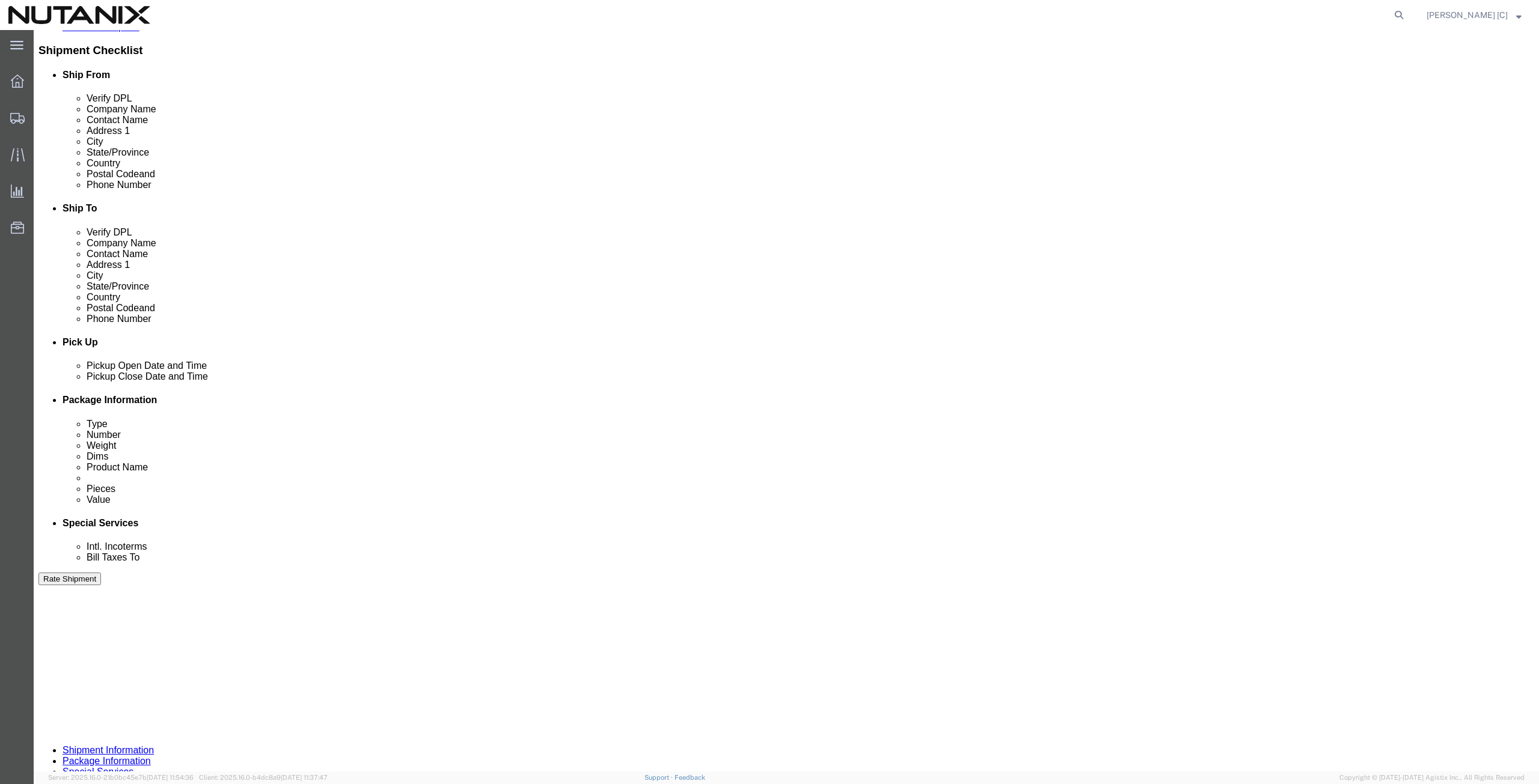
scroll to position [290, 0]
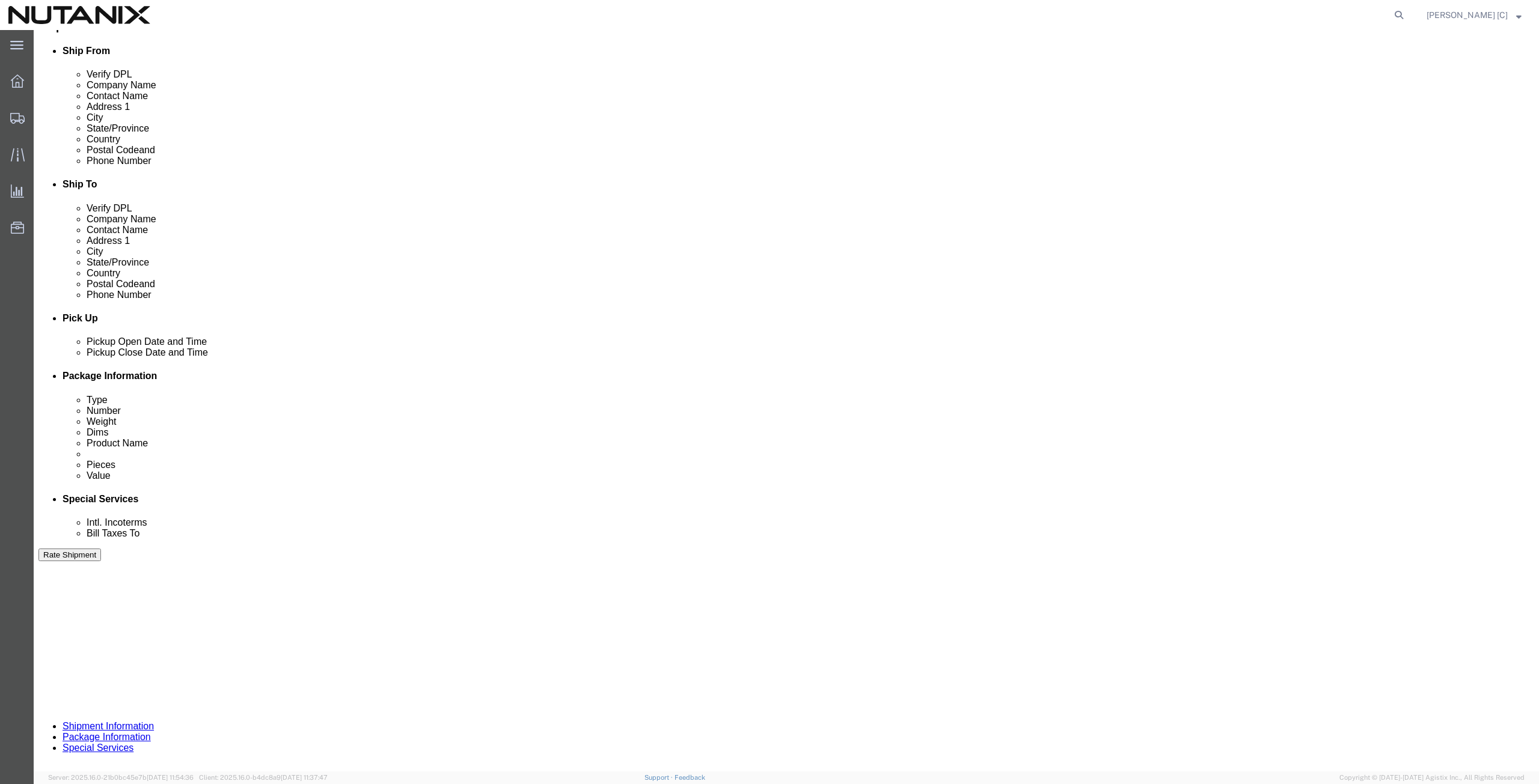
drag, startPoint x: 250, startPoint y: 454, endPoint x: 190, endPoint y: 447, distance: 60.4
click div "Select Account Type Activity ID Airline Appointment Number ASN Batch Request # …"
click input "79101"
type input "79101"
click button "Continue"
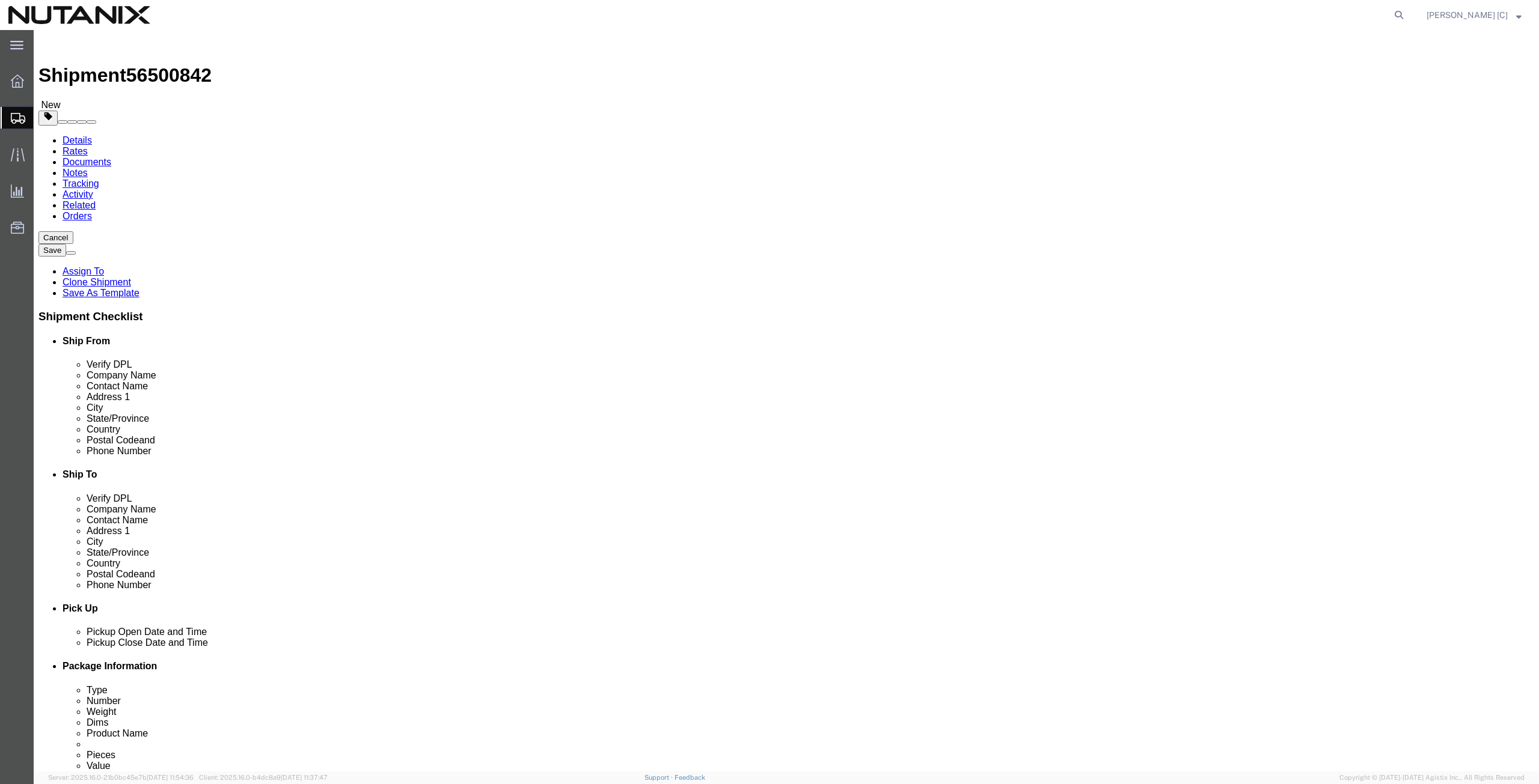
click button "Continue"
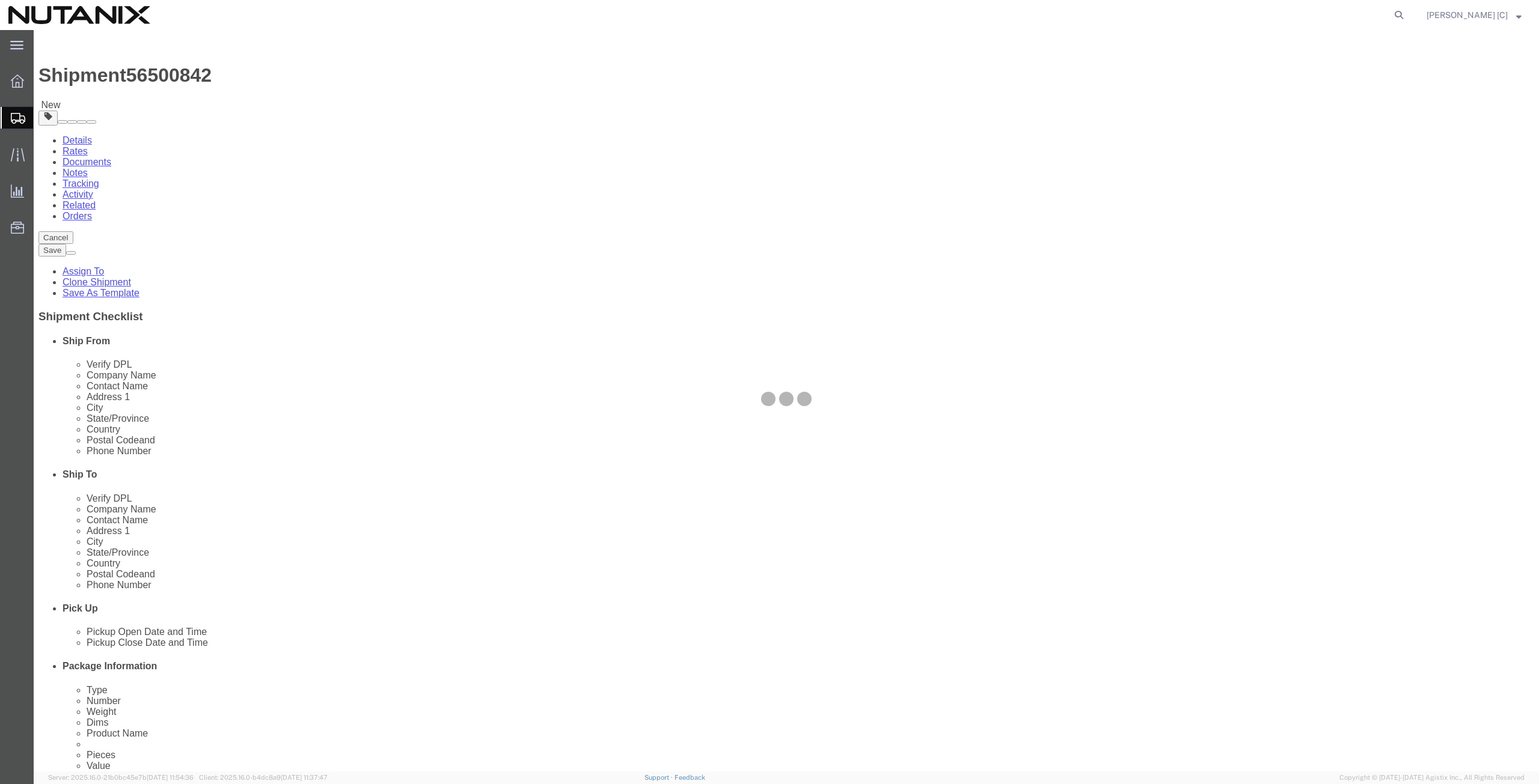
select select
select select "COSTCENTER"
select select "59656"
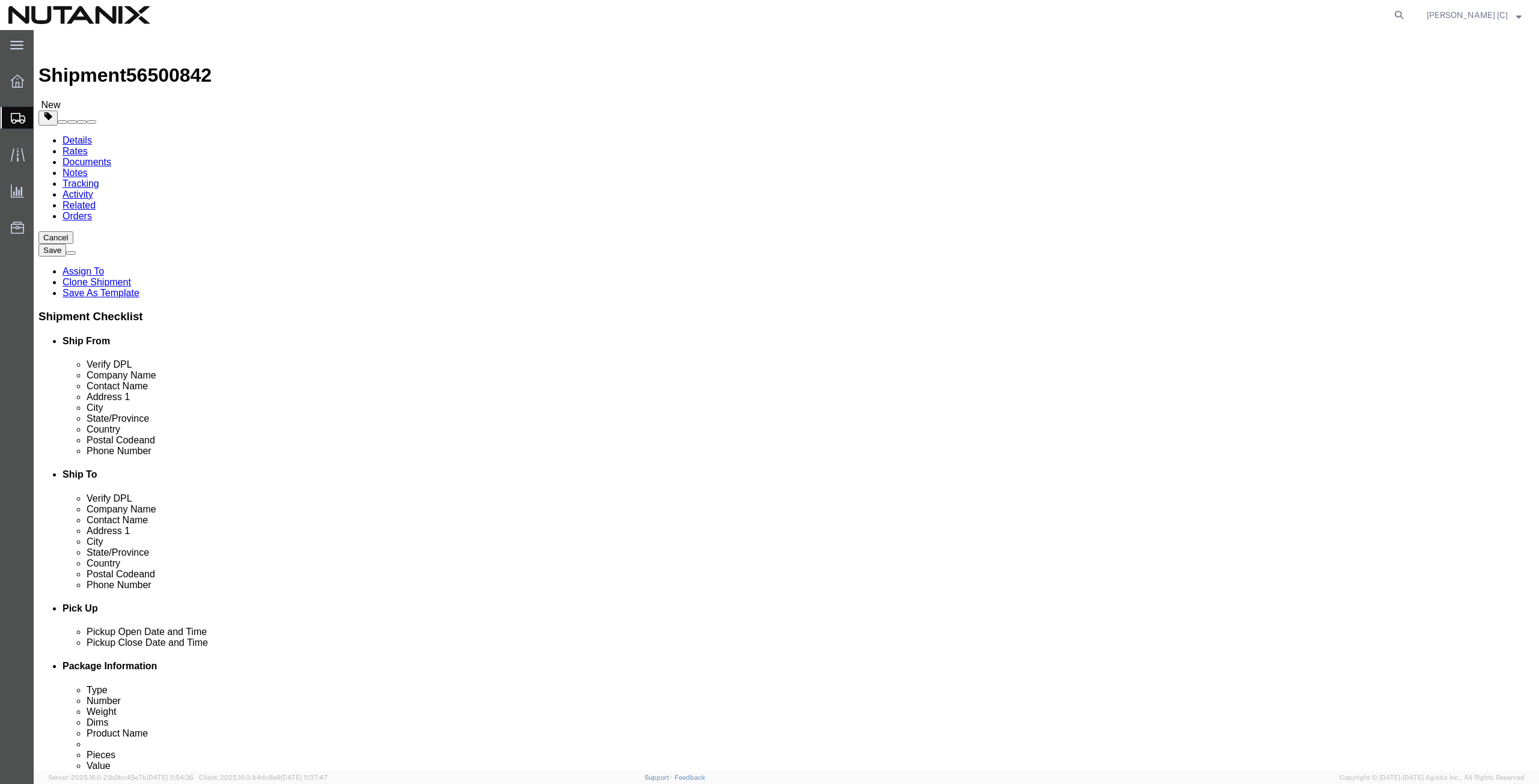
click input "Return Label Required"
checkbox input "false"
select select
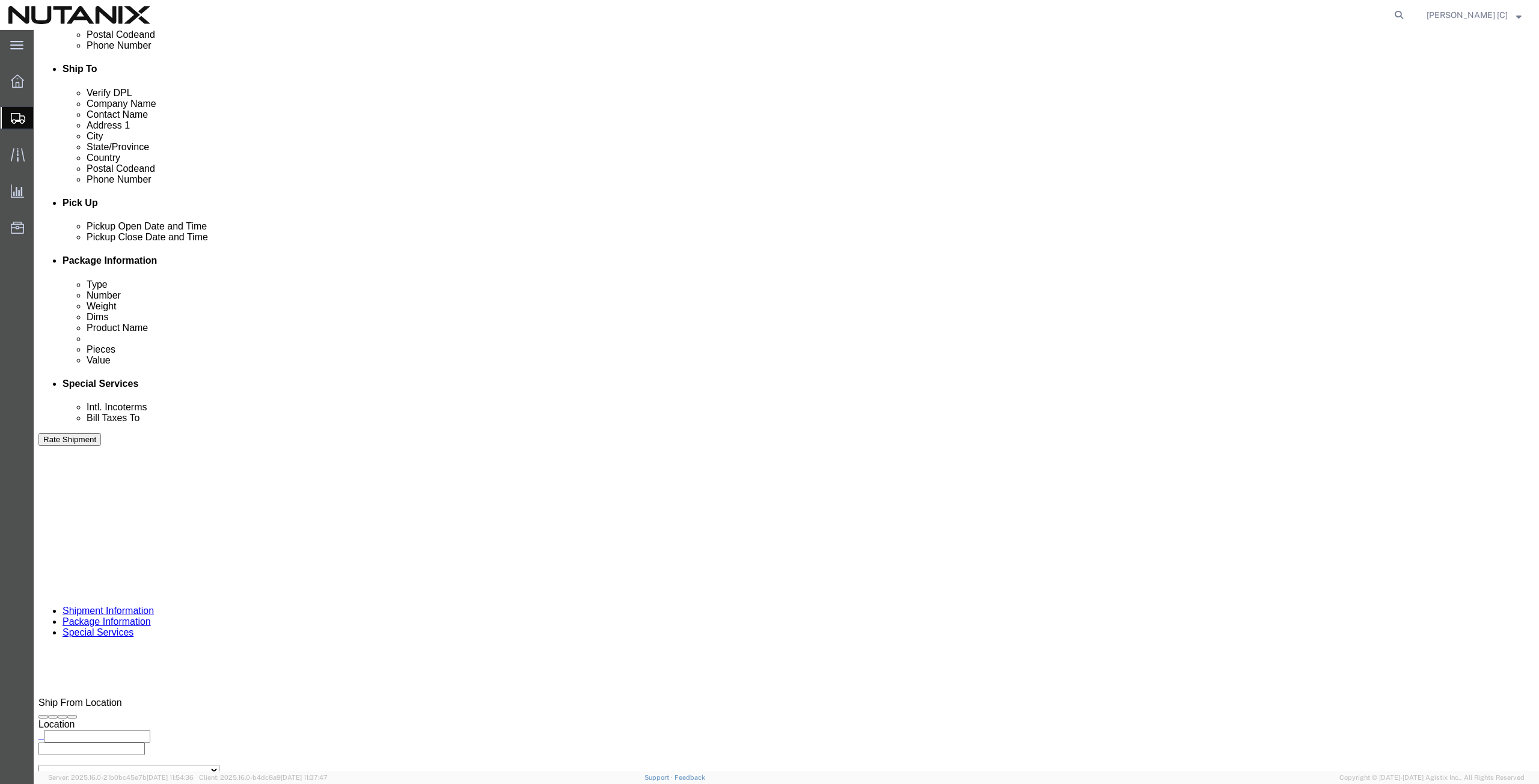
scroll to position [418, 0]
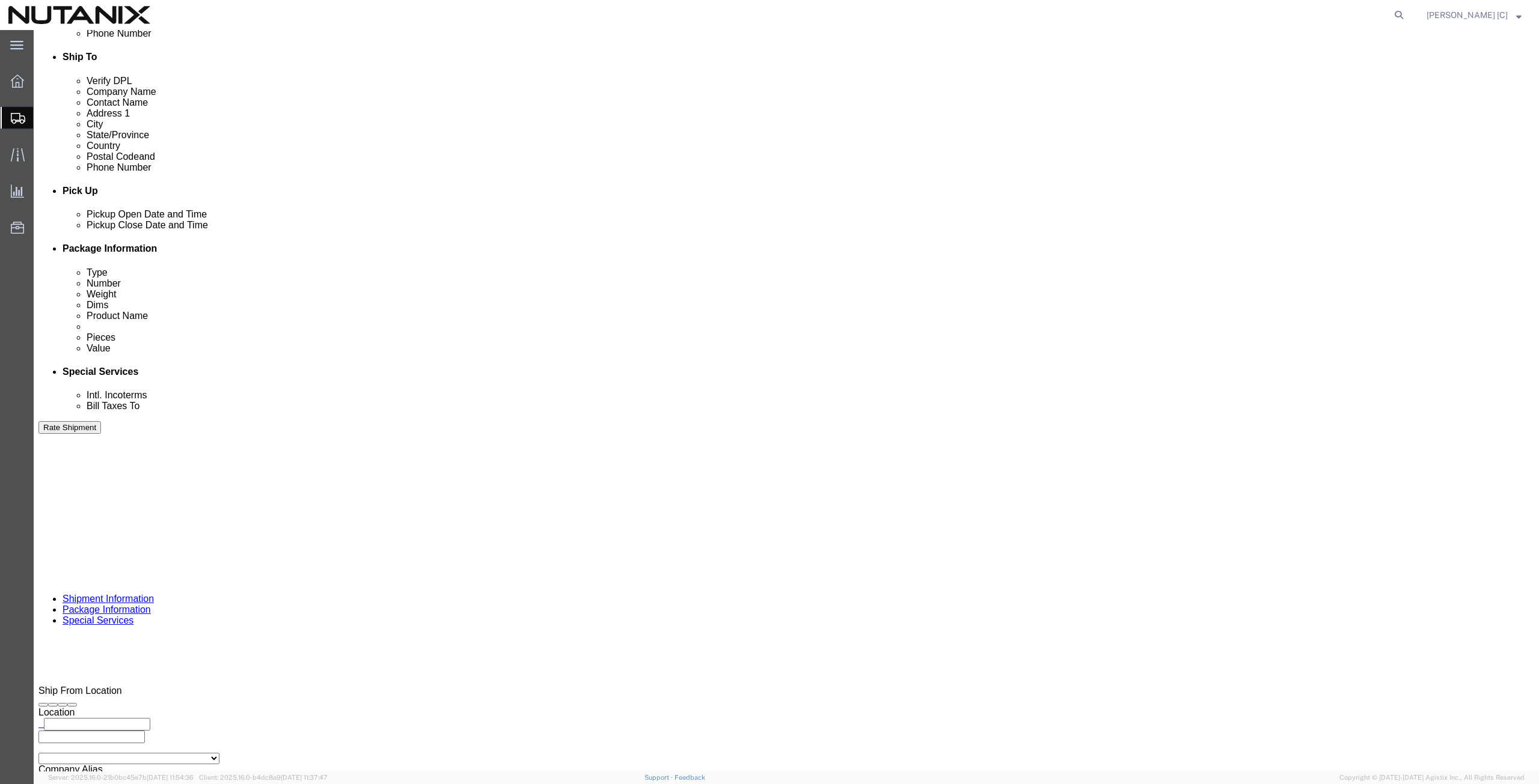
click button "Rate Shipment"
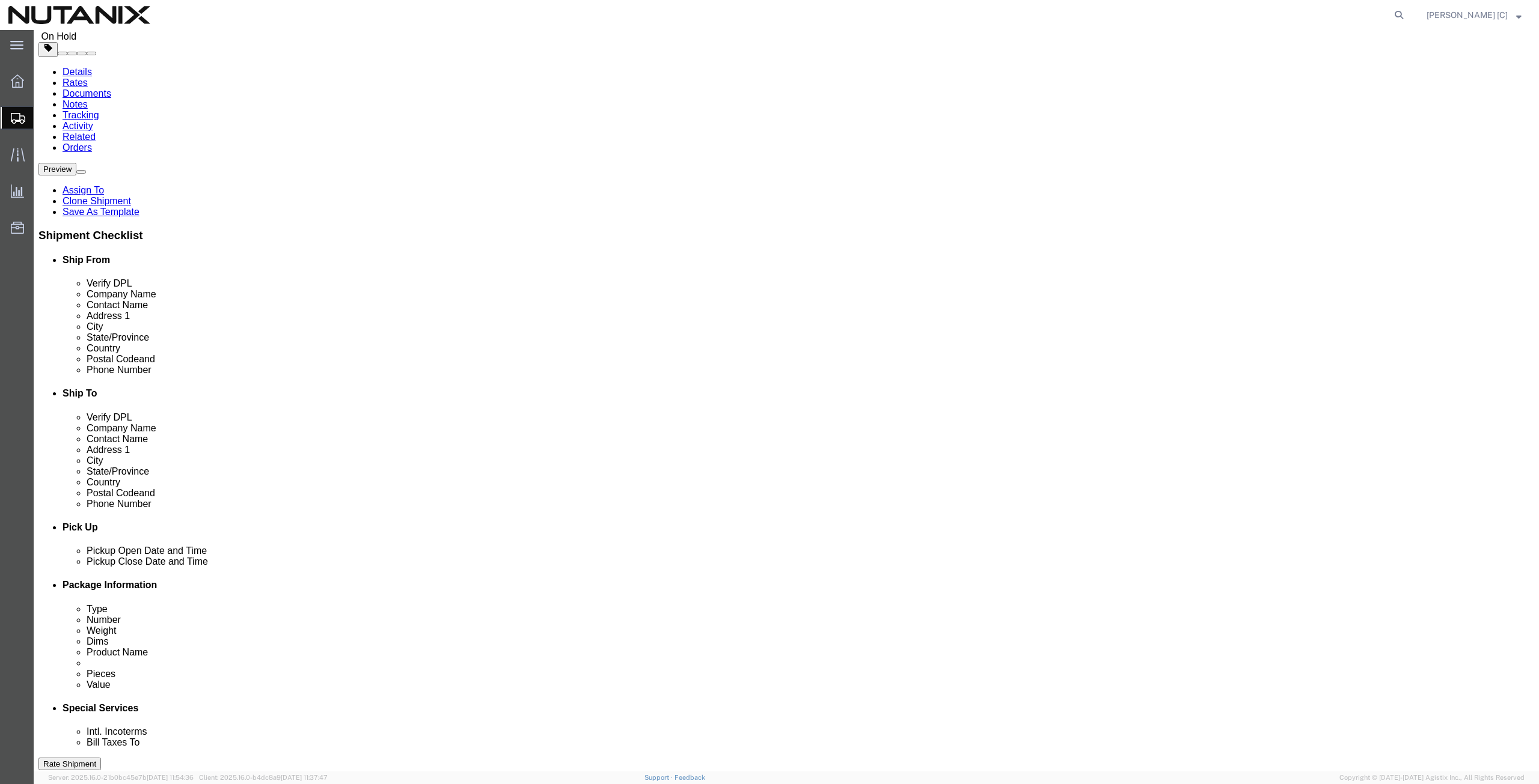
scroll to position [0, 0]
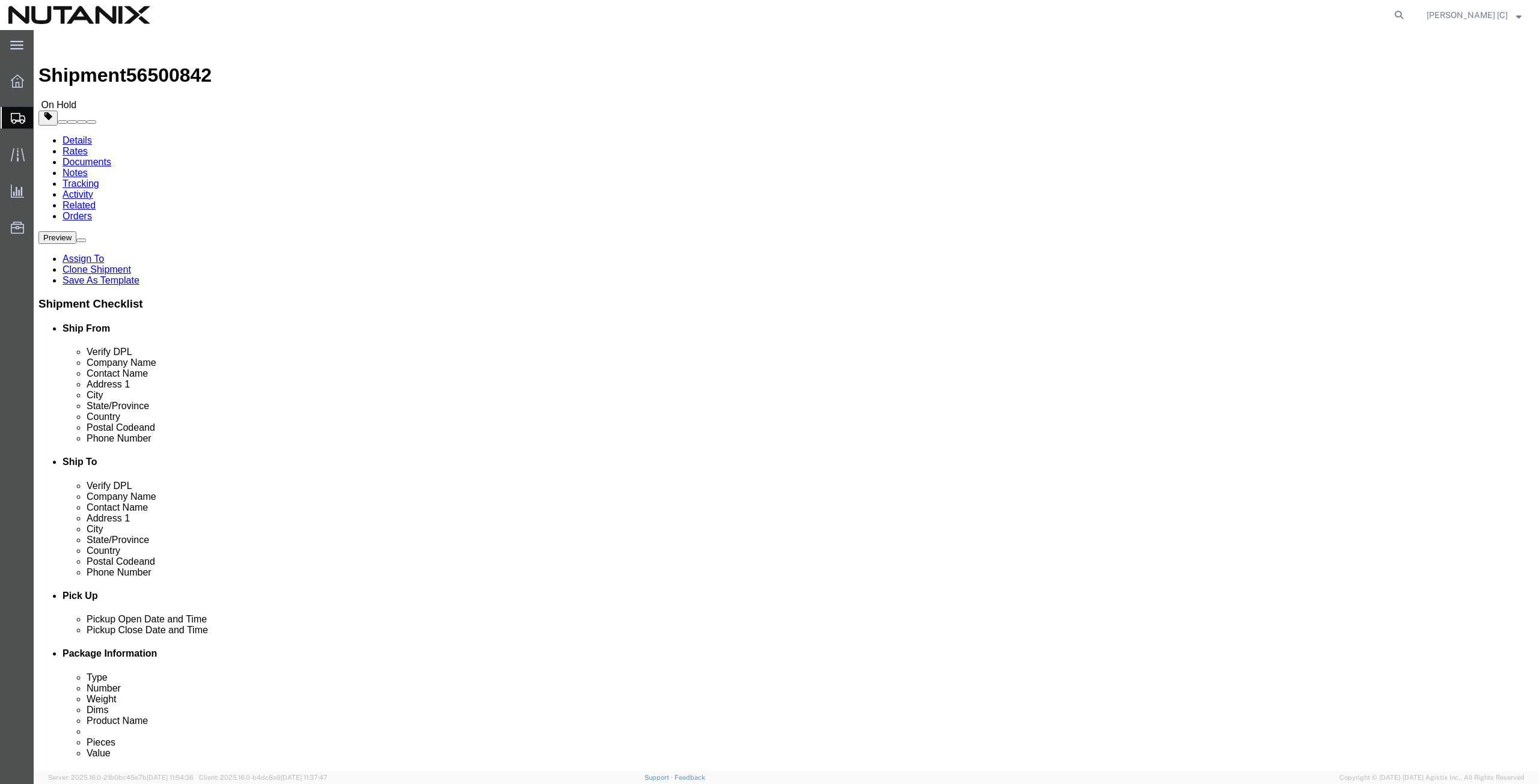
click link "Package Information"
click link "Special Services"
click button "Rate Shipment"
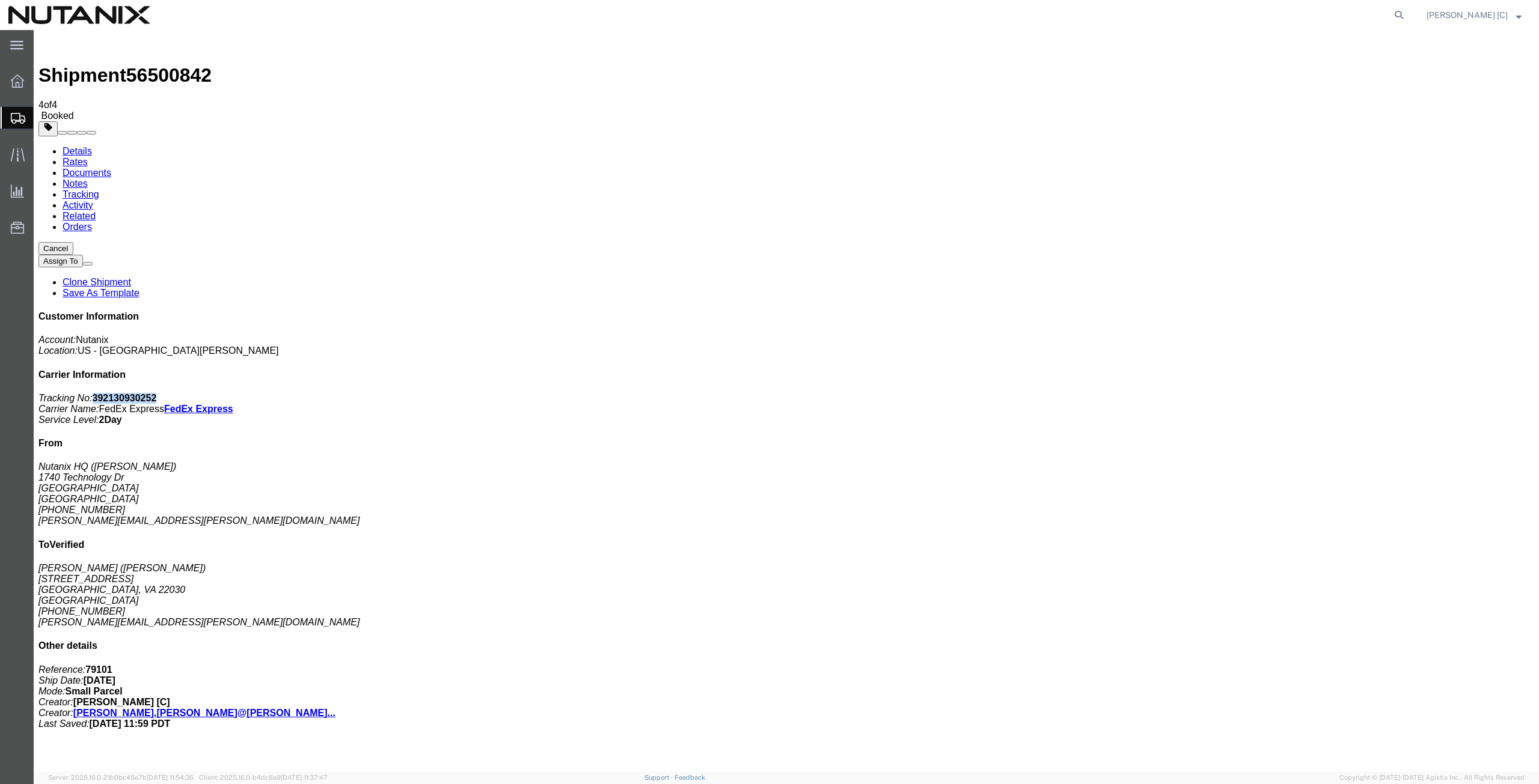
drag, startPoint x: 1437, startPoint y: 182, endPoint x: 1372, endPoint y: 189, distance: 65.4
click at [1372, 393] on p "Tracking No: 392130930252 Carrier Name: FedEx Express FedEx Express Service Lev…" at bounding box center [786, 408] width 1495 height 32
copy b "392130930252"
click at [0, 0] on span "Create from Template" at bounding box center [0, 0] width 0 height 0
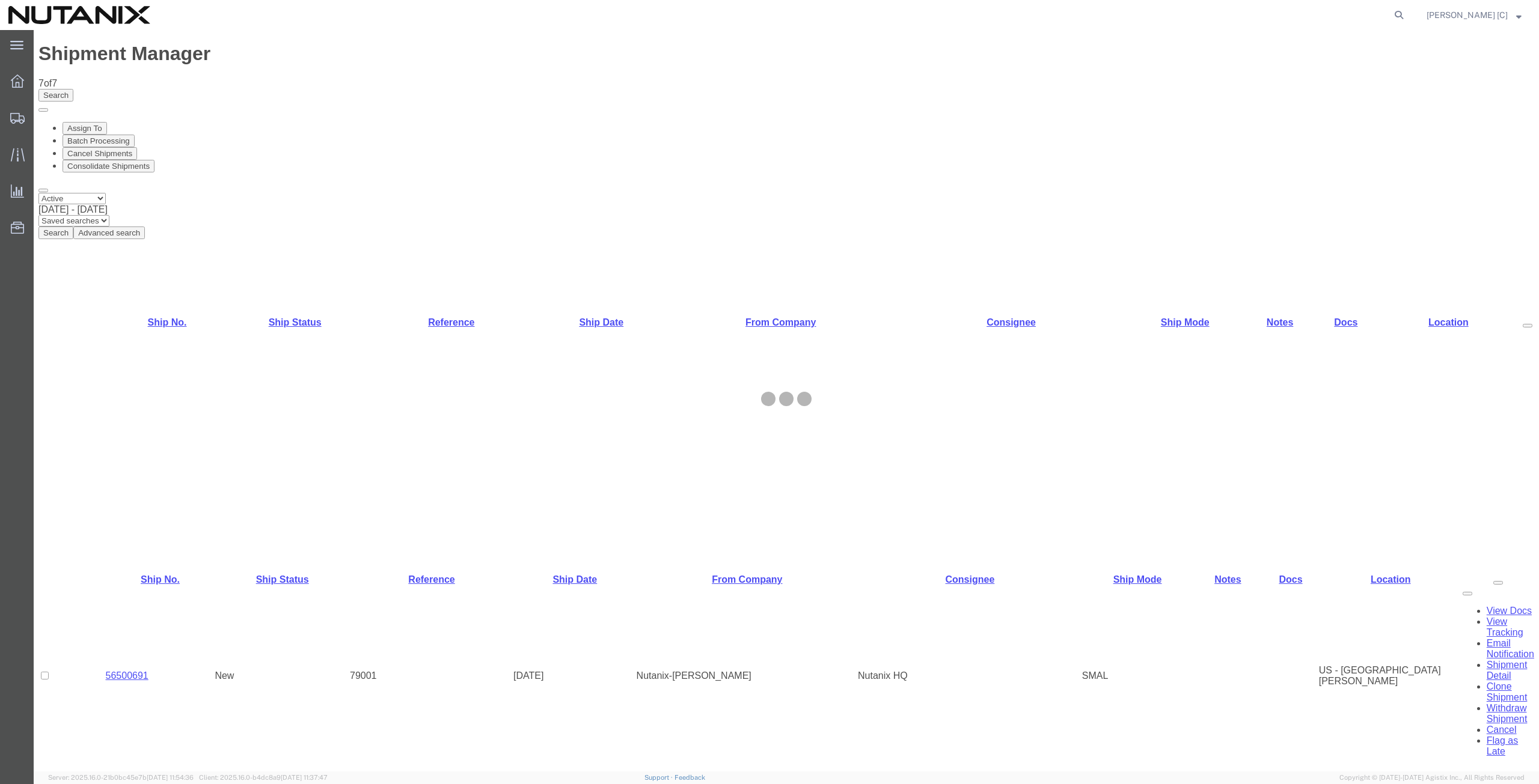
select select "46554"
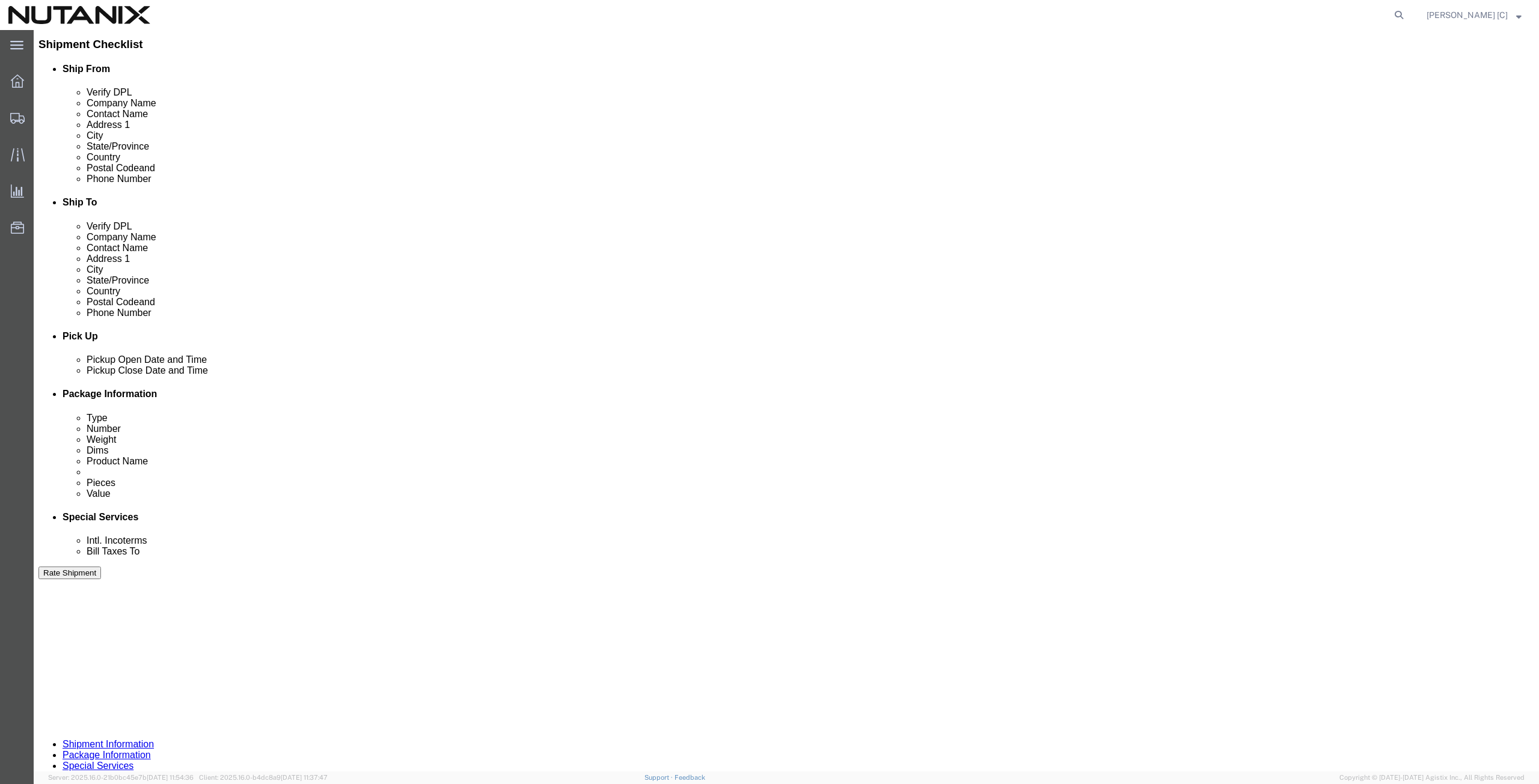
scroll to position [280, 0]
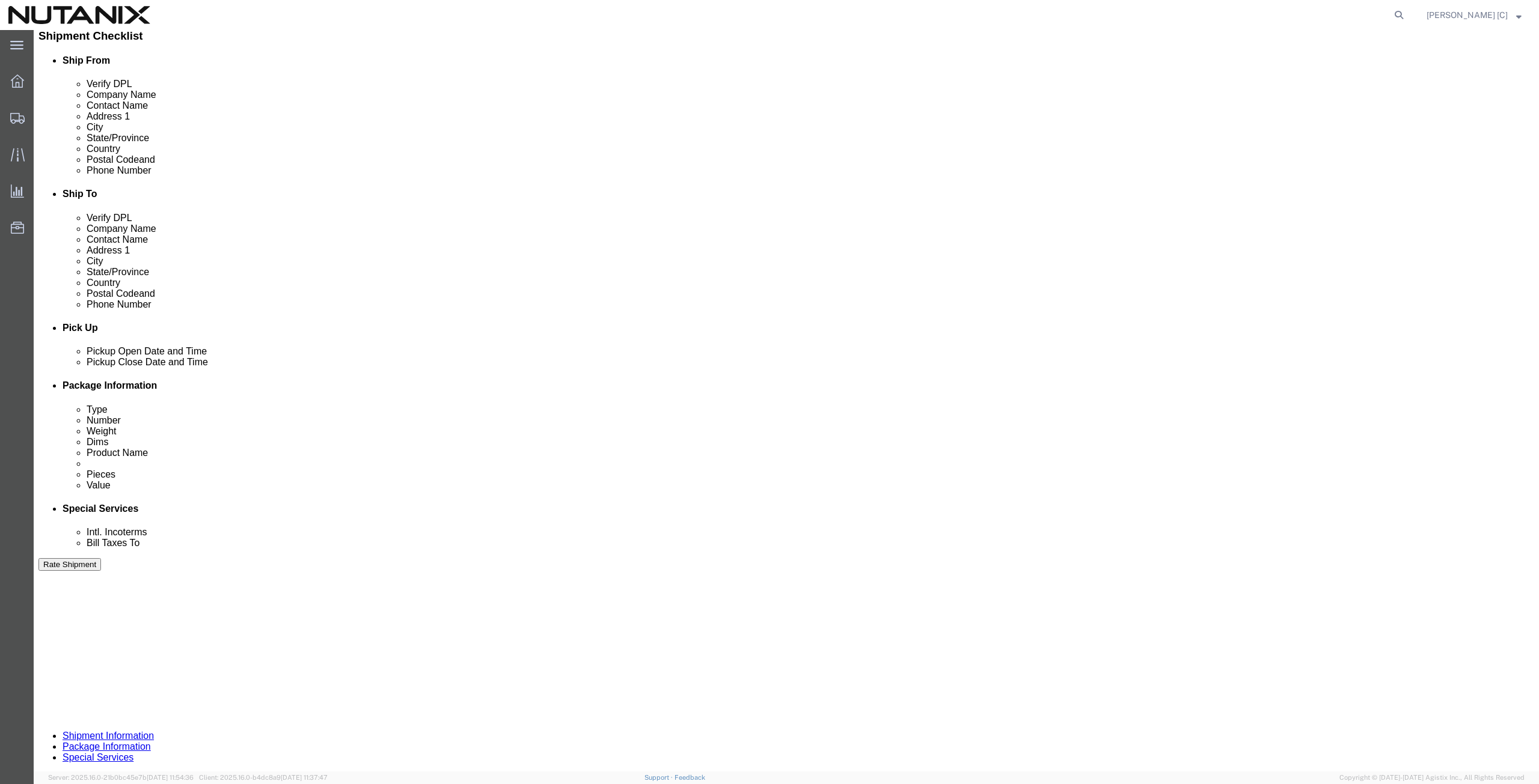
click h3 "Leg 1"
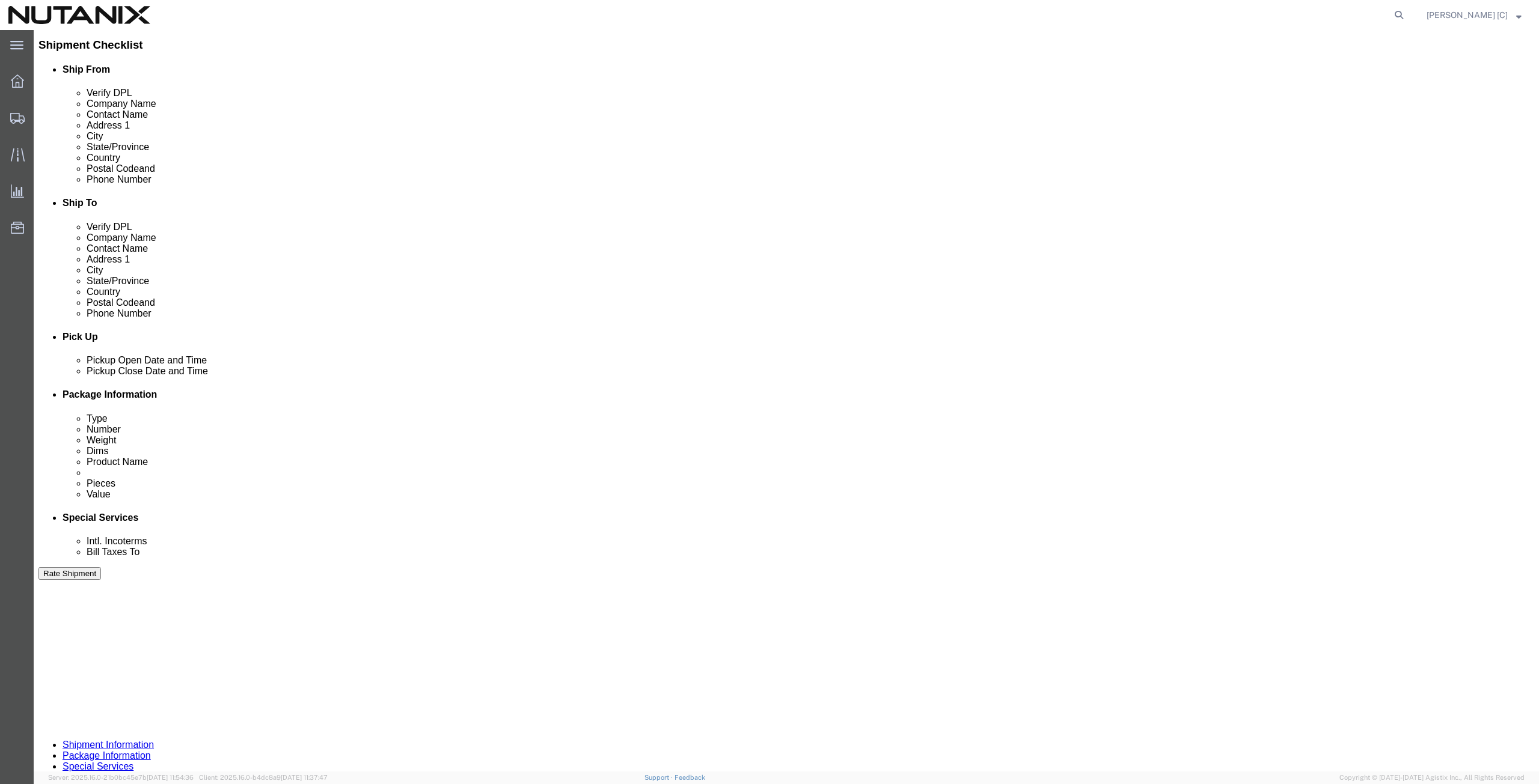
scroll to position [290, 0]
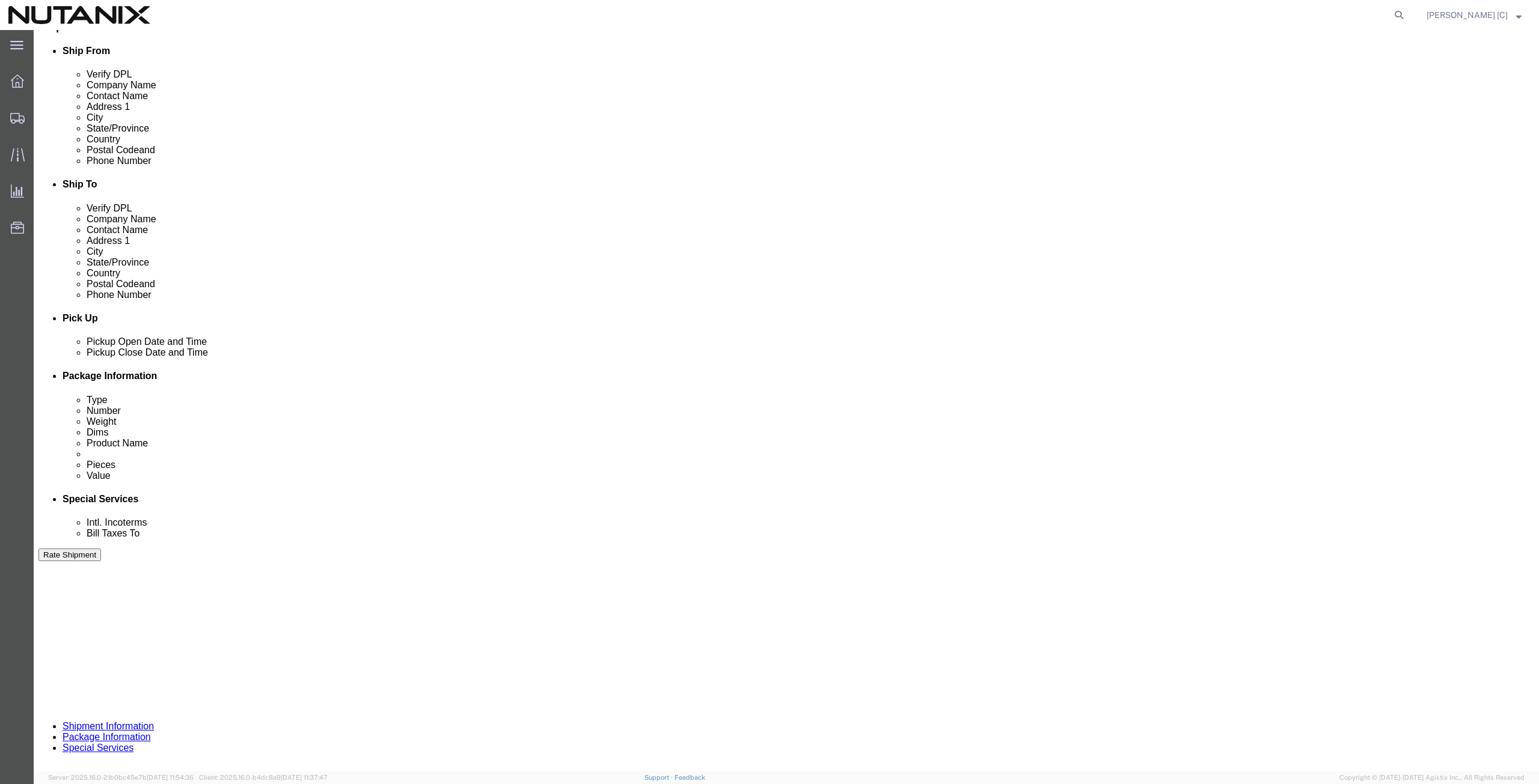
drag, startPoint x: 265, startPoint y: 446, endPoint x: 188, endPoint y: 466, distance: 79.6
click div "Select Account Type Activity ID Airline Appointment Number ASN Batch Request # …"
type input "79101"
click div "References Add reference"
click button "Continue"
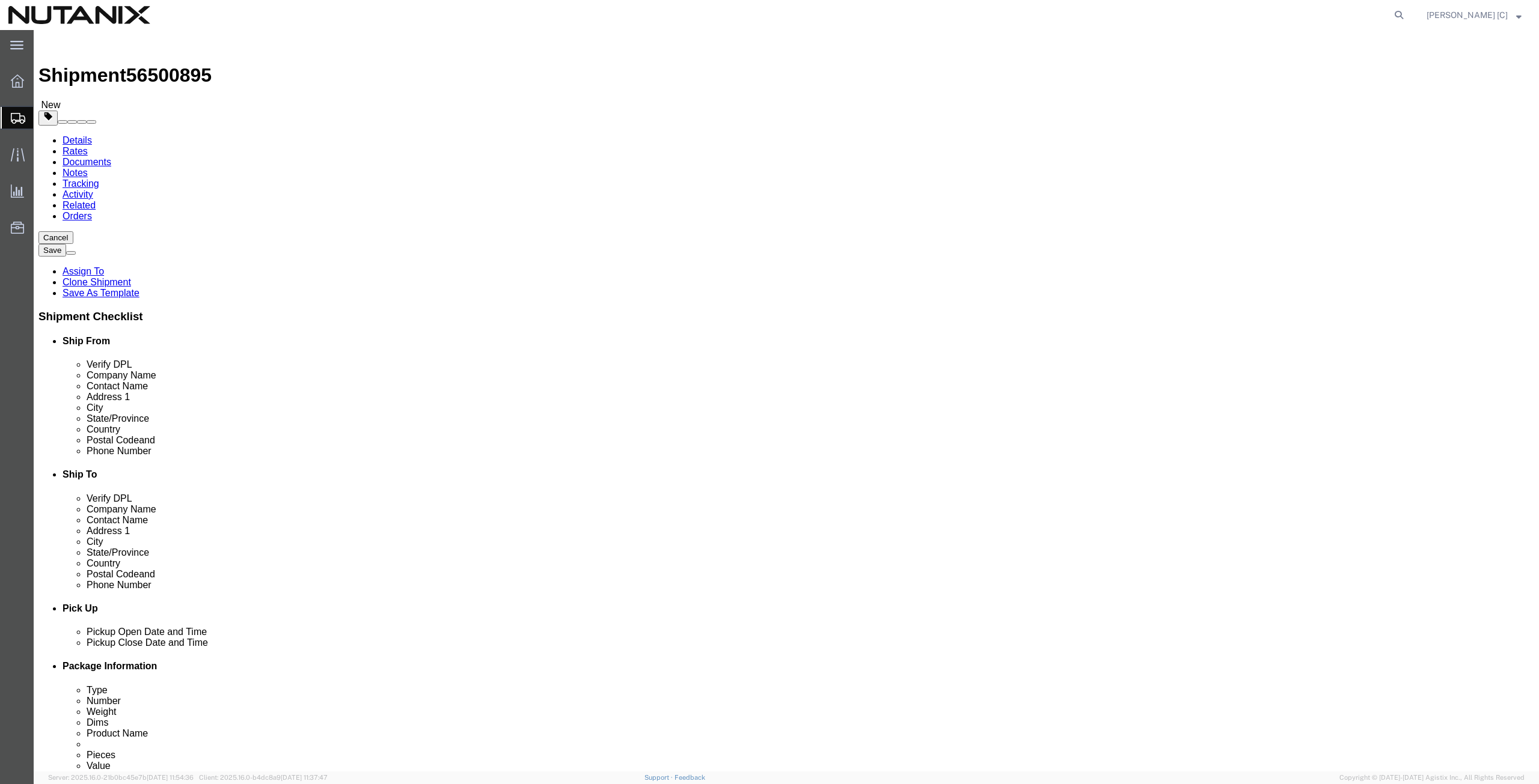
click icon
drag, startPoint x: 288, startPoint y: 220, endPoint x: 179, endPoint y: 243, distance: 111.4
click div "Location Select Select My Profile Location AE - Dubai City AU - Australia DE - …"
paste input "Terry Mitchel"
type input "Terry Mitchel"
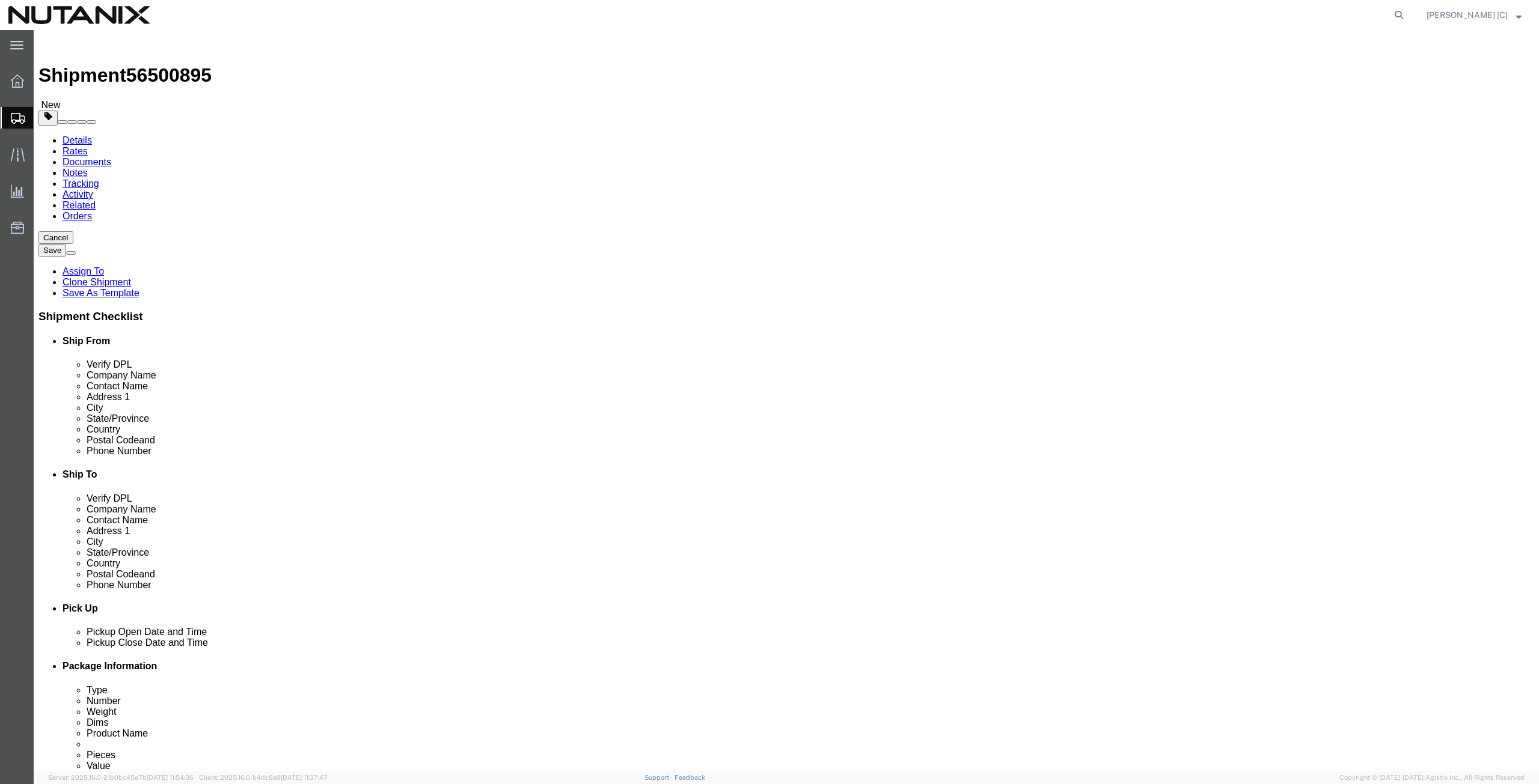
drag, startPoint x: 304, startPoint y: 250, endPoint x: 132, endPoint y: 263, distance: 172.5
click div
drag, startPoint x: 292, startPoint y: 245, endPoint x: 122, endPoint y: 157, distance: 191.4
click div "Location Select Select My Profile Location AE - Dubai City AU - Australia DE - …"
paste input "Terry Mitchel"
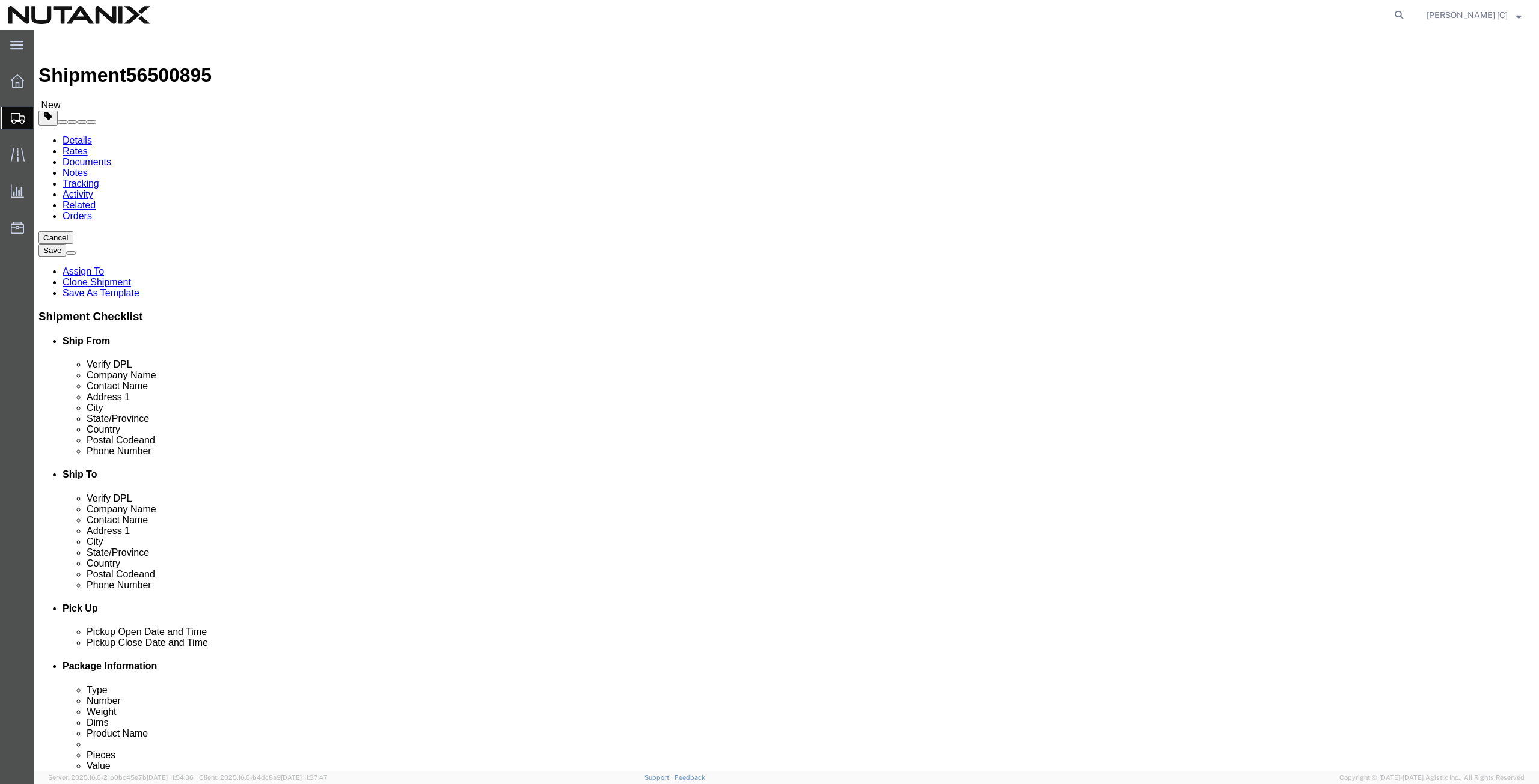
type input "Terry Mitchel"
drag, startPoint x: 291, startPoint y: 277, endPoint x: 212, endPoint y: 269, distance: 79.4
click input "2523 Ohio dr"
paste input "4211 Ridge Top Road"
type input "4211 Ridge Top Road"
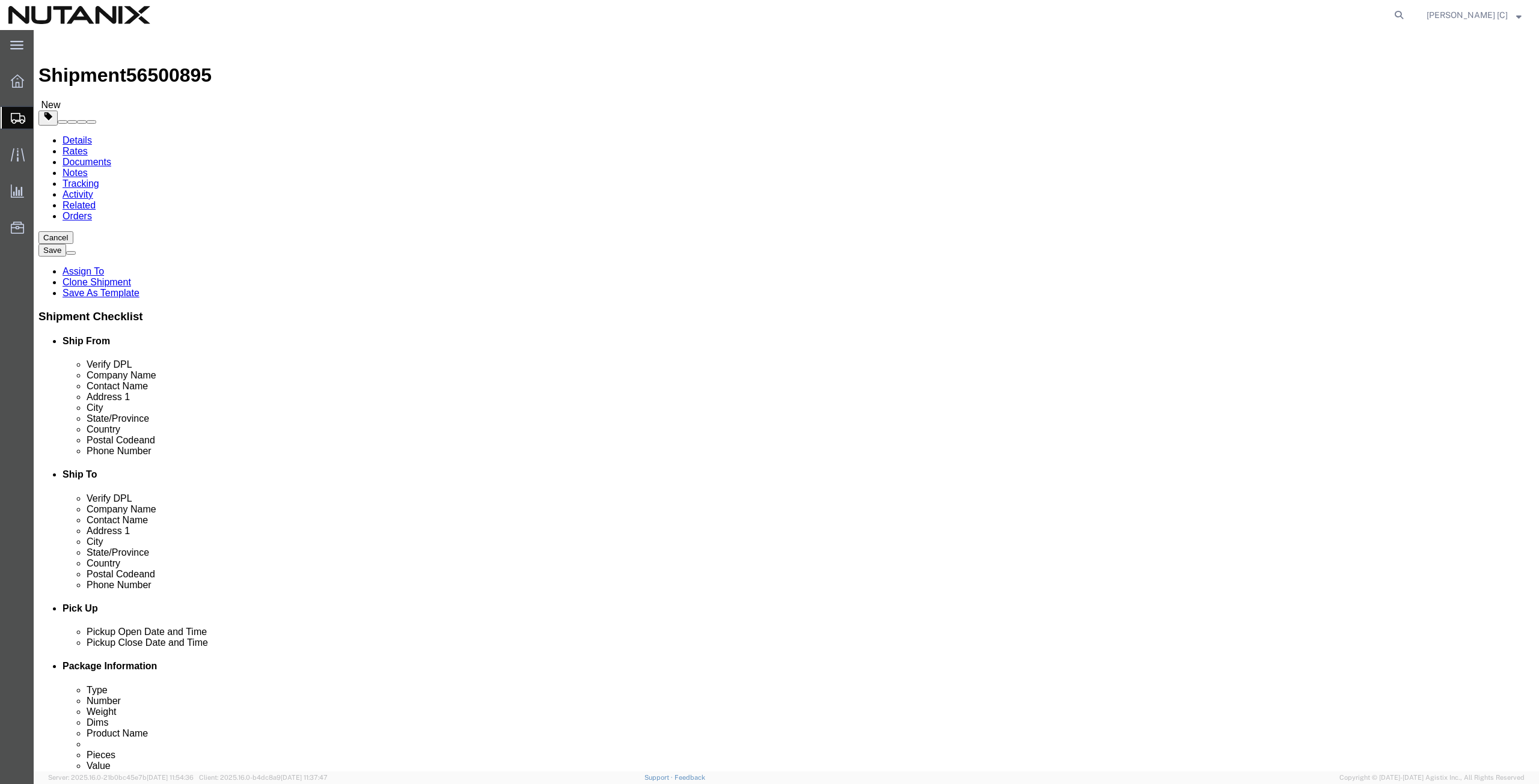
drag, startPoint x: 273, startPoint y: 296, endPoint x: 133, endPoint y: 290, distance: 140.1
click div "Address 2 Apt 901"
drag, startPoint x: 266, startPoint y: 318, endPoint x: 128, endPoint y: 318, distance: 138.0
click div "City Plano"
paste input "Fairfax"
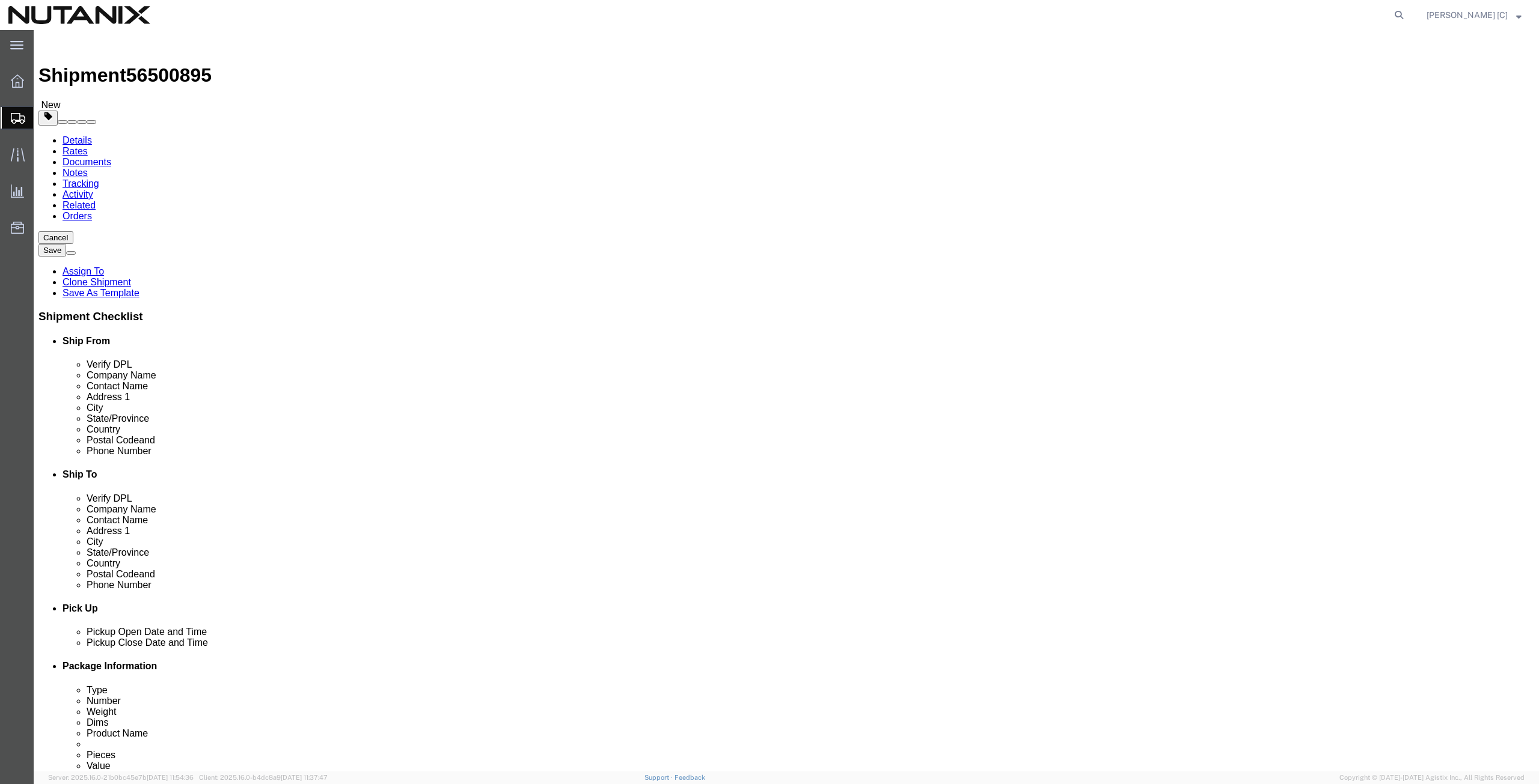
type input "Fairfax"
type input "Vir"
drag, startPoint x: 270, startPoint y: 384, endPoint x: 97, endPoint y: 379, distance: 173.1
click div "Postal Code 75093"
paste input "22030"
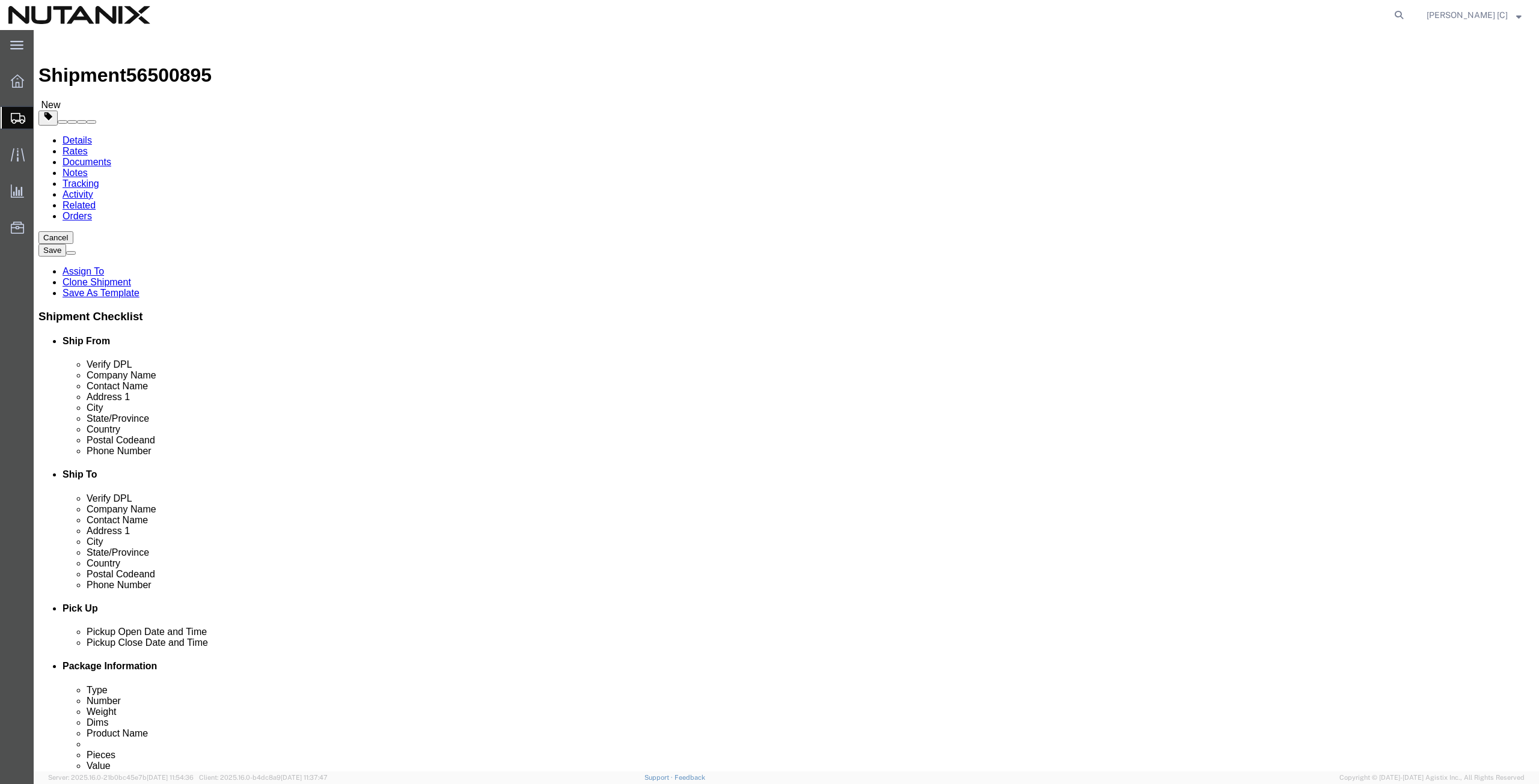
type input "22030"
drag, startPoint x: 306, startPoint y: 410, endPoint x: 171, endPoint y: 425, distance: 135.8
click div "Location Select Select My Profile Location AE - Dubai City AU - Australia DE - …"
paste input "(202) 669-8419"
type input "(202) 669-8419"
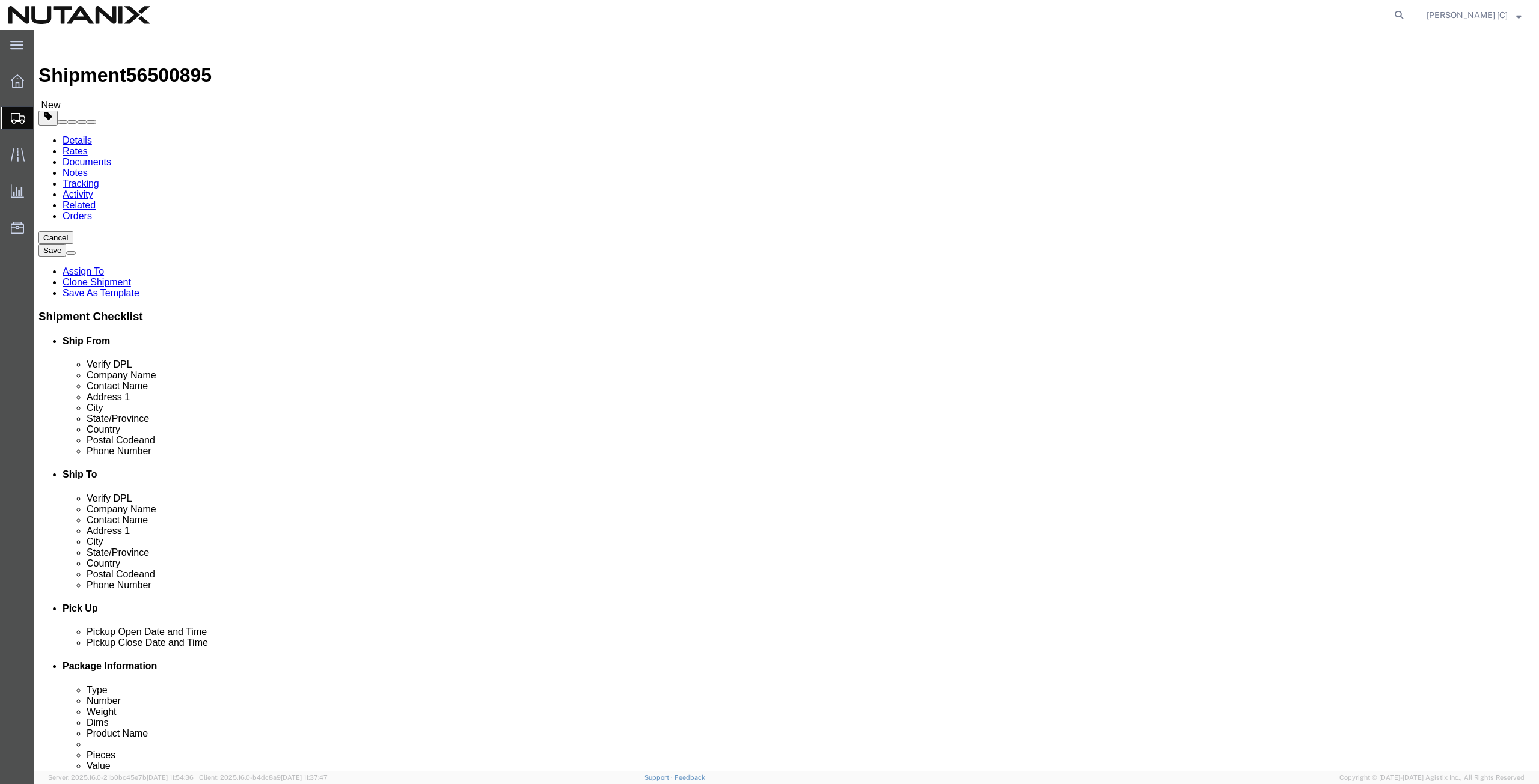
drag, startPoint x: 356, startPoint y: 431, endPoint x: 32, endPoint y: 418, distance: 324.3
click div "Location Select Select My Profile Location AE - Dubai City AU - Australia DE - …"
paste input "terry.mitchel"
type input "terry.mitchel@nutanix.com"
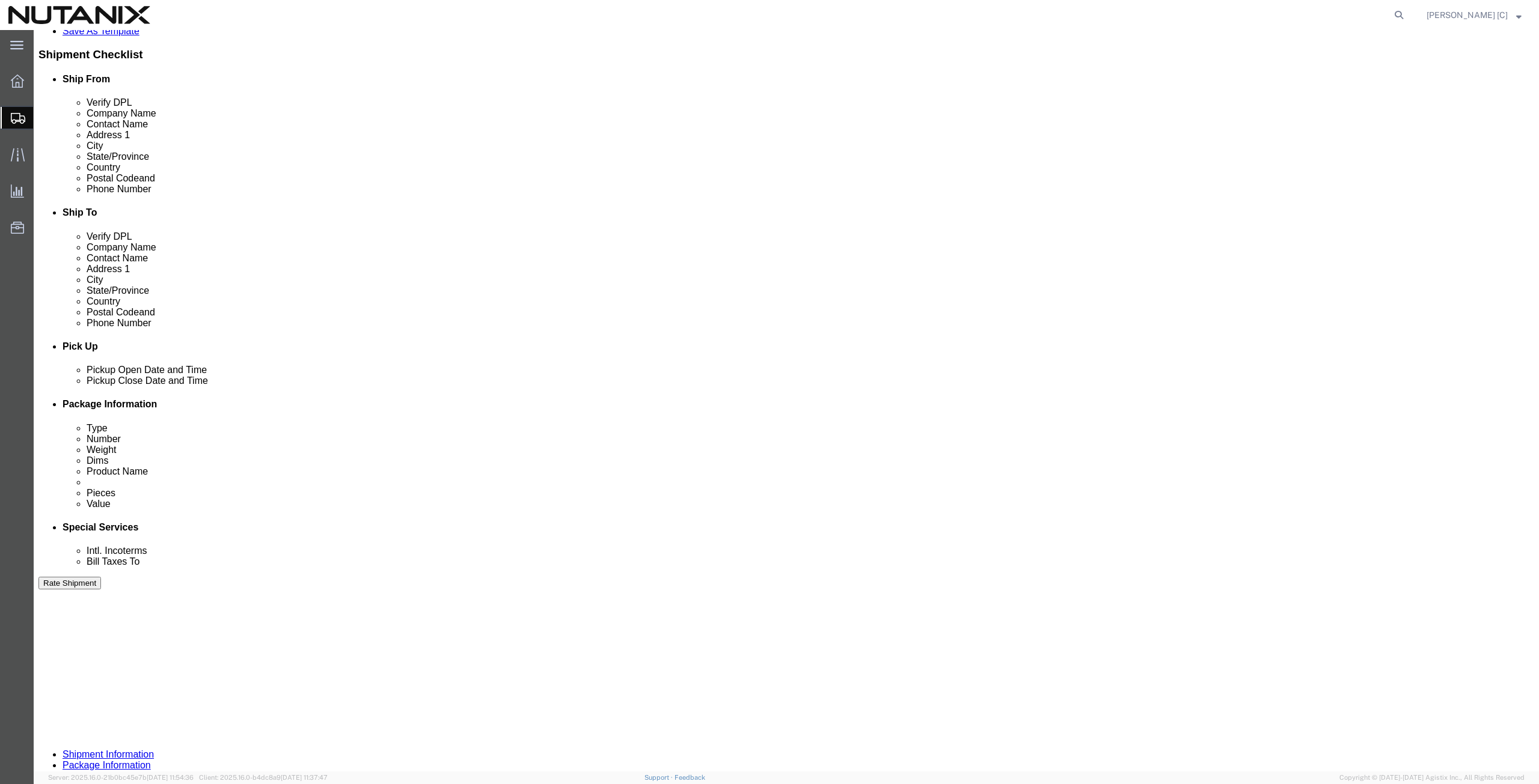
scroll to position [290, 0]
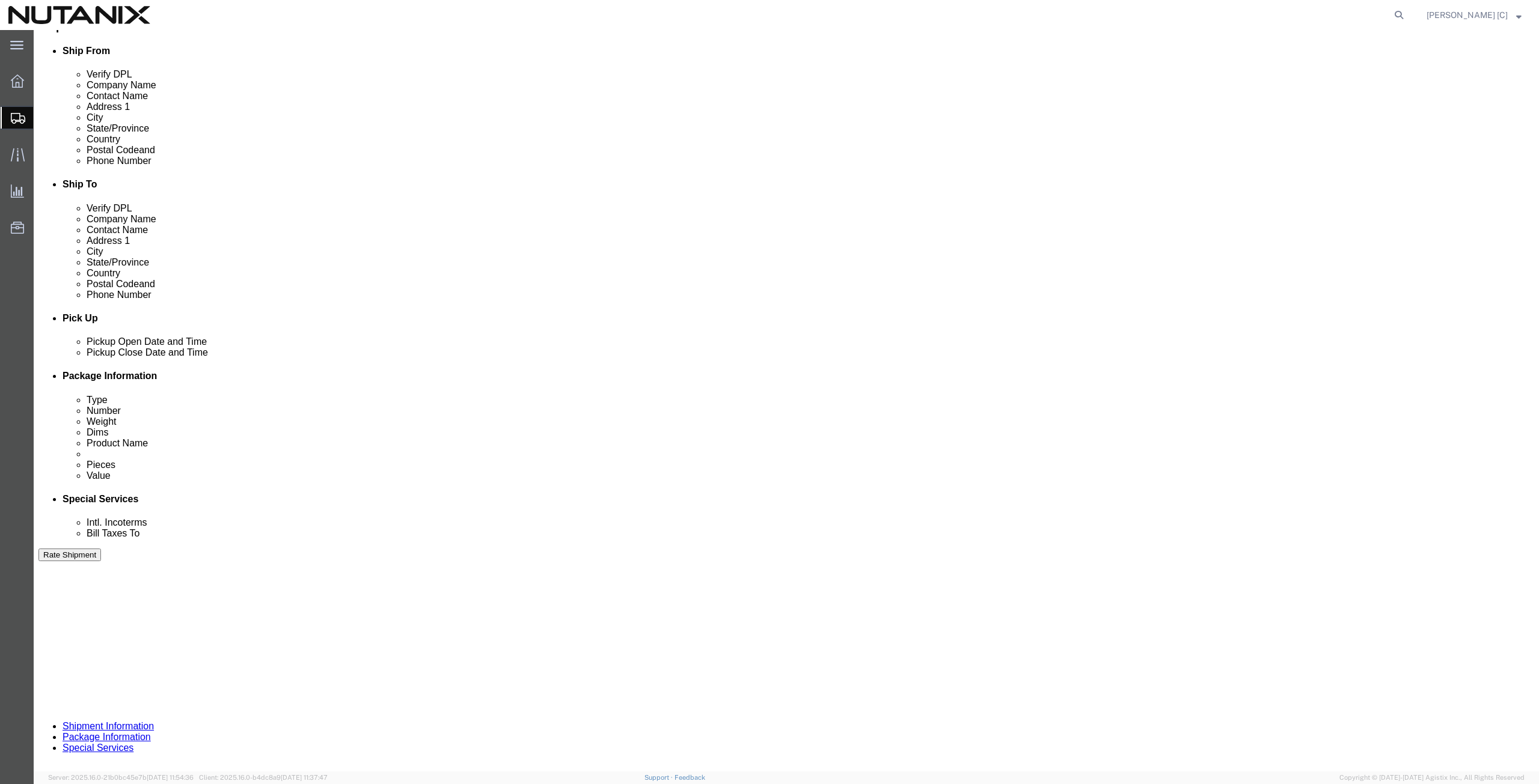
click button "Continue"
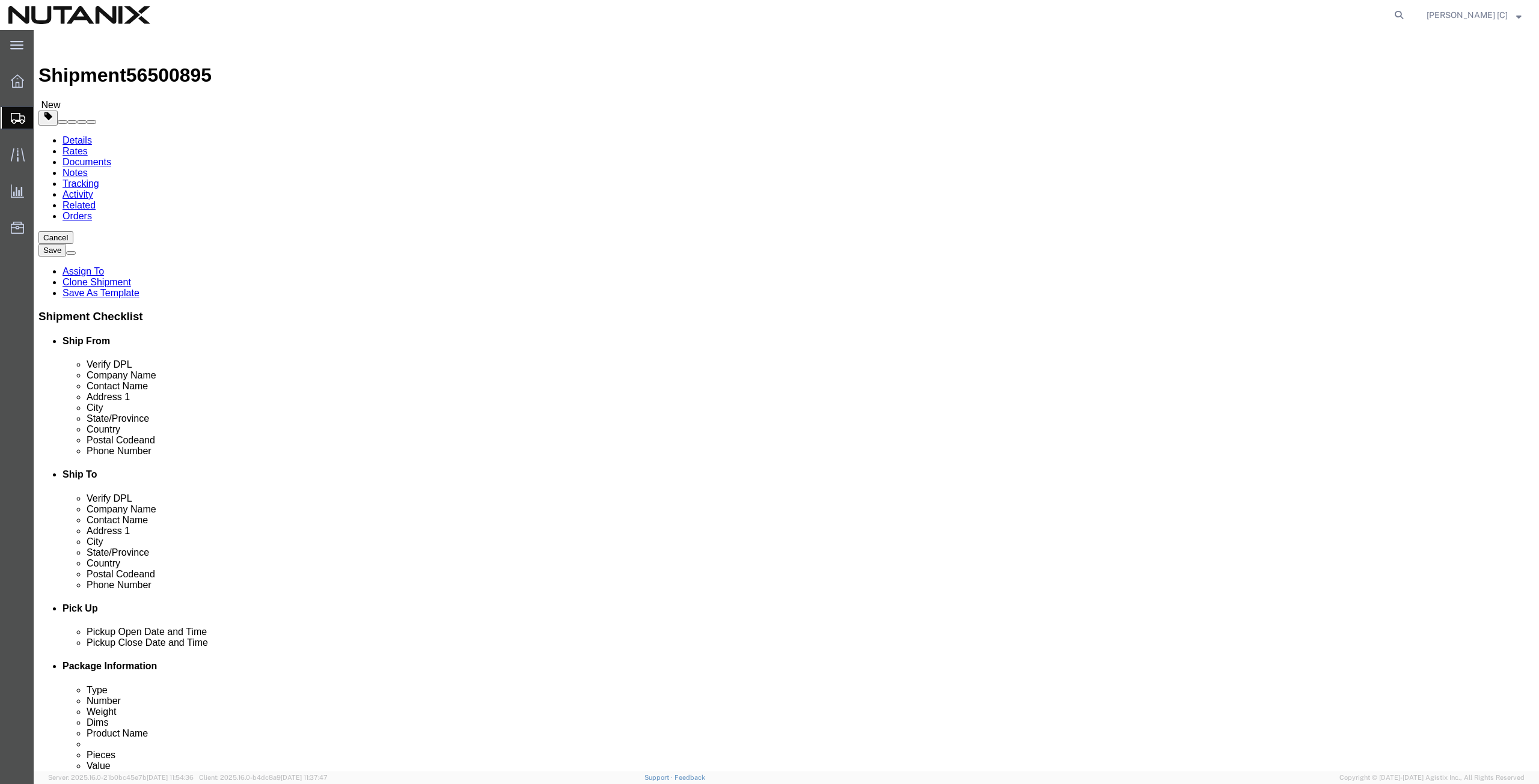
click dd "1.00 USD"
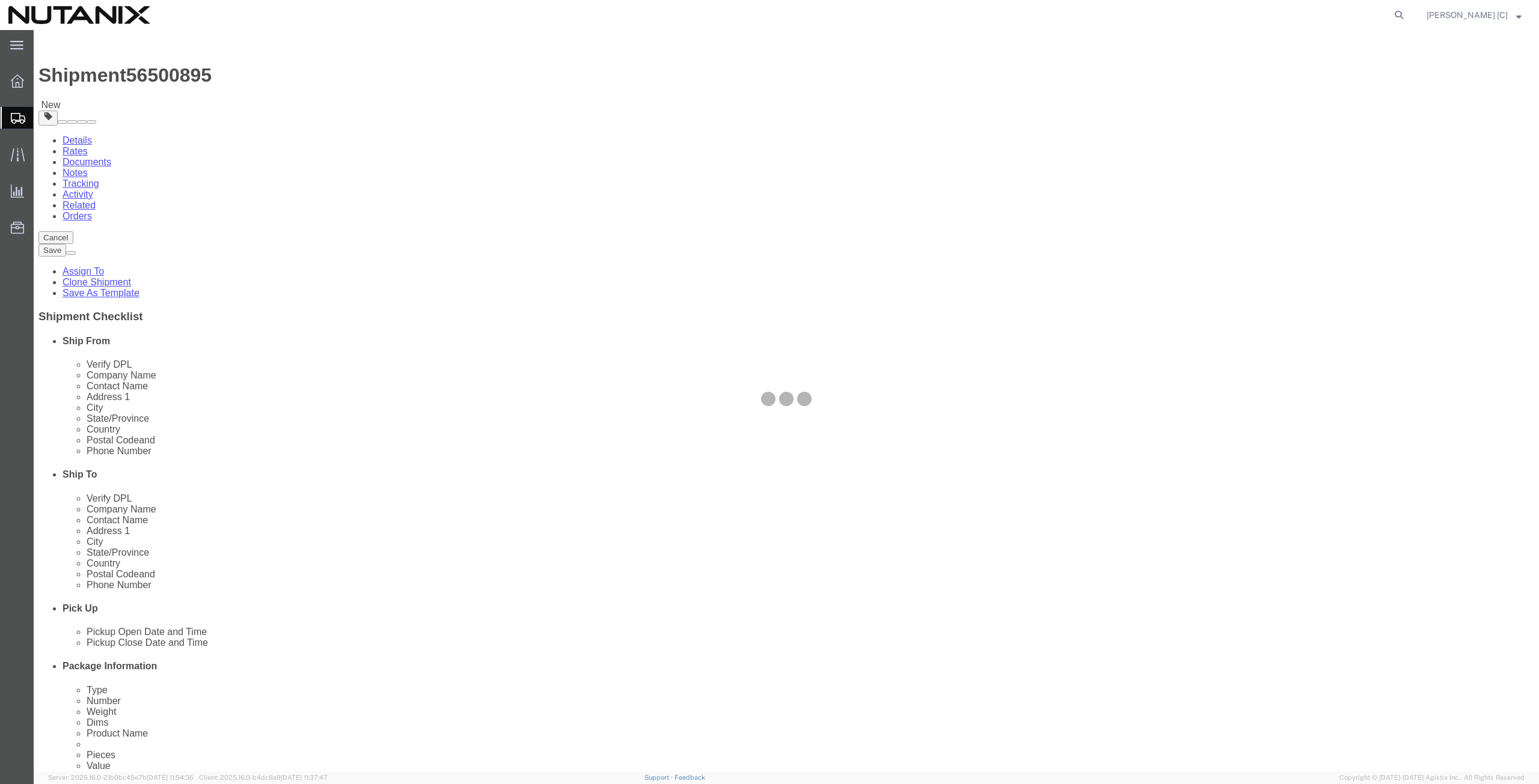
click div
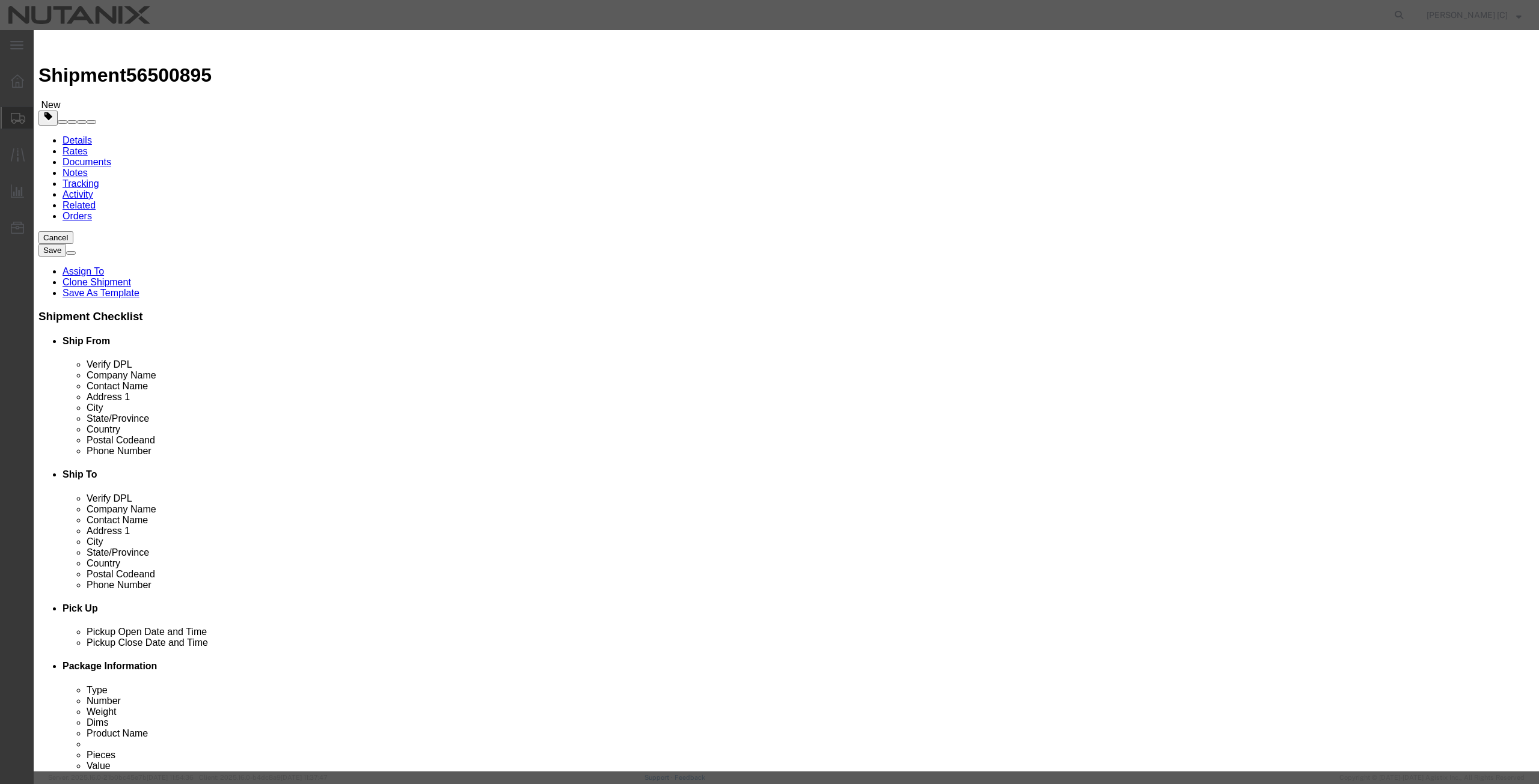
drag, startPoint x: 607, startPoint y: 92, endPoint x: 494, endPoint y: 111, distance: 114.6
click div "Product Name Mac Book Pro Pieces 1.00 Select Bag Barrels 100Board Feet Bottle B…"
click input "Mac Book Pro"
click div "Pieces 1.00 Select Bag Barrels 100Board Feet Bottle Box Blister Pack Carats Can…"
drag, startPoint x: 615, startPoint y: 94, endPoint x: 513, endPoint y: 107, distance: 102.8
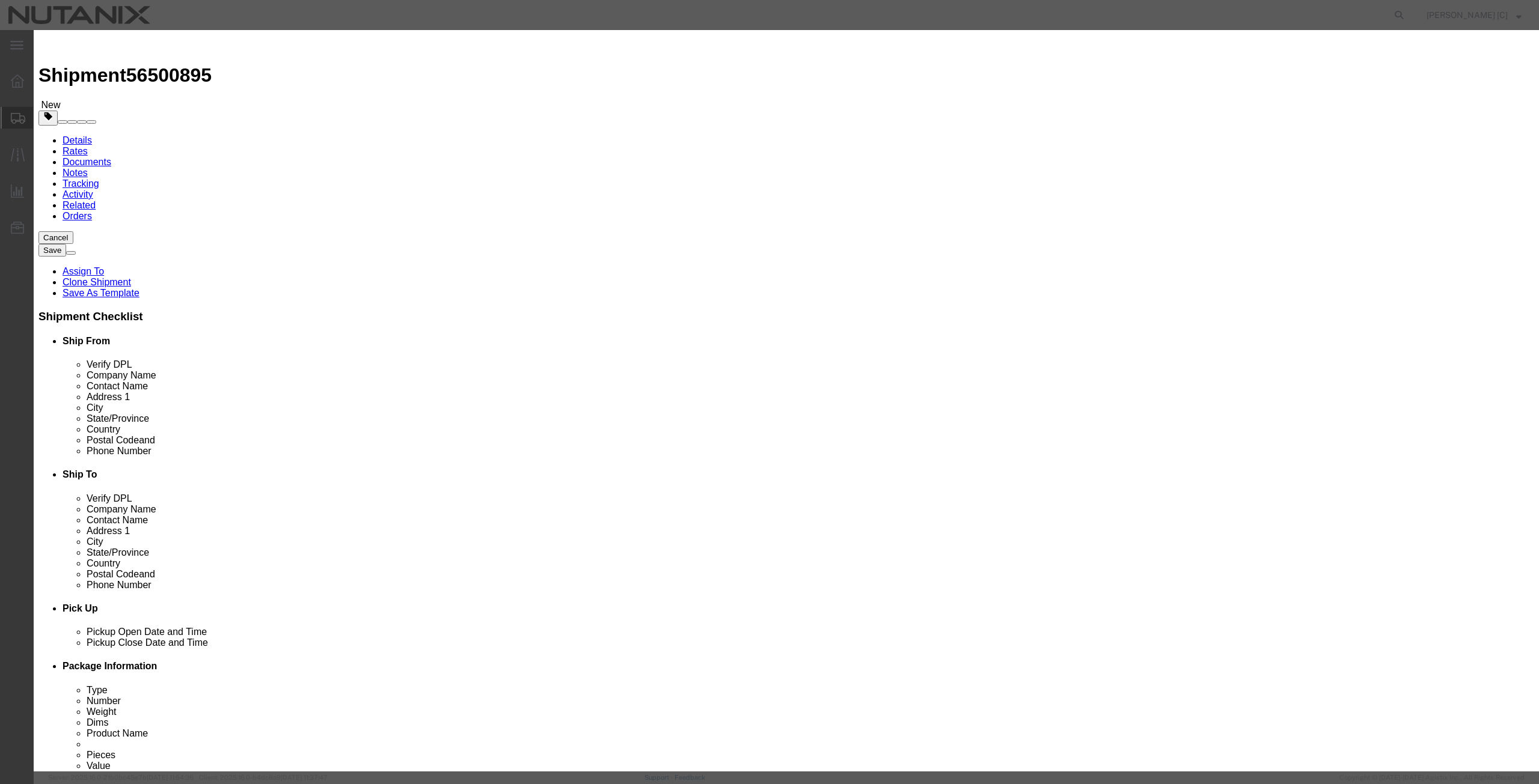
click div "Product Name Mac Book Pro Pieces 1.00 Select Bag Barrels 100Board Feet Bottle B…"
drag, startPoint x: 616, startPoint y: 94, endPoint x: 439, endPoint y: 102, distance: 177.2
click div "Product Name Lenovo Laptop Lenovo Pieces 1.00 Select Bag Barrels 100Board Feet …"
type input "Lenovo Laptop"
click div "Product Name Lenovo Laptop Lenovo Pieces 1.00 Select Bag Barrels 100Board Feet …"
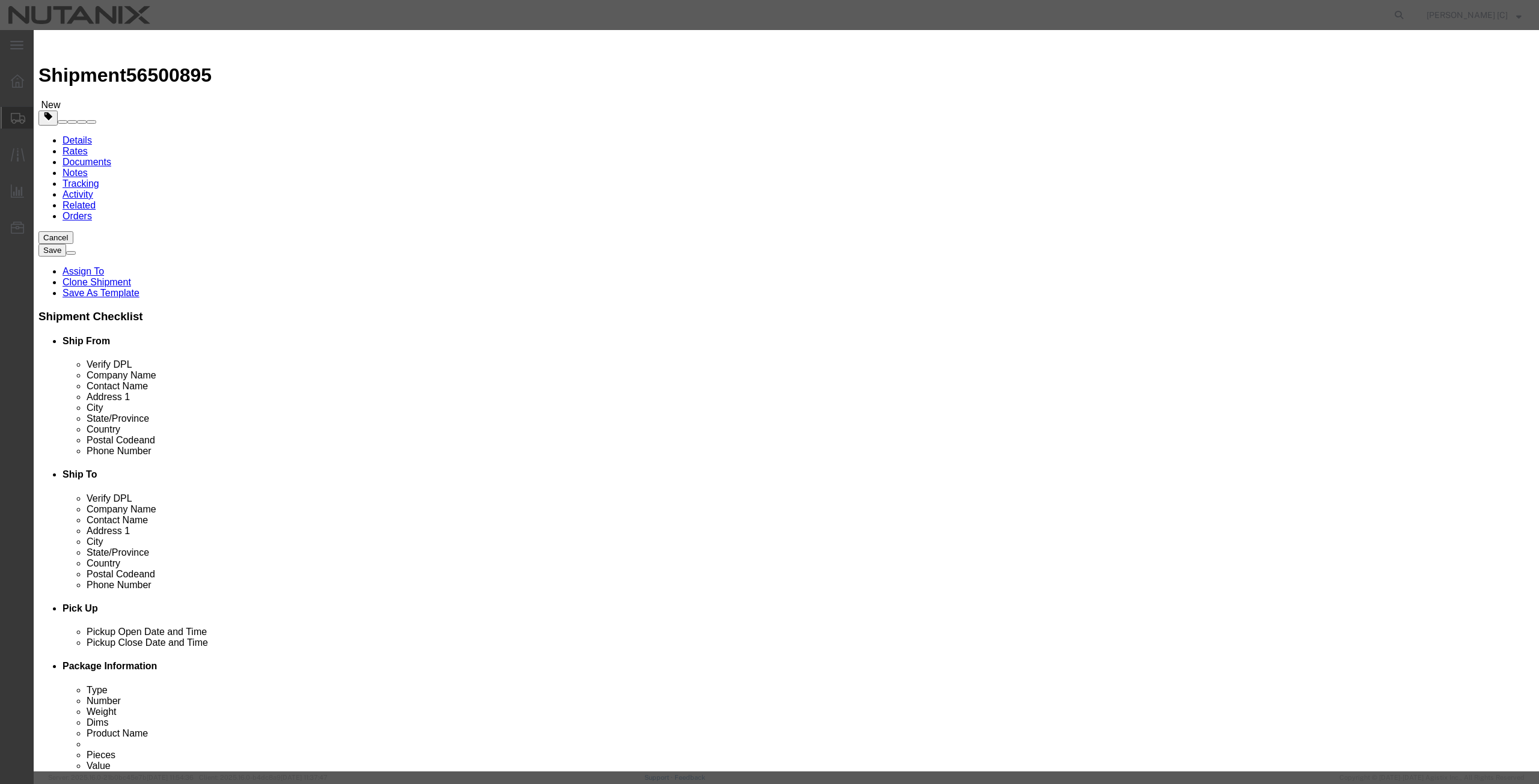
paste textarea "Lenovo Laptop"
type textarea "Lenovo Laptop"
drag, startPoint x: 584, startPoint y: 143, endPoint x: 527, endPoint y: 144, distance: 57.0
click div "Total Value 1.00 Select ADP AED AFN ALL AMD AOA ARS ATS AUD AWG AZN BAM BBD BDT…"
type input "1000"
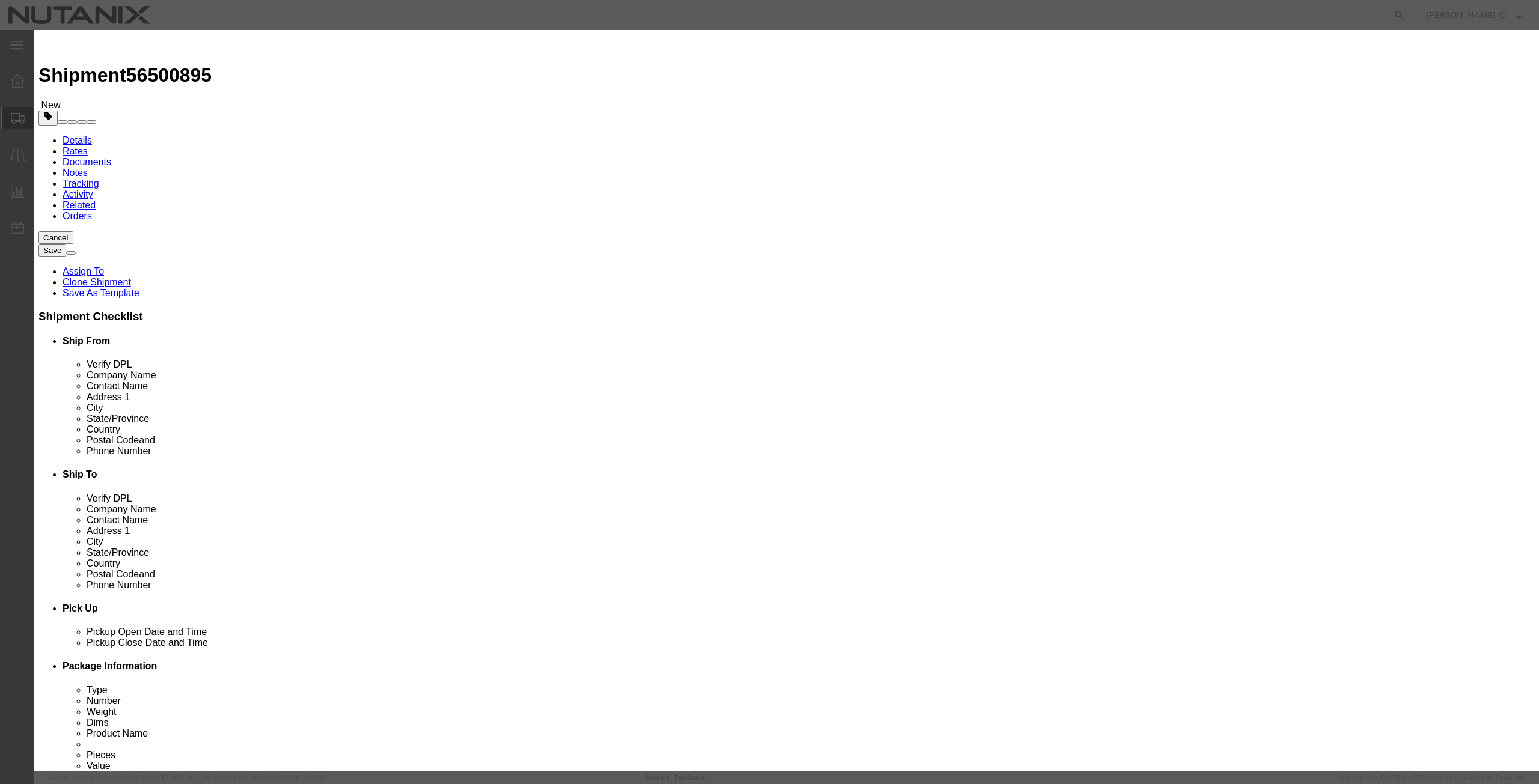
click h3 "Edit content"
click button "Save & Close"
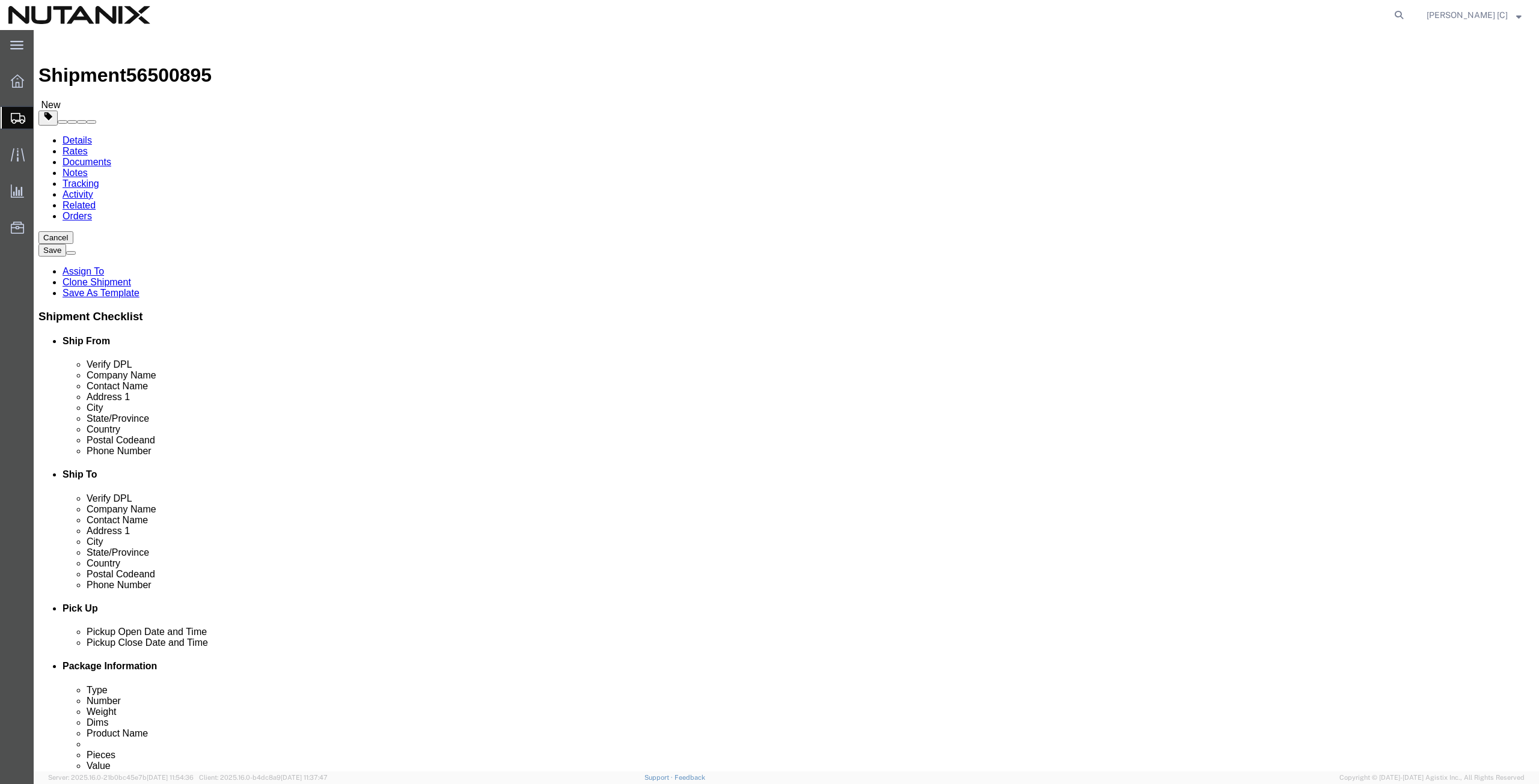
click button "Continue"
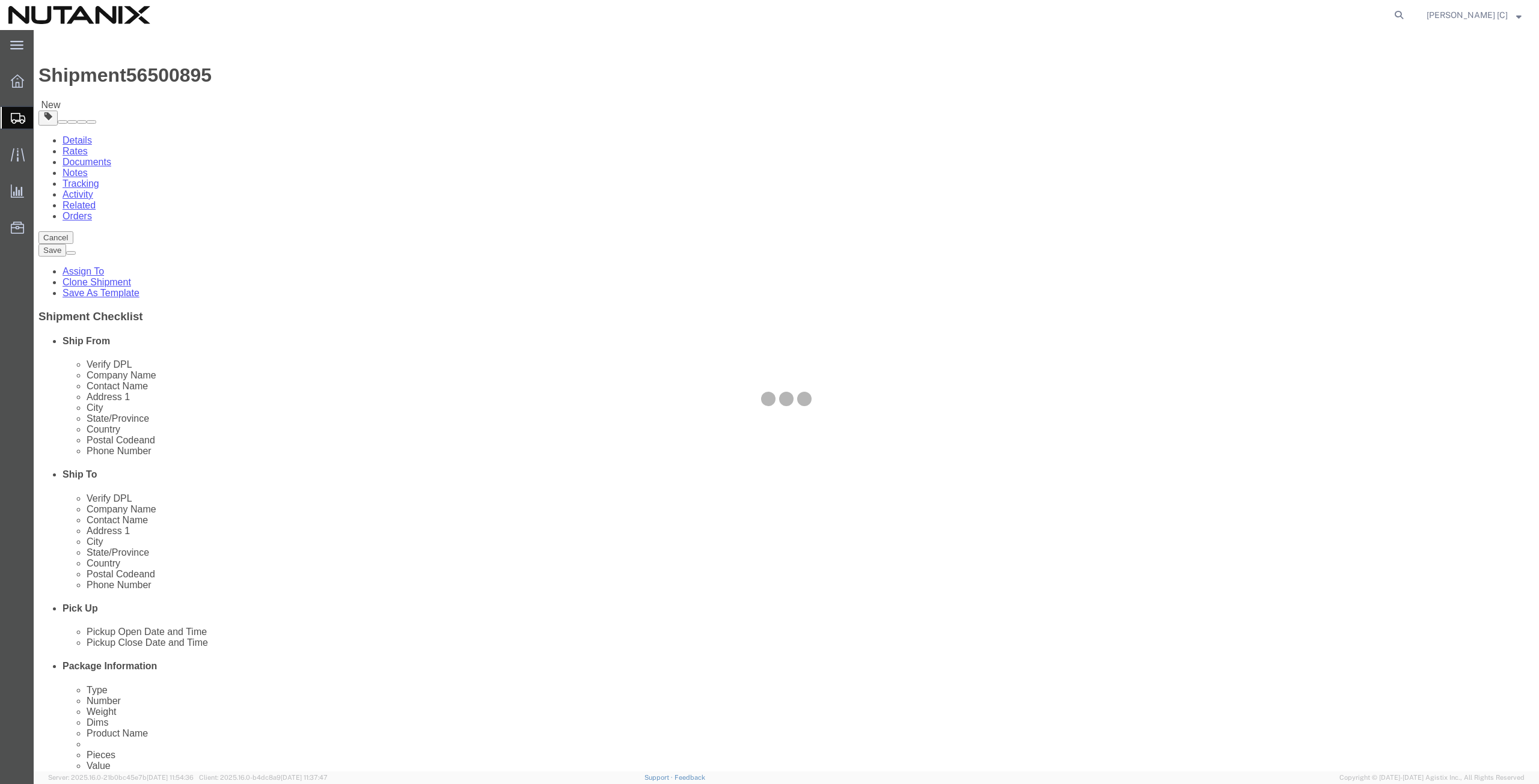
select select
select select "COSTCENTER"
select select "48694"
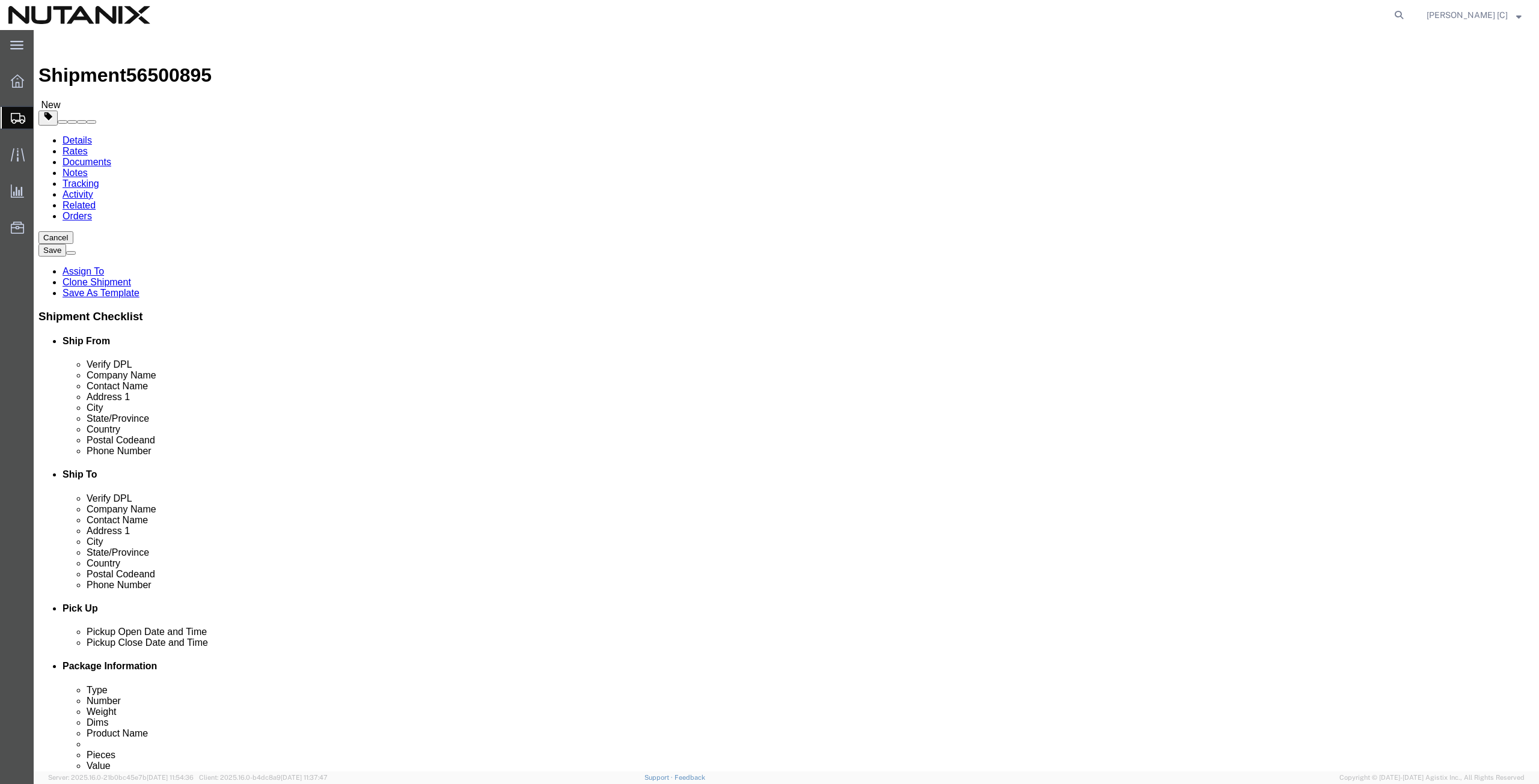
scroll to position [418, 0]
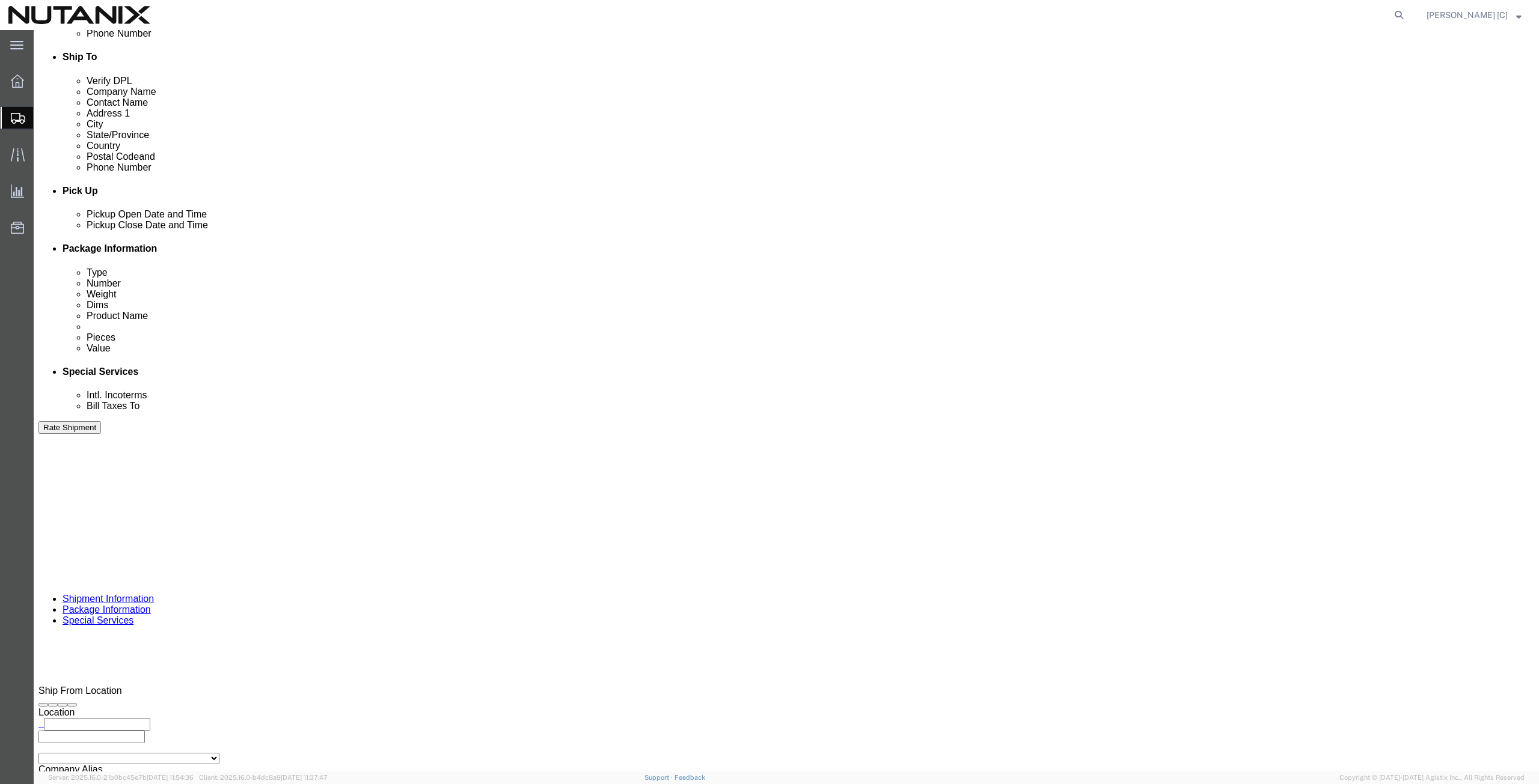
click button "Rate Shipment"
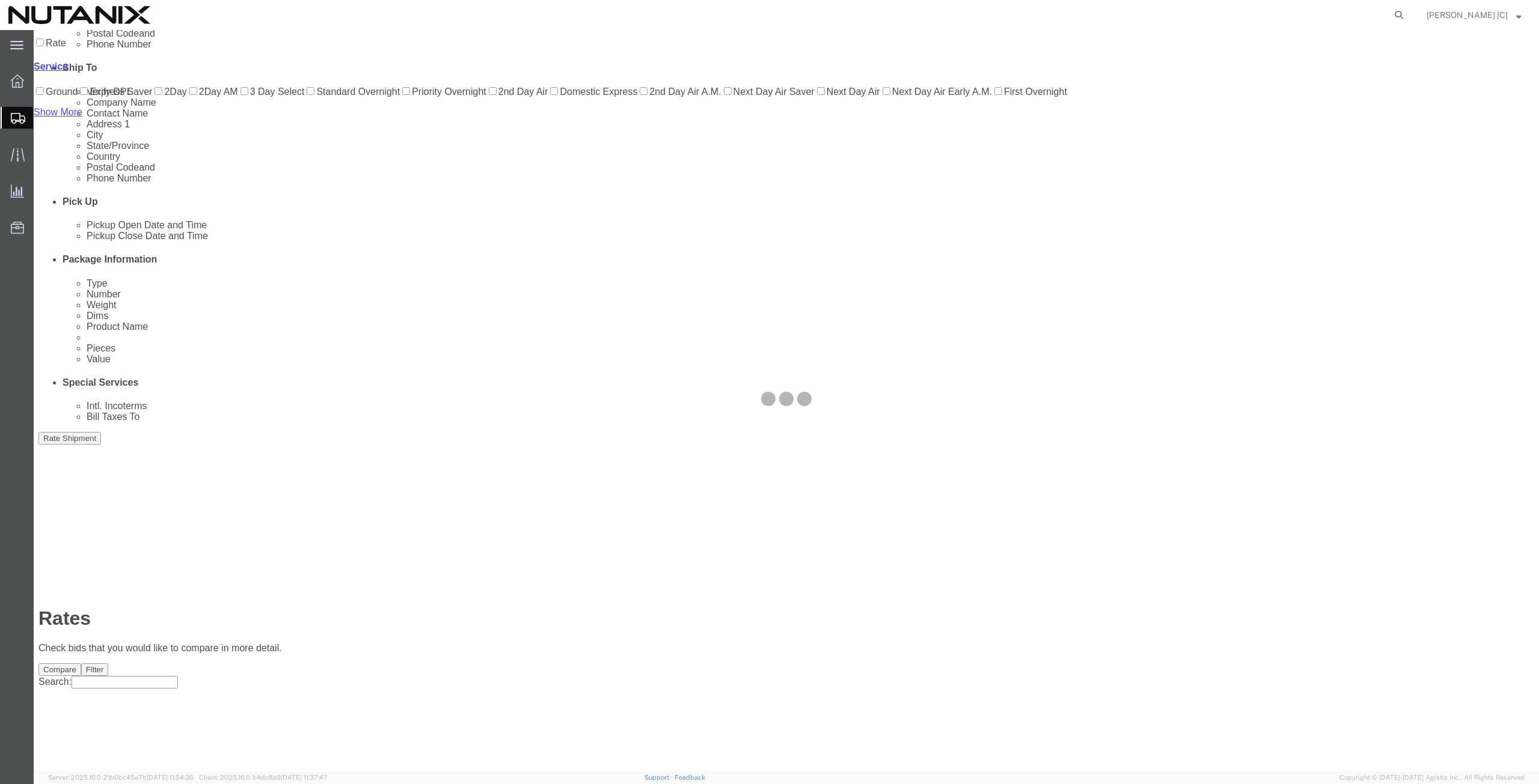
scroll to position [0, 0]
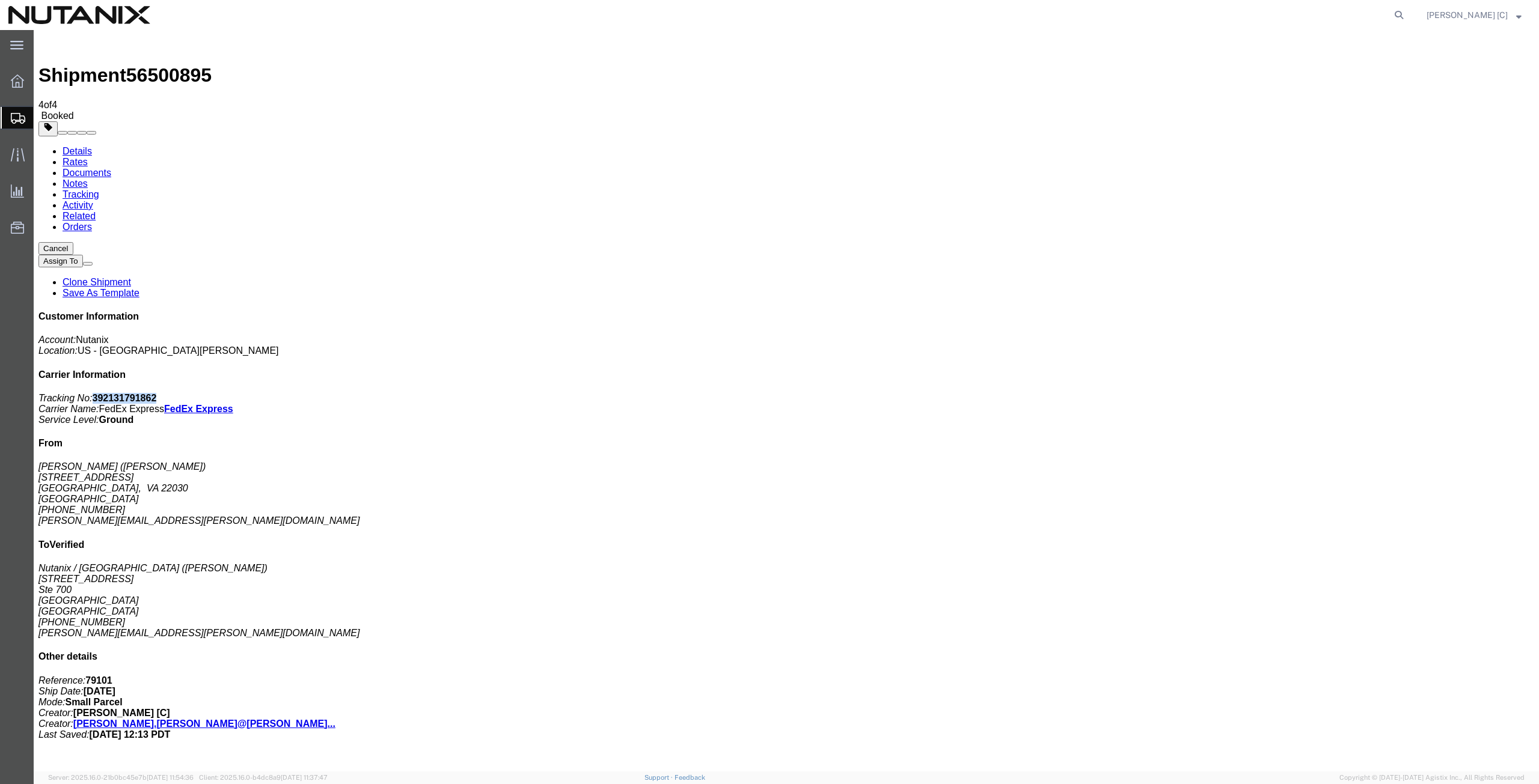
drag, startPoint x: 1430, startPoint y: 185, endPoint x: 1371, endPoint y: 190, distance: 59.2
click at [1371, 393] on p "Tracking No: 392131791862 Carrier Name: FedEx Express FedEx Express Service Lev…" at bounding box center [786, 408] width 1495 height 32
copy b "392131791862"
click at [1407, 14] on icon at bounding box center [1399, 15] width 17 height 17
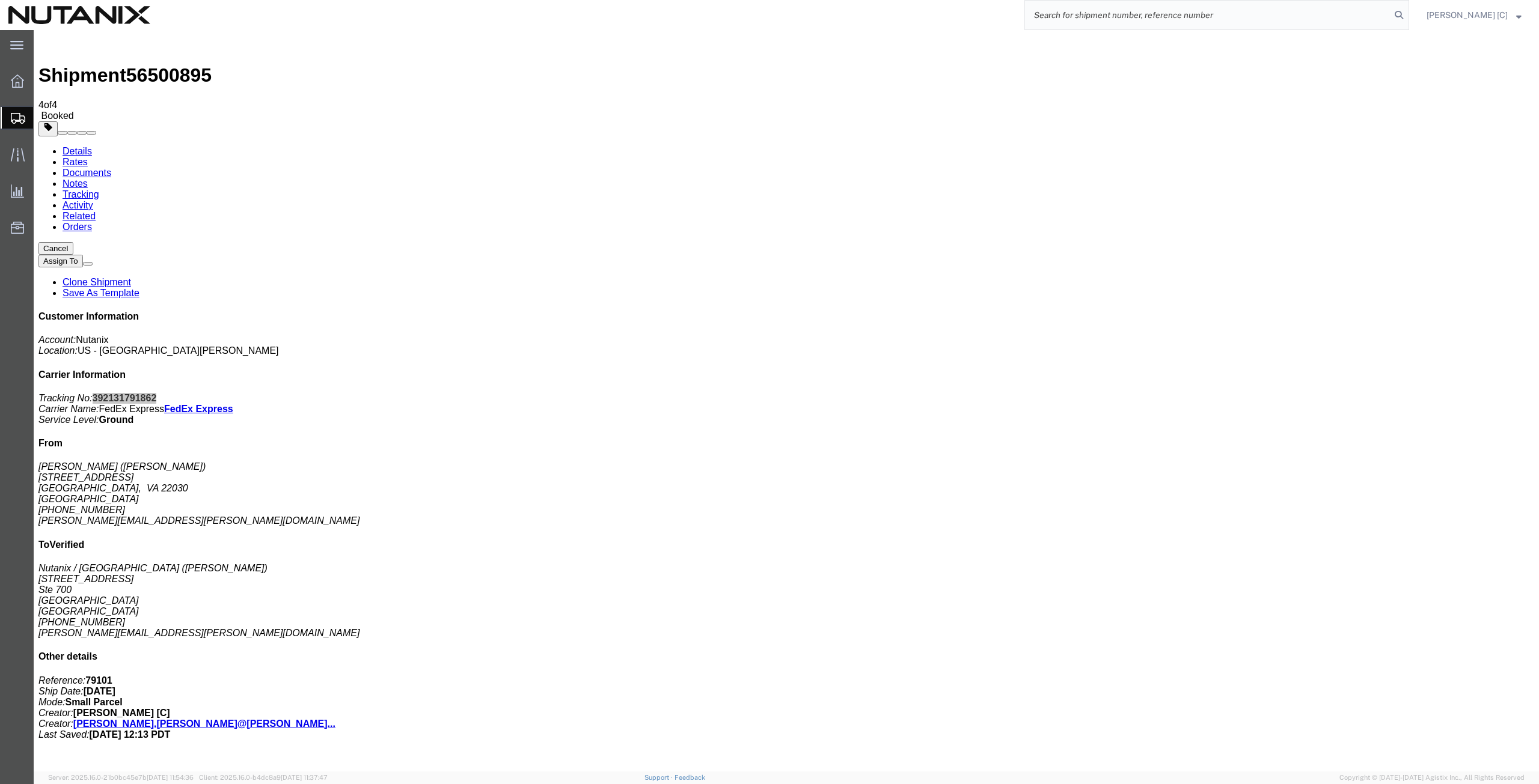
click at [1047, 16] on input "search" at bounding box center [1207, 15] width 366 height 29
paste input "392130930252"
click at [1144, 18] on input "392130930252" at bounding box center [1207, 15] width 366 height 29
click at [1120, 14] on input "392130930252" at bounding box center [1207, 15] width 366 height 29
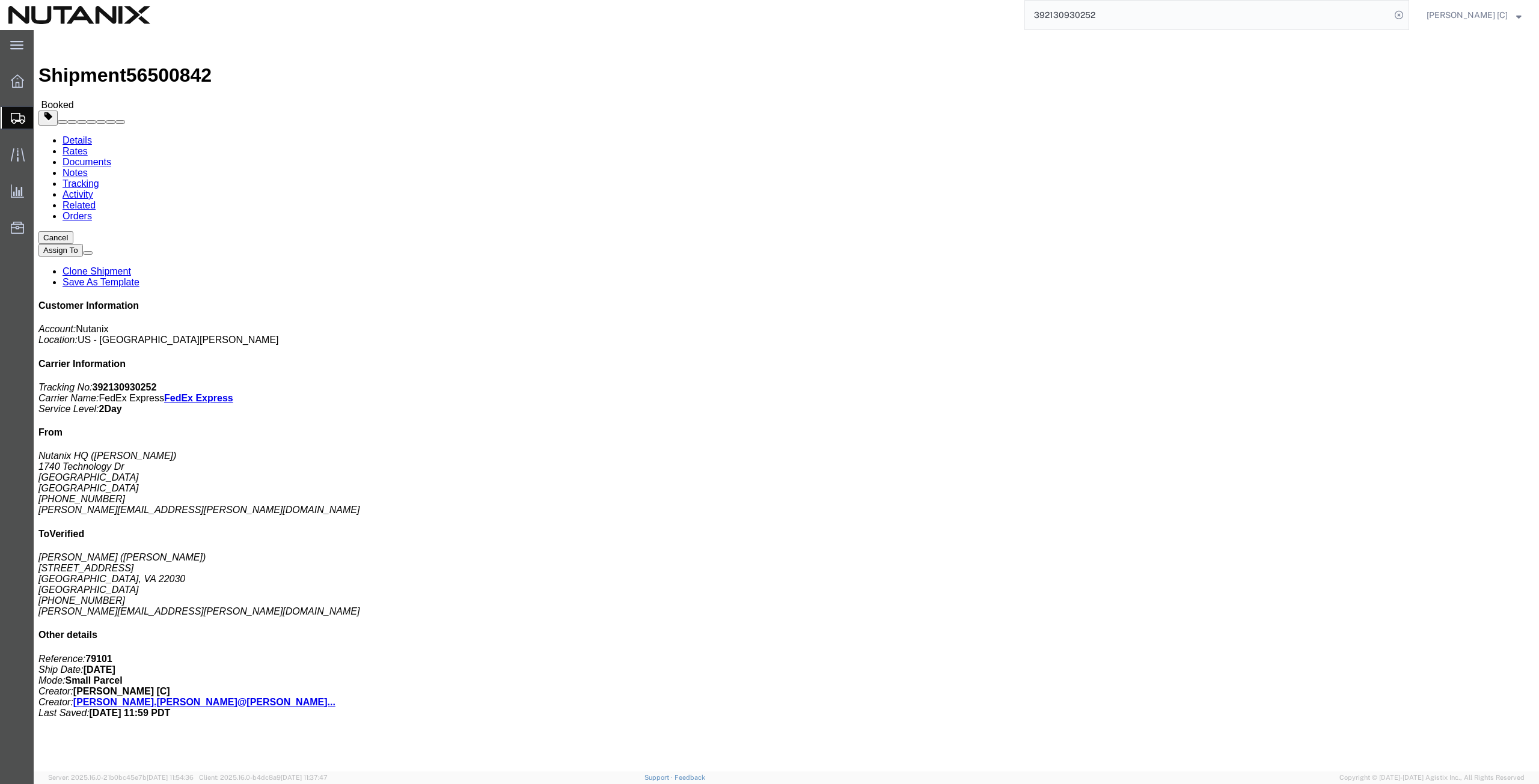
click link "Documents"
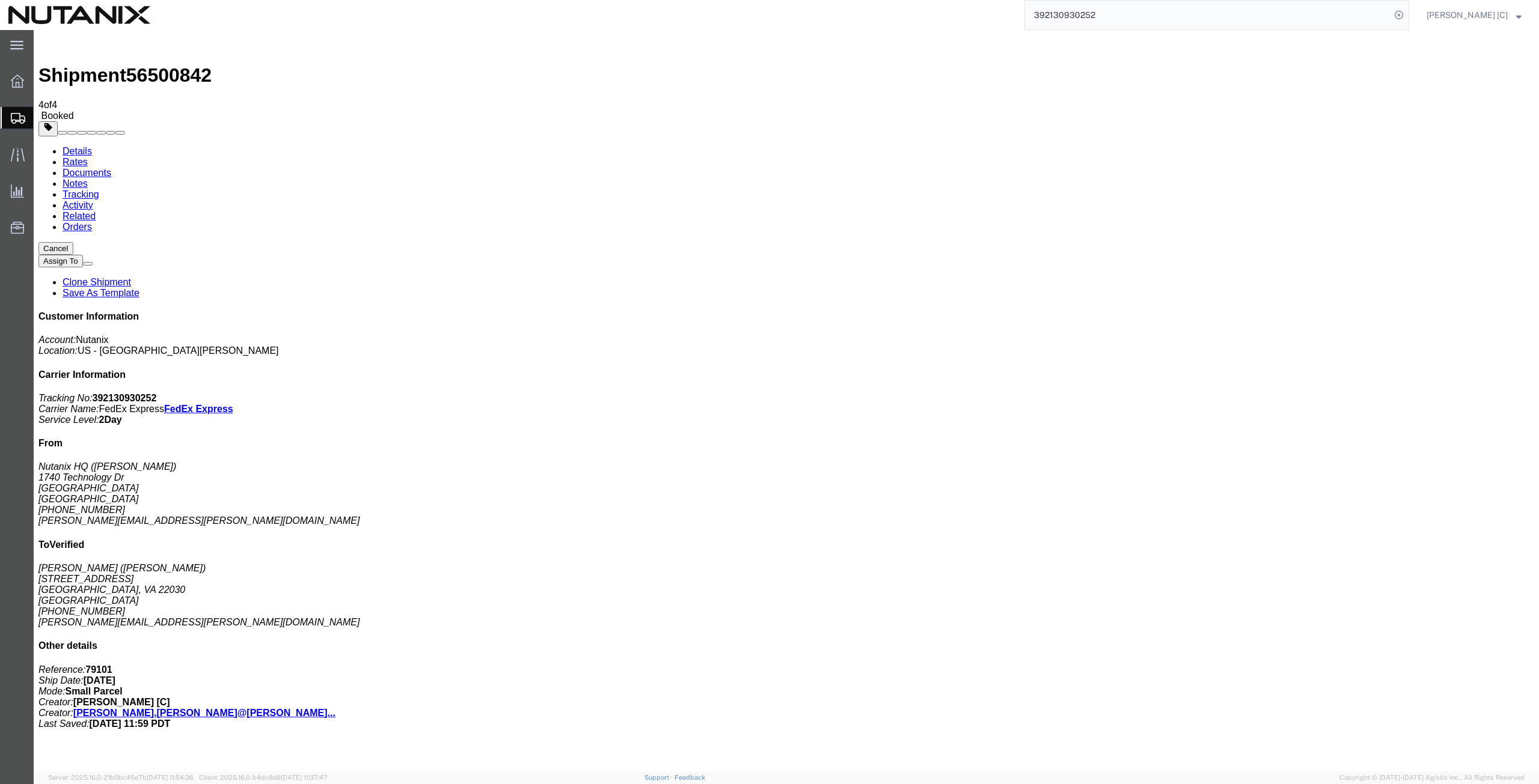
drag, startPoint x: 1130, startPoint y: 17, endPoint x: 947, endPoint y: 18, distance: 183.0
click at [949, 16] on div "392130930252 Ship ID Ship From Ship To Tracking Nu. Status Ship ID 56500842 Shi…" at bounding box center [784, 15] width 1251 height 30
paste input "1996997950"
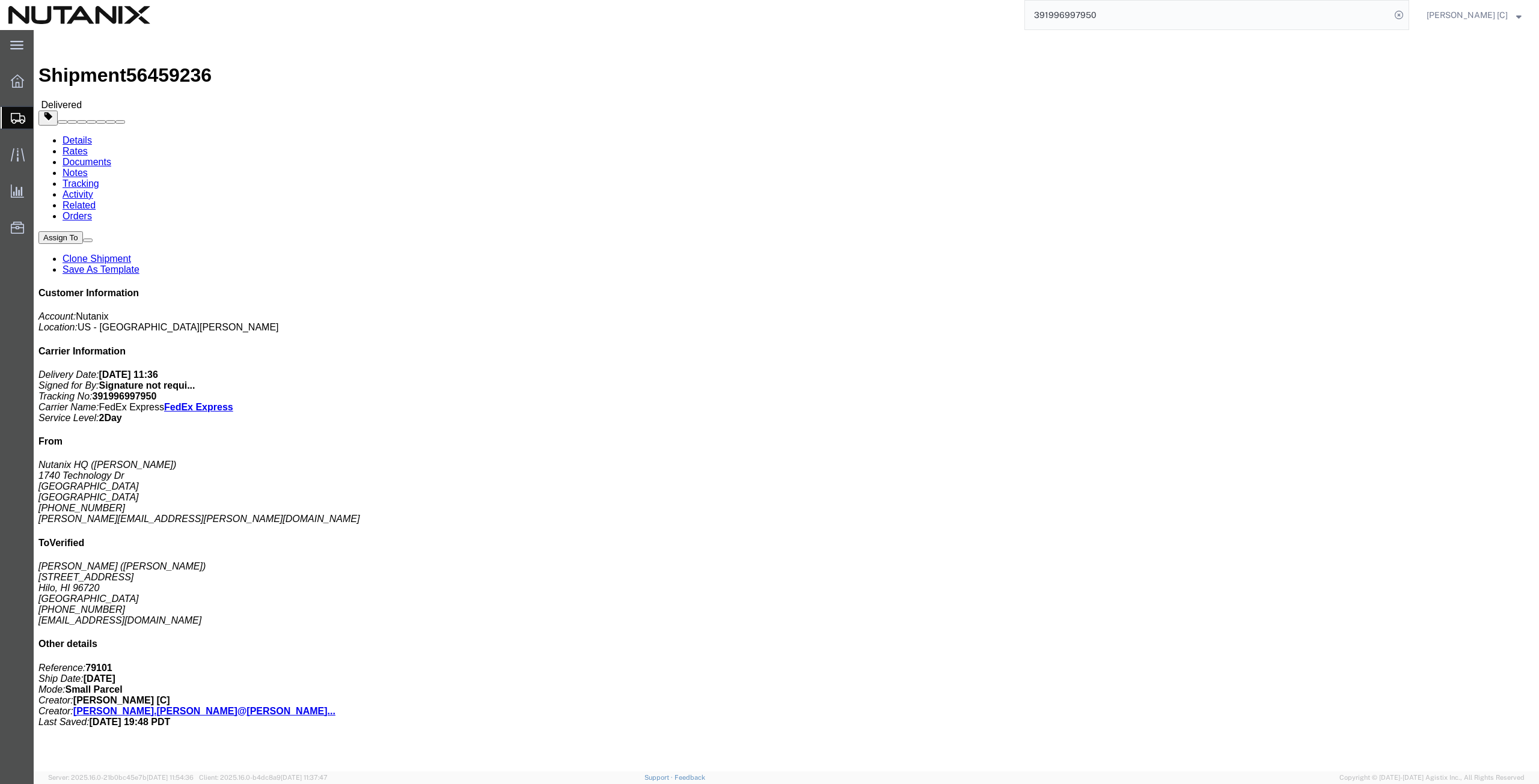
click link "Rates"
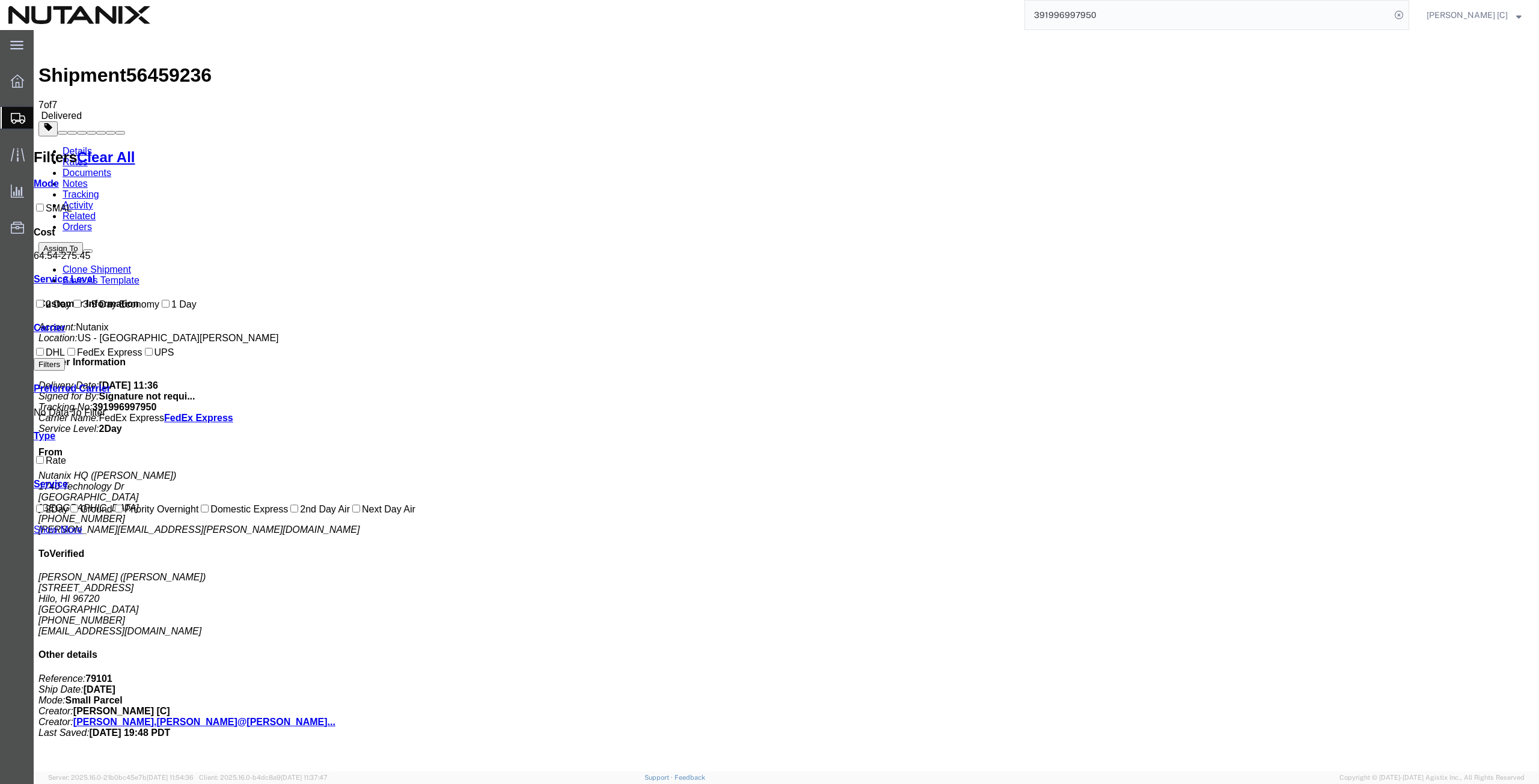
drag, startPoint x: 1113, startPoint y: 14, endPoint x: 1076, endPoint y: 14, distance: 37.0
click at [1076, 14] on input "391996997950" at bounding box center [1207, 15] width 366 height 29
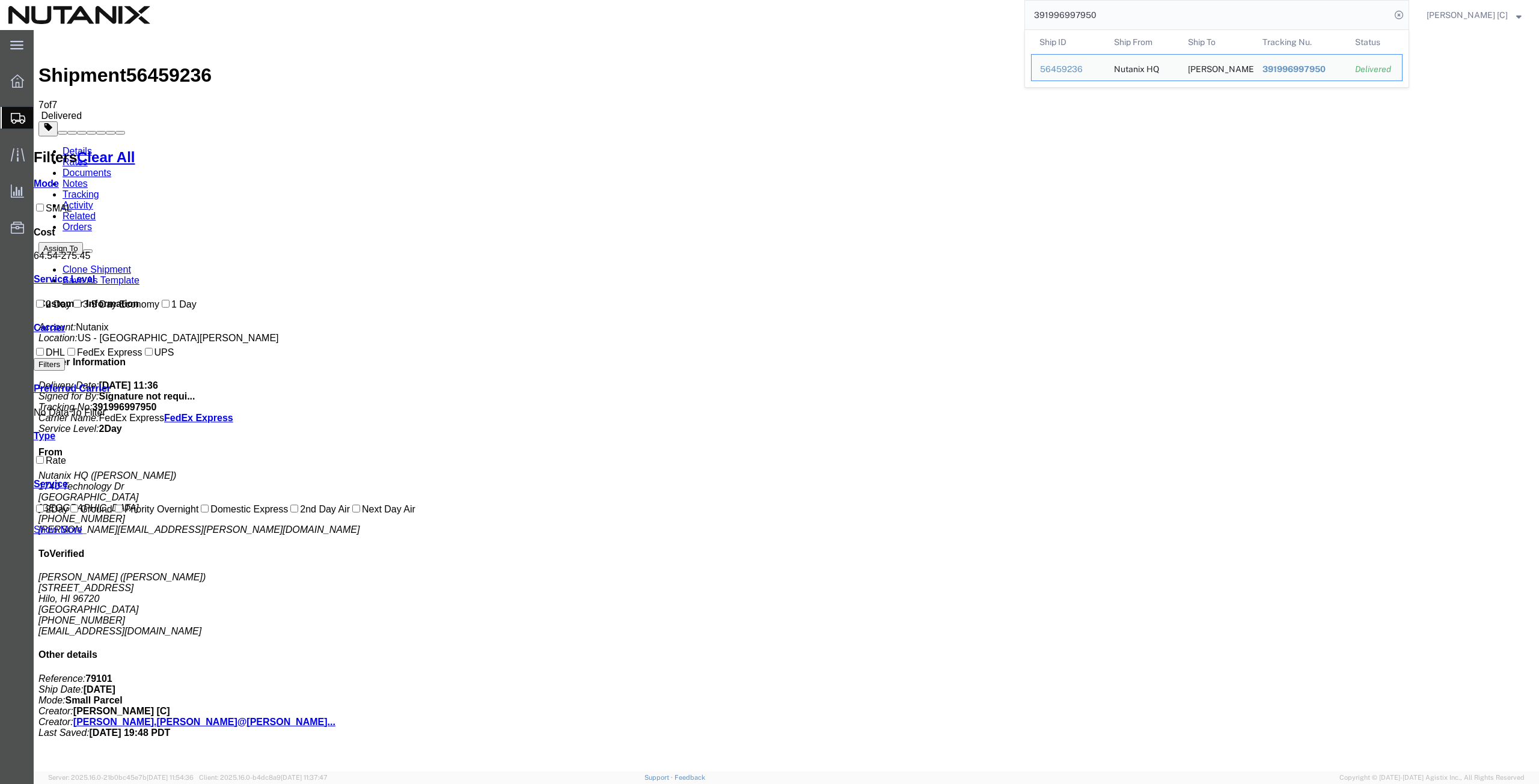
click at [1123, 8] on input "391996997950" at bounding box center [1207, 15] width 366 height 29
drag, startPoint x: 1120, startPoint y: 11, endPoint x: 996, endPoint y: 2, distance: 124.3
click at [996, 2] on div "391996997950 Ship ID Ship From Ship To Tracking Nu. Status Ship ID 56459236 Shi…" at bounding box center [784, 15] width 1251 height 30
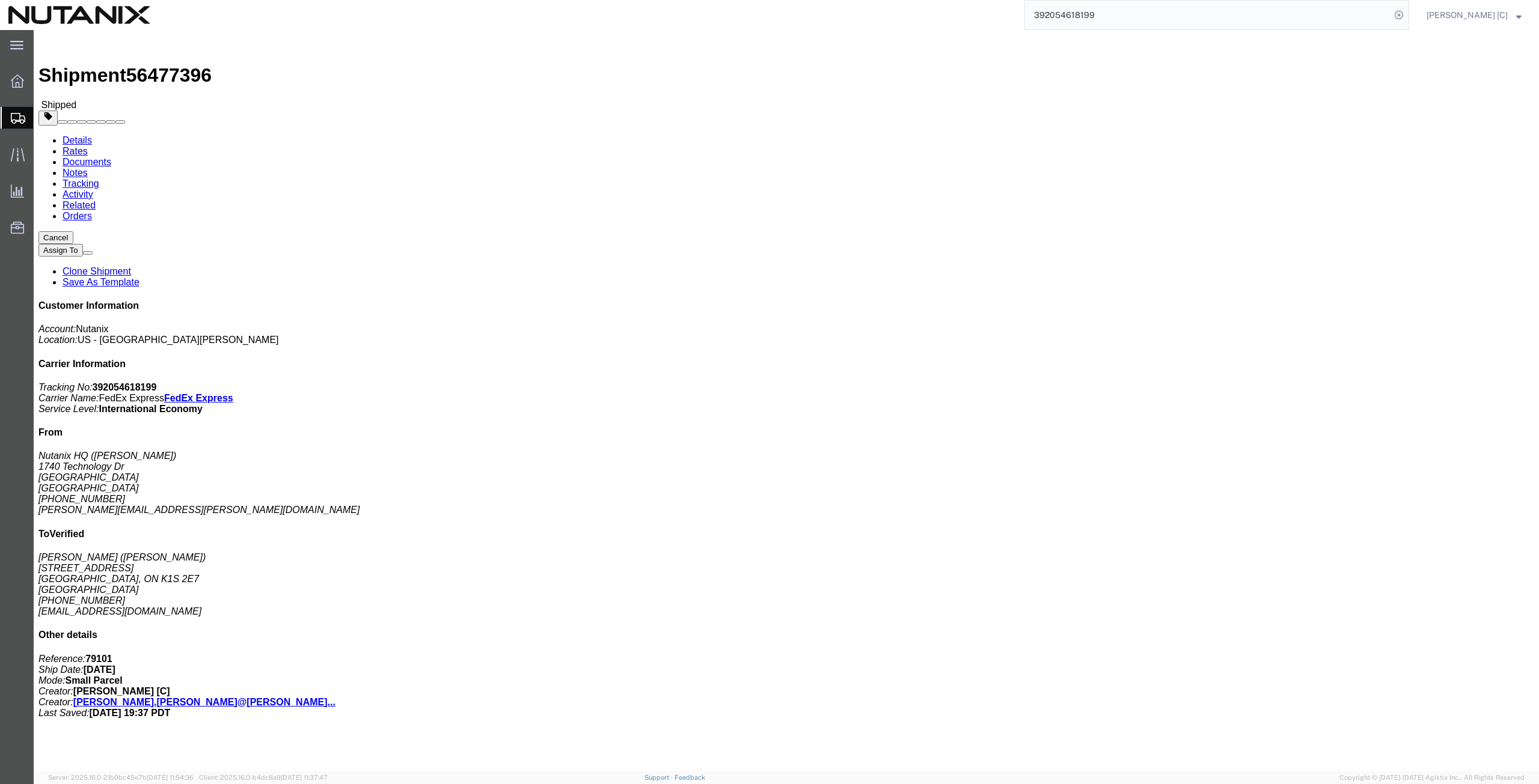
click link "Rates"
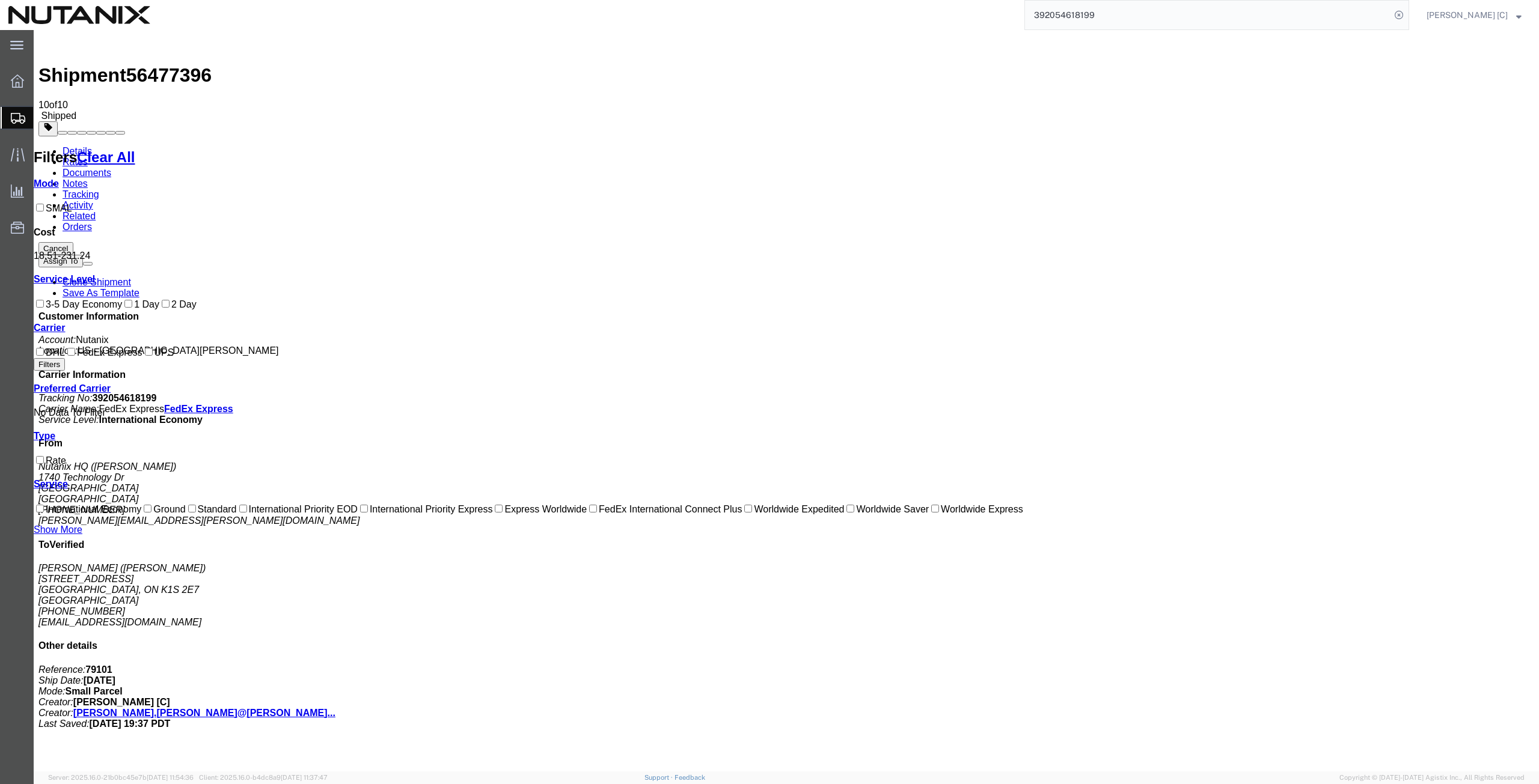
drag, startPoint x: 1103, startPoint y: 13, endPoint x: 1002, endPoint y: 26, distance: 101.8
click at [1004, 26] on div "392054618199" at bounding box center [784, 15] width 1251 height 30
type input "392054879303"
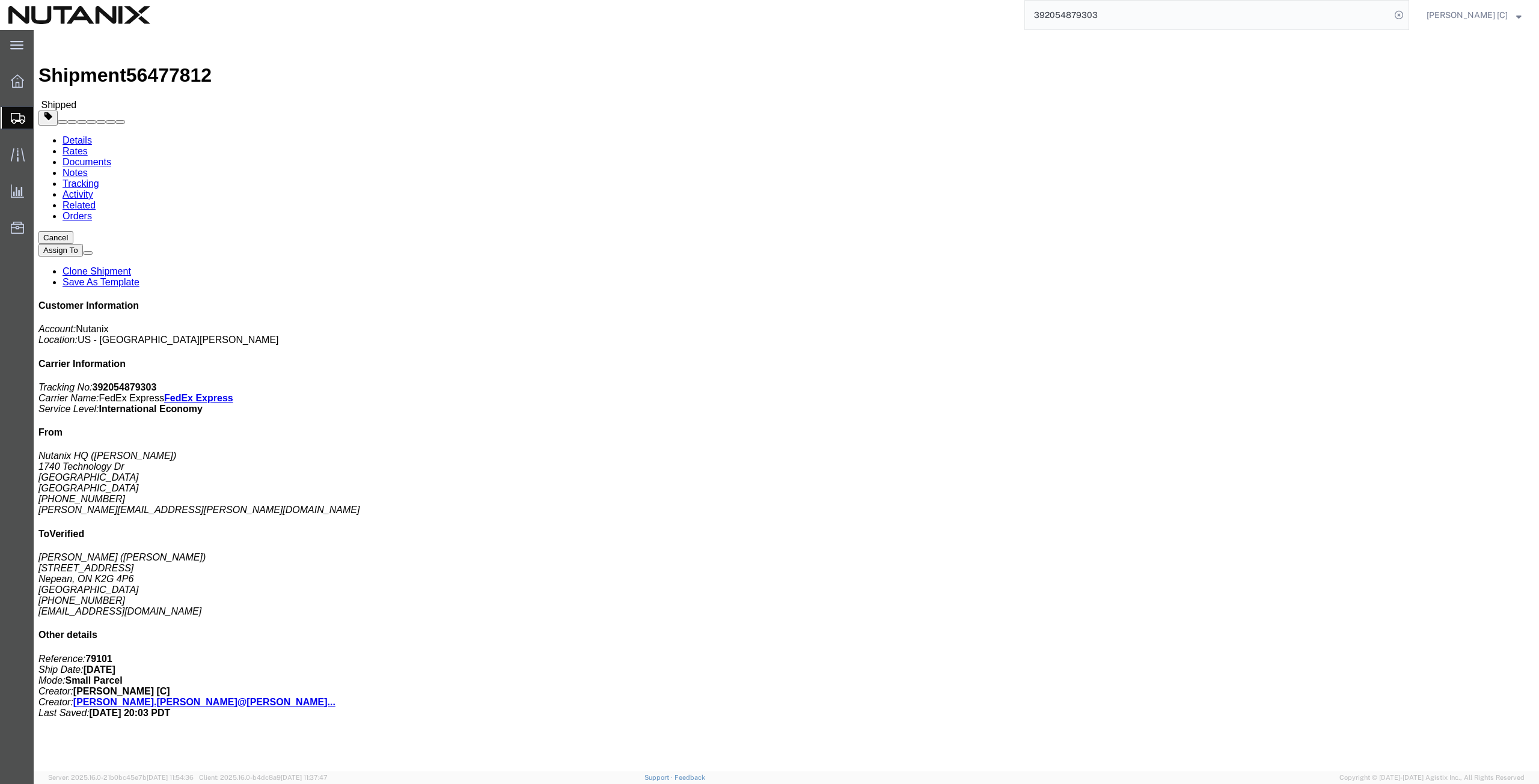
click link "Rates"
